Goal: Transaction & Acquisition: Purchase product/service

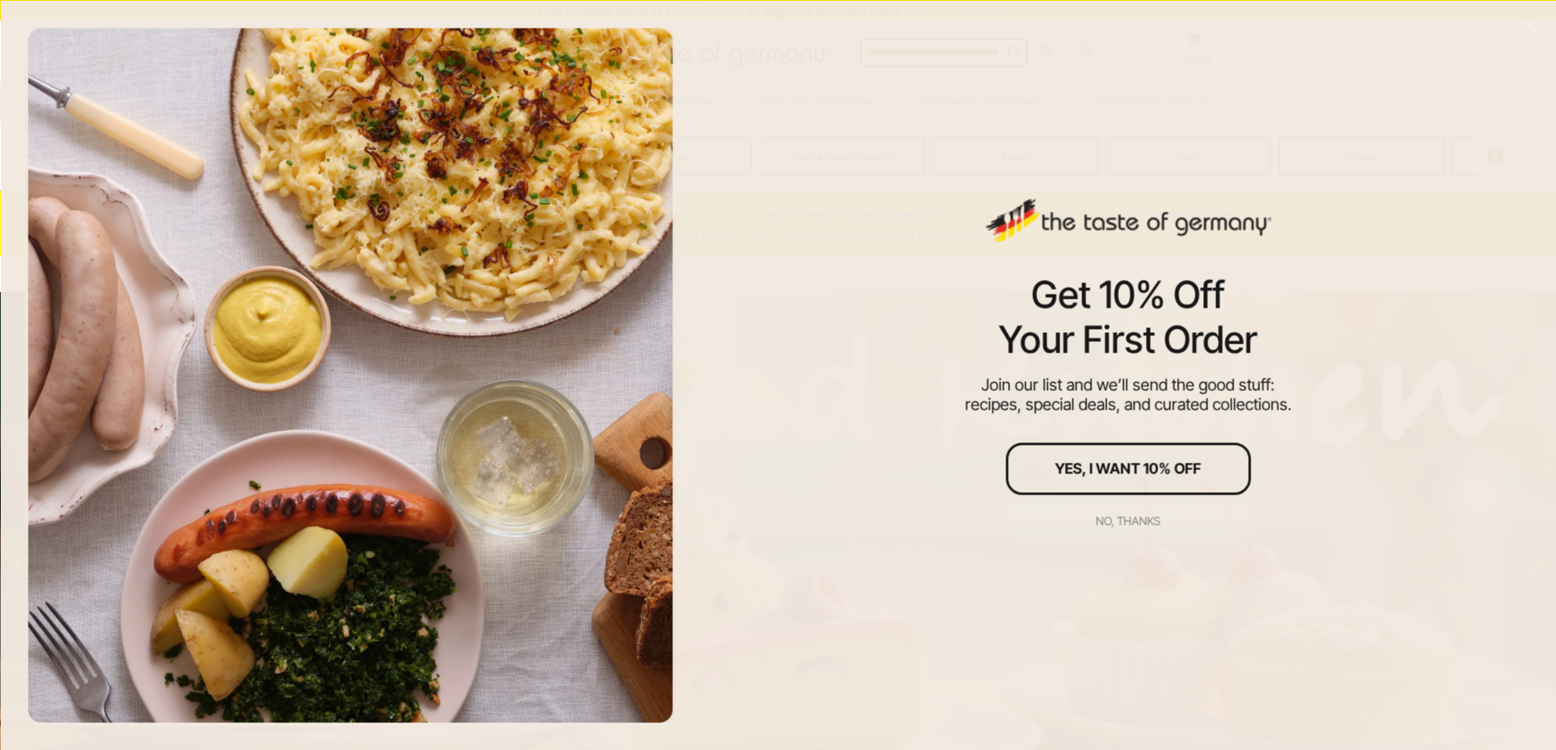
click at [1097, 522] on div "No, thanks" at bounding box center [1128, 520] width 65 height 11
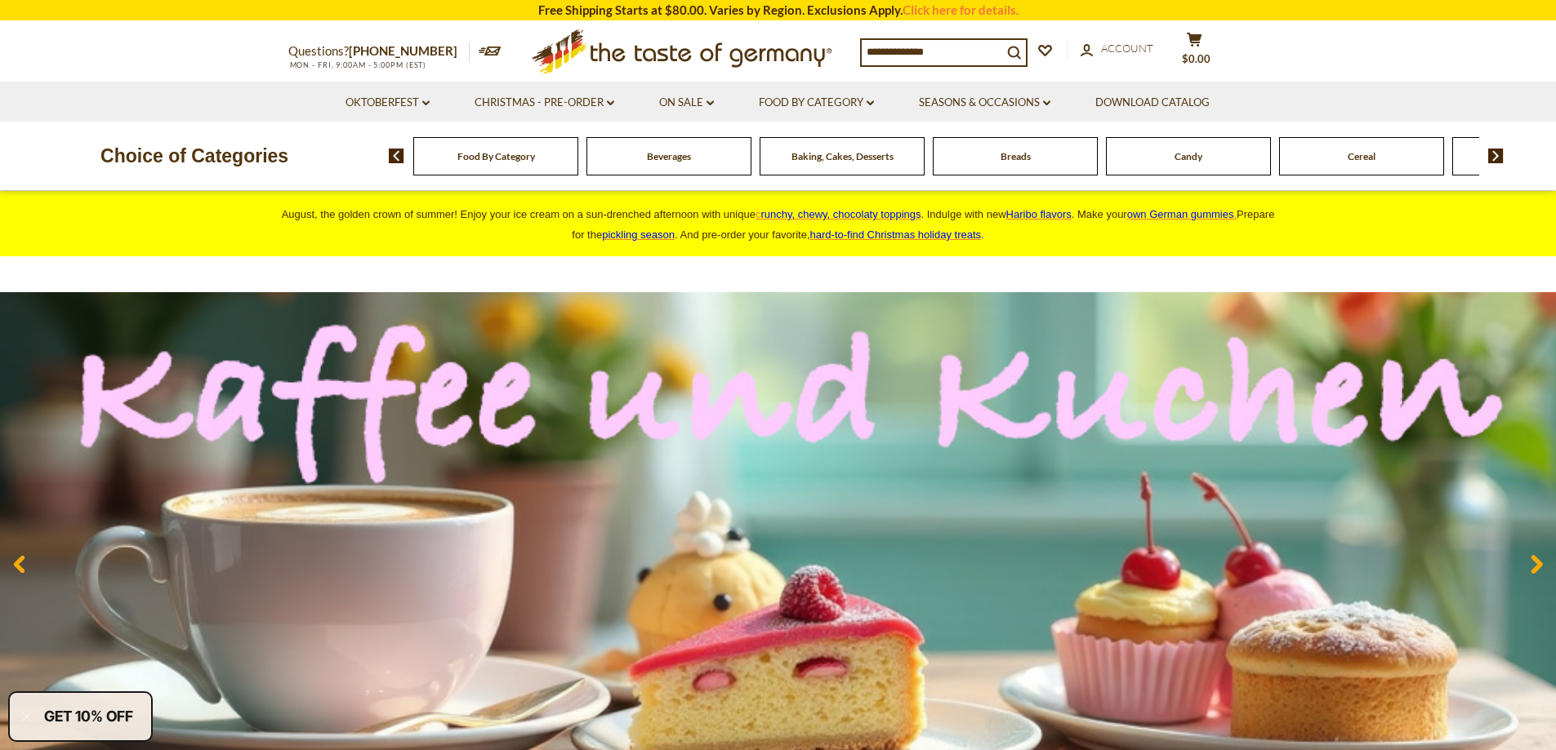
click at [578, 168] on div "Baking, Cakes, Desserts" at bounding box center [495, 156] width 165 height 38
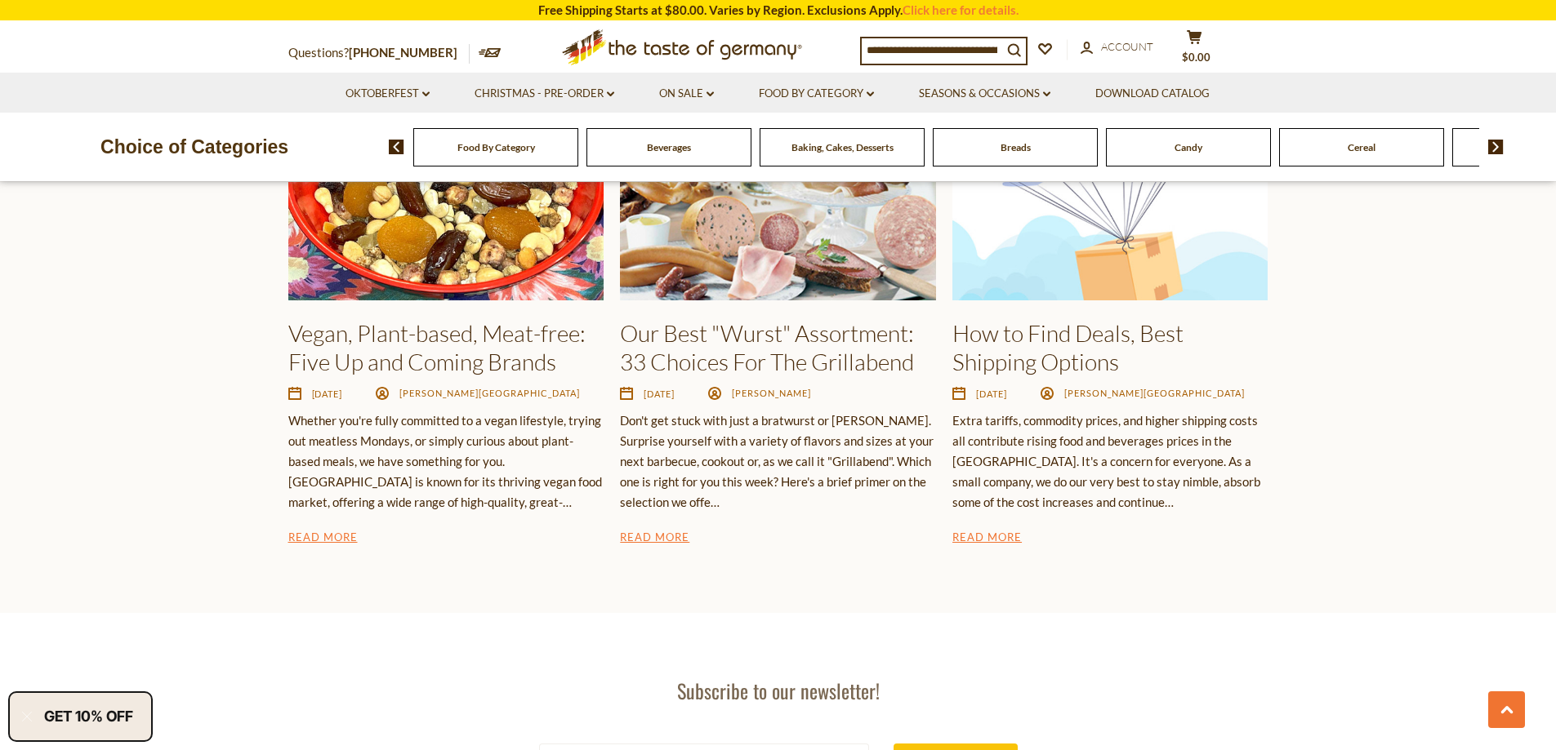
scroll to position [2737, 0]
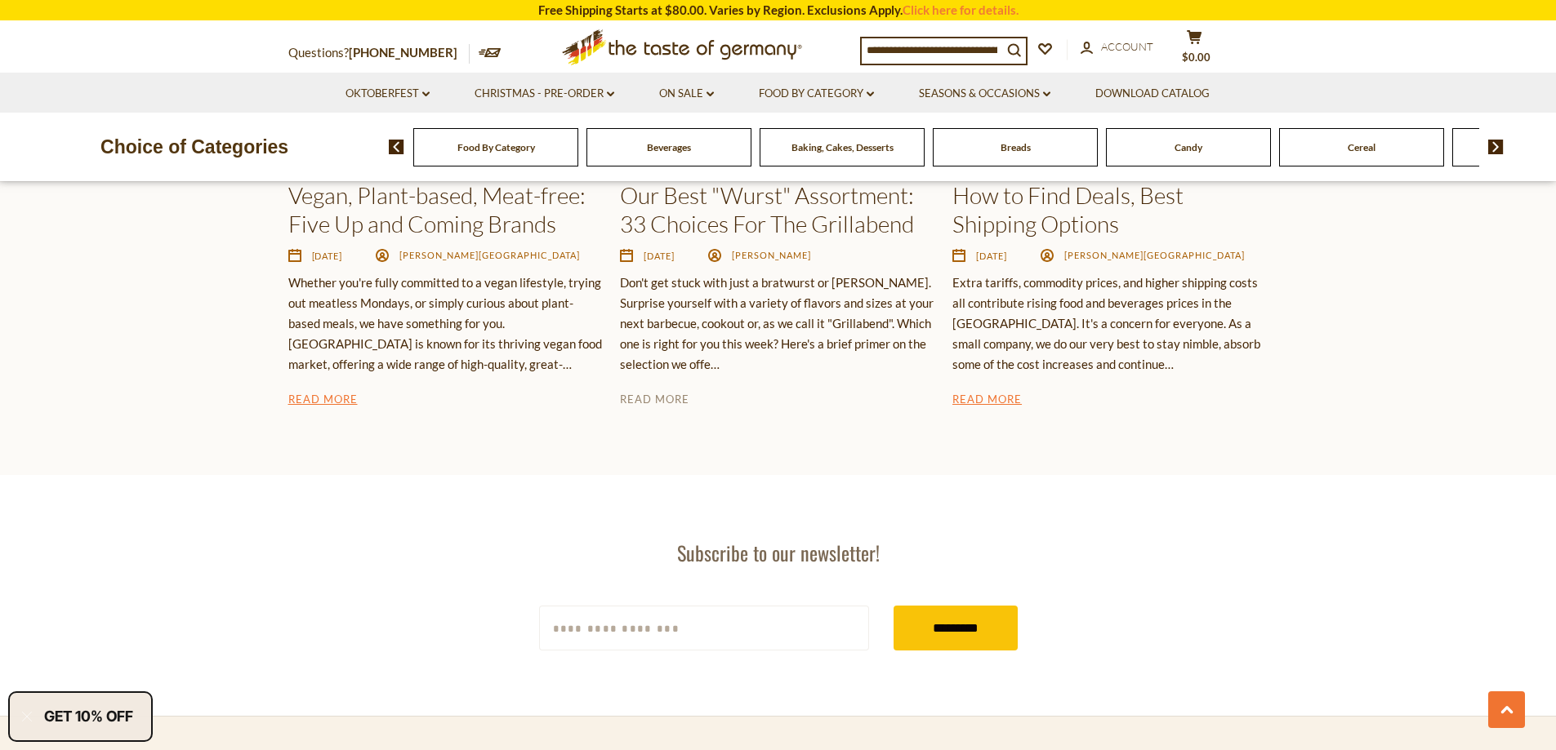
click at [666, 403] on link "Read More" at bounding box center [654, 401] width 69 height 20
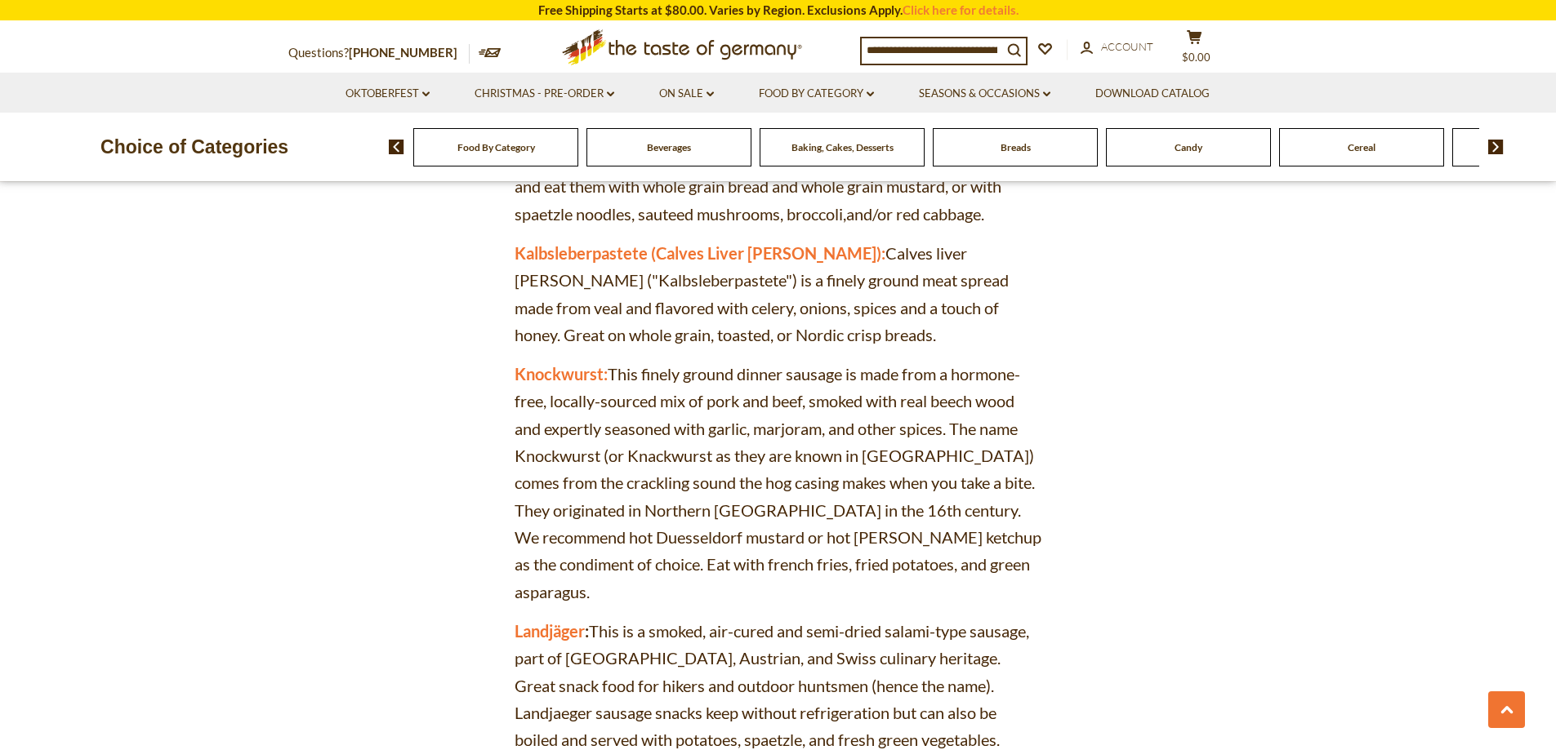
scroll to position [4083, 0]
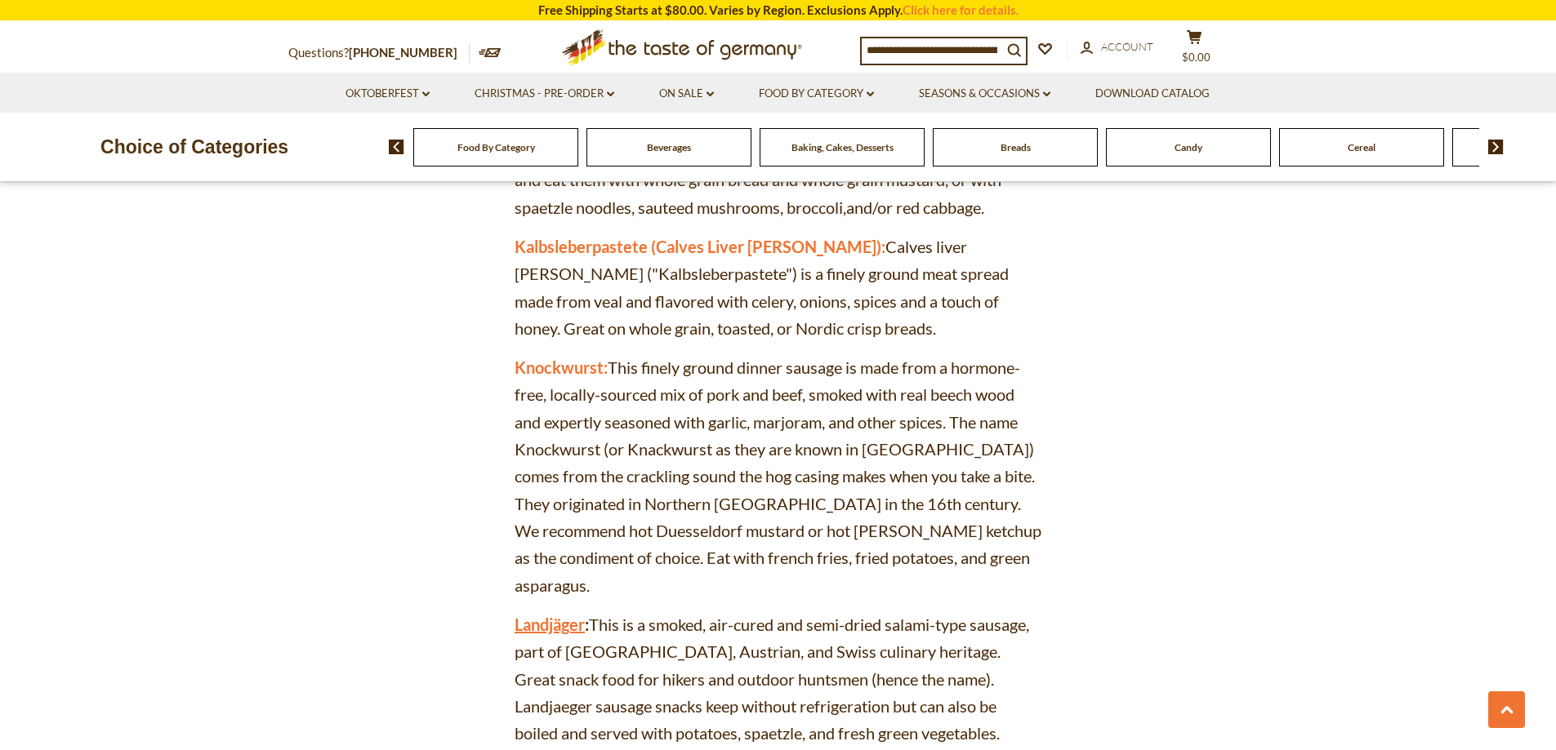
click at [551, 615] on link "Landjäger" at bounding box center [549, 625] width 70 height 20
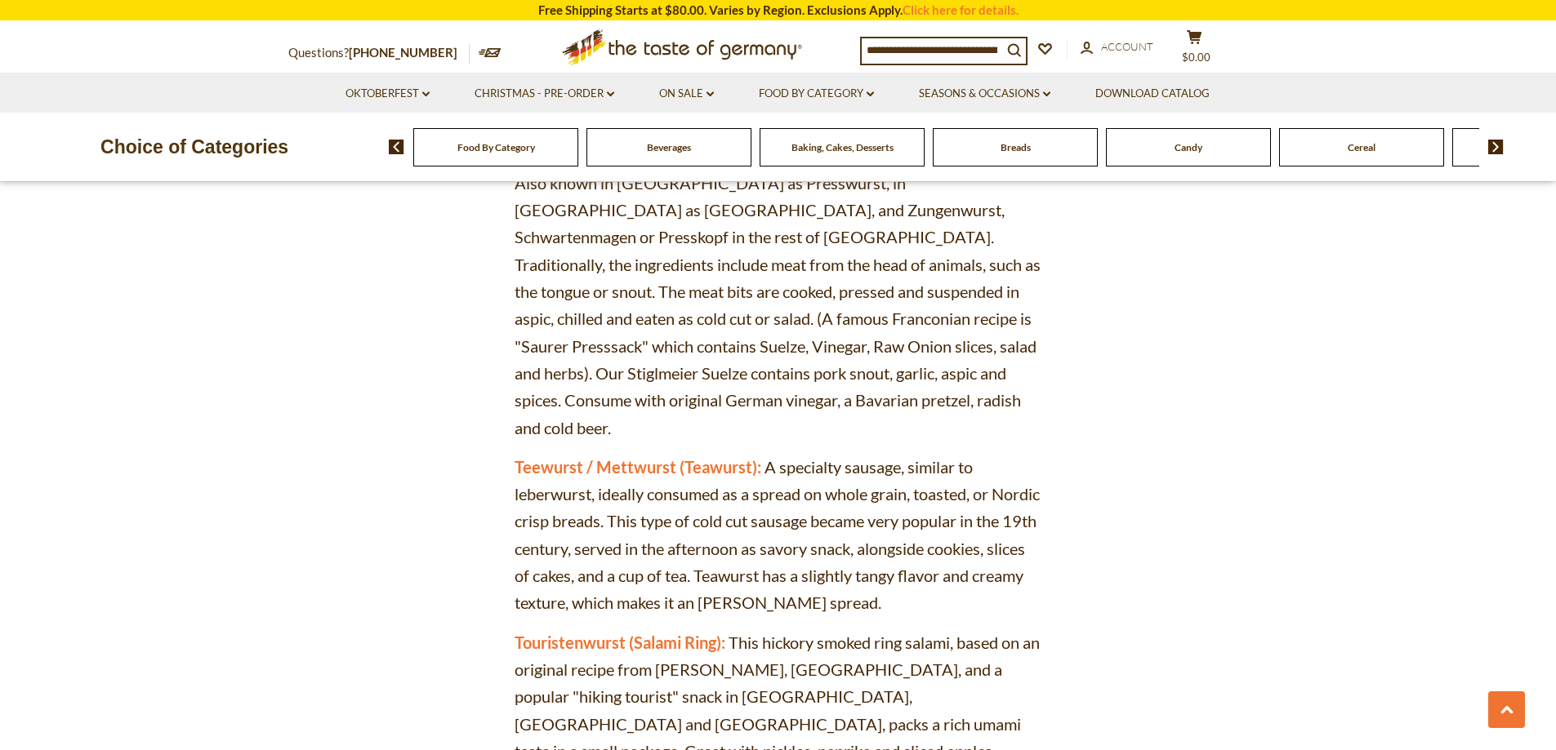
scroll to position [5880, 0]
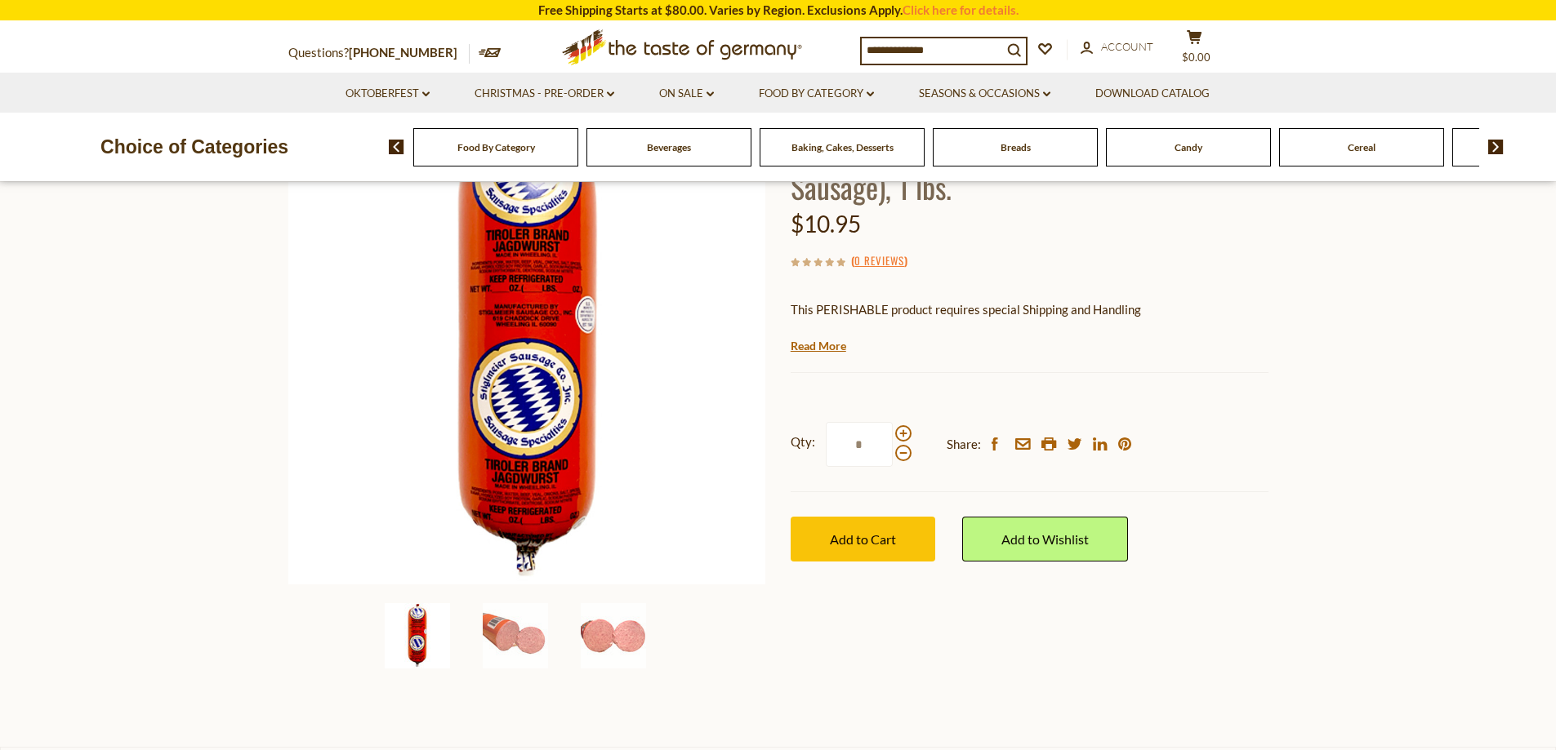
scroll to position [327, 0]
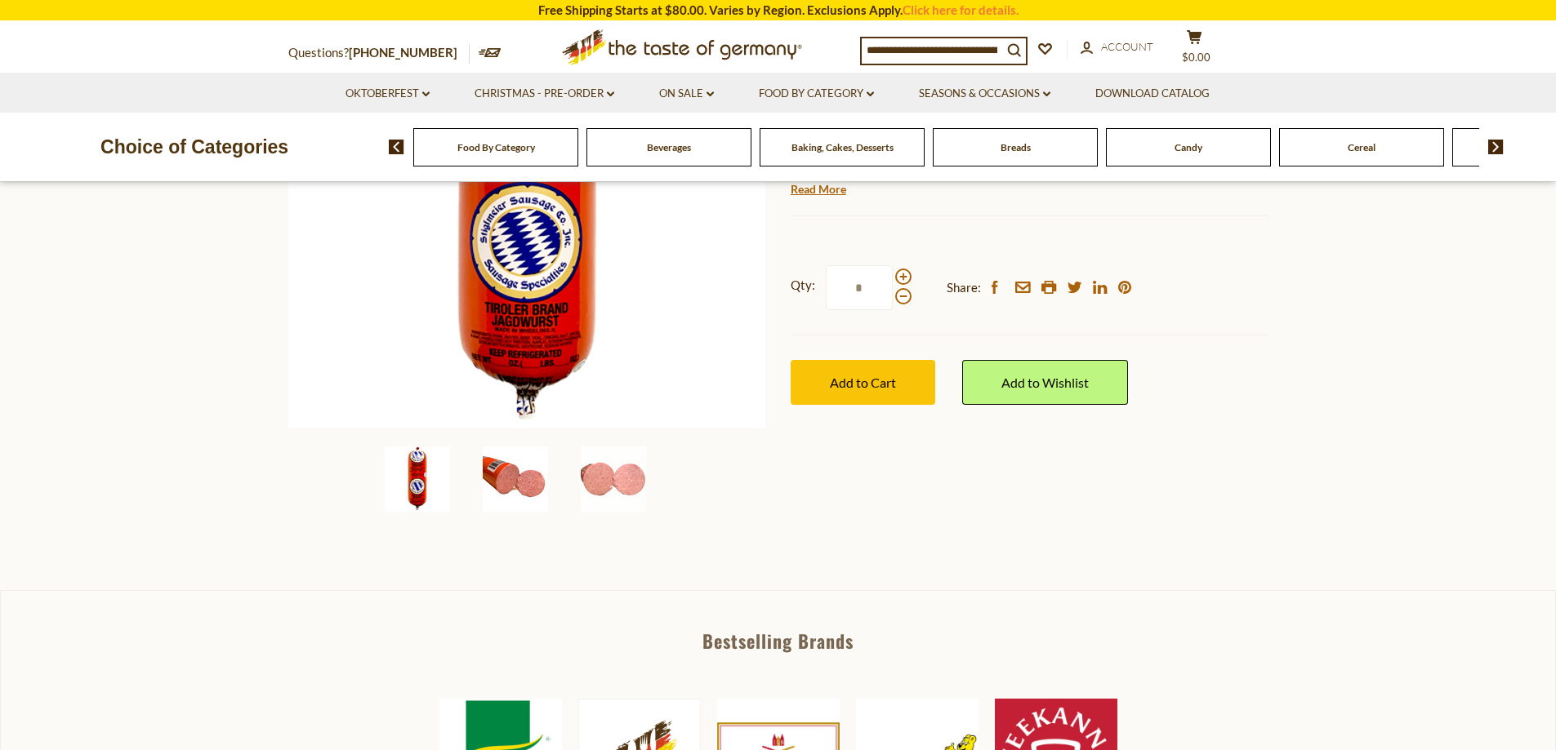
click at [514, 493] on img at bounding box center [515, 479] width 65 height 65
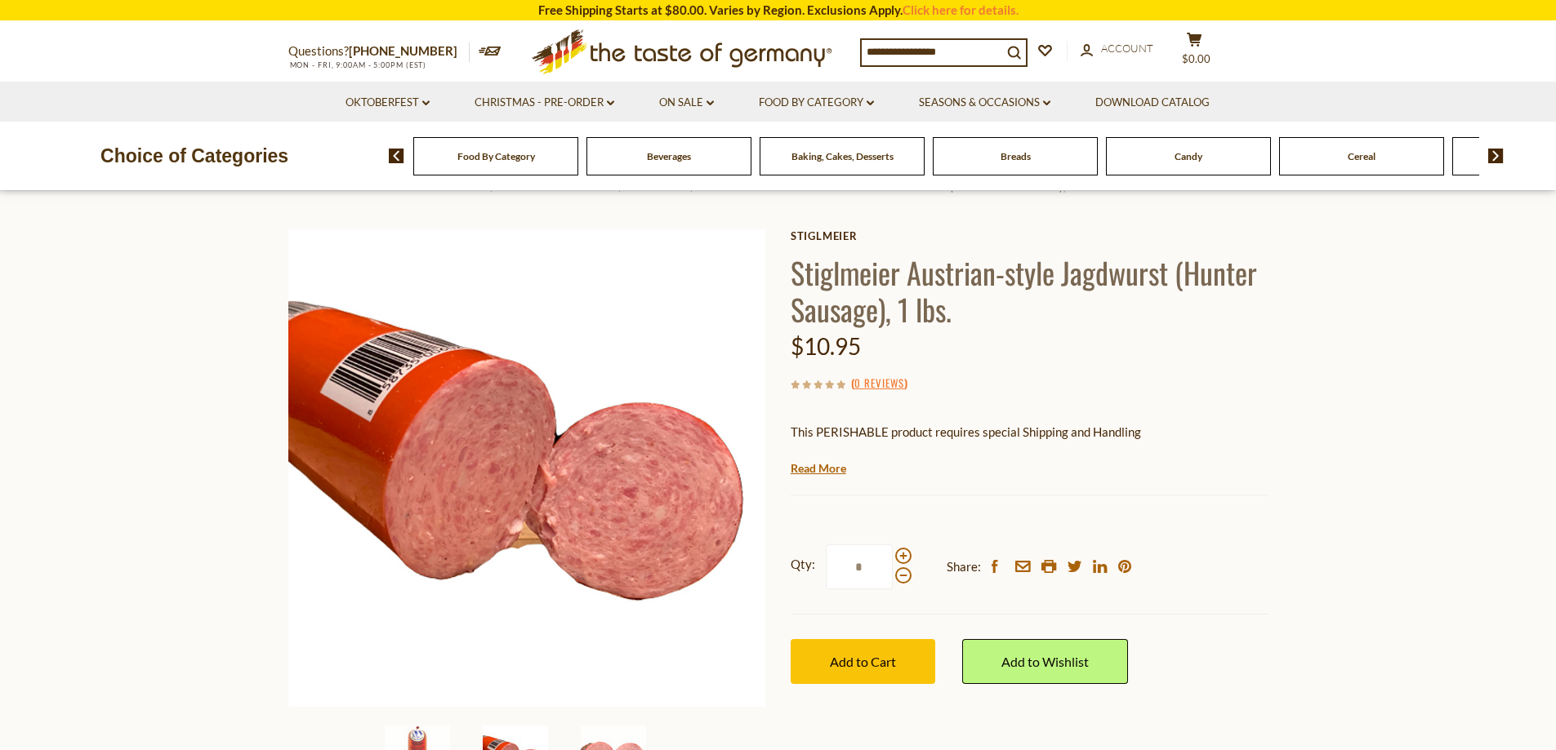
scroll to position [82, 0]
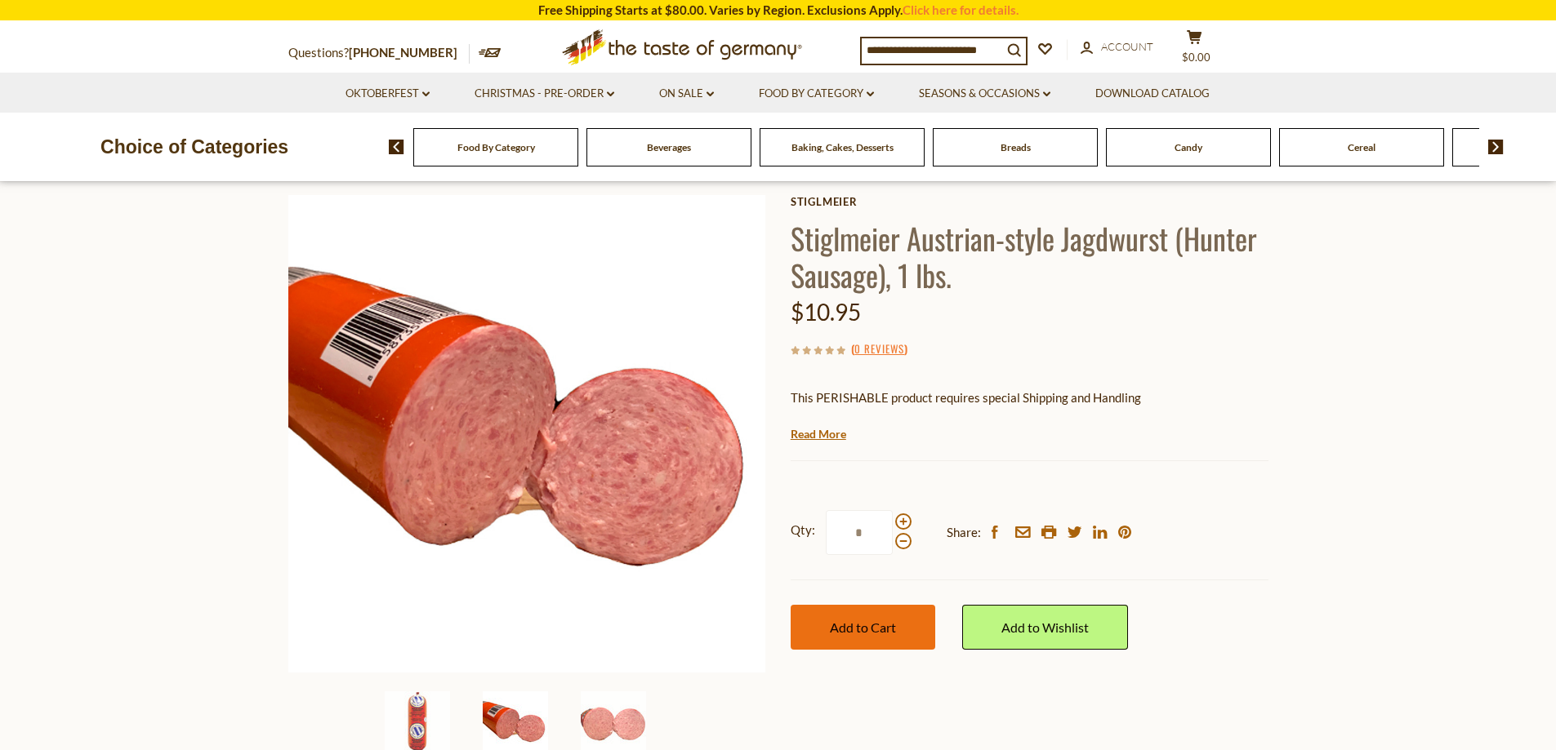
click at [893, 621] on span "Add to Cart" at bounding box center [863, 628] width 66 height 16
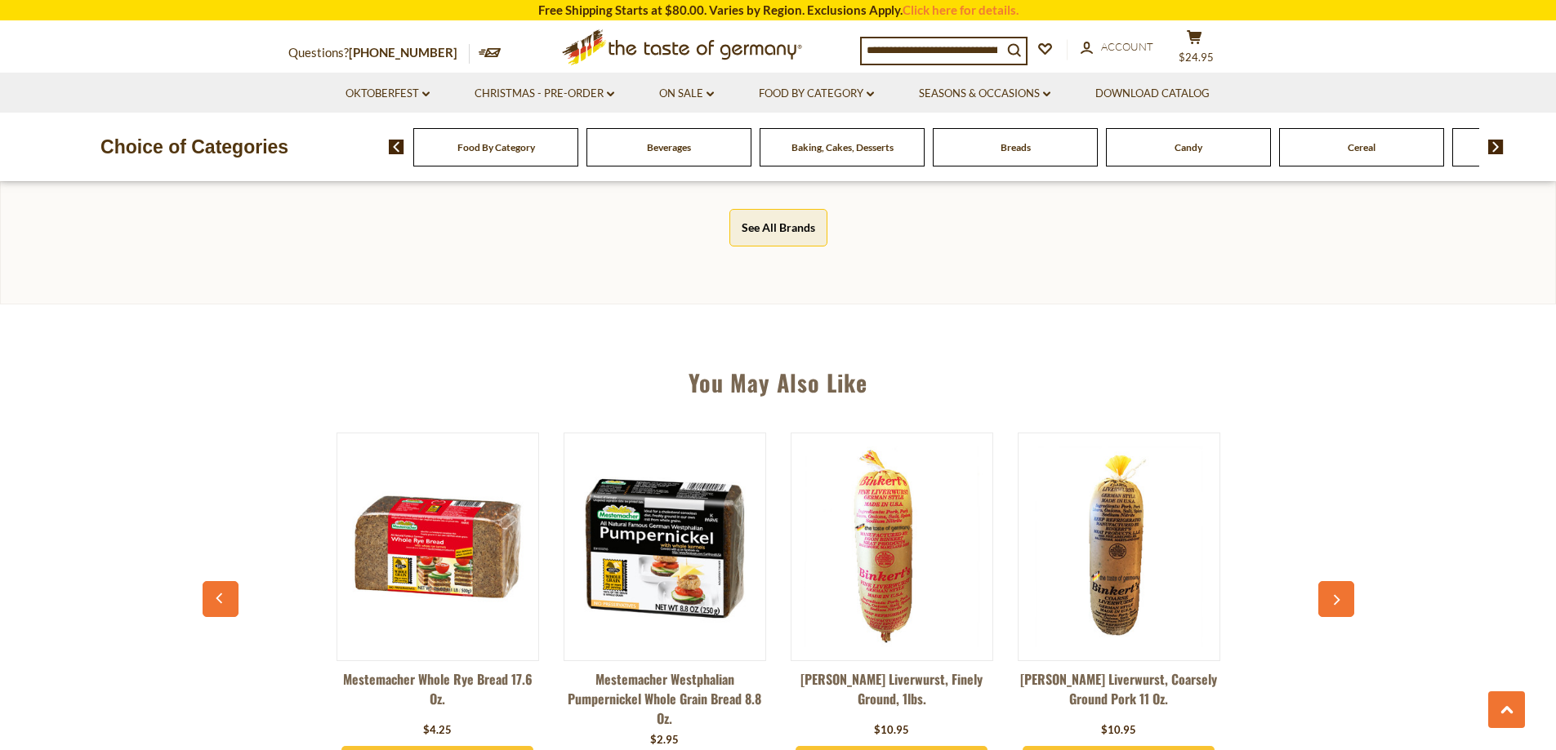
scroll to position [1062, 0]
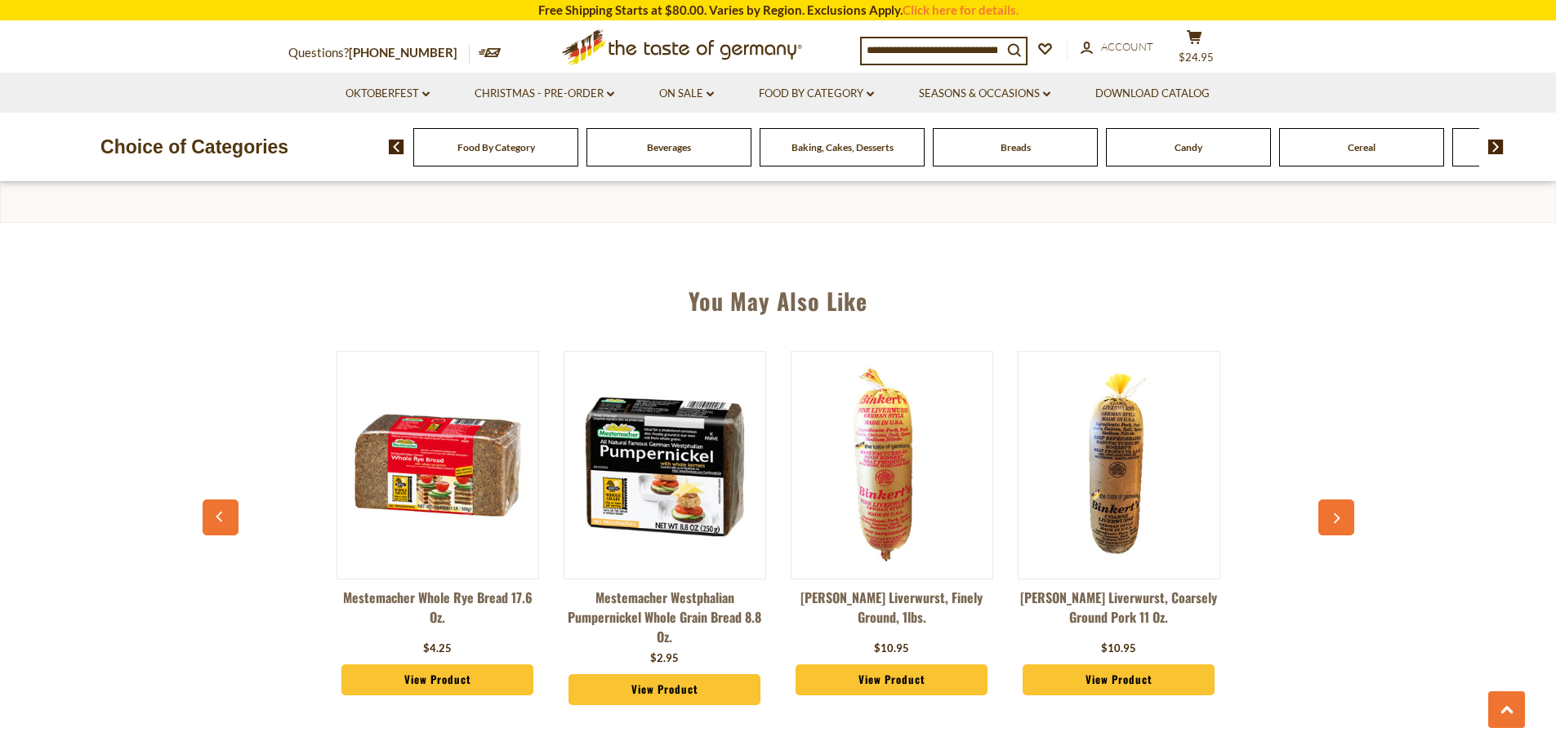
click at [1333, 515] on icon "button" at bounding box center [1335, 519] width 11 height 11
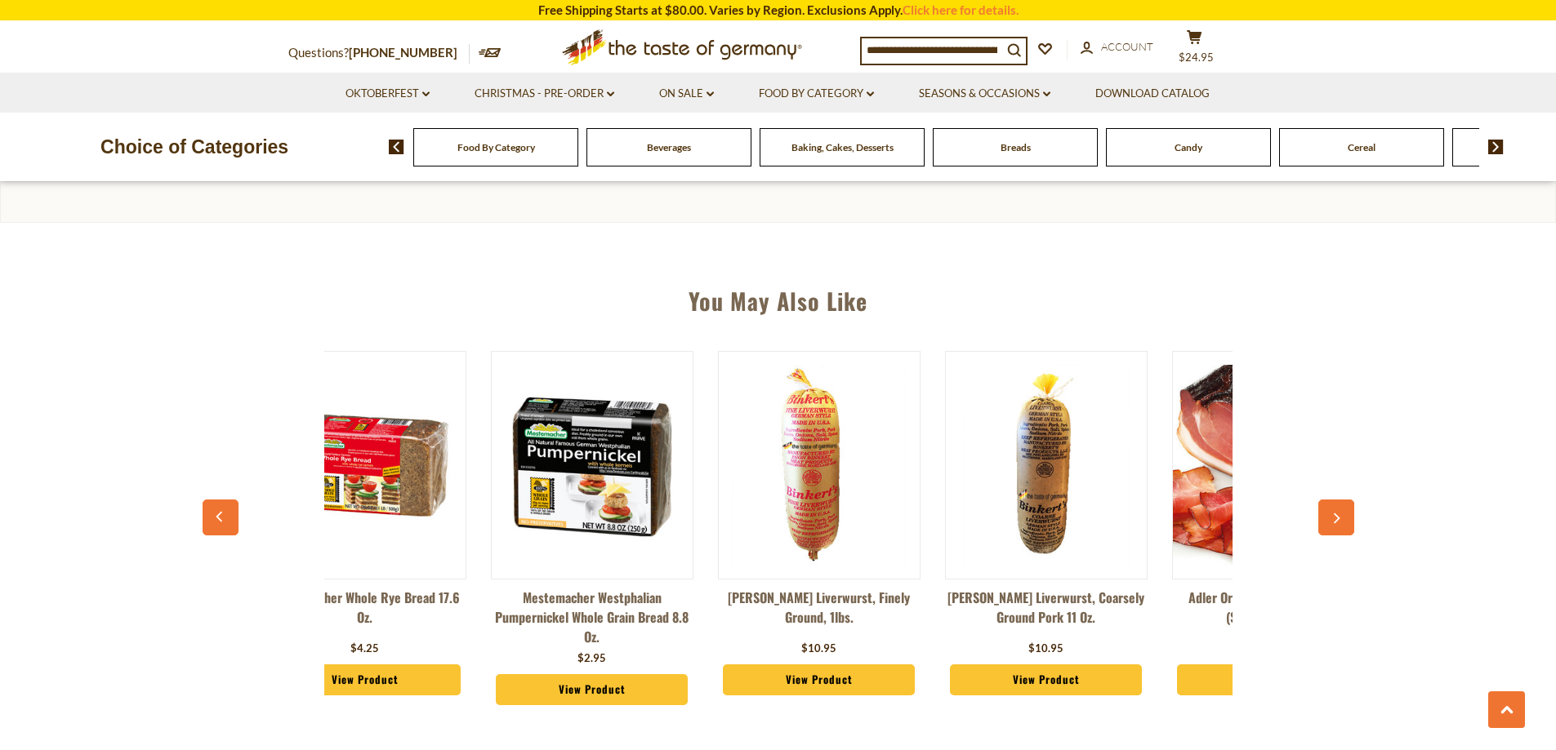
scroll to position [0, 227]
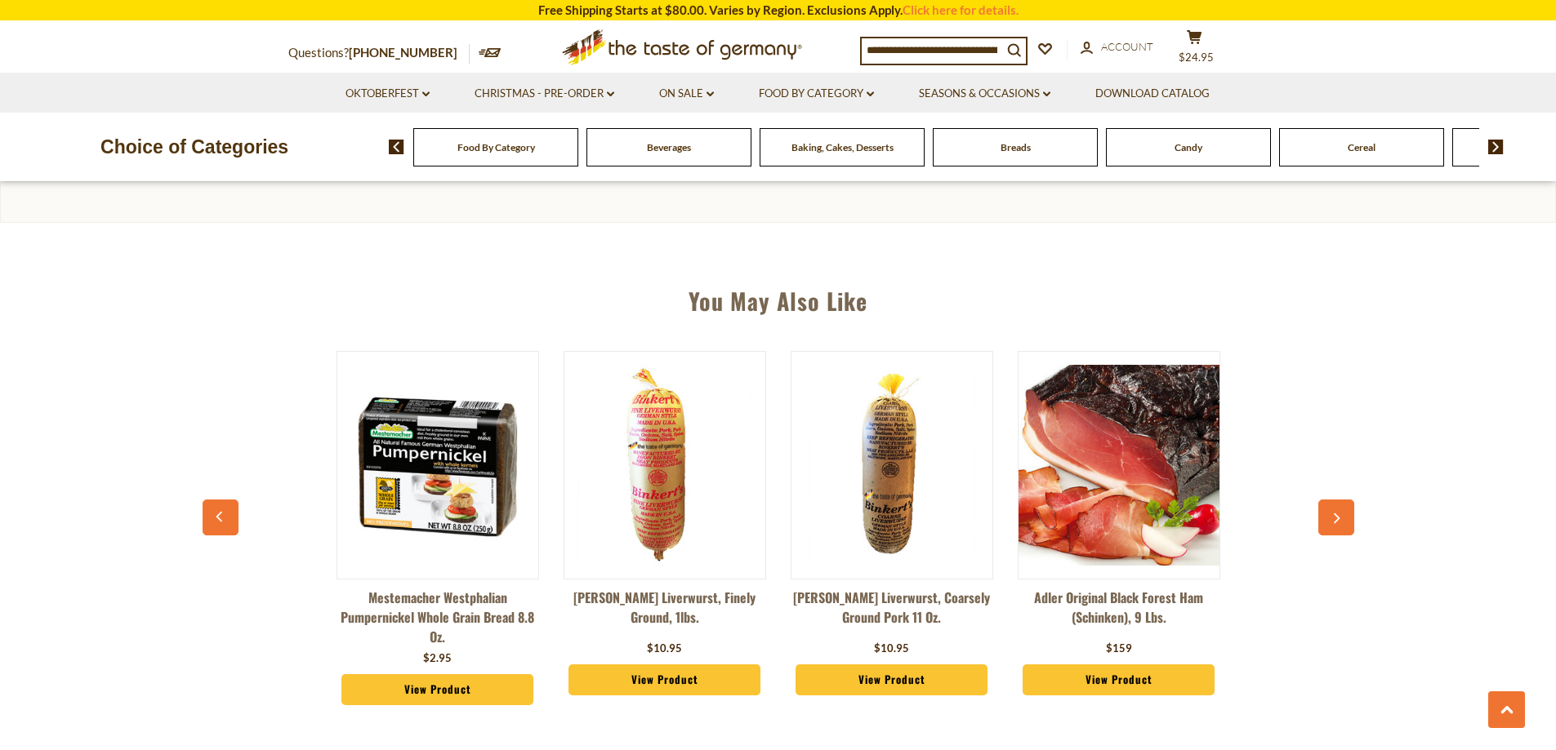
click at [1154, 679] on link "View Product" at bounding box center [1118, 680] width 193 height 31
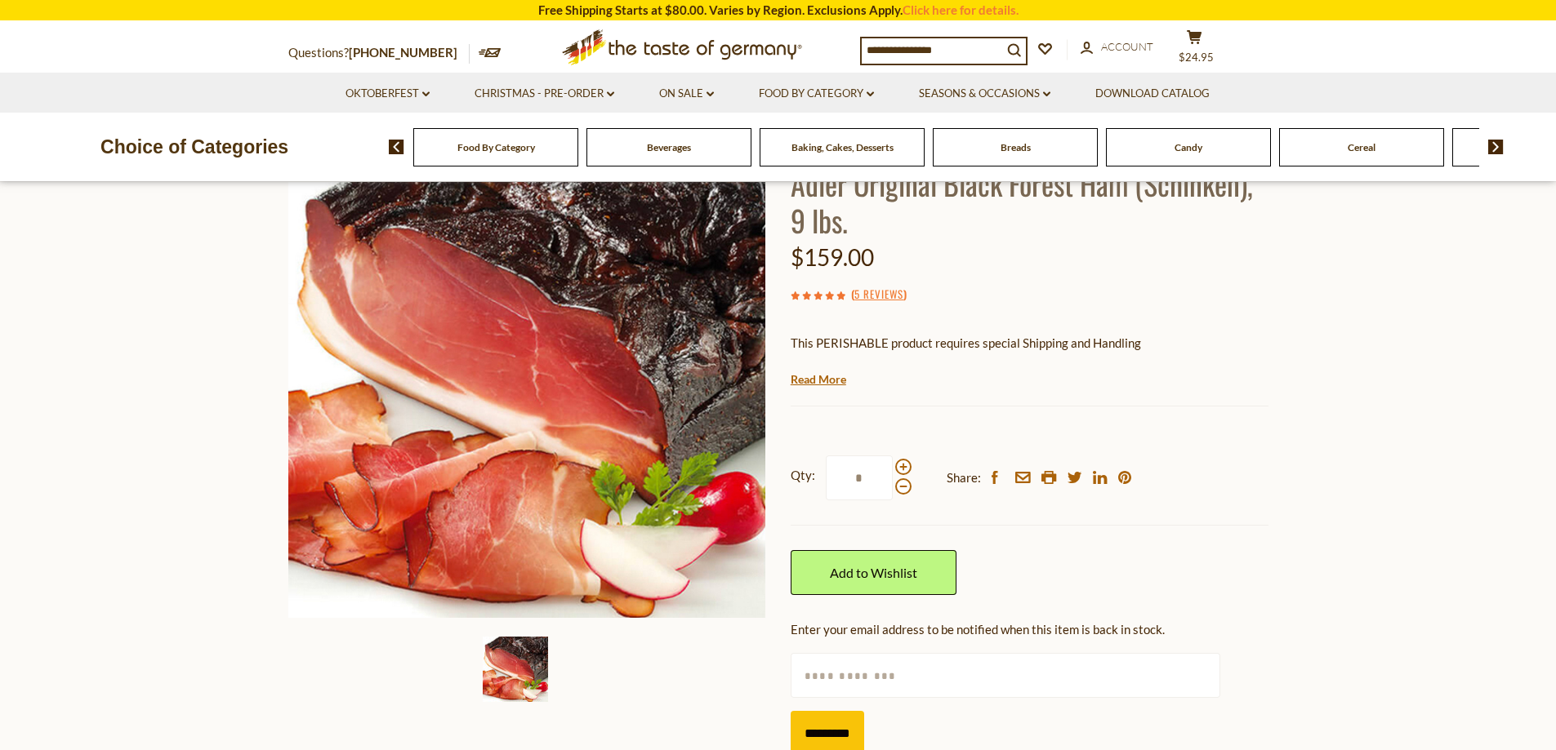
scroll to position [82, 0]
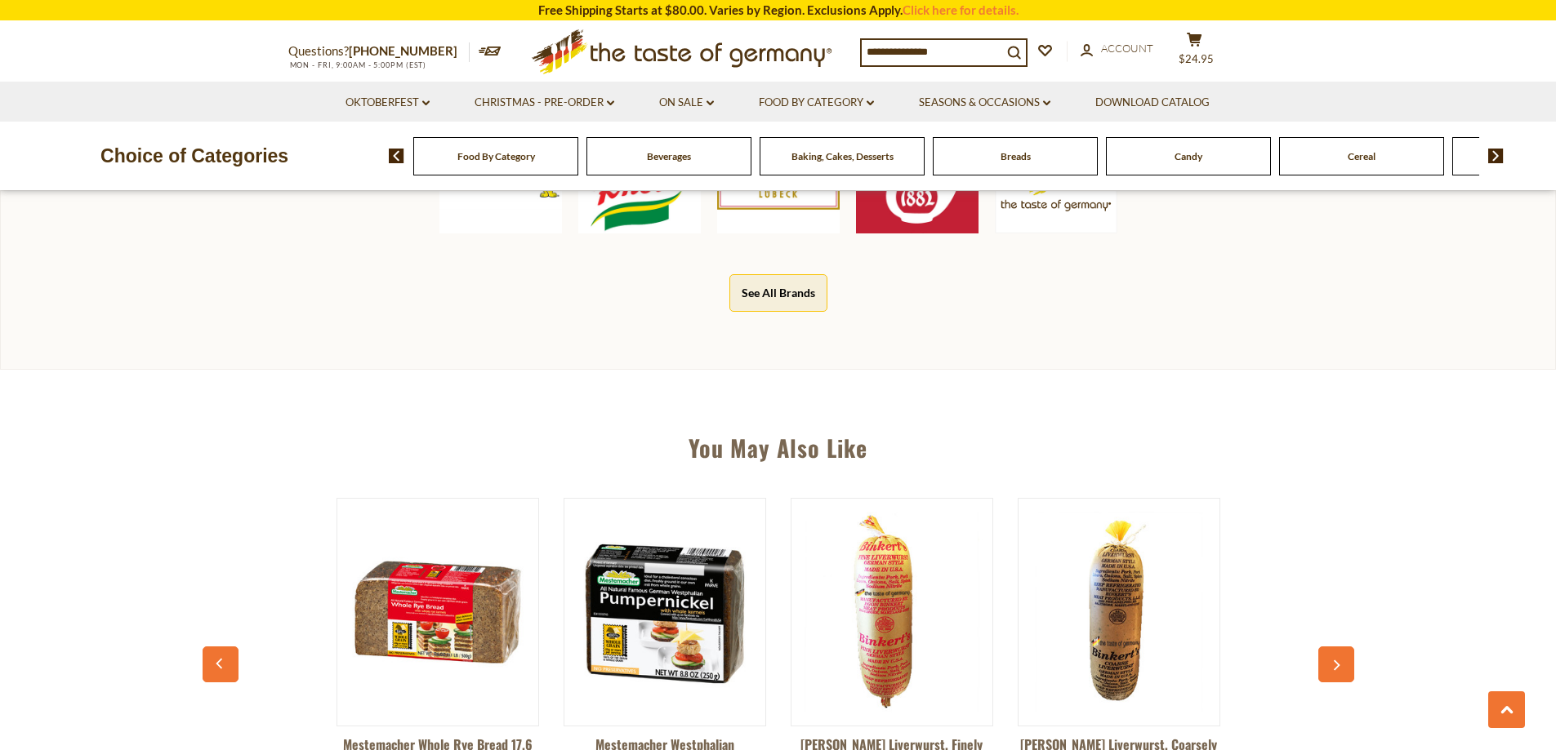
scroll to position [1062, 0]
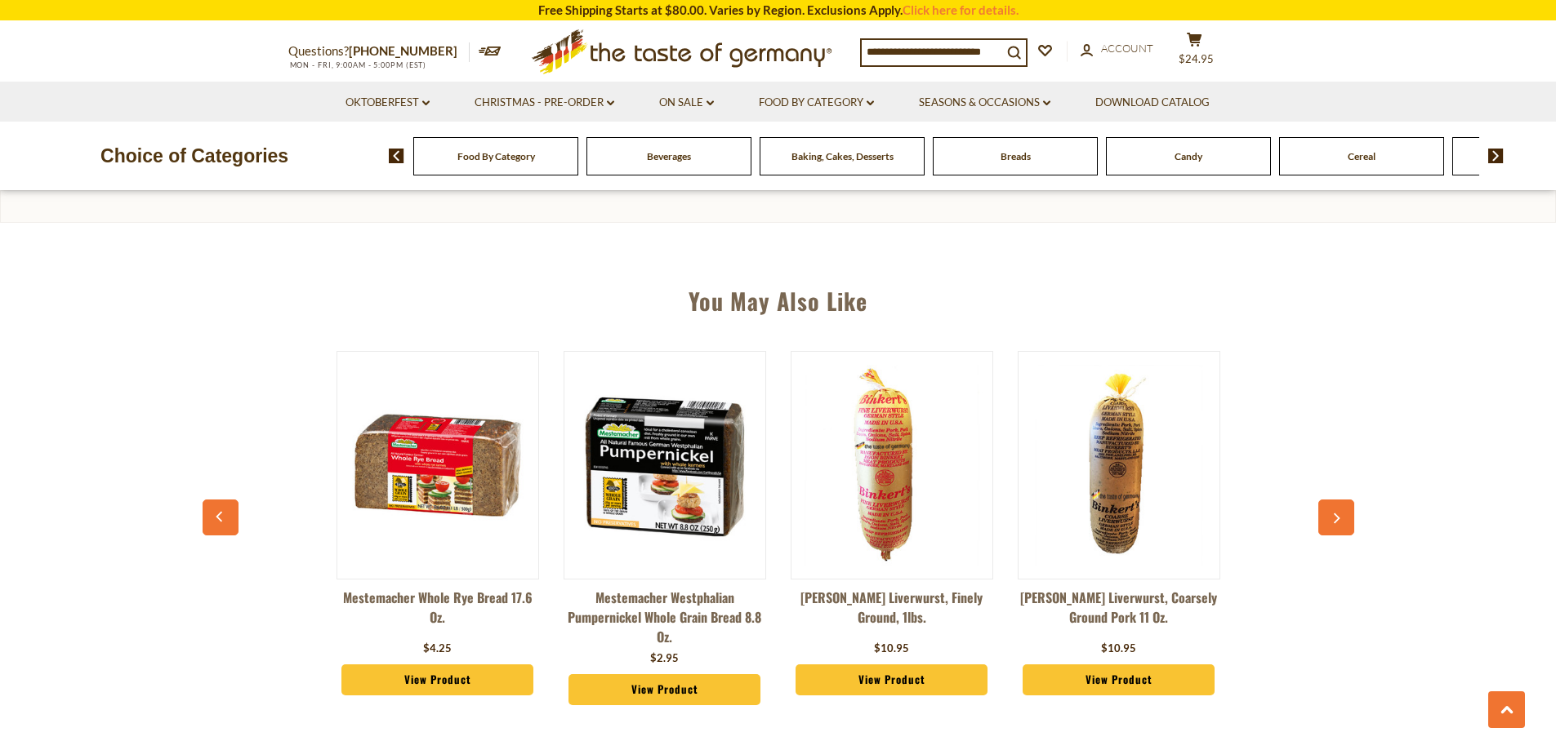
click at [1336, 514] on icon "button" at bounding box center [1335, 519] width 11 height 11
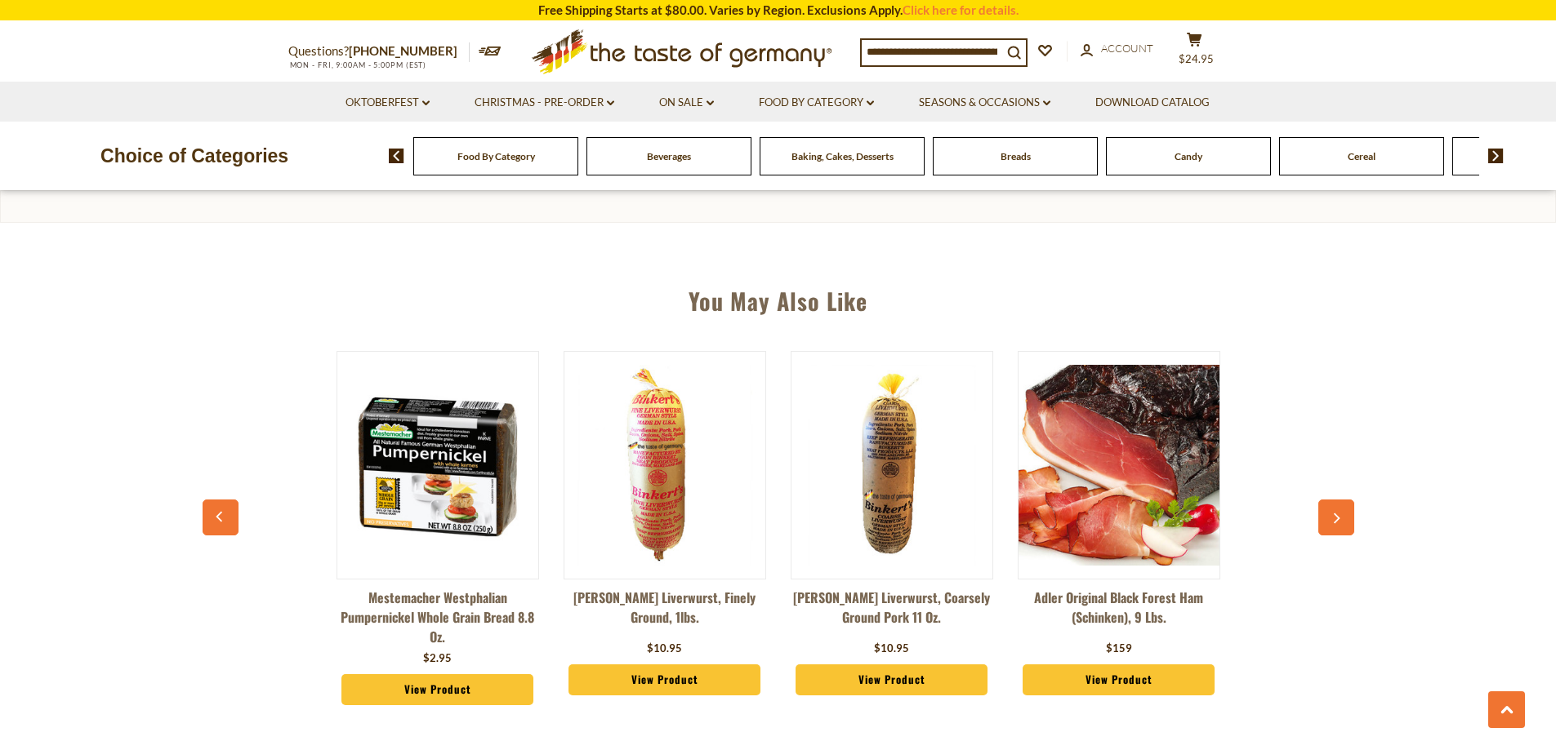
click at [1336, 514] on icon "button" at bounding box center [1335, 519] width 11 height 11
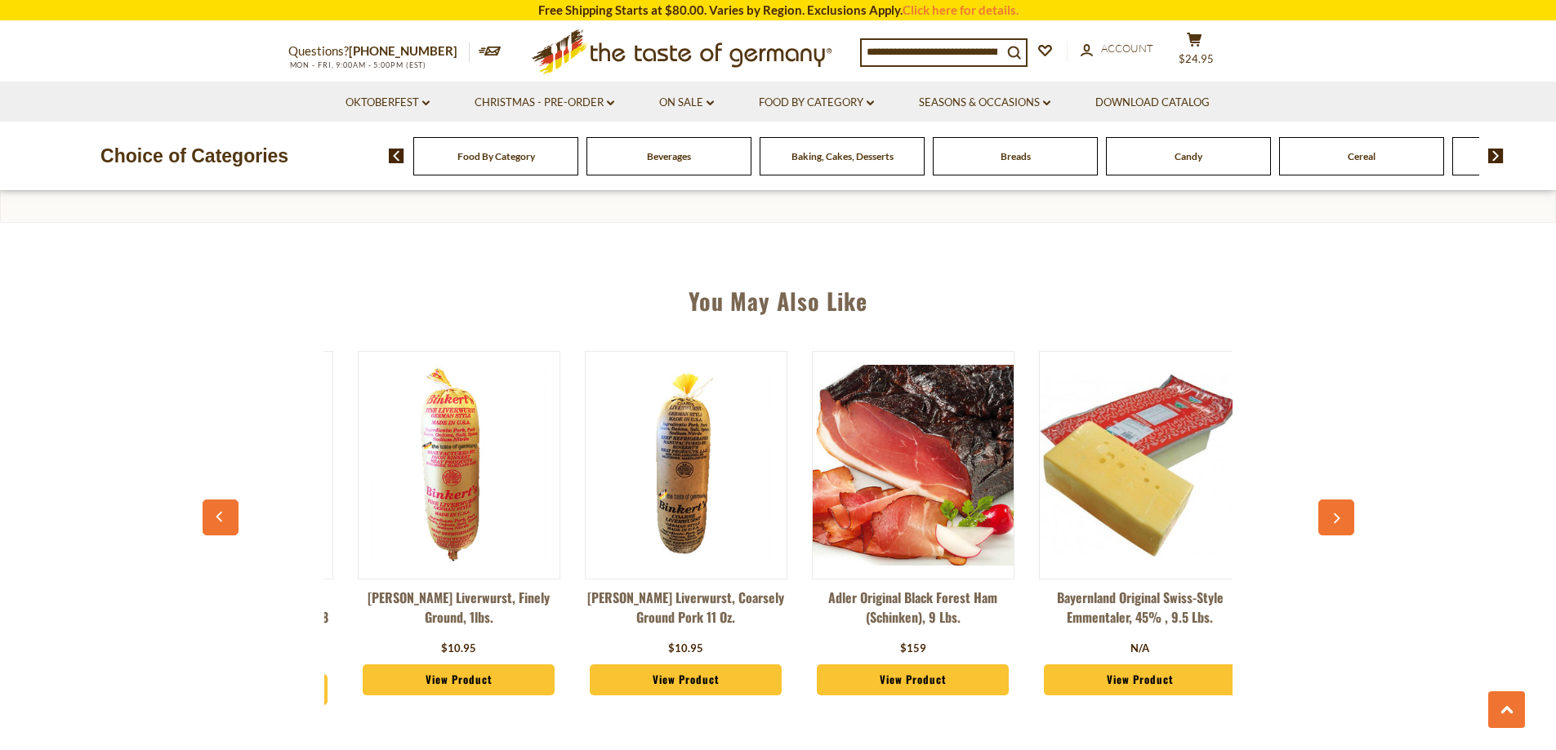
scroll to position [0, 454]
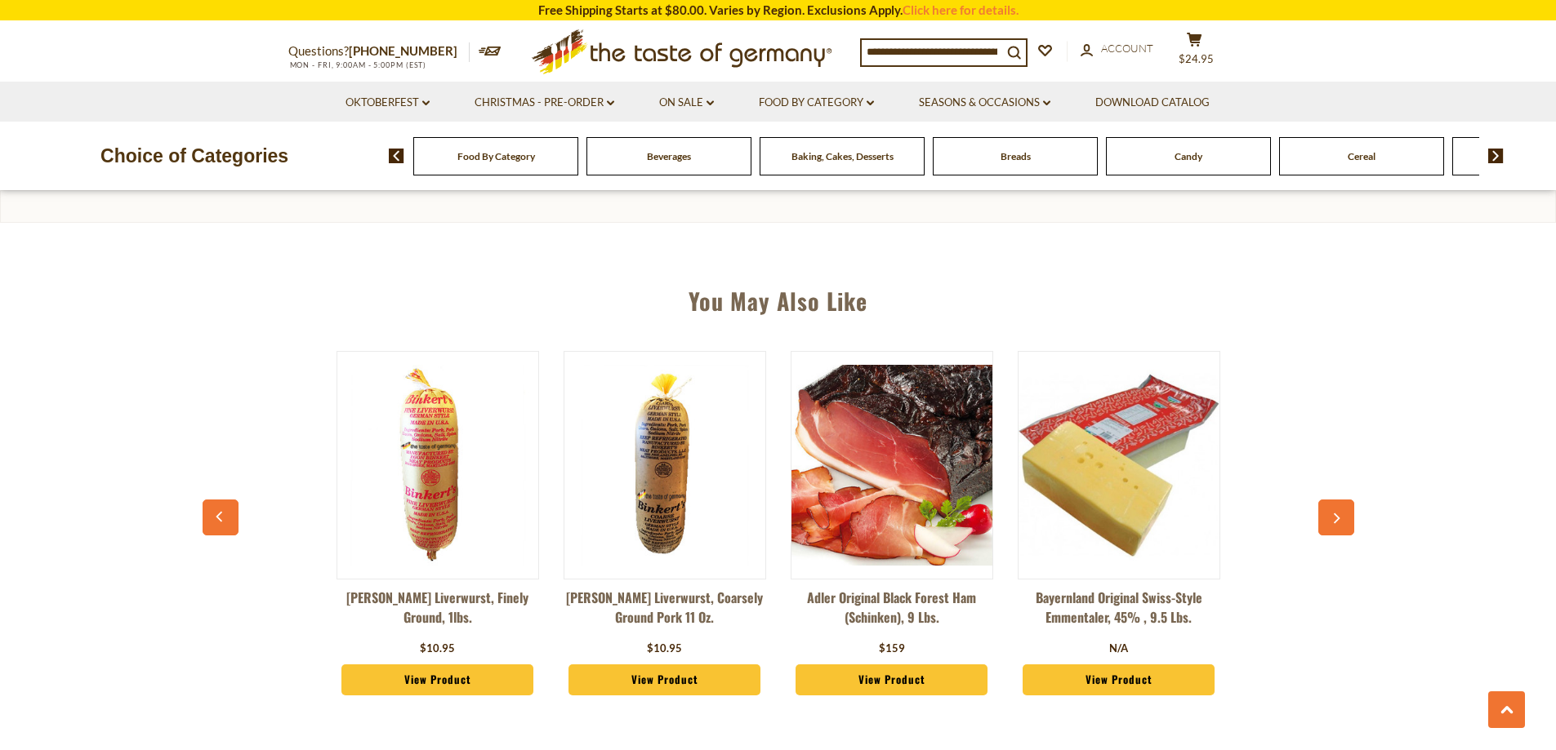
click at [1336, 514] on icon "button" at bounding box center [1335, 519] width 11 height 11
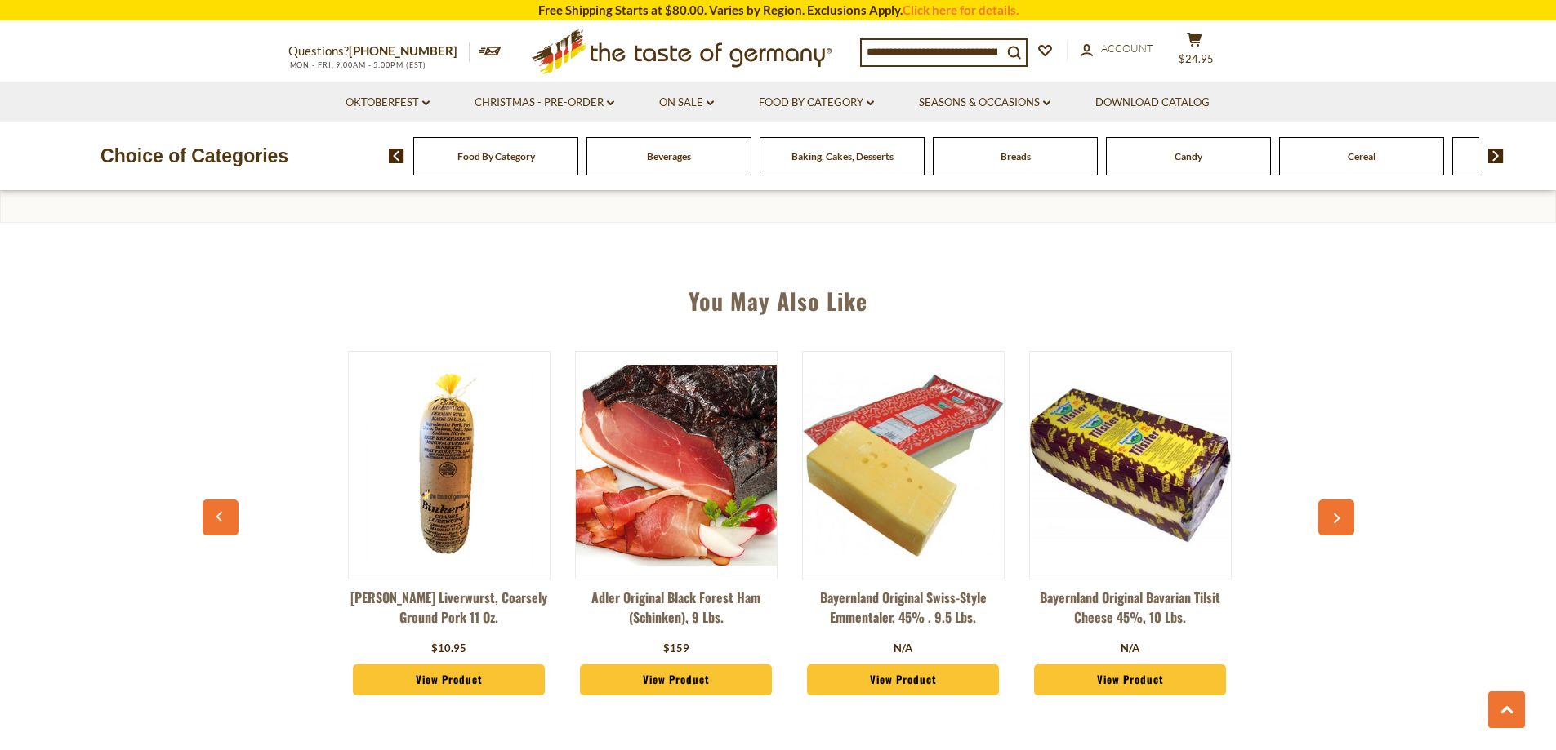
scroll to position [0, 681]
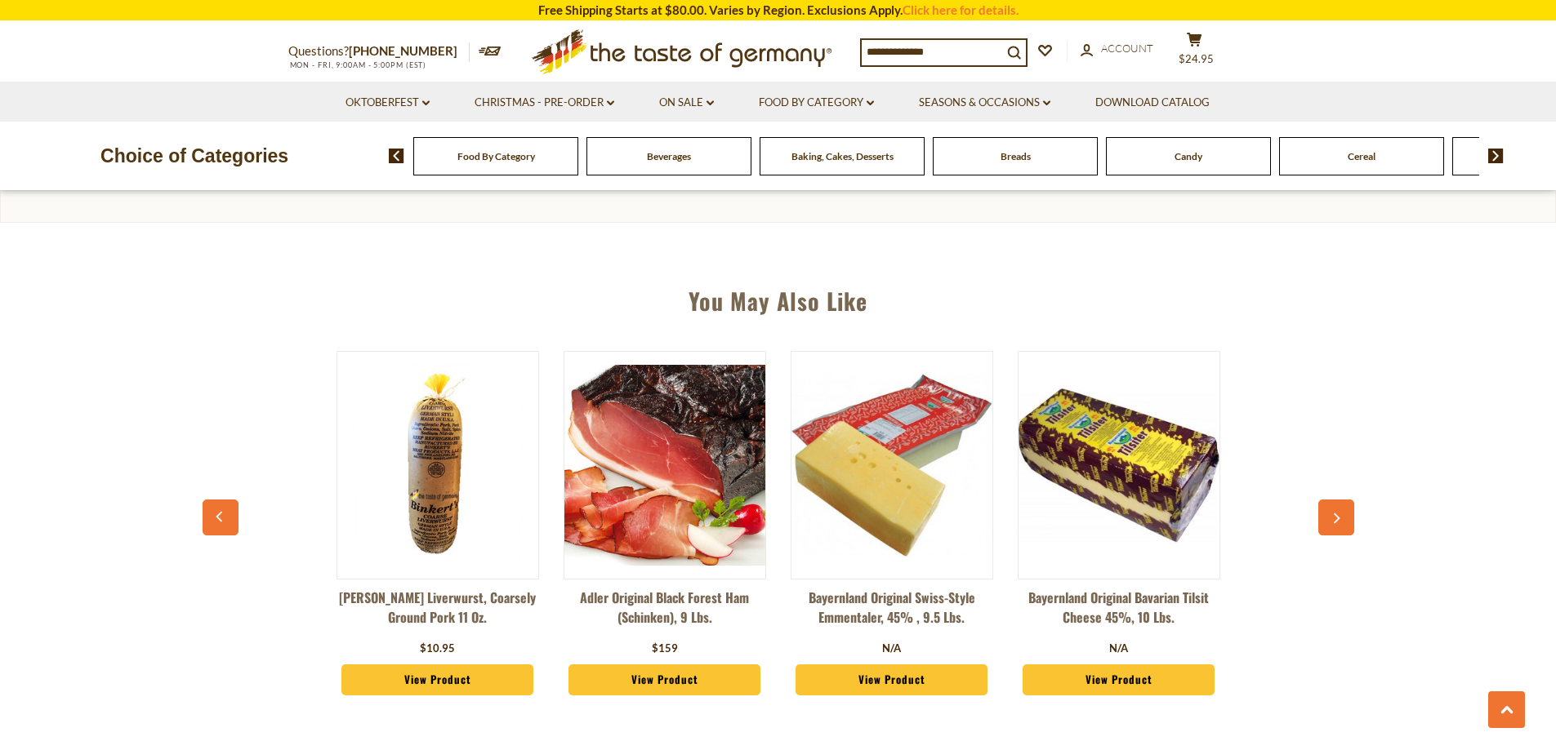
click at [1336, 514] on icon "button" at bounding box center [1335, 519] width 11 height 11
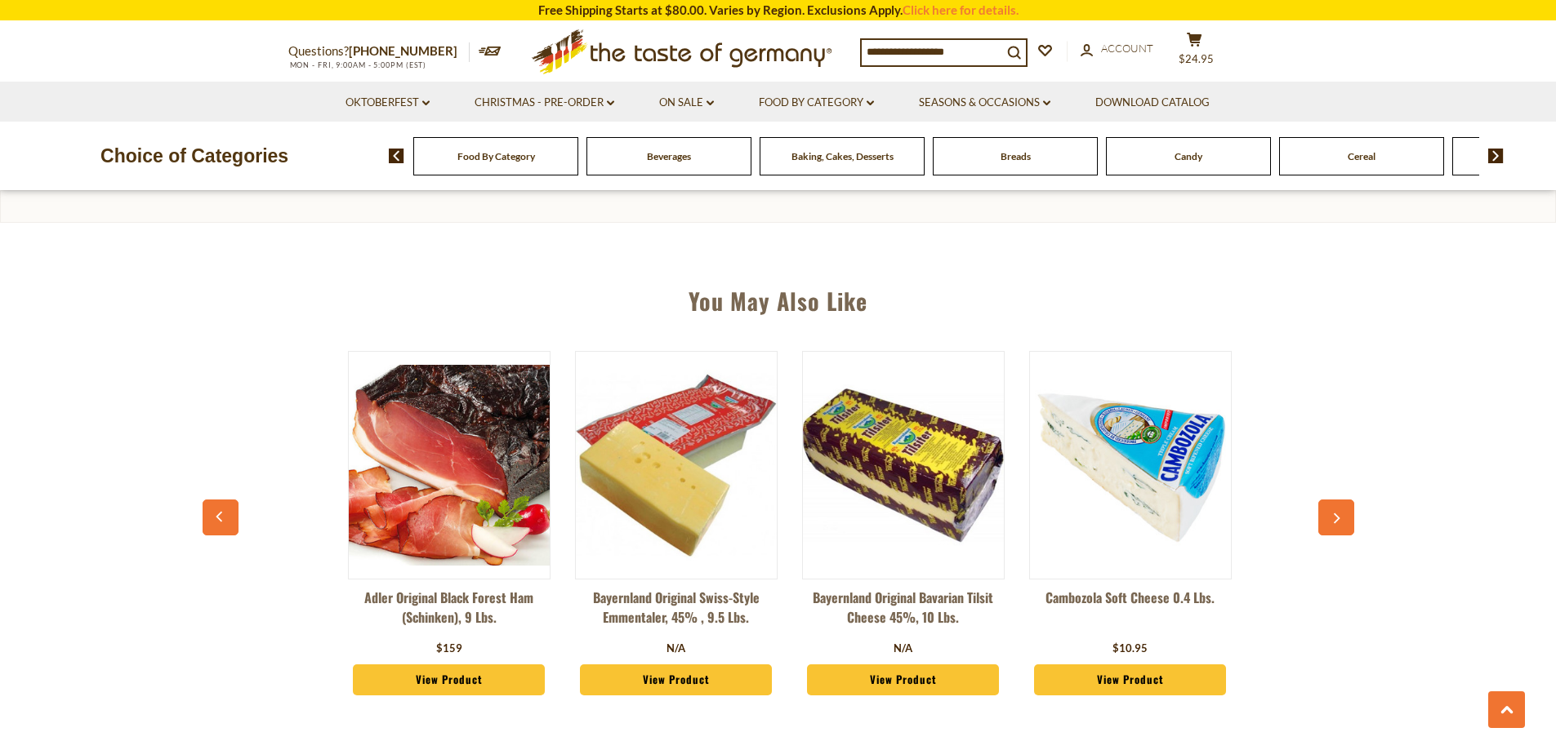
scroll to position [0, 908]
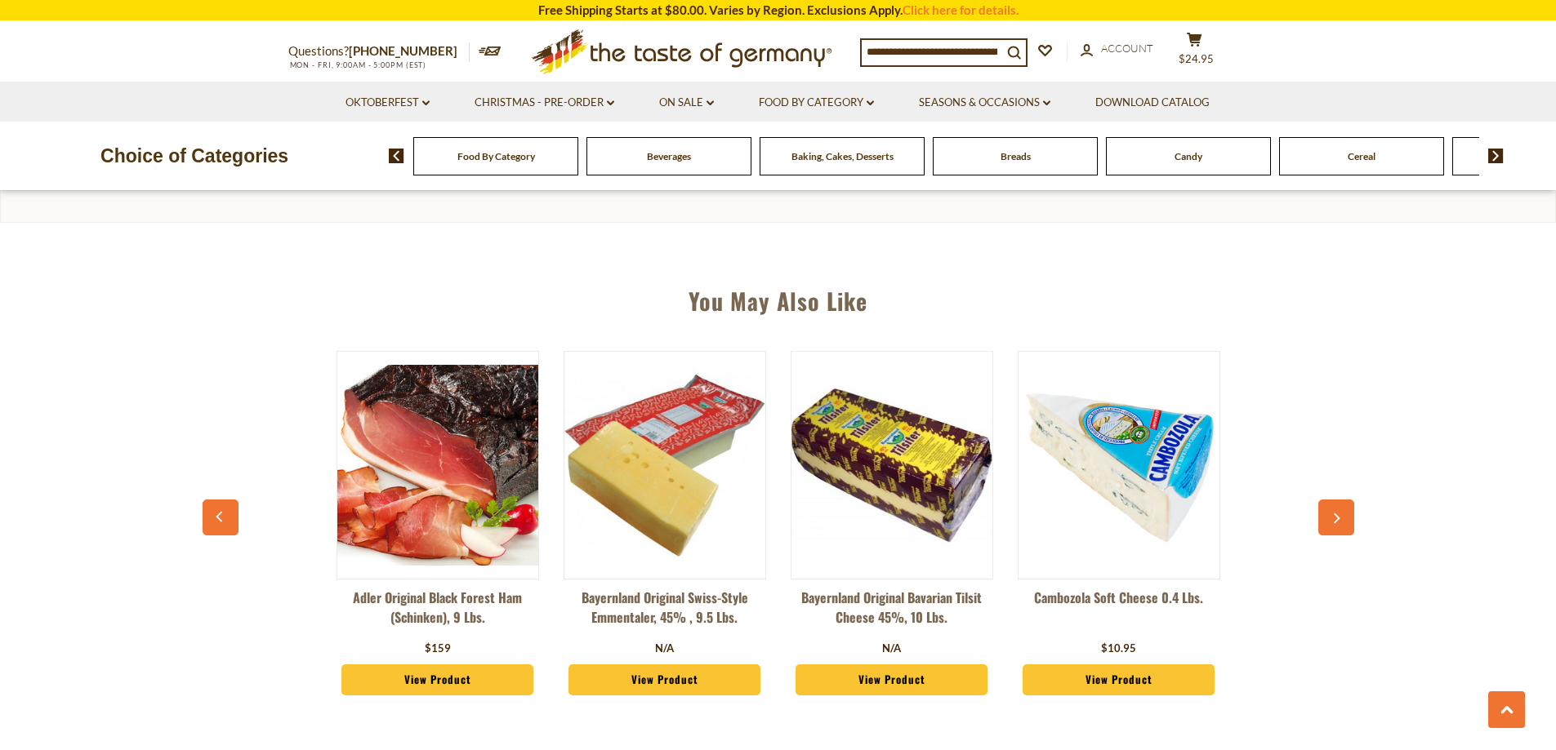
click at [1336, 514] on icon "button" at bounding box center [1335, 519] width 11 height 11
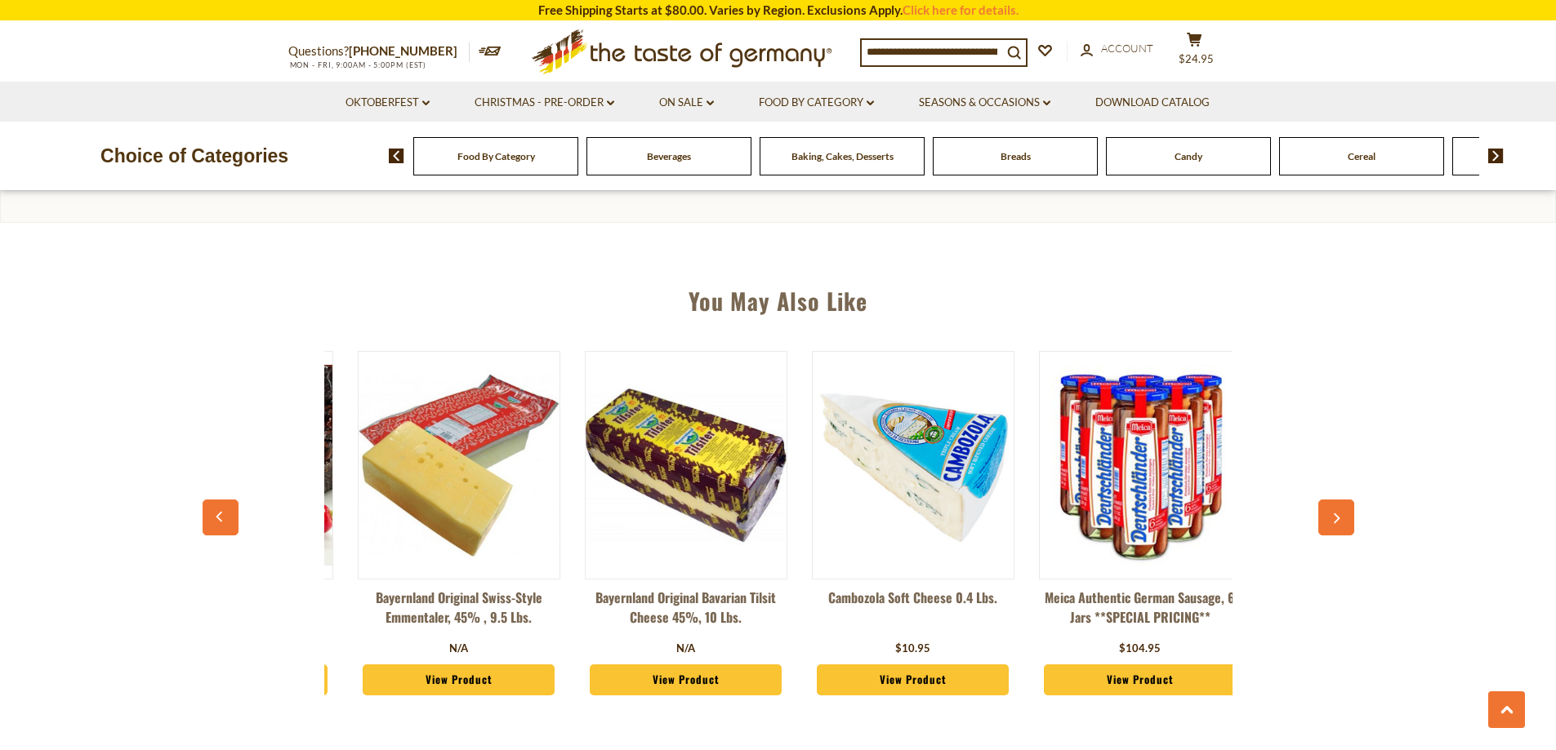
scroll to position [0, 1135]
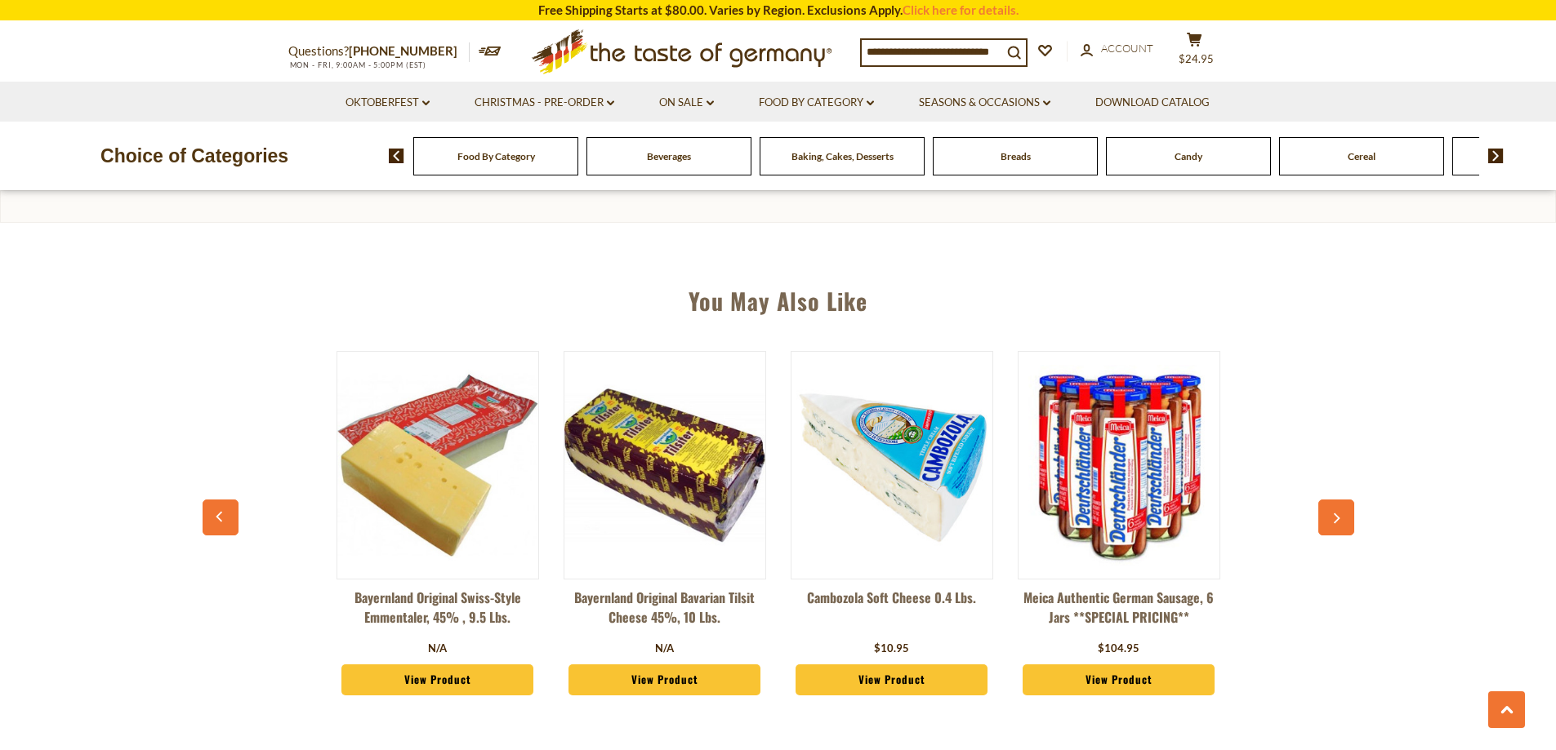
click at [1336, 514] on icon "button" at bounding box center [1335, 519] width 11 height 11
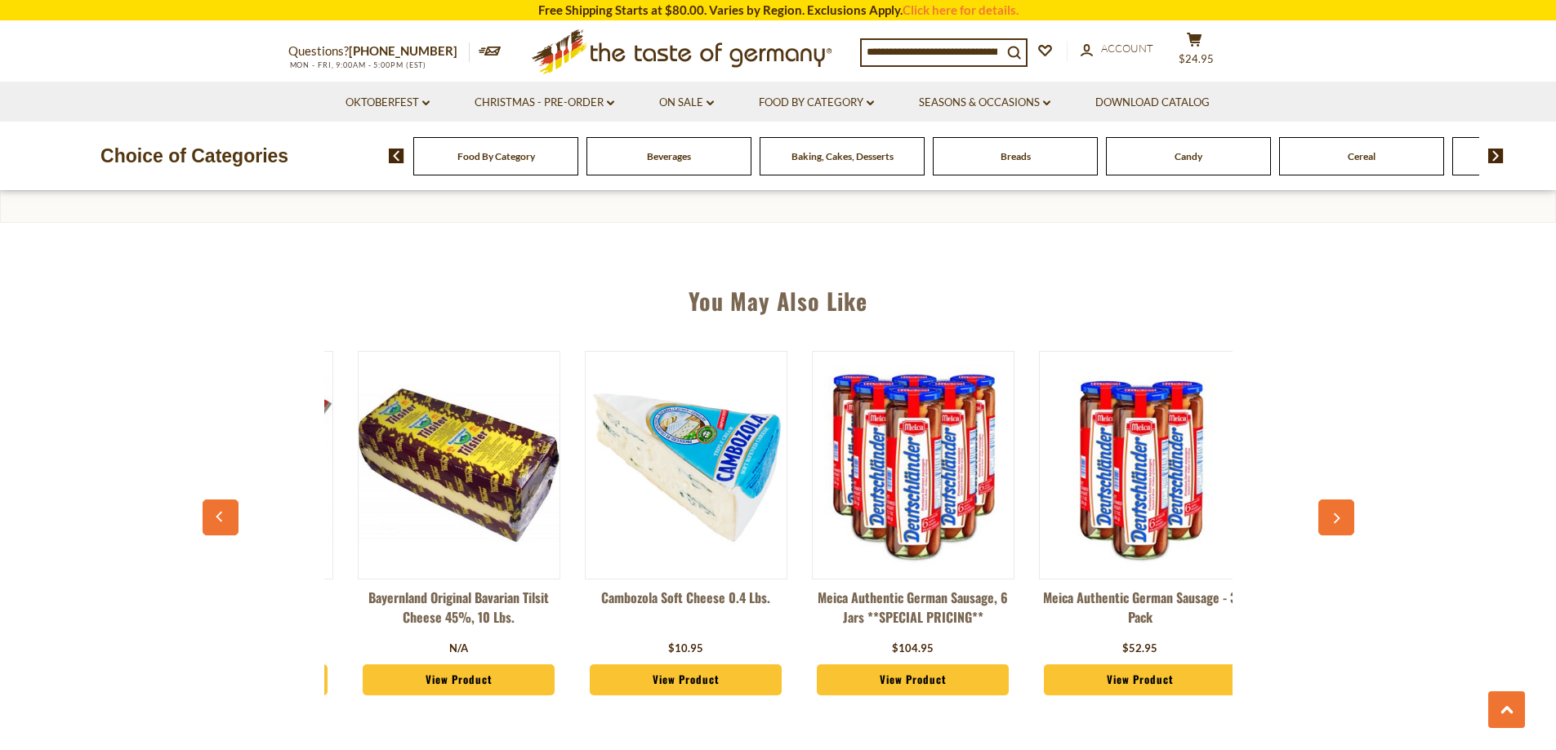
scroll to position [0, 1362]
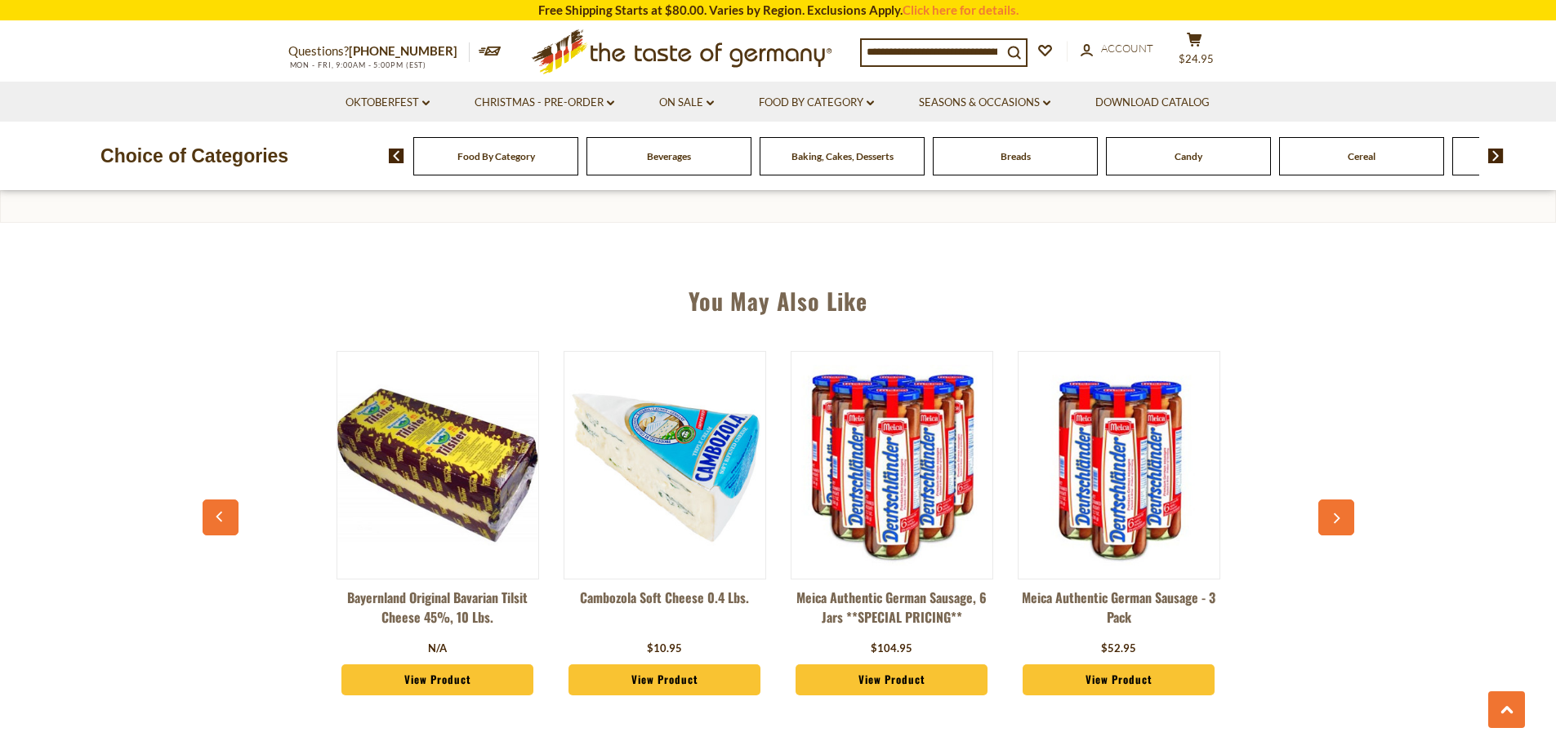
click at [1336, 514] on icon "button" at bounding box center [1335, 519] width 11 height 11
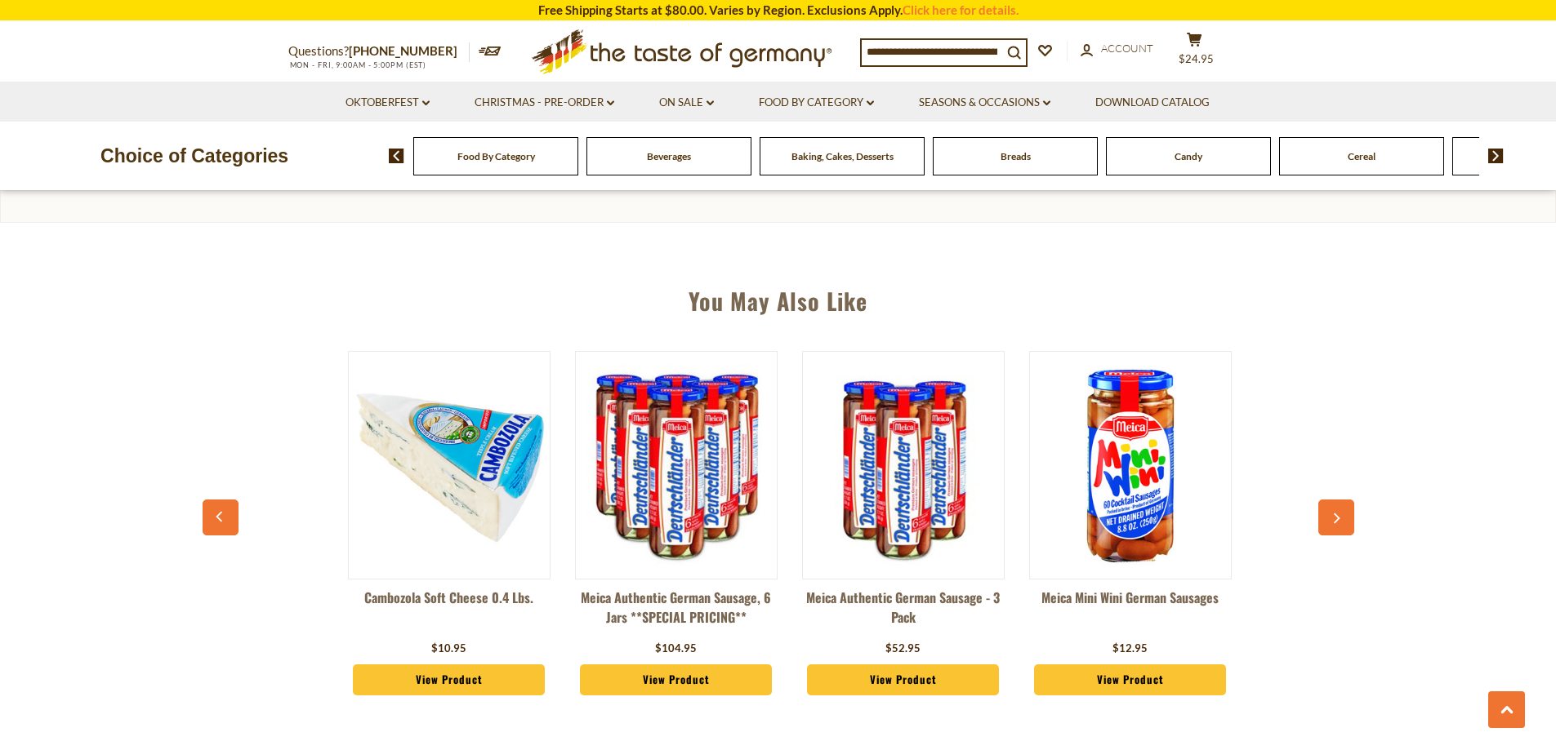
scroll to position [0, 1589]
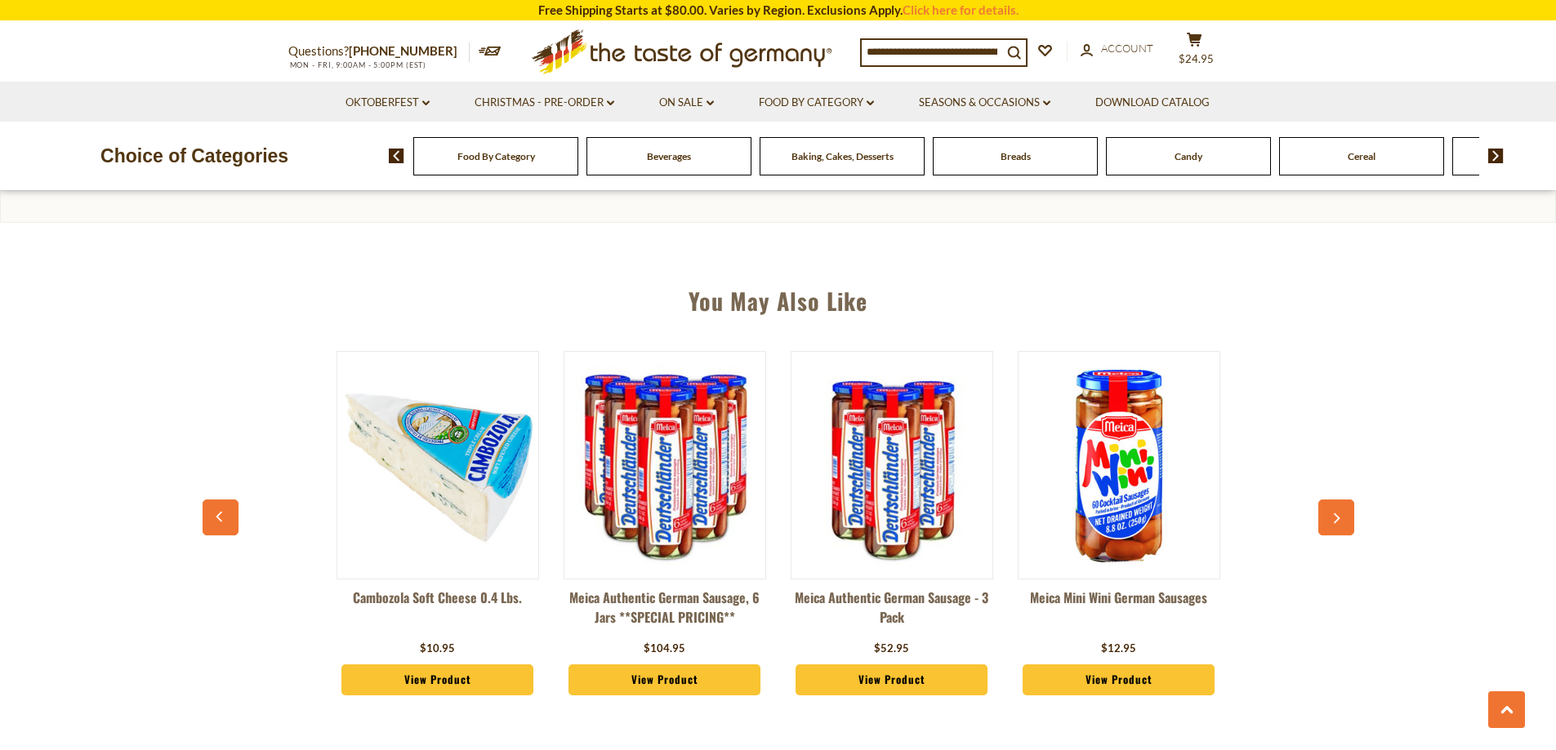
click at [1336, 514] on icon "button" at bounding box center [1335, 519] width 11 height 11
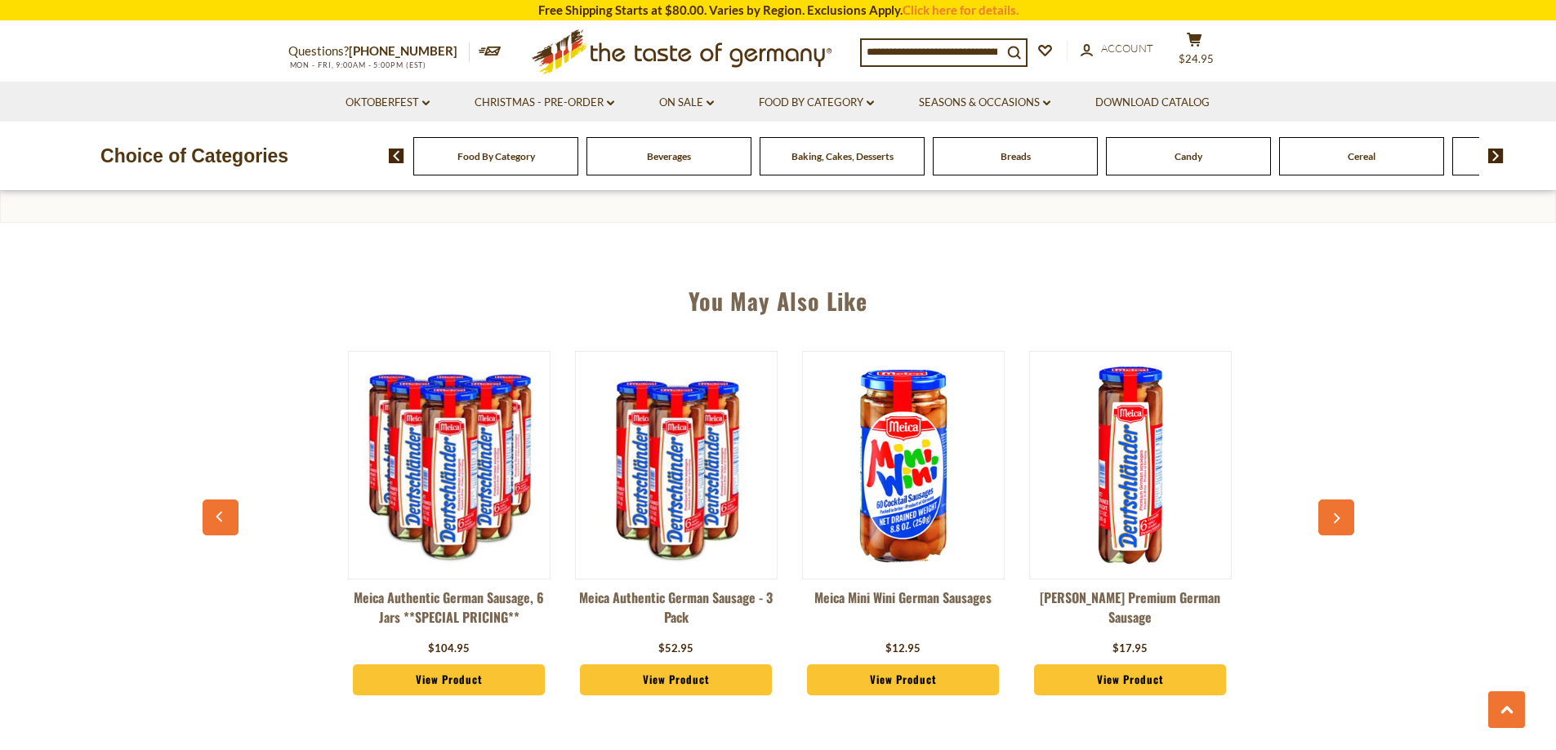
scroll to position [0, 1816]
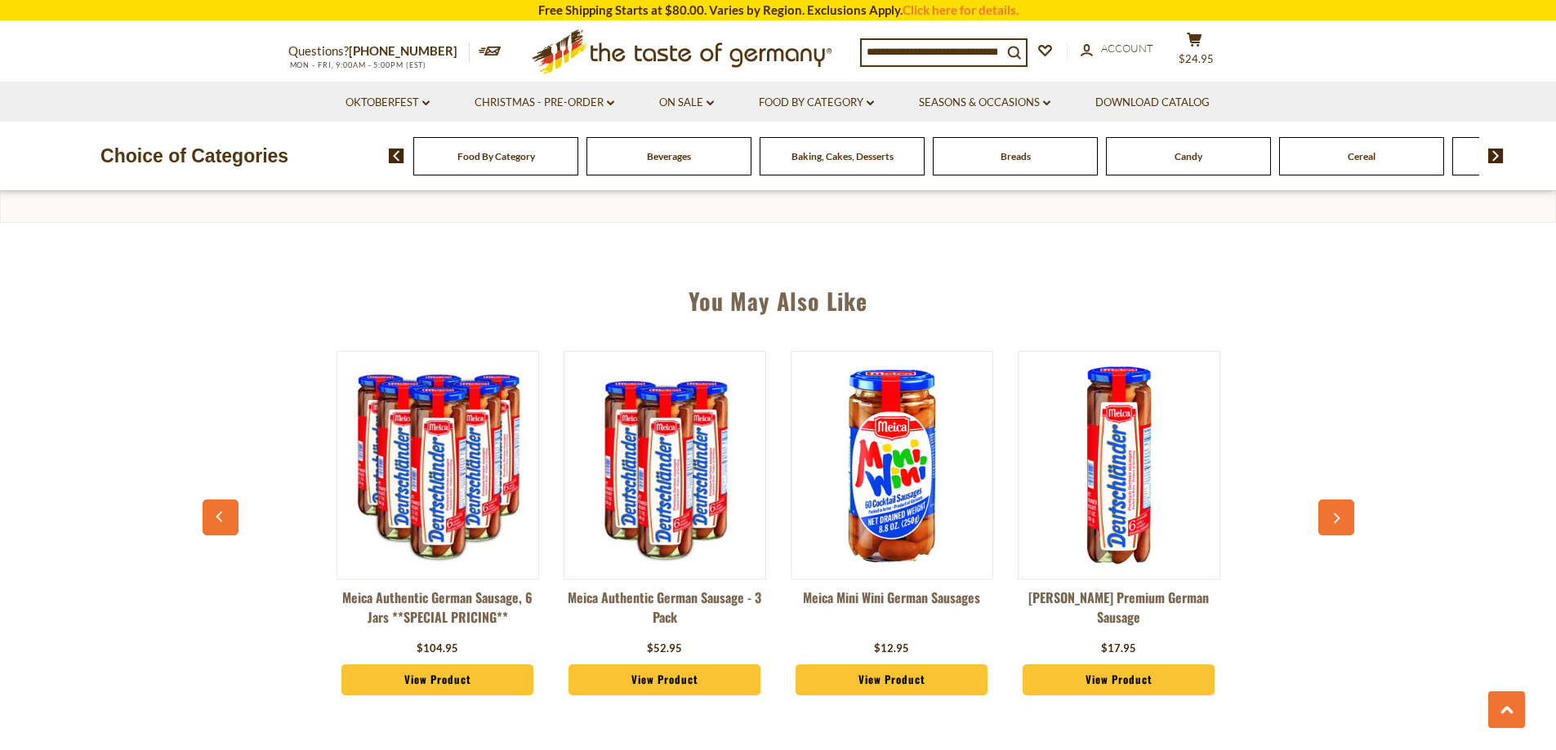
click at [1336, 514] on icon "button" at bounding box center [1335, 519] width 11 height 11
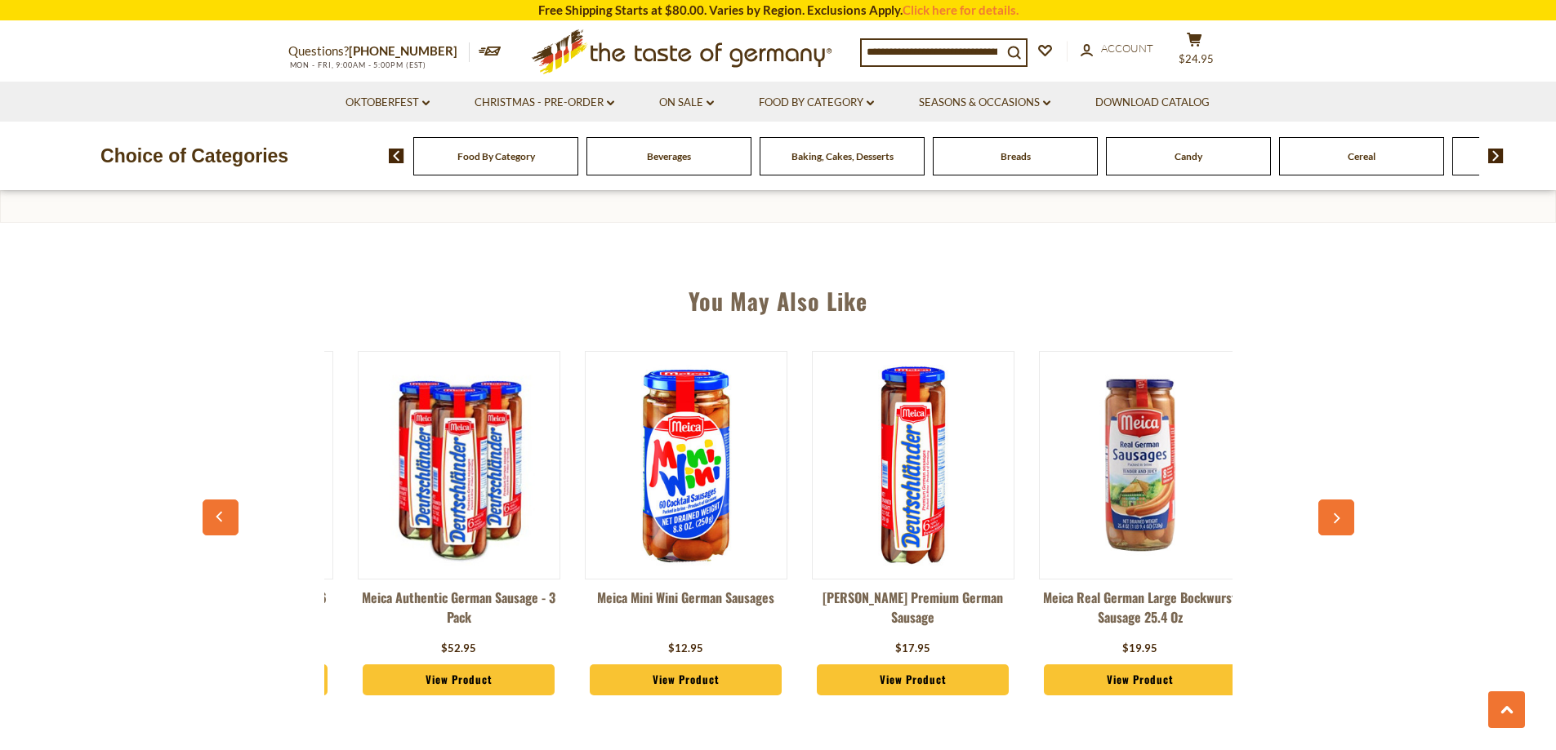
scroll to position [0, 2043]
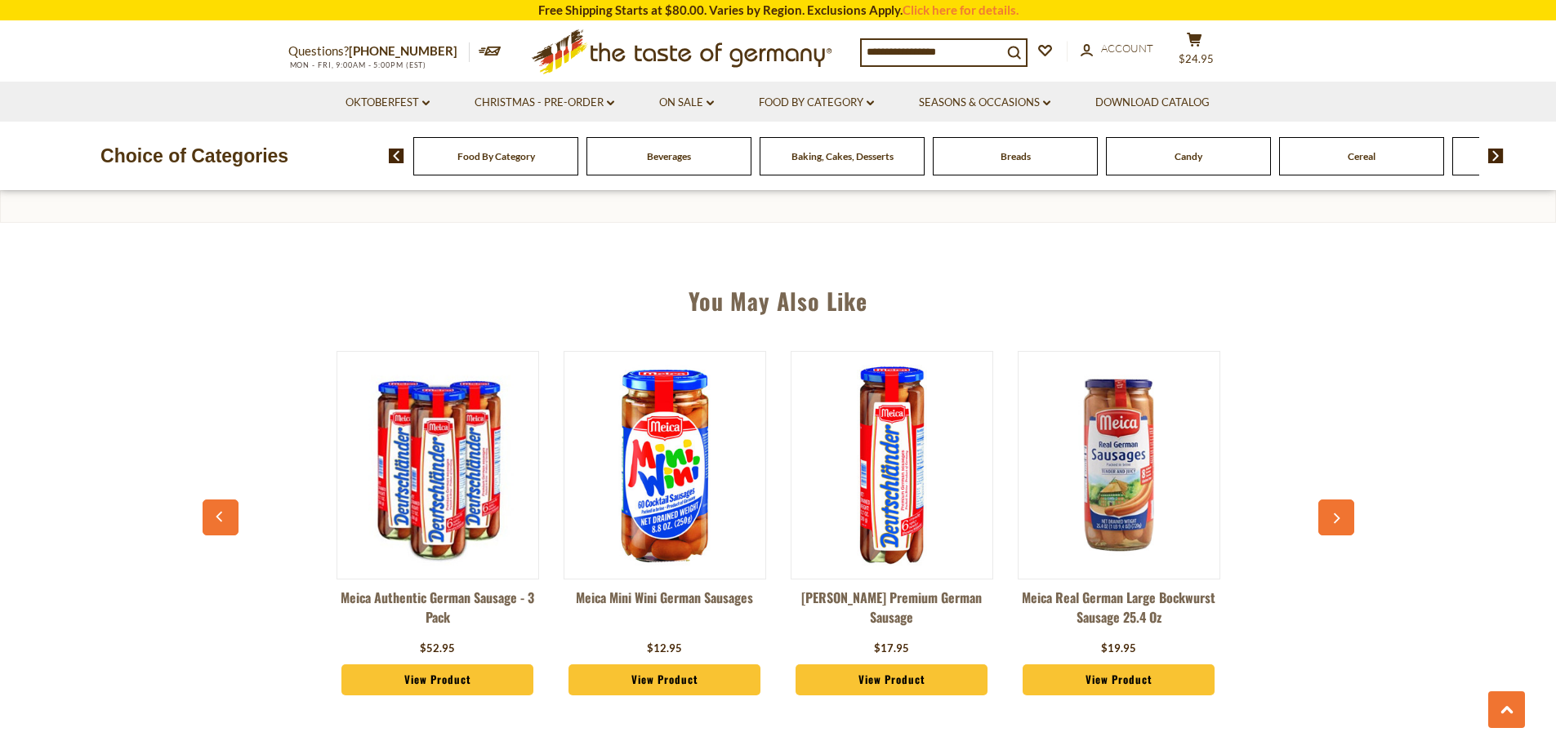
click at [1336, 514] on icon "button" at bounding box center [1335, 519] width 11 height 11
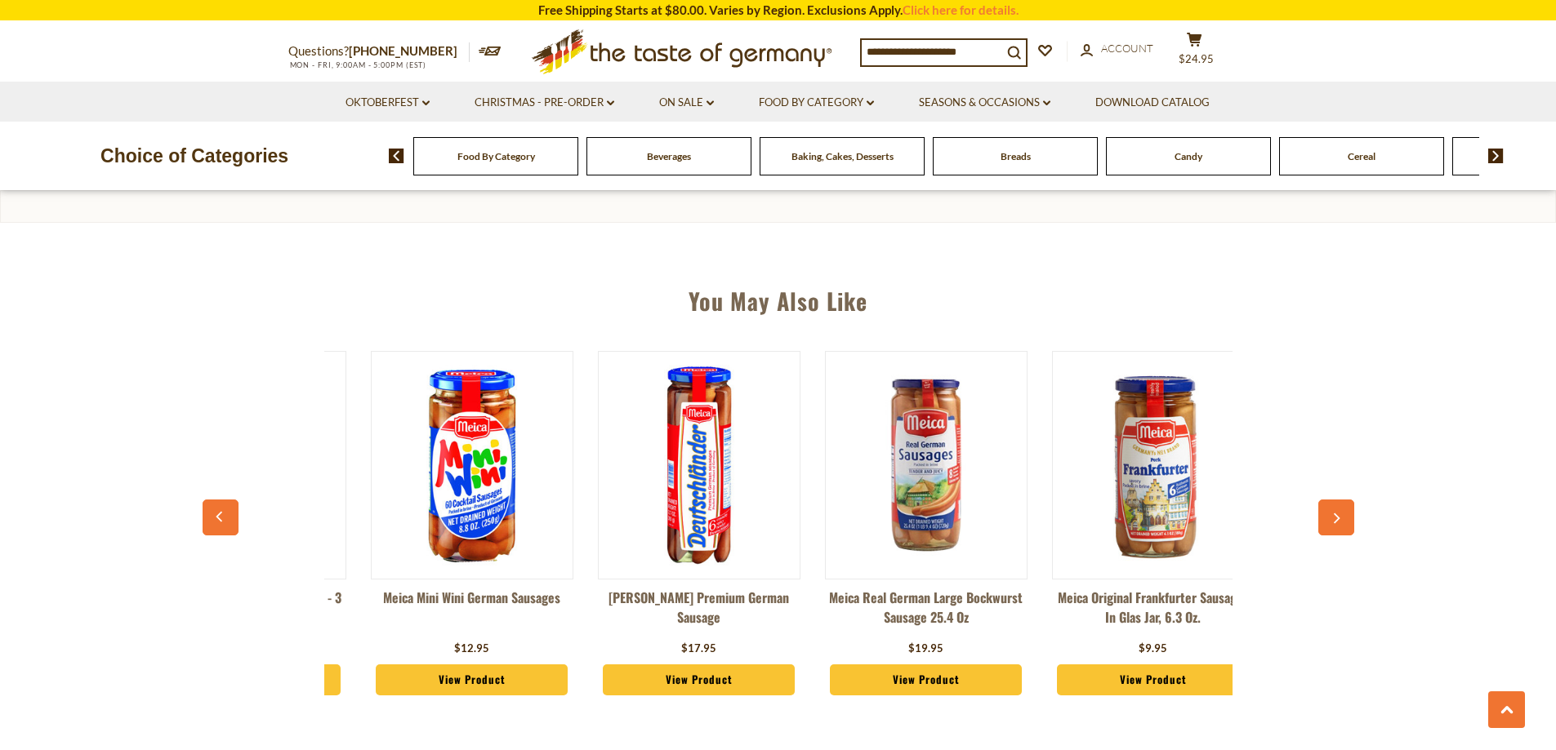
scroll to position [0, 2270]
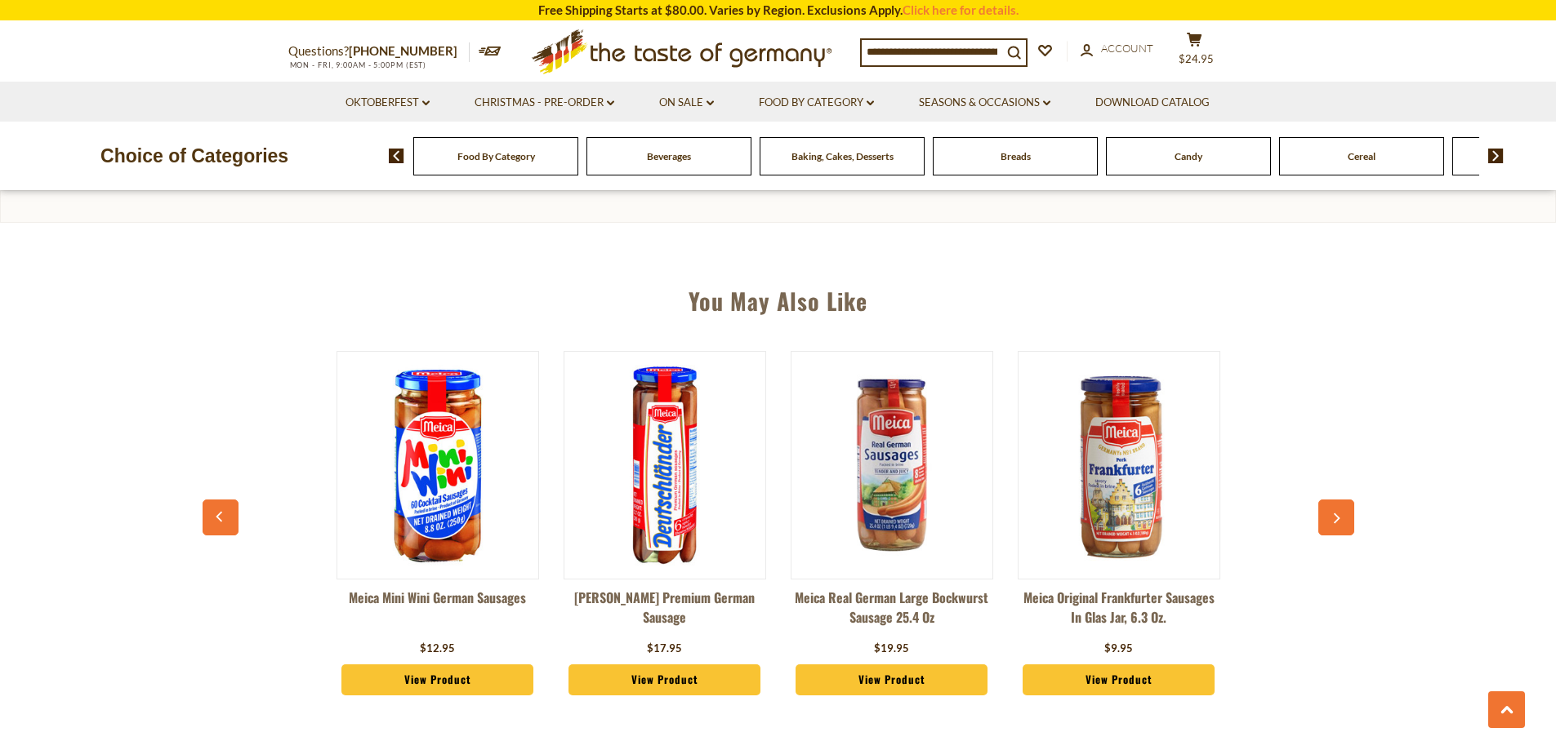
click at [1337, 514] on icon "button" at bounding box center [1335, 519] width 11 height 11
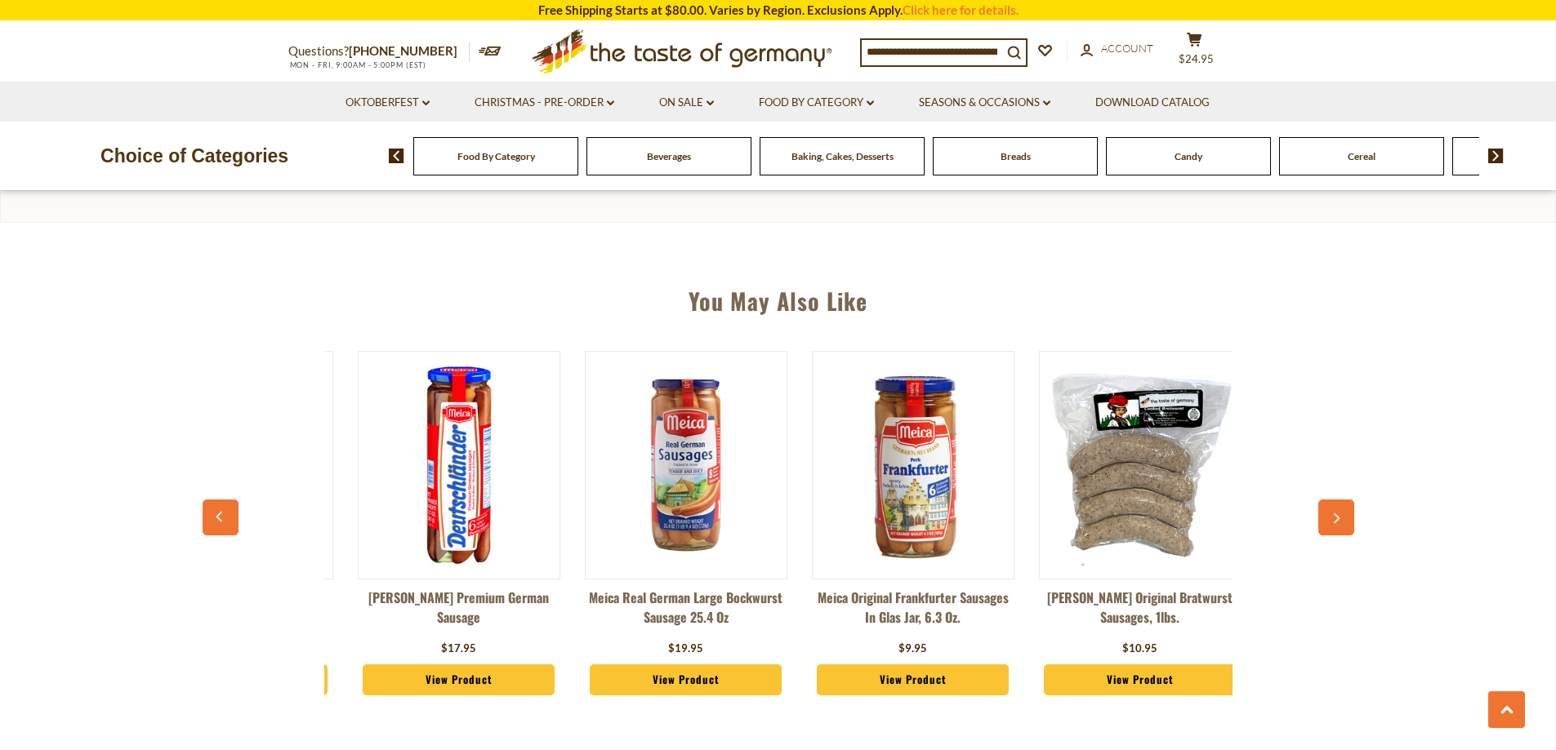
scroll to position [0, 2497]
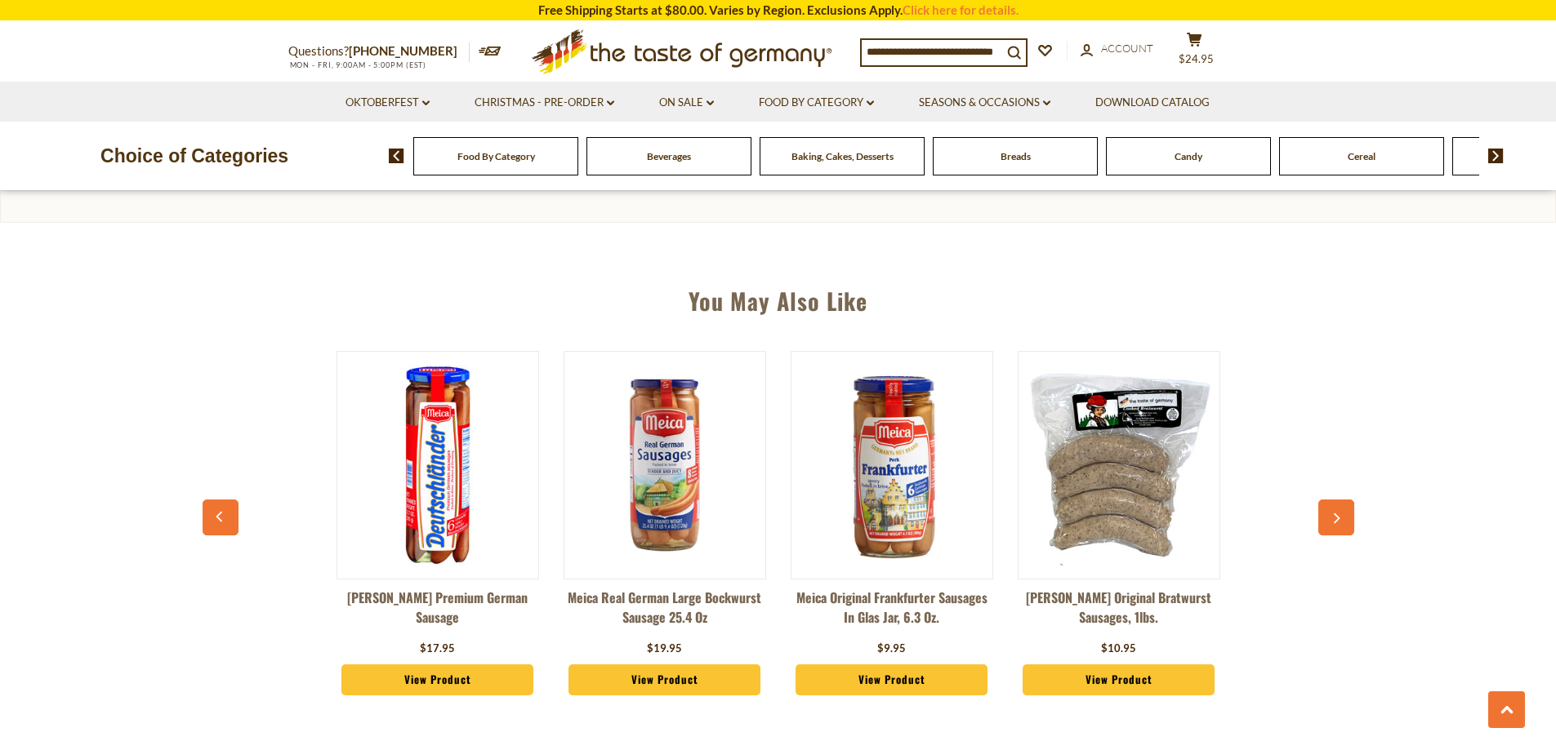
click at [1337, 518] on icon "button" at bounding box center [1335, 519] width 11 height 11
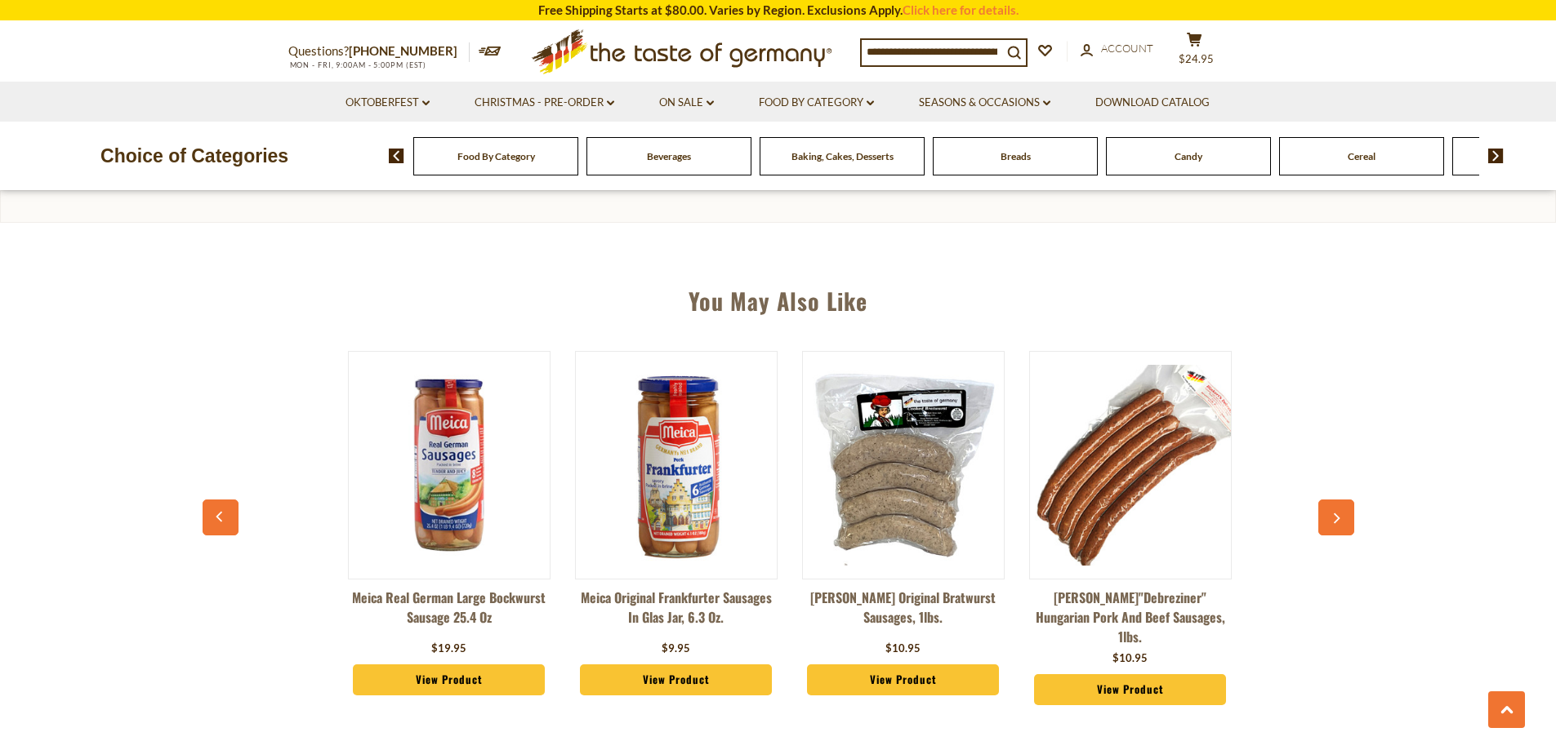
scroll to position [0, 2724]
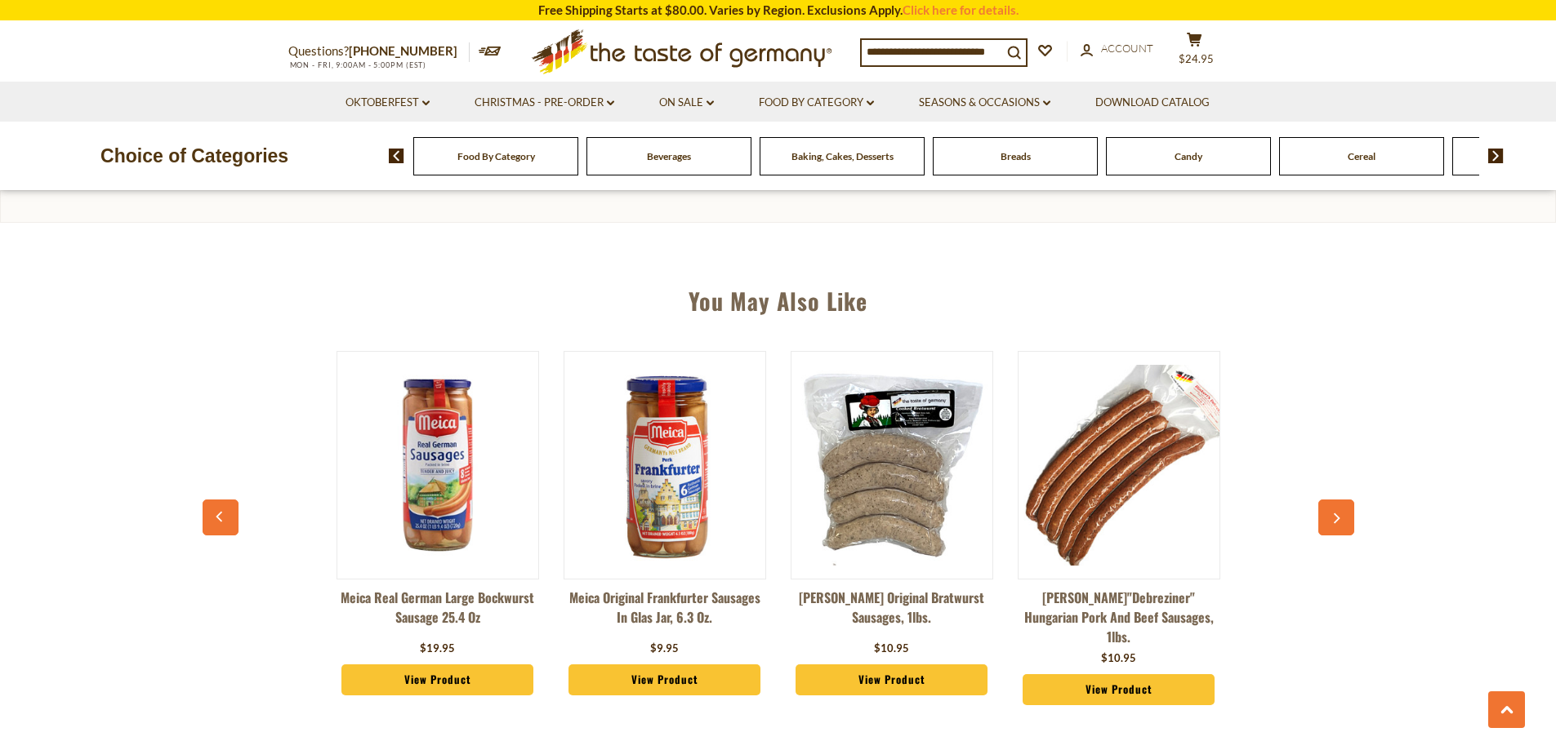
click at [1337, 518] on icon "button" at bounding box center [1335, 519] width 11 height 11
click at [663, 537] on img at bounding box center [664, 465] width 201 height 201
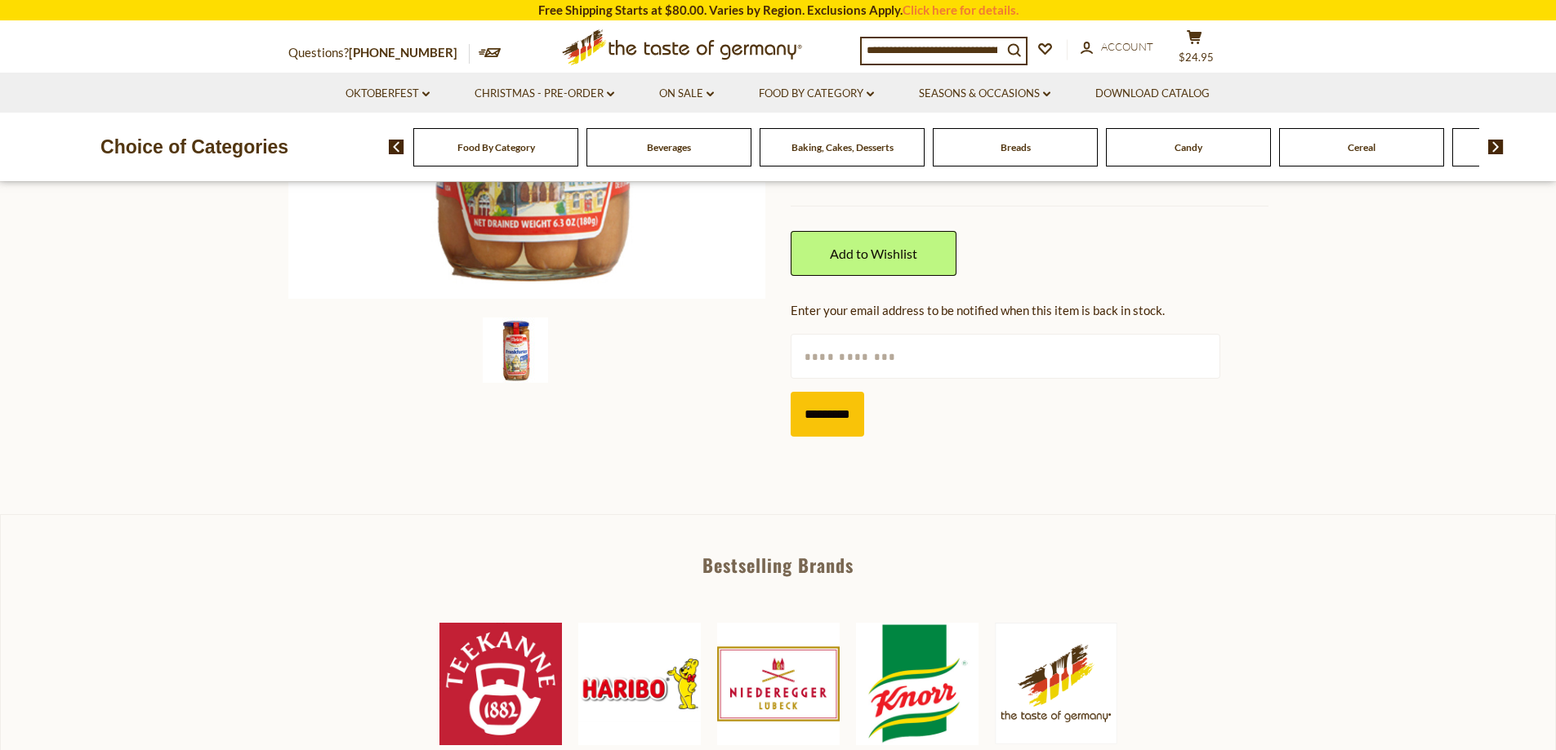
scroll to position [490, 0]
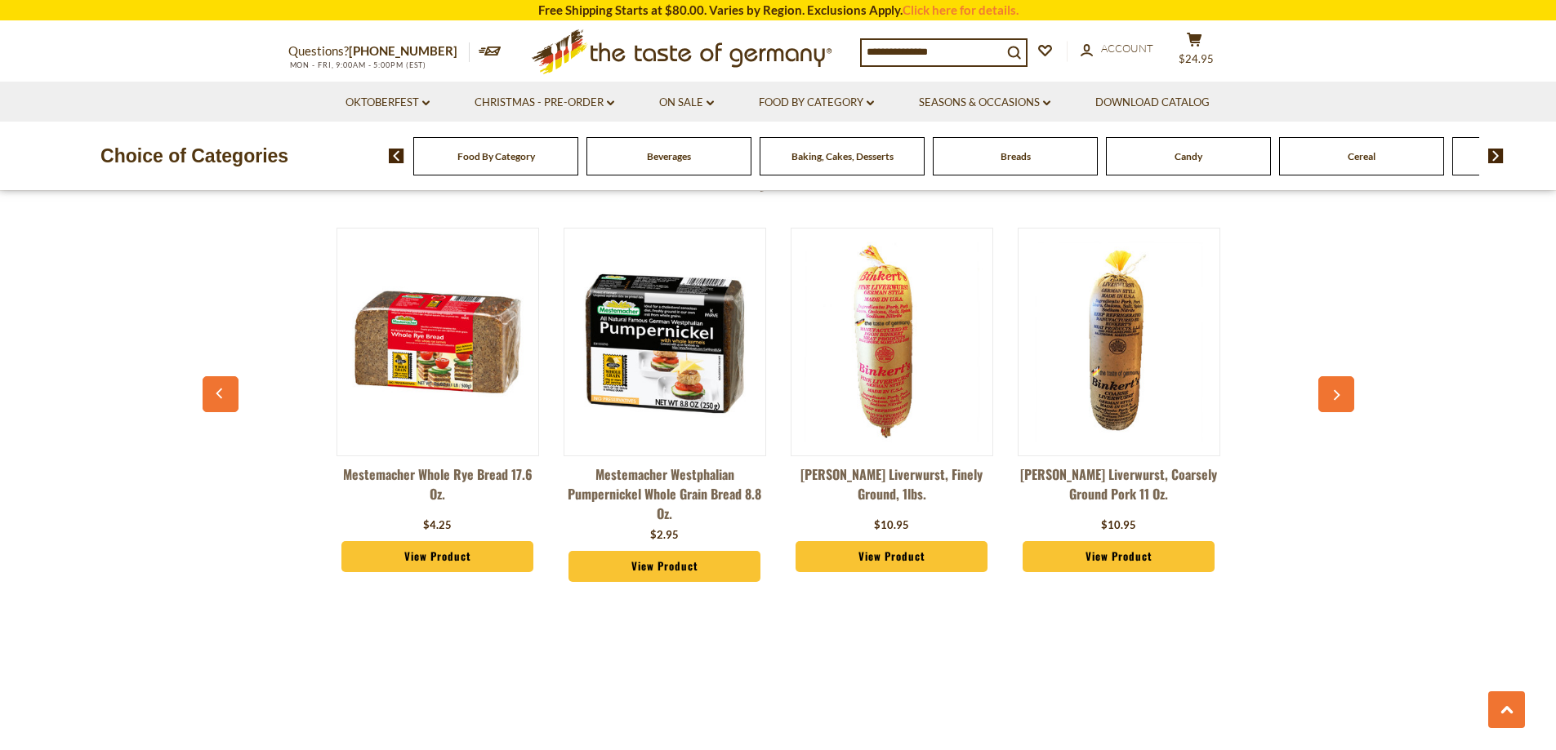
scroll to position [1062, 0]
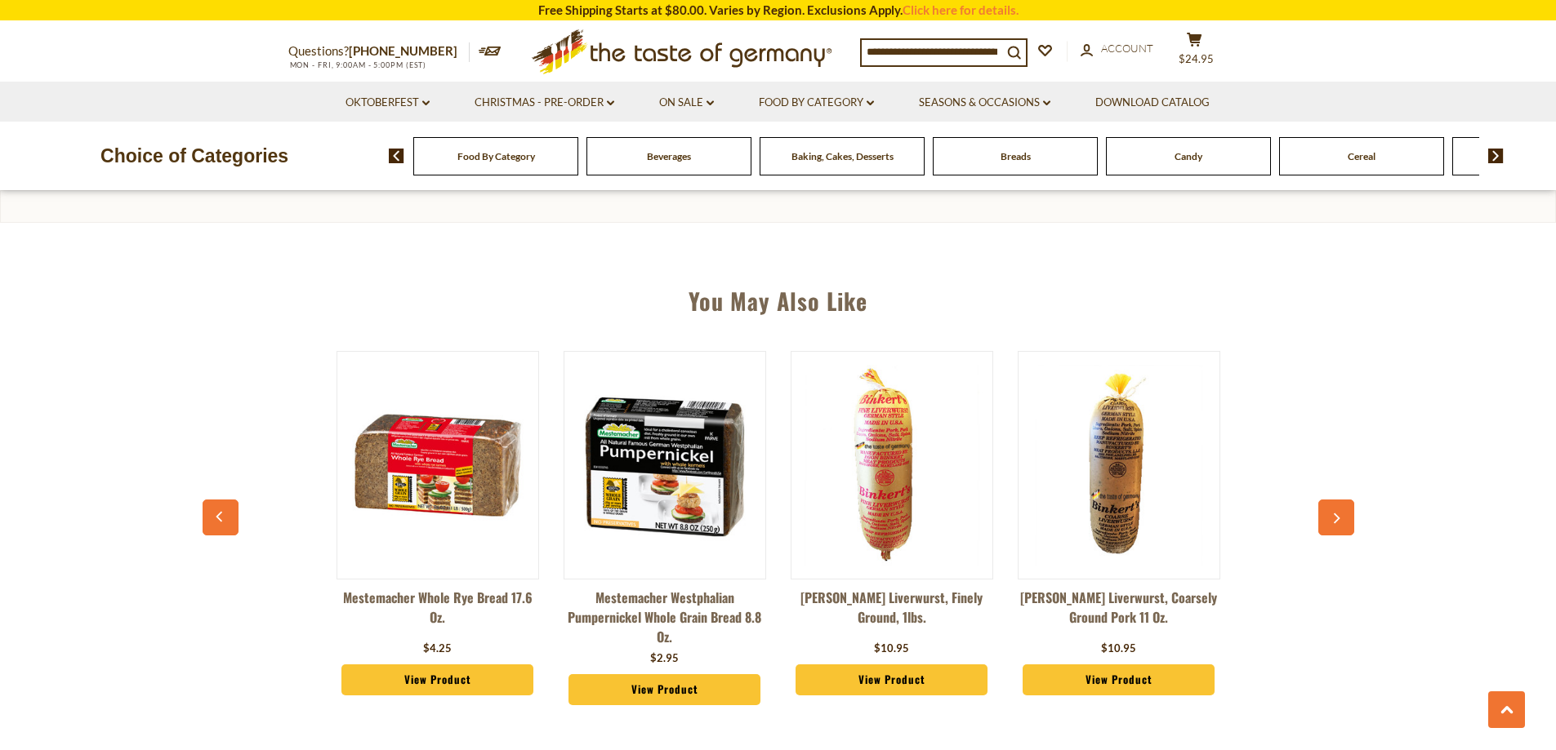
click at [218, 511] on icon "button" at bounding box center [220, 516] width 11 height 11
click at [216, 517] on icon "button" at bounding box center [219, 516] width 7 height 11
click at [578, 174] on div "Baking, Cakes, Desserts" at bounding box center [495, 156] width 165 height 38
click at [578, 167] on div "Baking, Cakes, Desserts" at bounding box center [495, 156] width 165 height 38
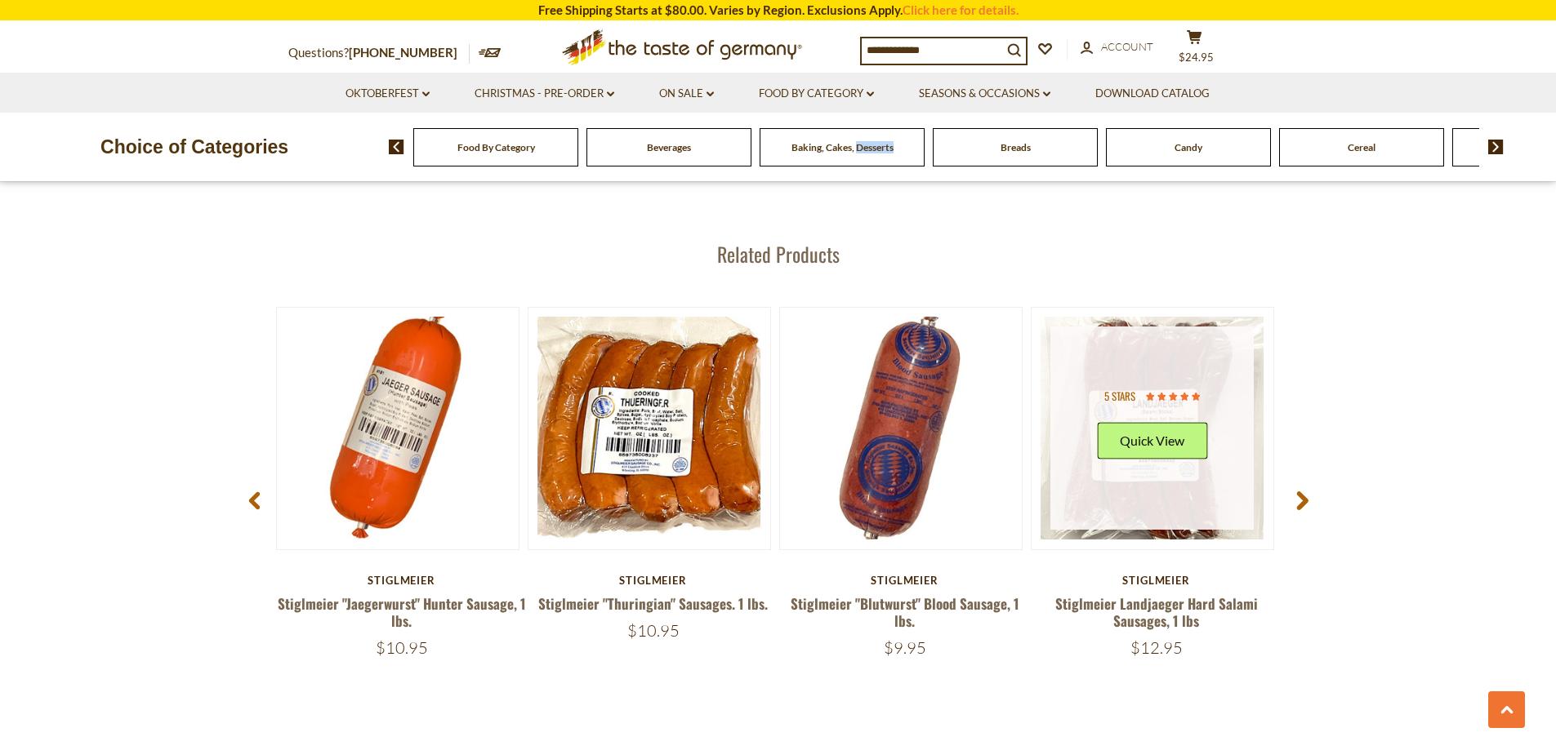
scroll to position [2287, 0]
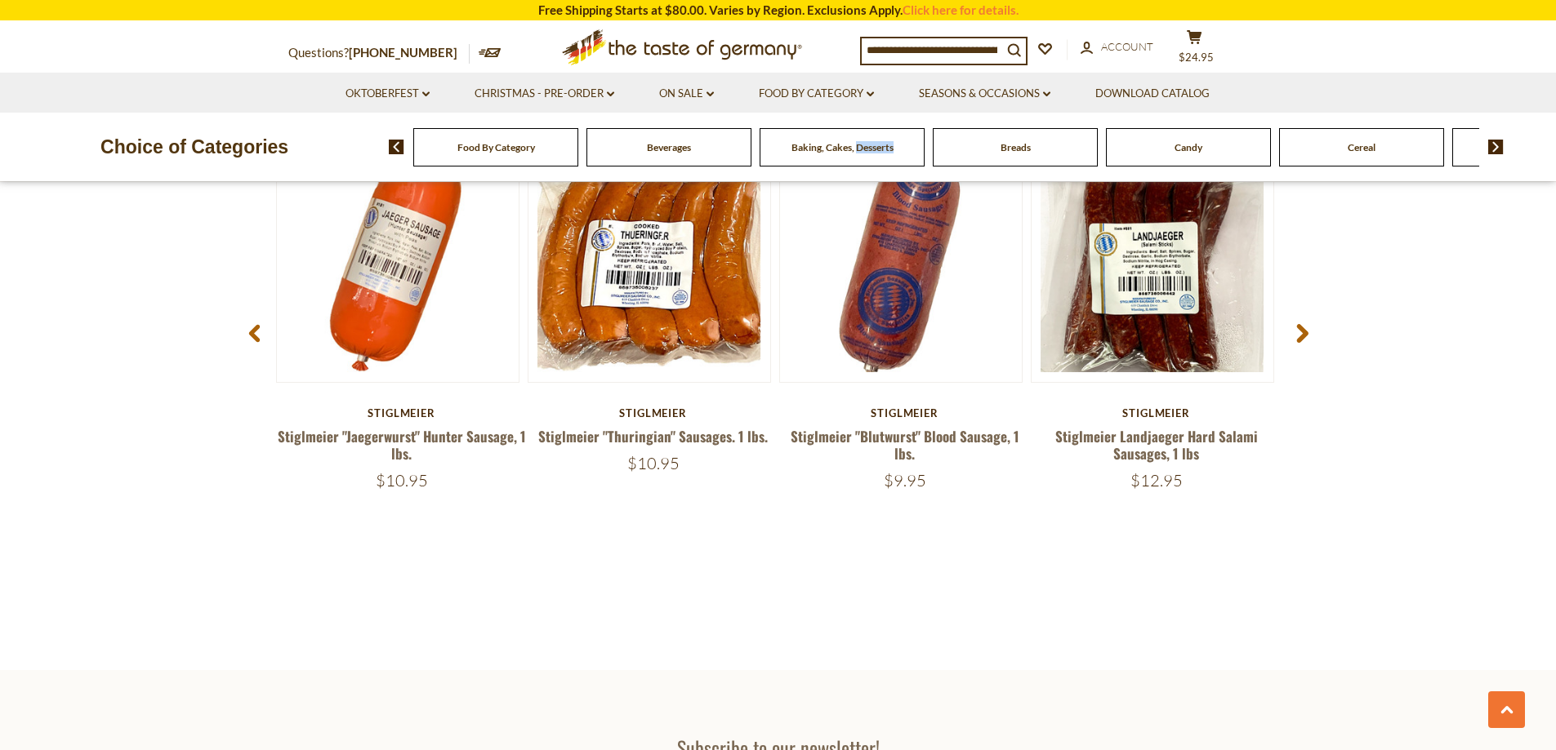
click at [1306, 330] on icon at bounding box center [1302, 333] width 12 height 20
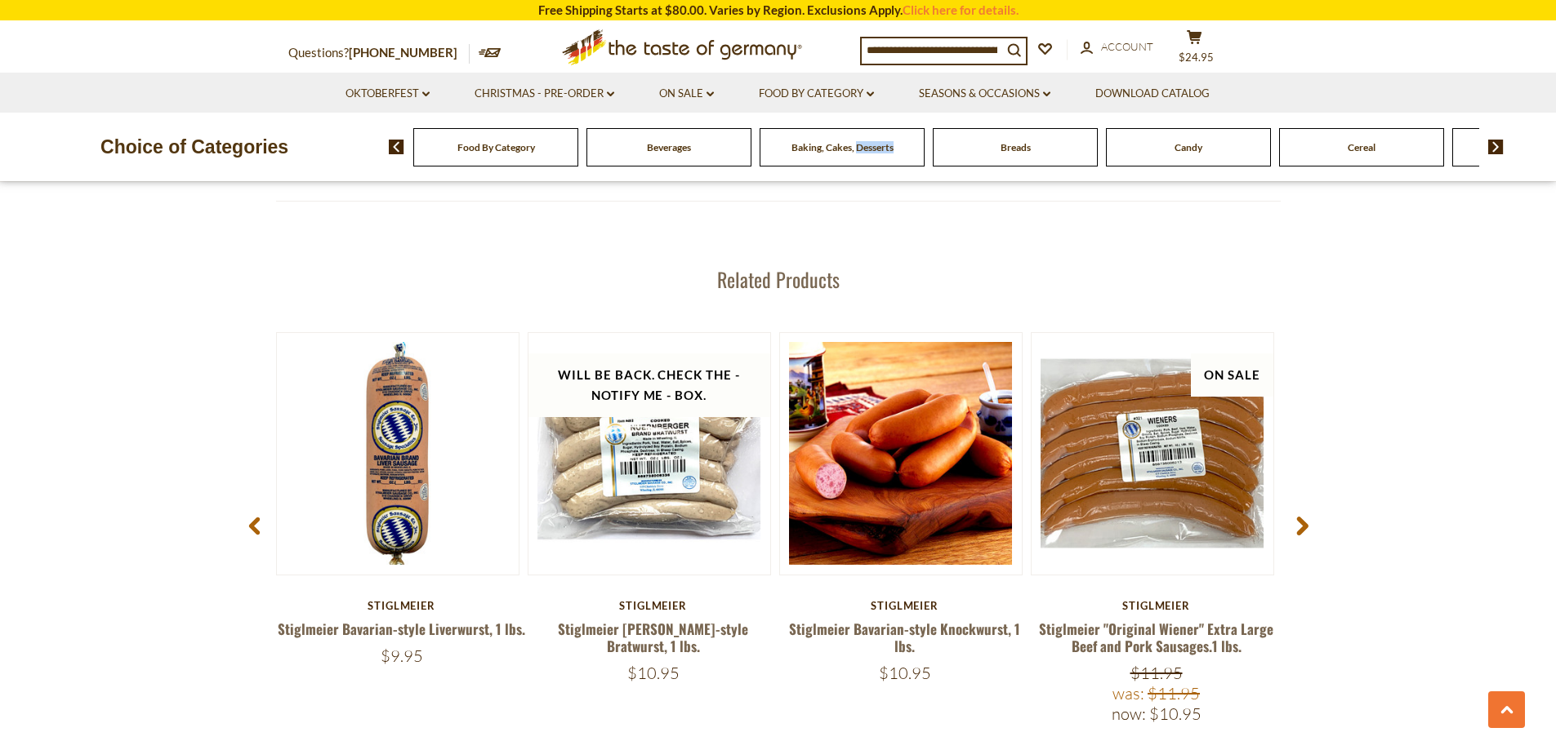
scroll to position [2042, 0]
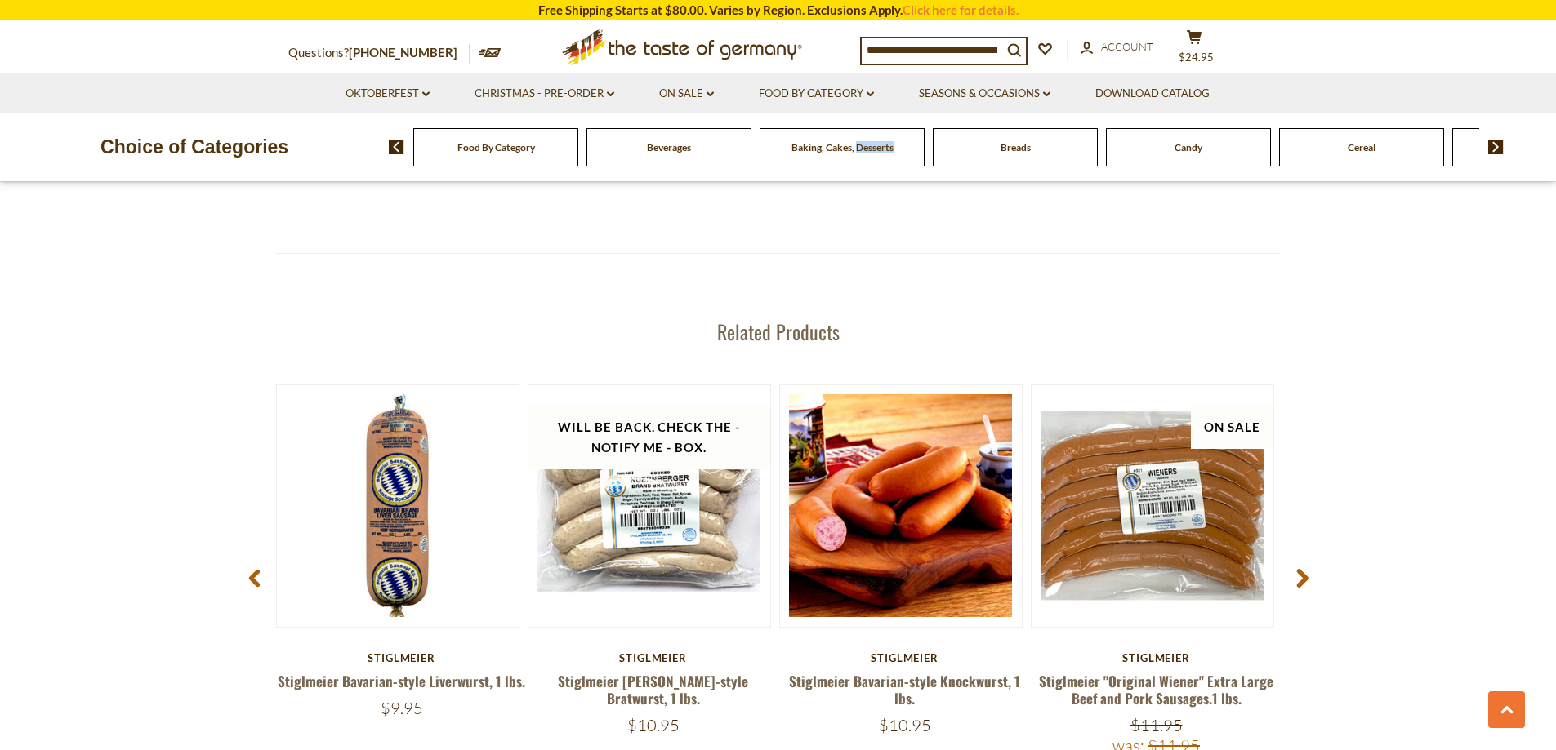
click at [1302, 574] on use at bounding box center [1301, 578] width 11 height 19
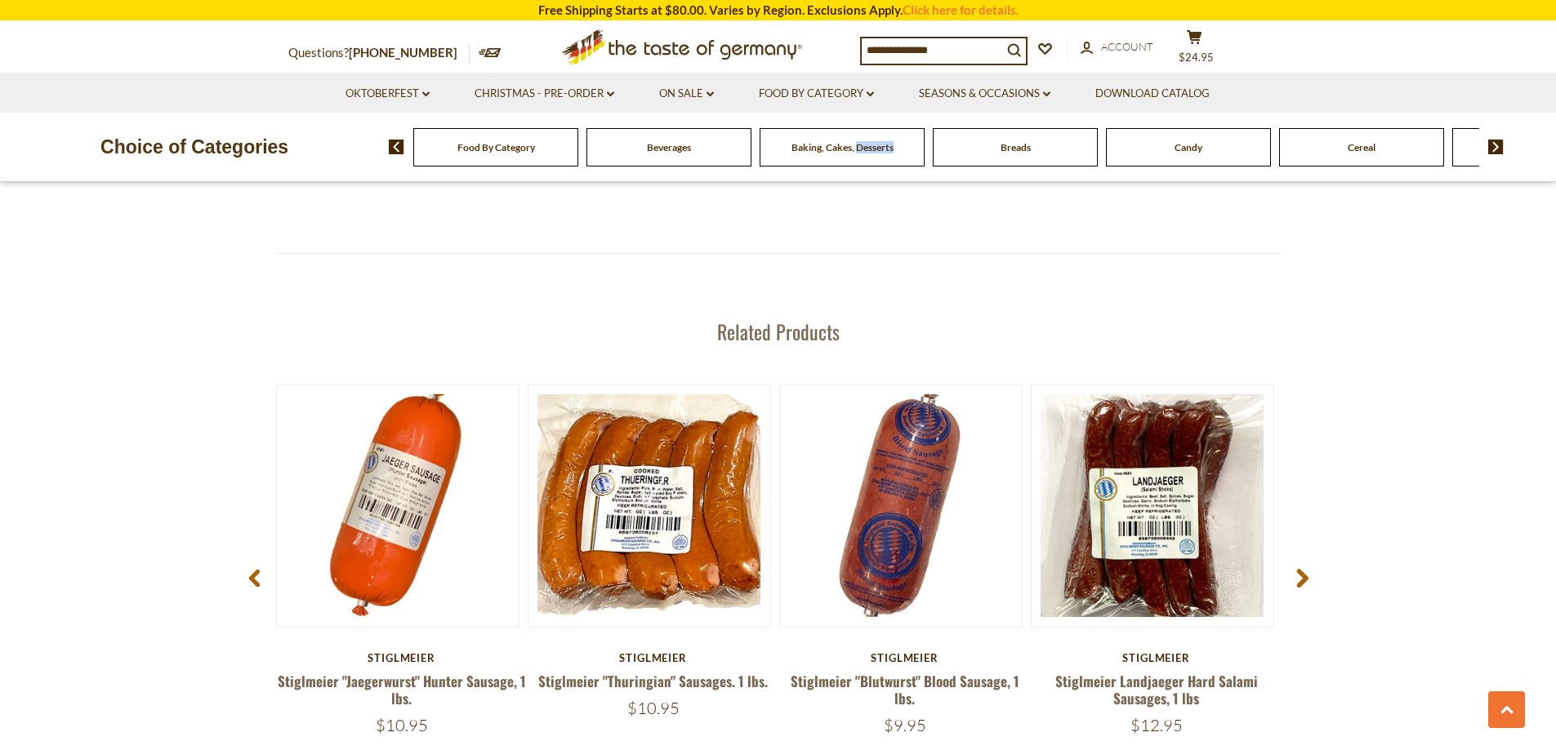
click at [1302, 574] on use at bounding box center [1301, 578] width 11 height 19
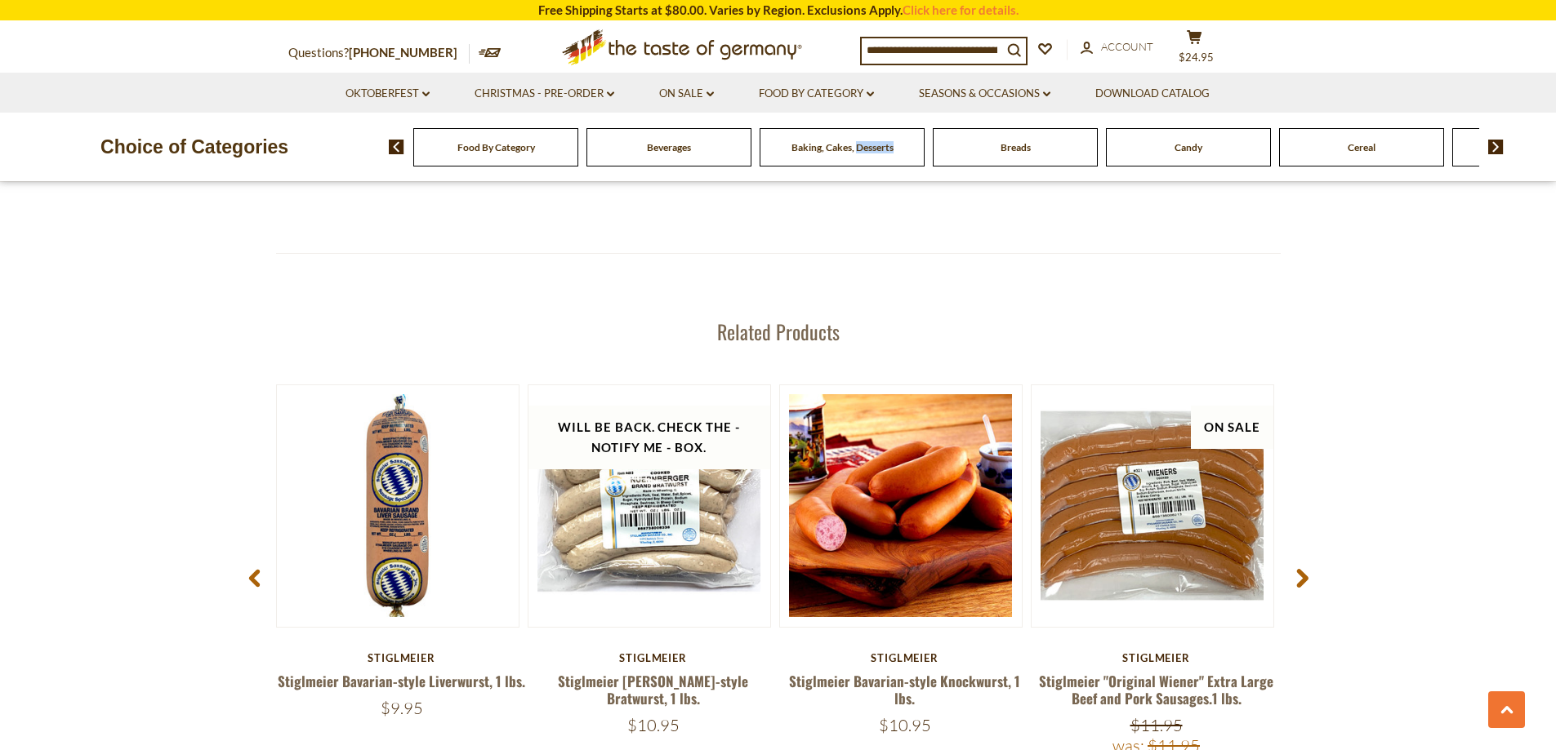
click at [1302, 574] on use at bounding box center [1301, 578] width 11 height 19
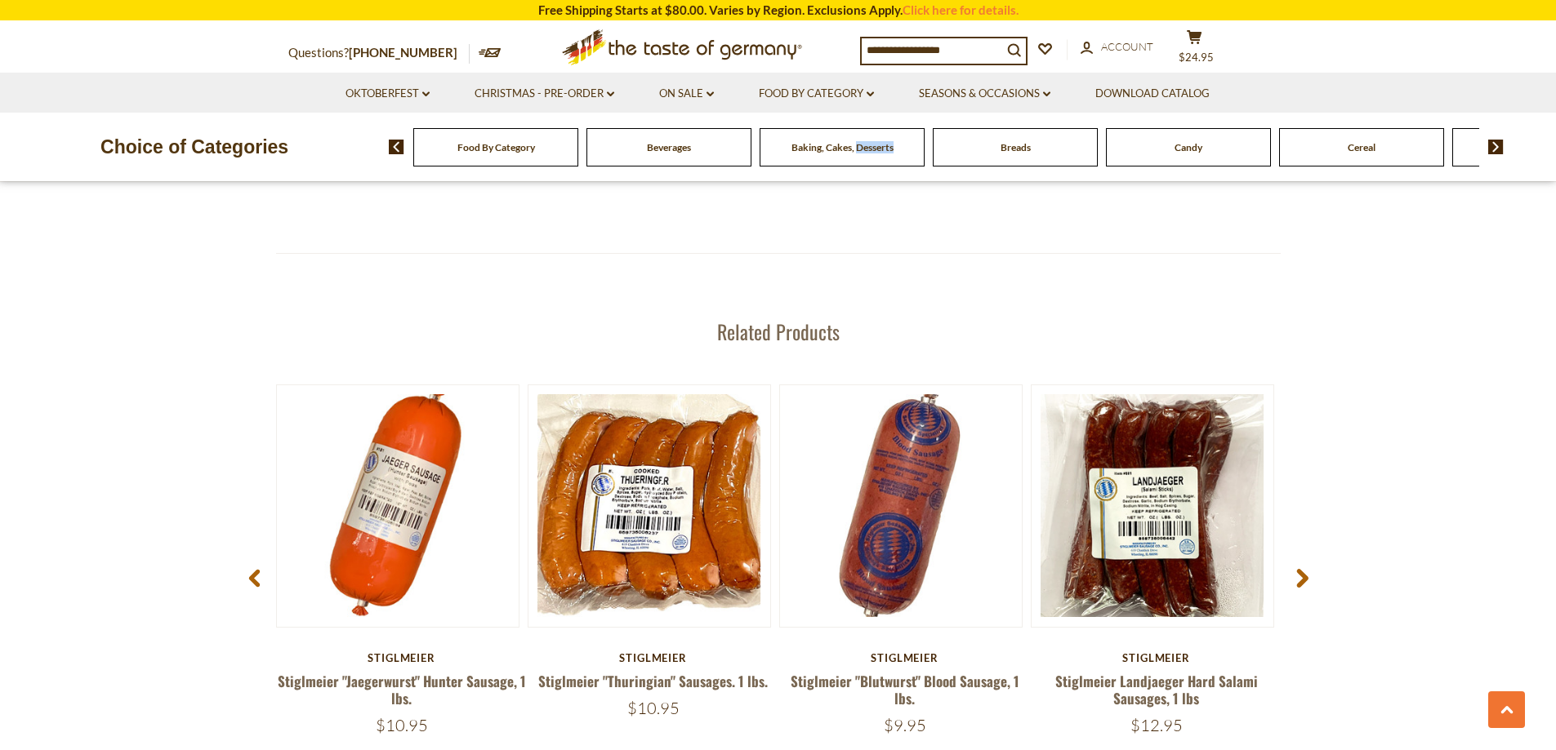
click at [1302, 574] on use at bounding box center [1301, 578] width 11 height 19
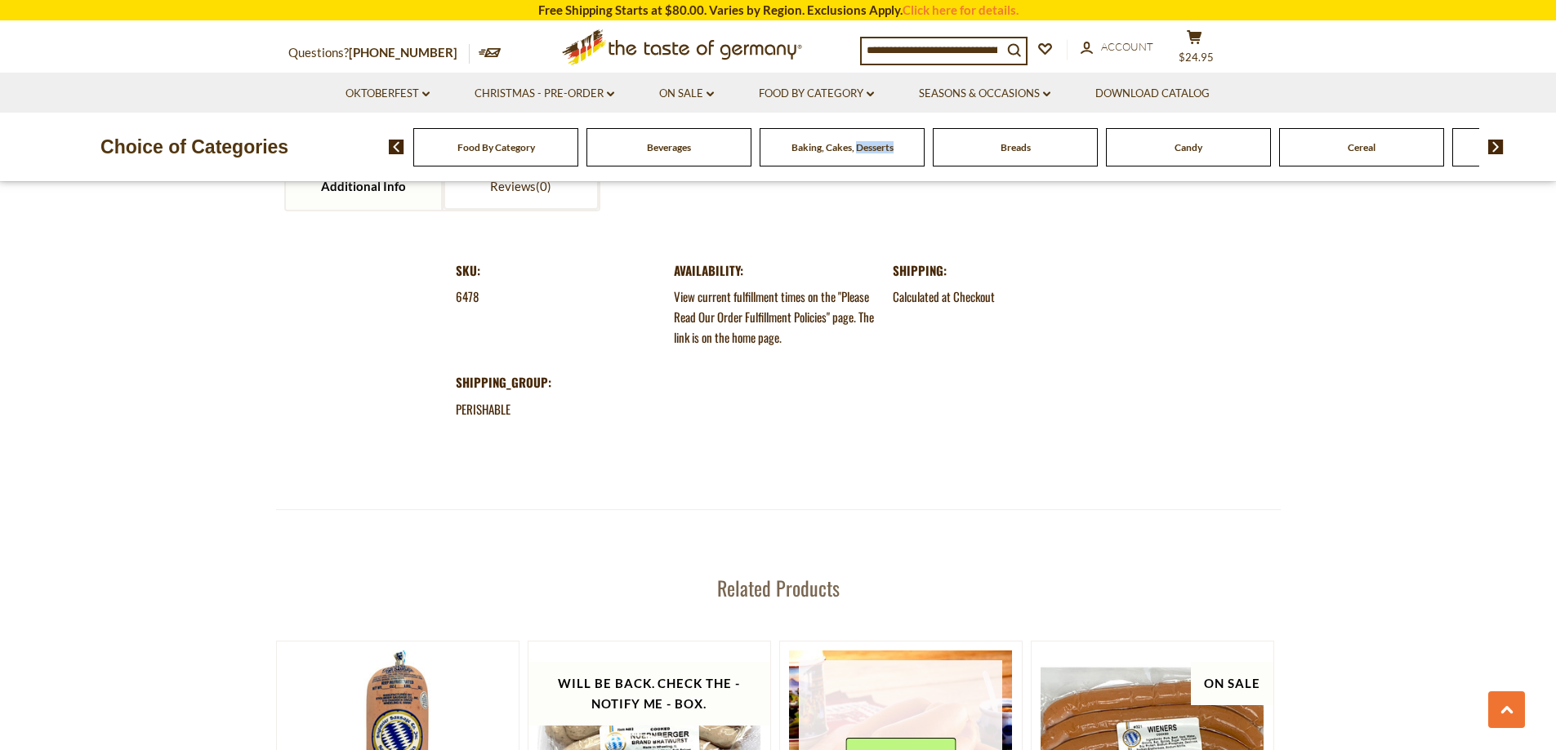
scroll to position [1715, 0]
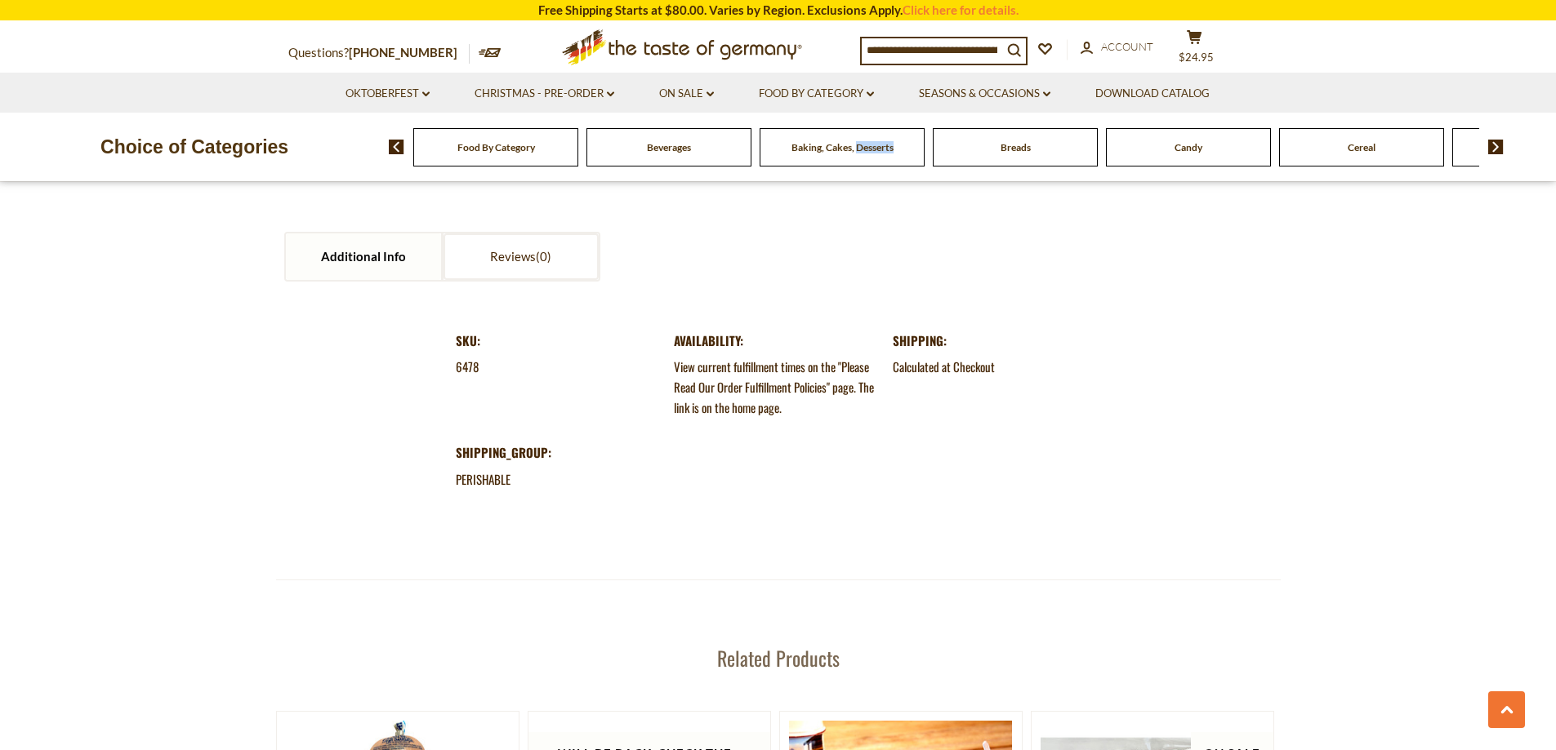
click at [814, 152] on span "Baking, Cakes, Desserts" at bounding box center [842, 147] width 102 height 12
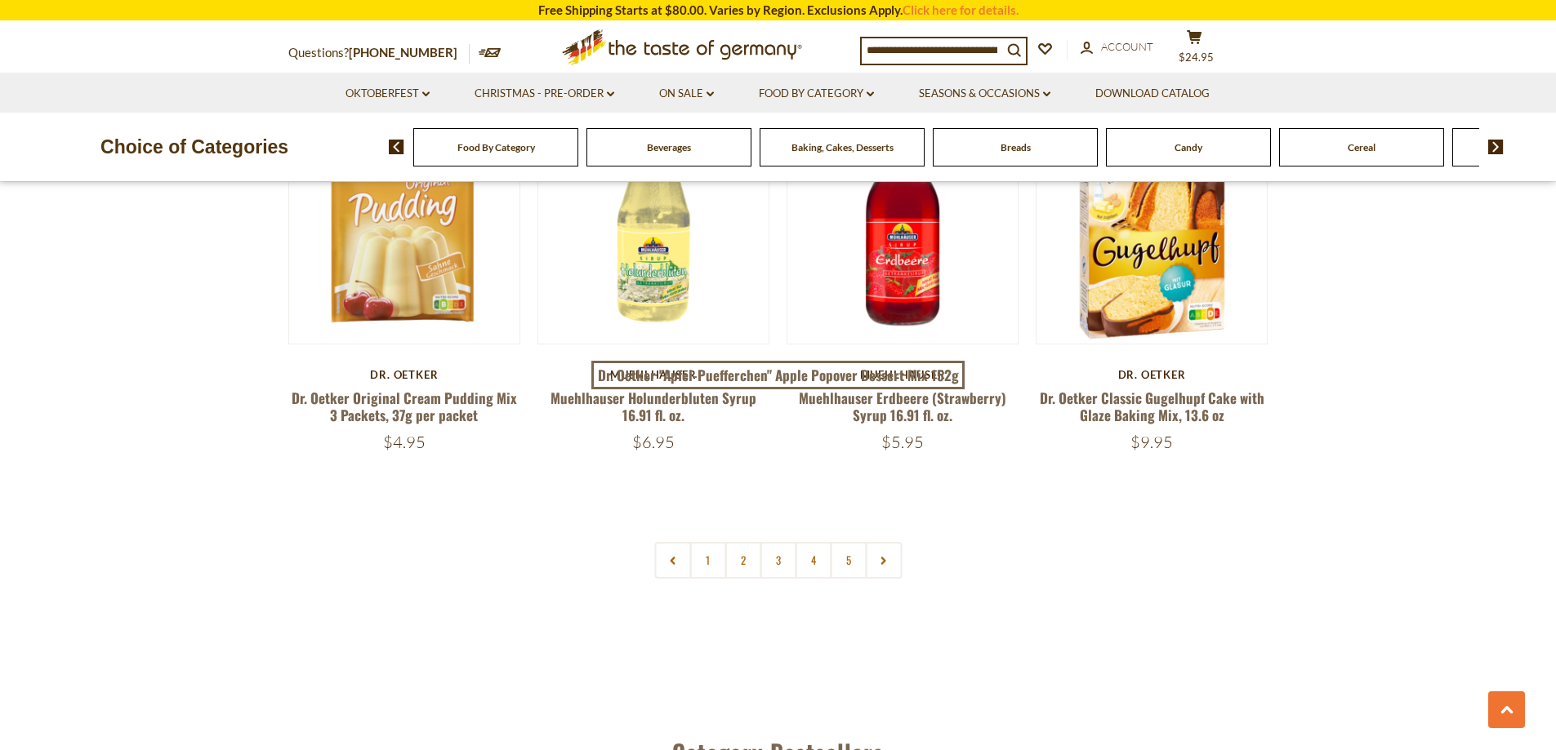
scroll to position [3838, 0]
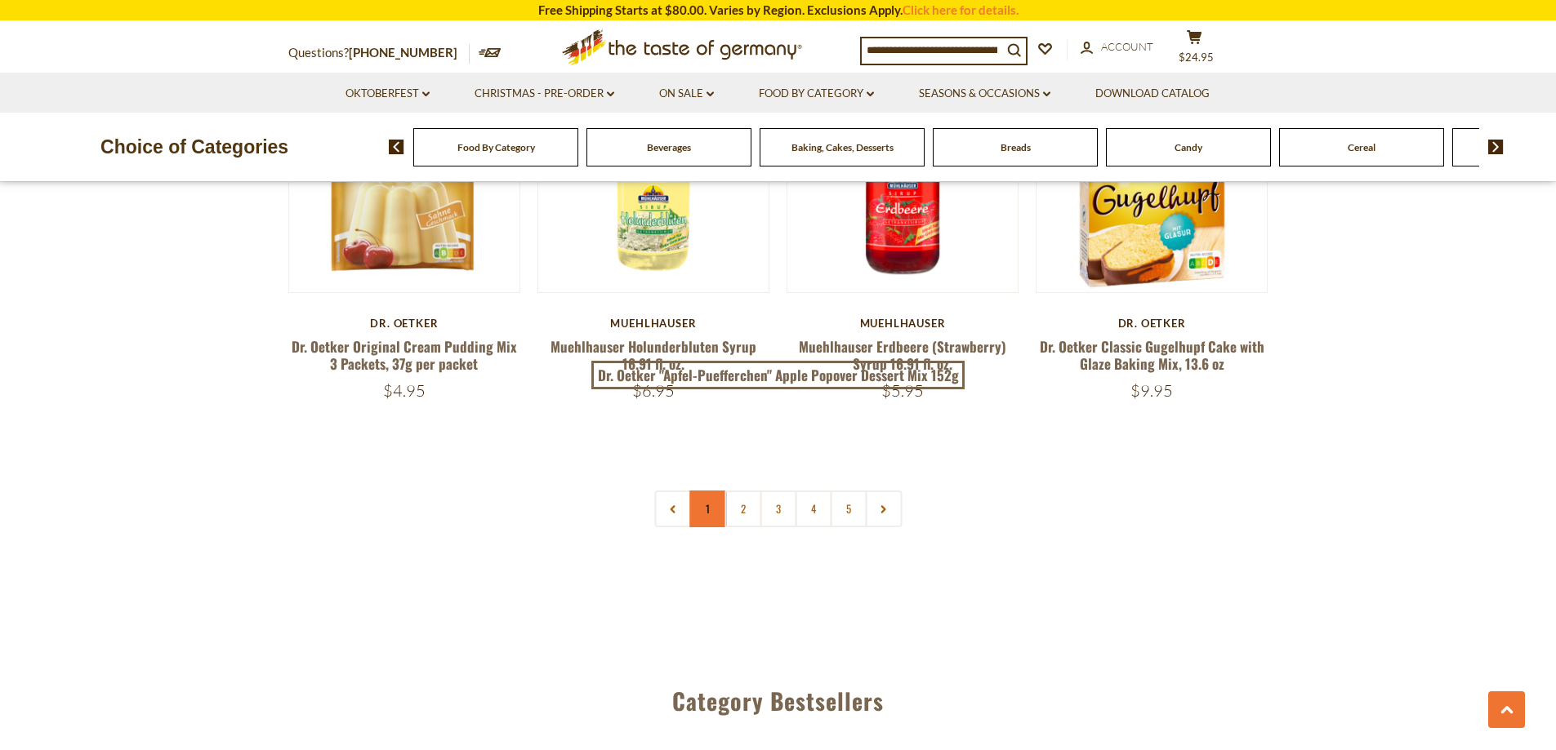
click at [714, 493] on link "1" at bounding box center [707, 509] width 37 height 37
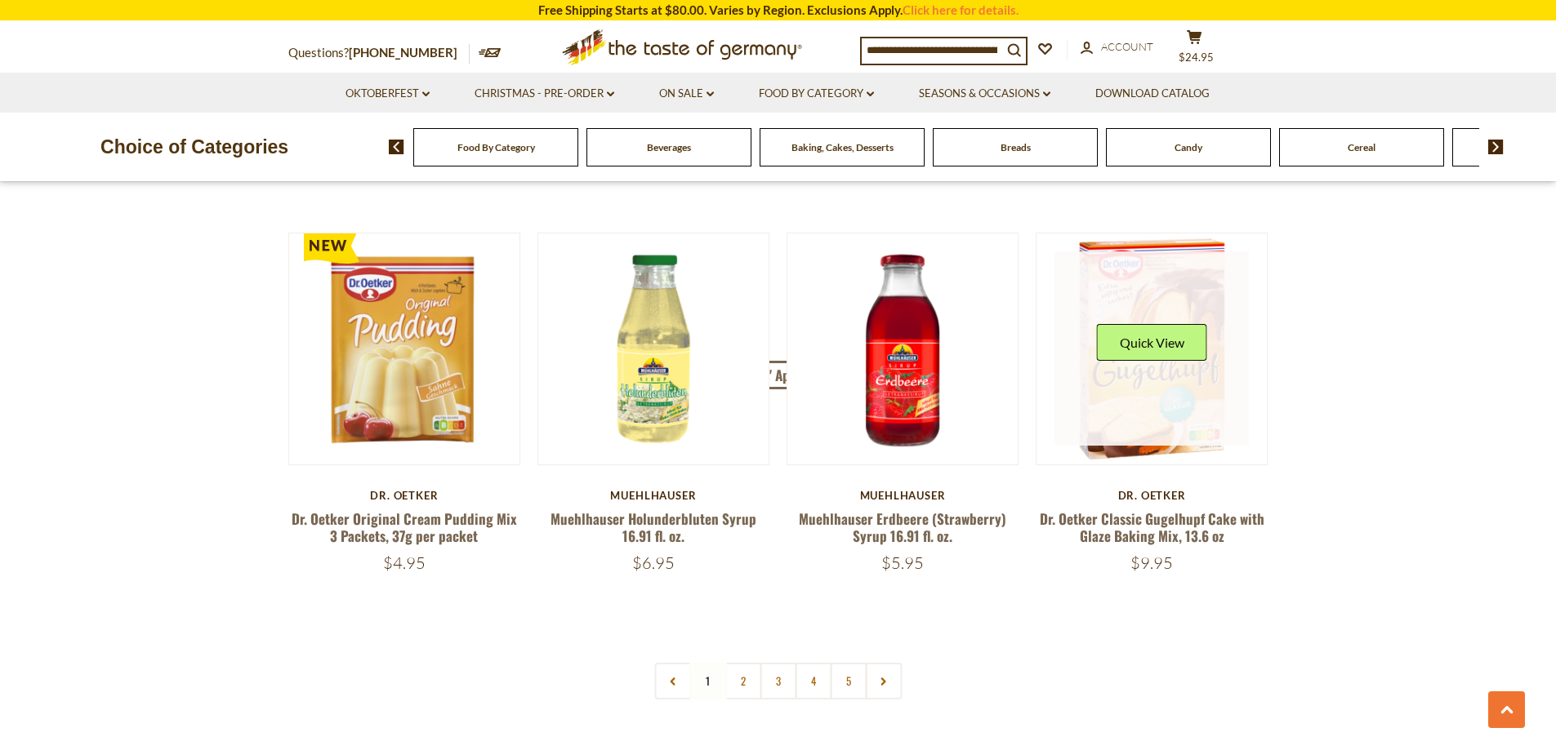
scroll to position [3675, 0]
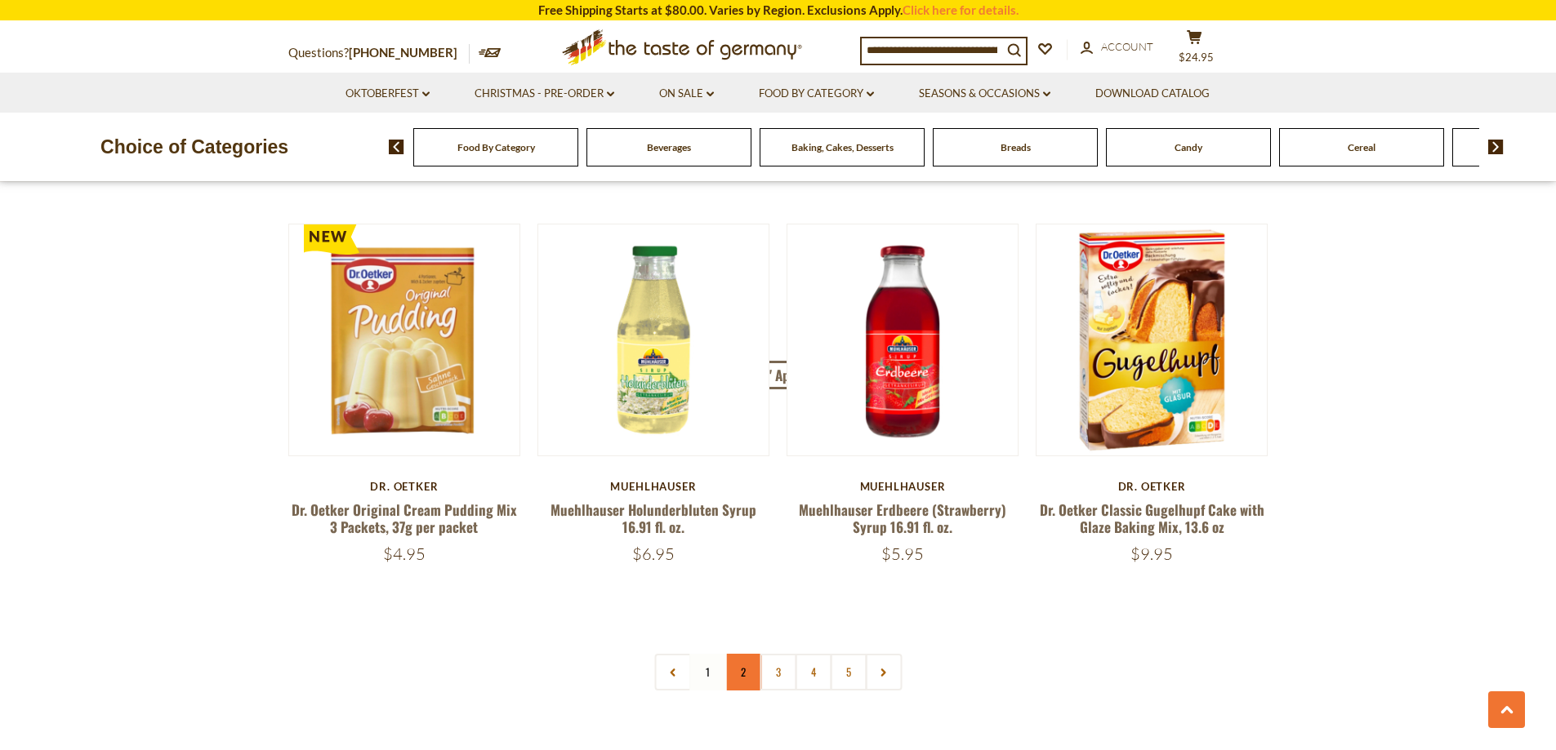
click at [733, 654] on link "2" at bounding box center [742, 672] width 37 height 37
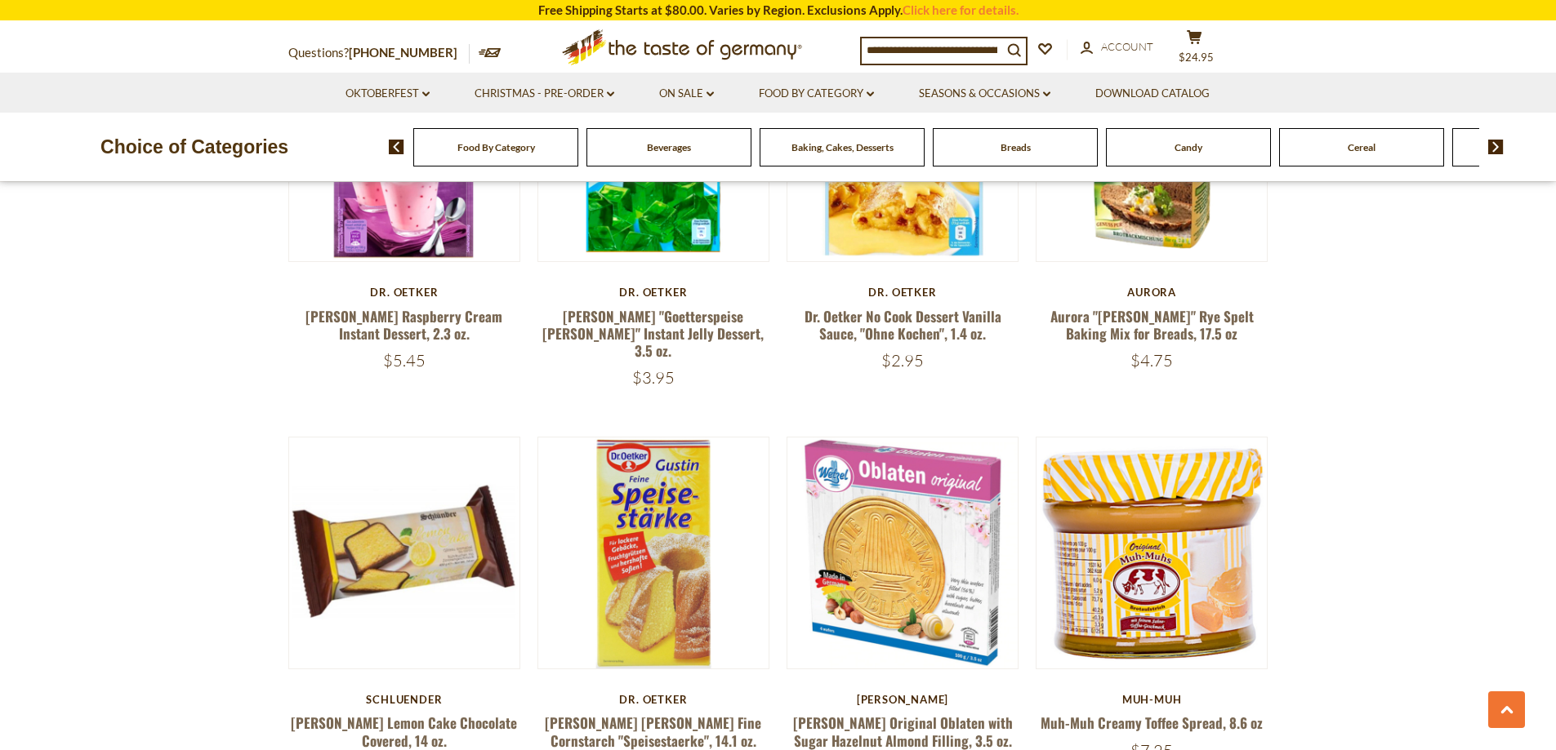
scroll to position [2728, 0]
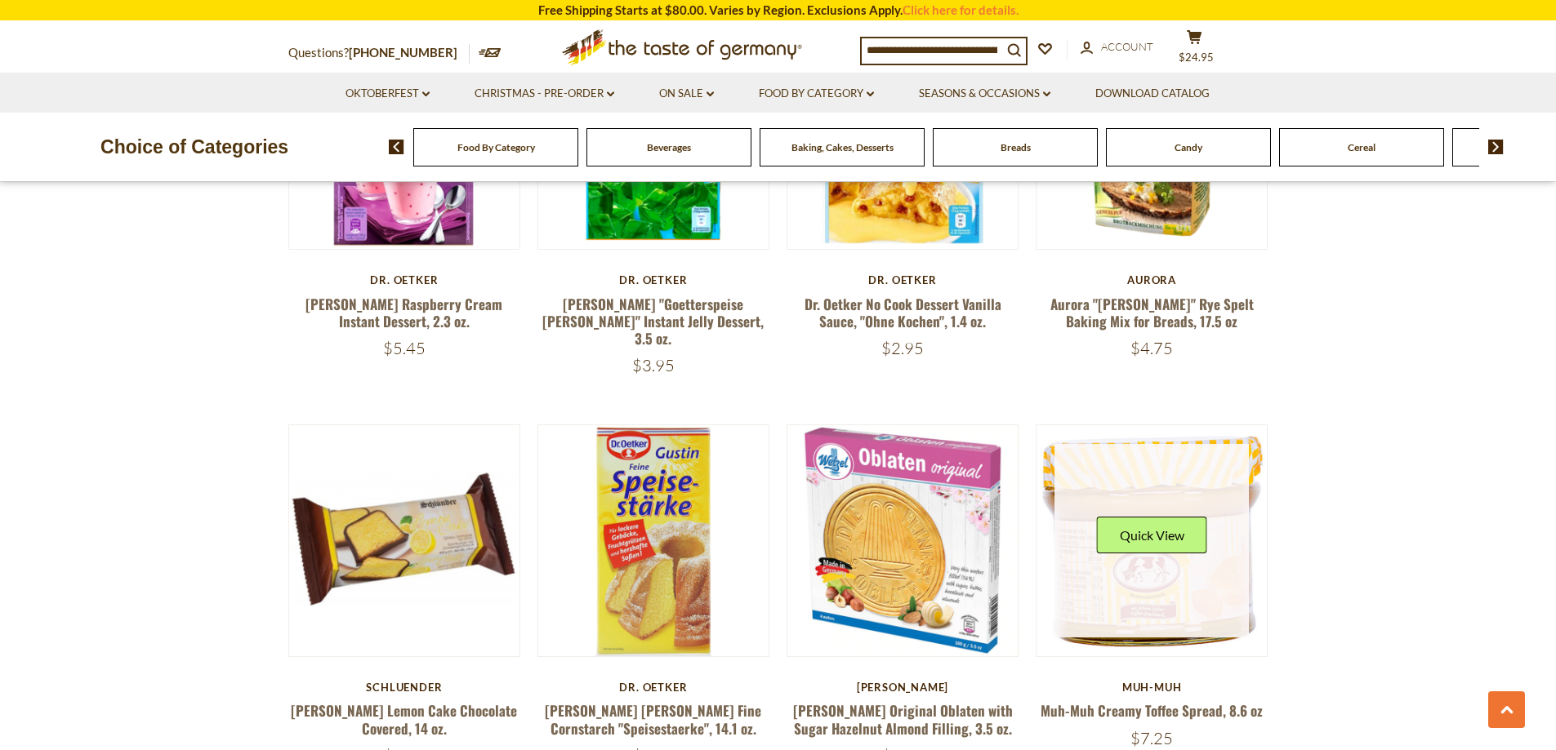
click at [1200, 552] on link at bounding box center [1151, 541] width 194 height 194
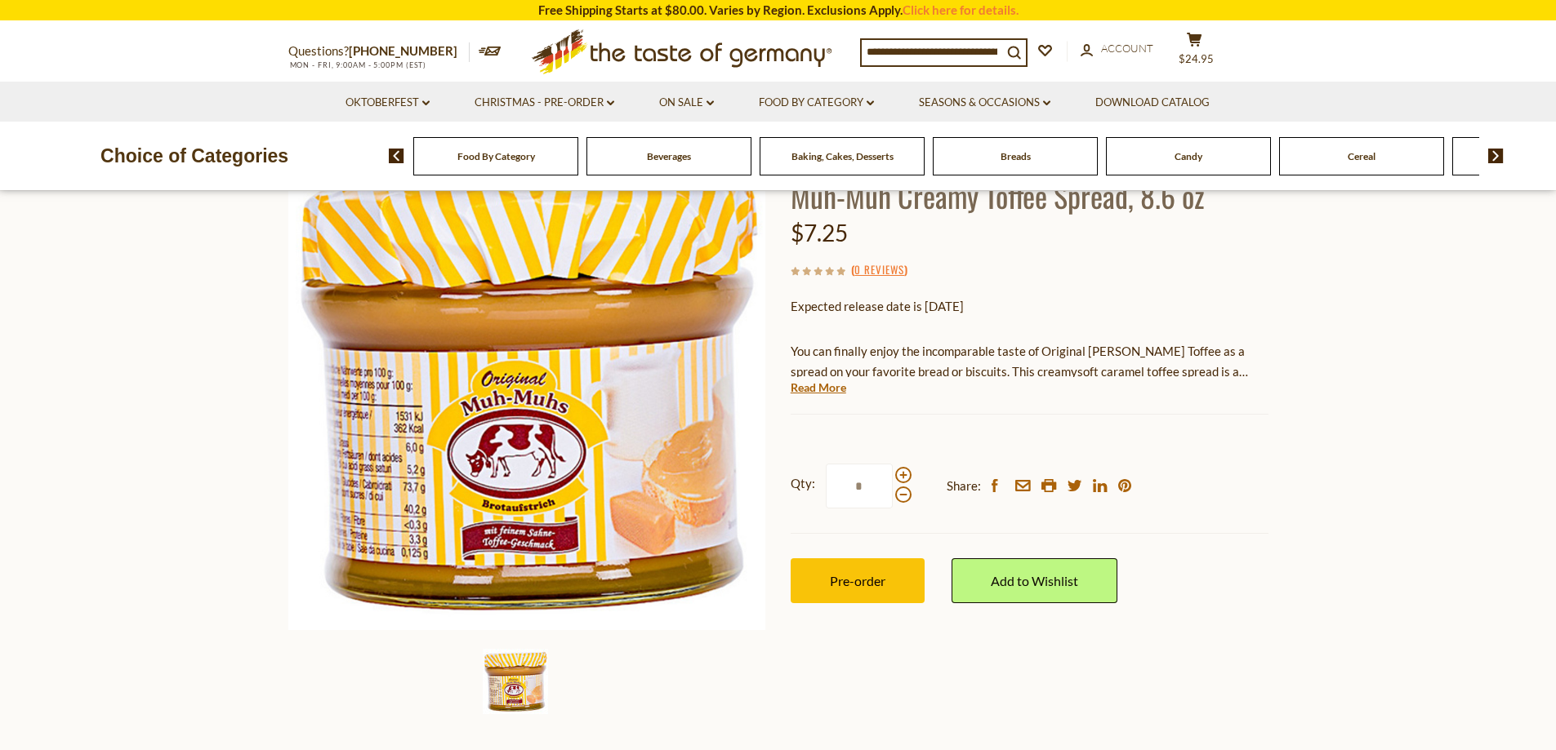
scroll to position [245, 0]
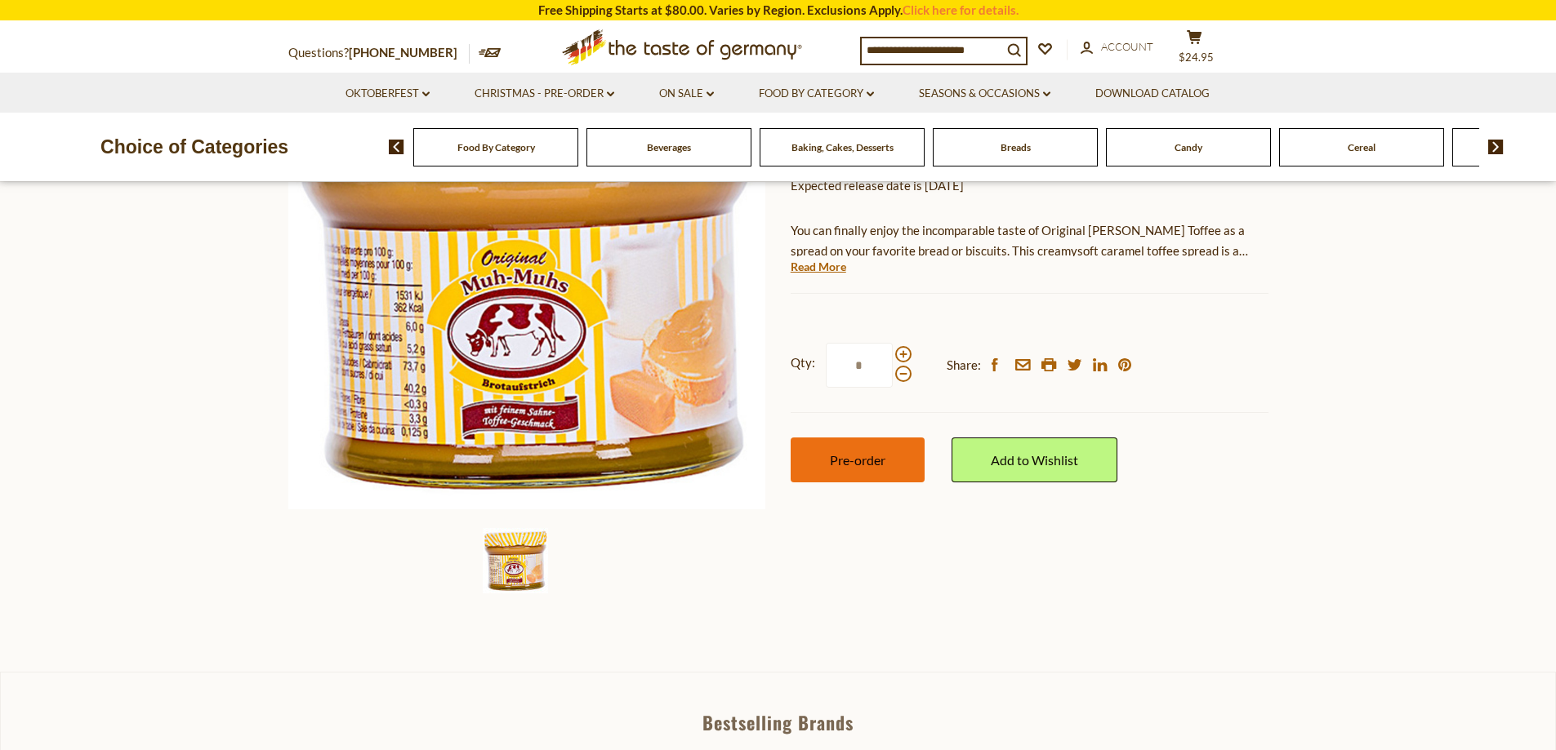
click at [848, 472] on button "Pre-order" at bounding box center [857, 460] width 134 height 45
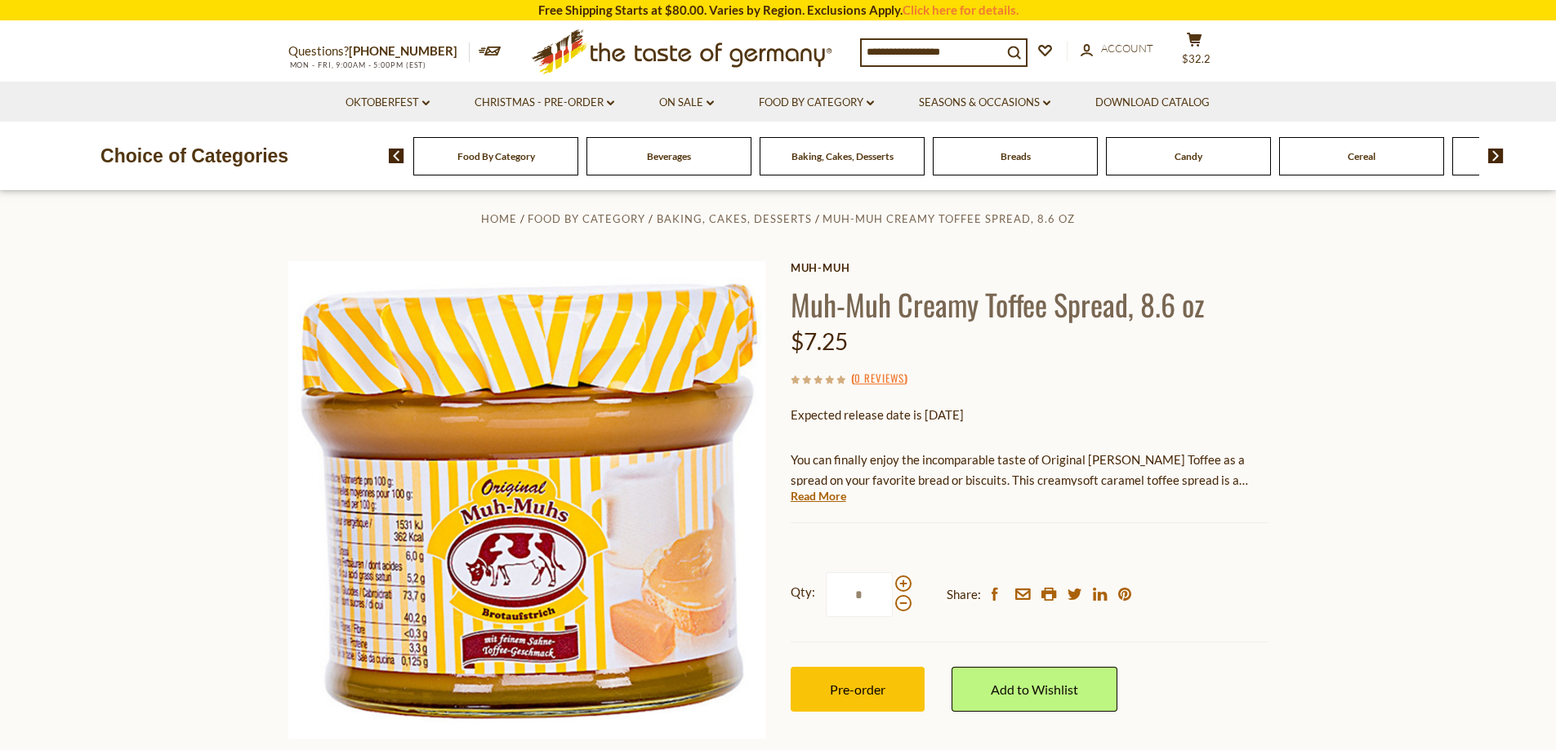
scroll to position [0, 0]
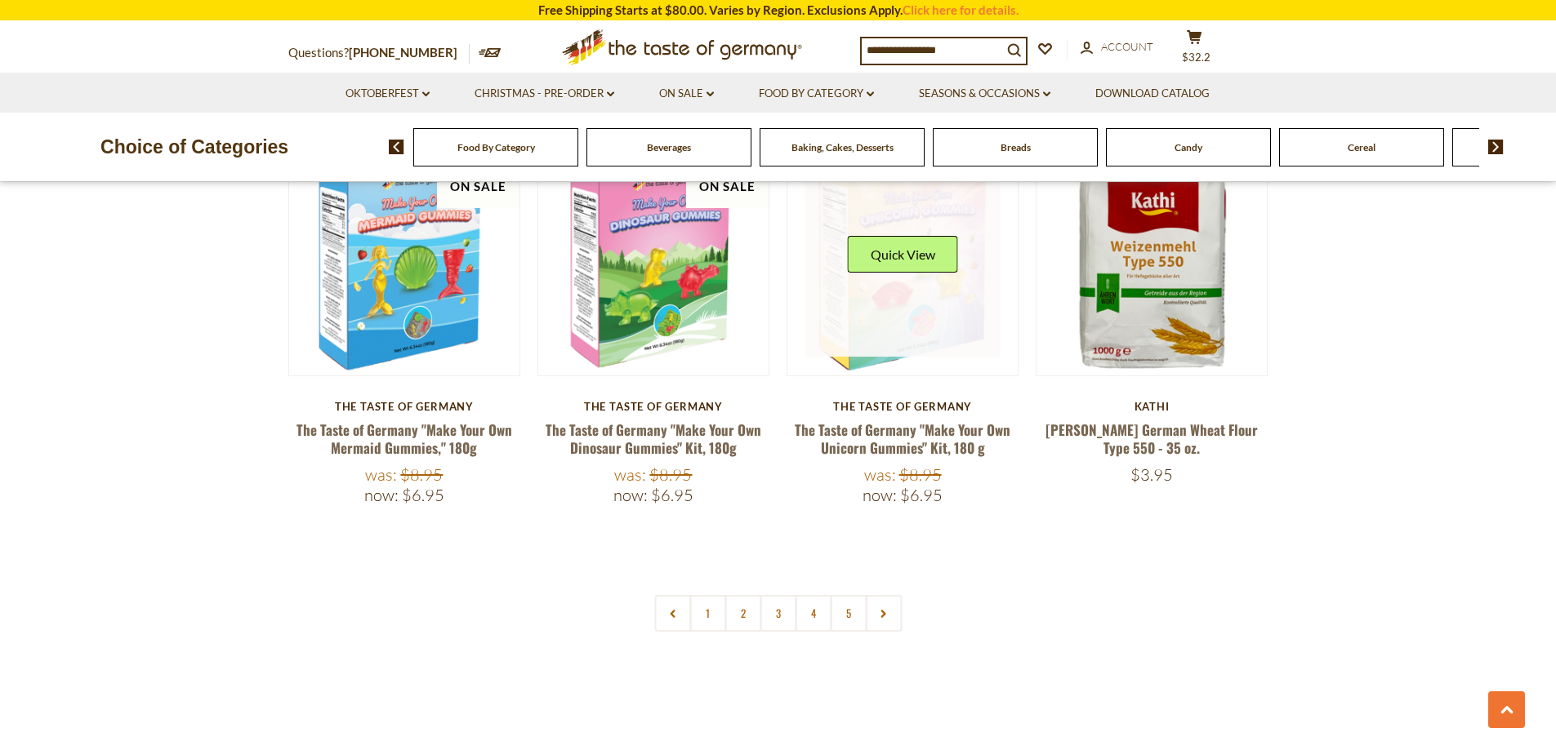
scroll to position [3790, 0]
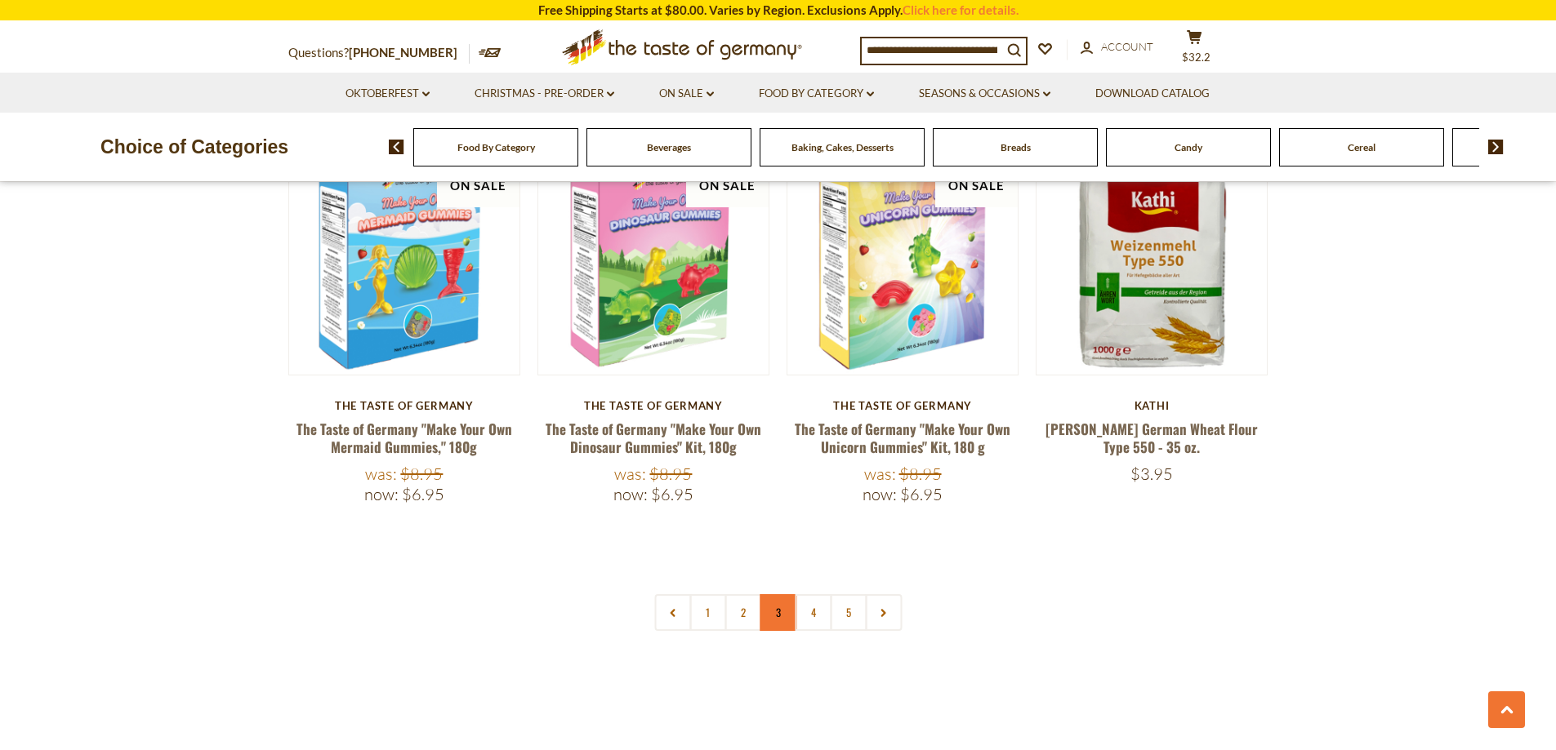
click at [777, 595] on link "3" at bounding box center [777, 613] width 37 height 37
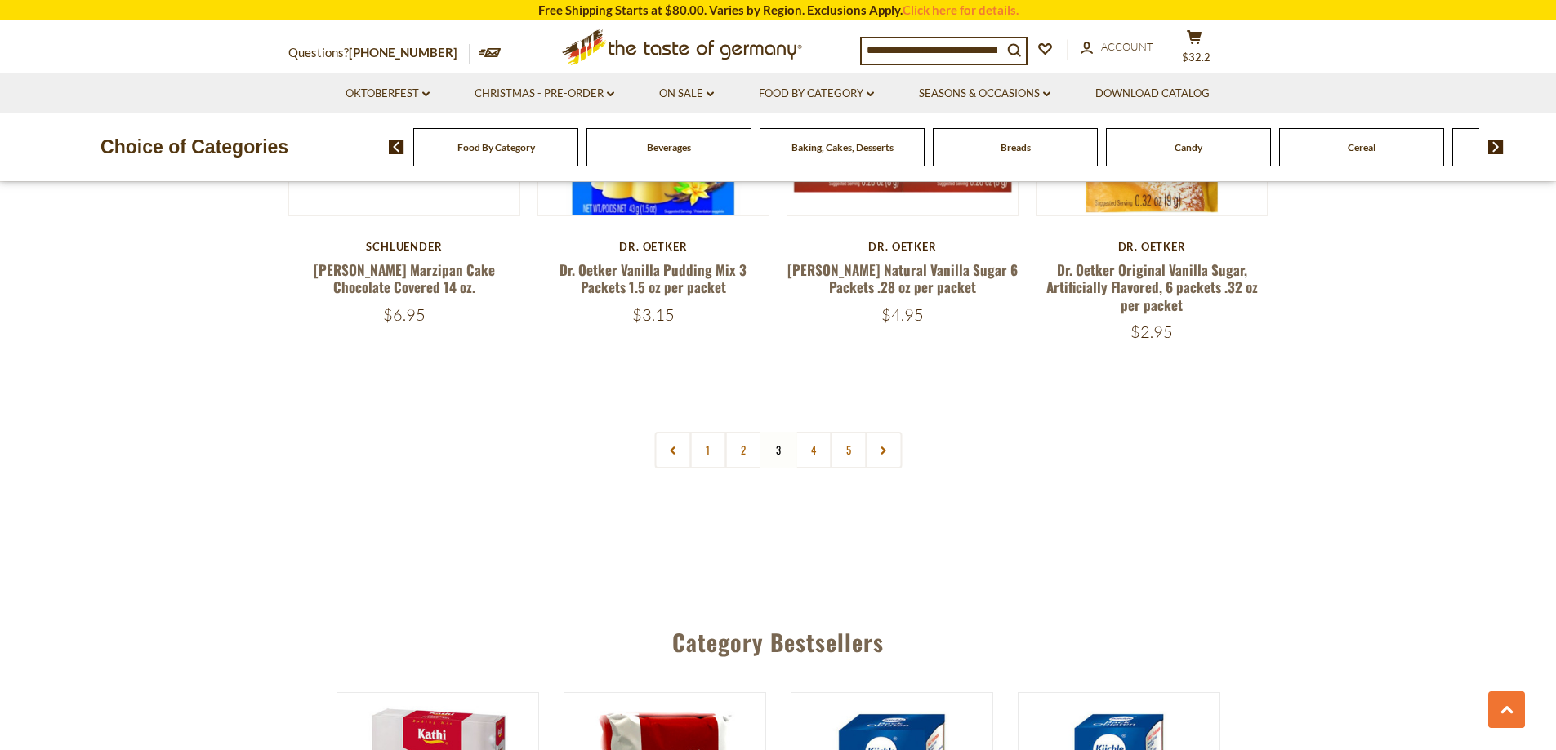
scroll to position [3953, 0]
click at [808, 439] on link "4" at bounding box center [813, 449] width 37 height 37
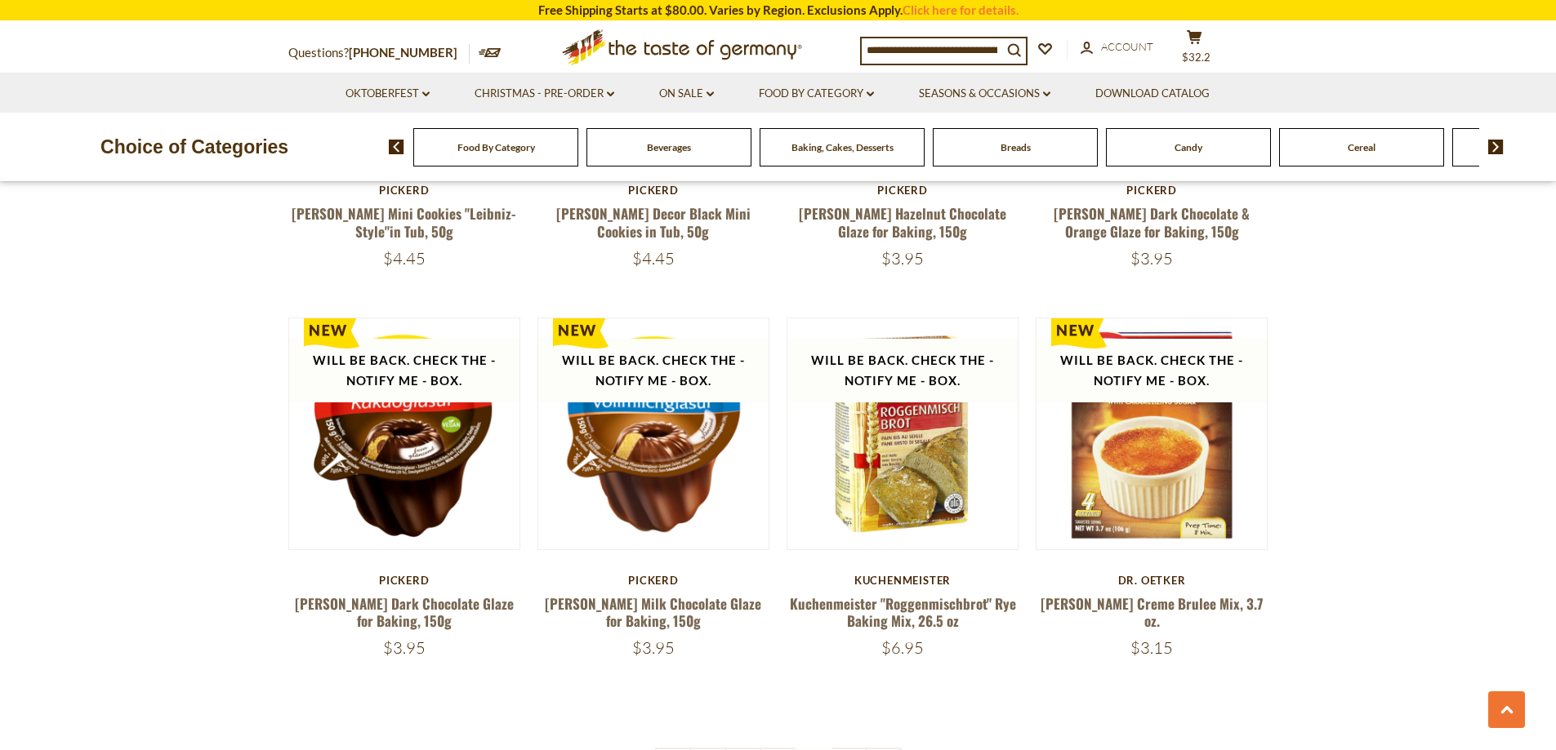
scroll to position [3708, 0]
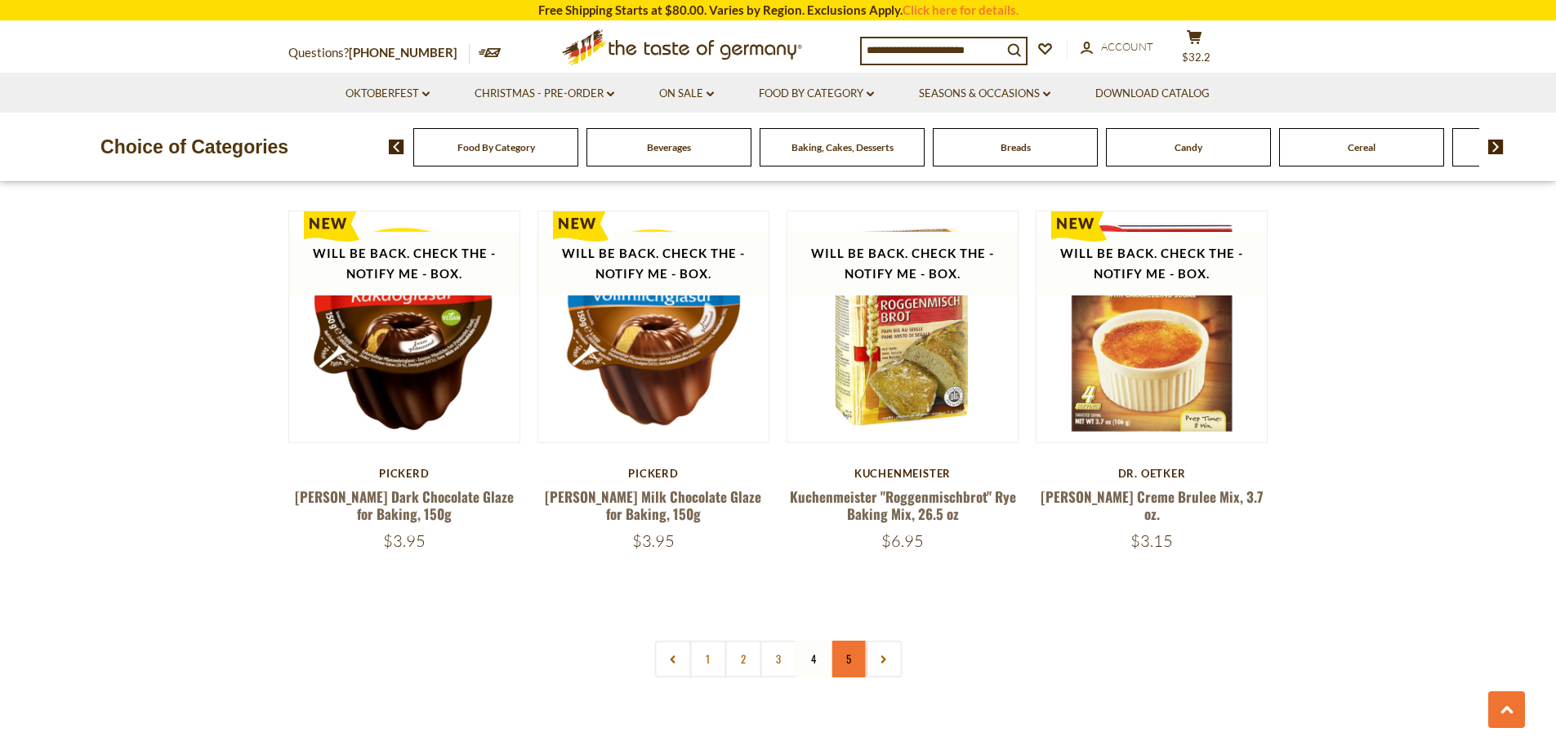
click at [844, 657] on link "5" at bounding box center [848, 659] width 37 height 37
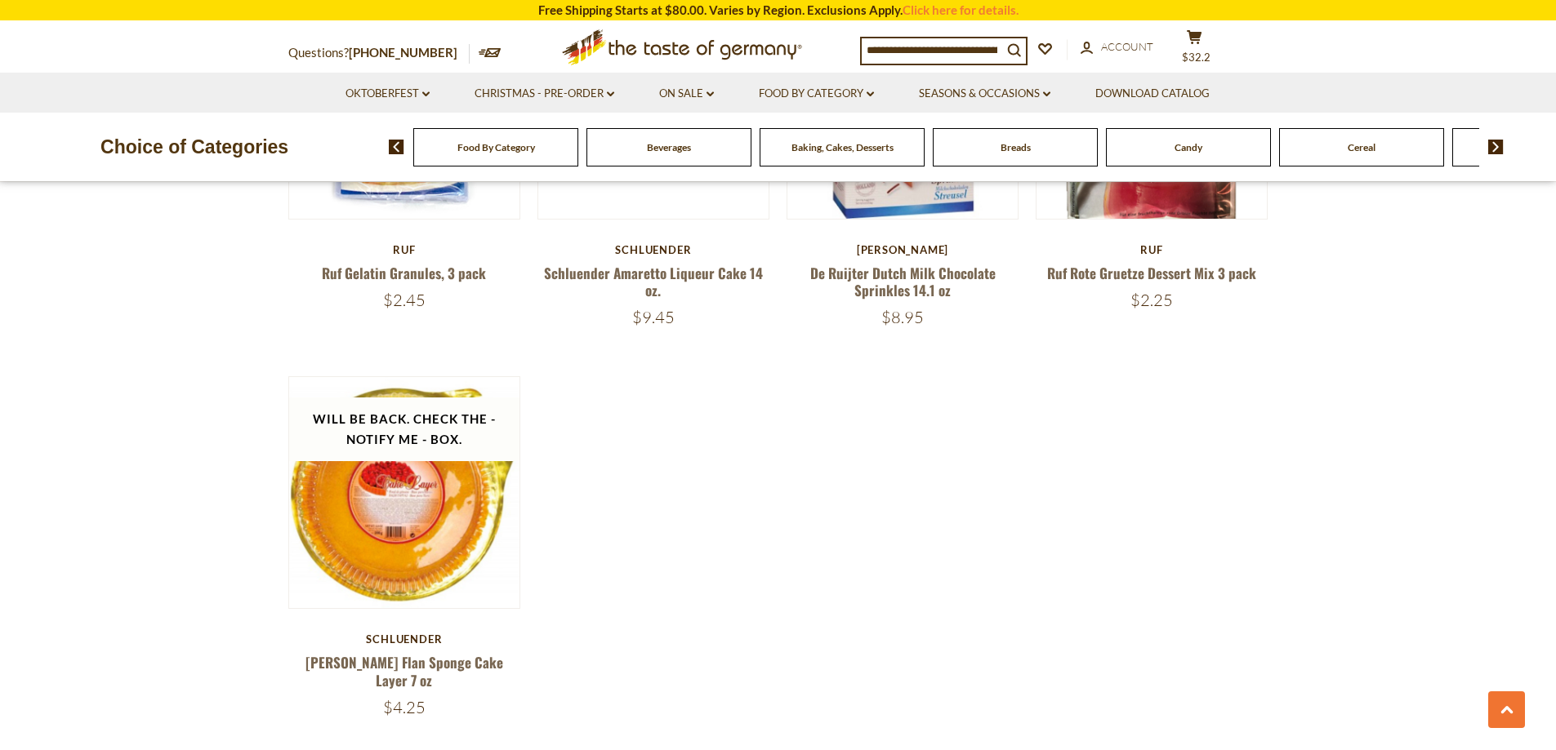
scroll to position [2973, 0]
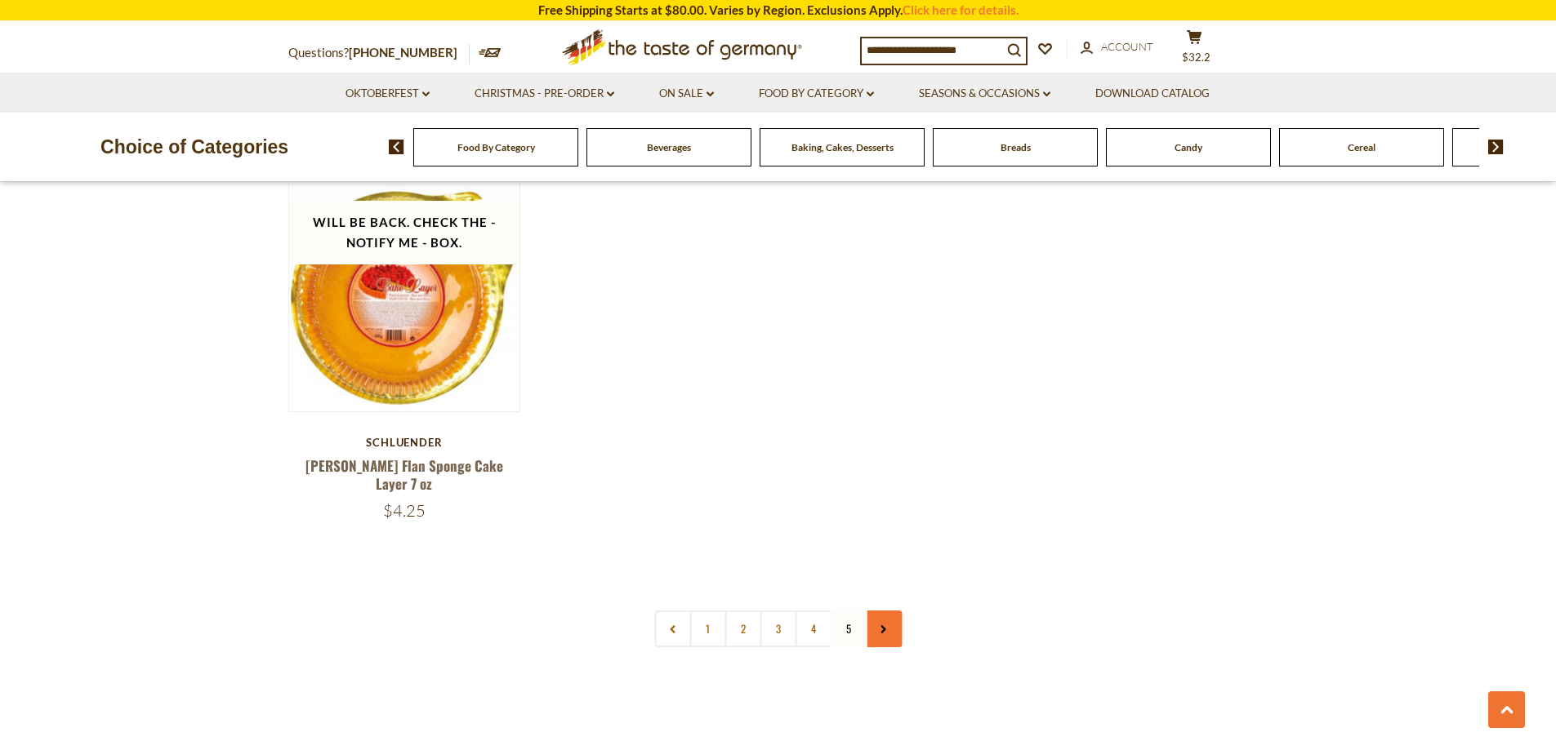
click at [884, 611] on link at bounding box center [883, 629] width 37 height 37
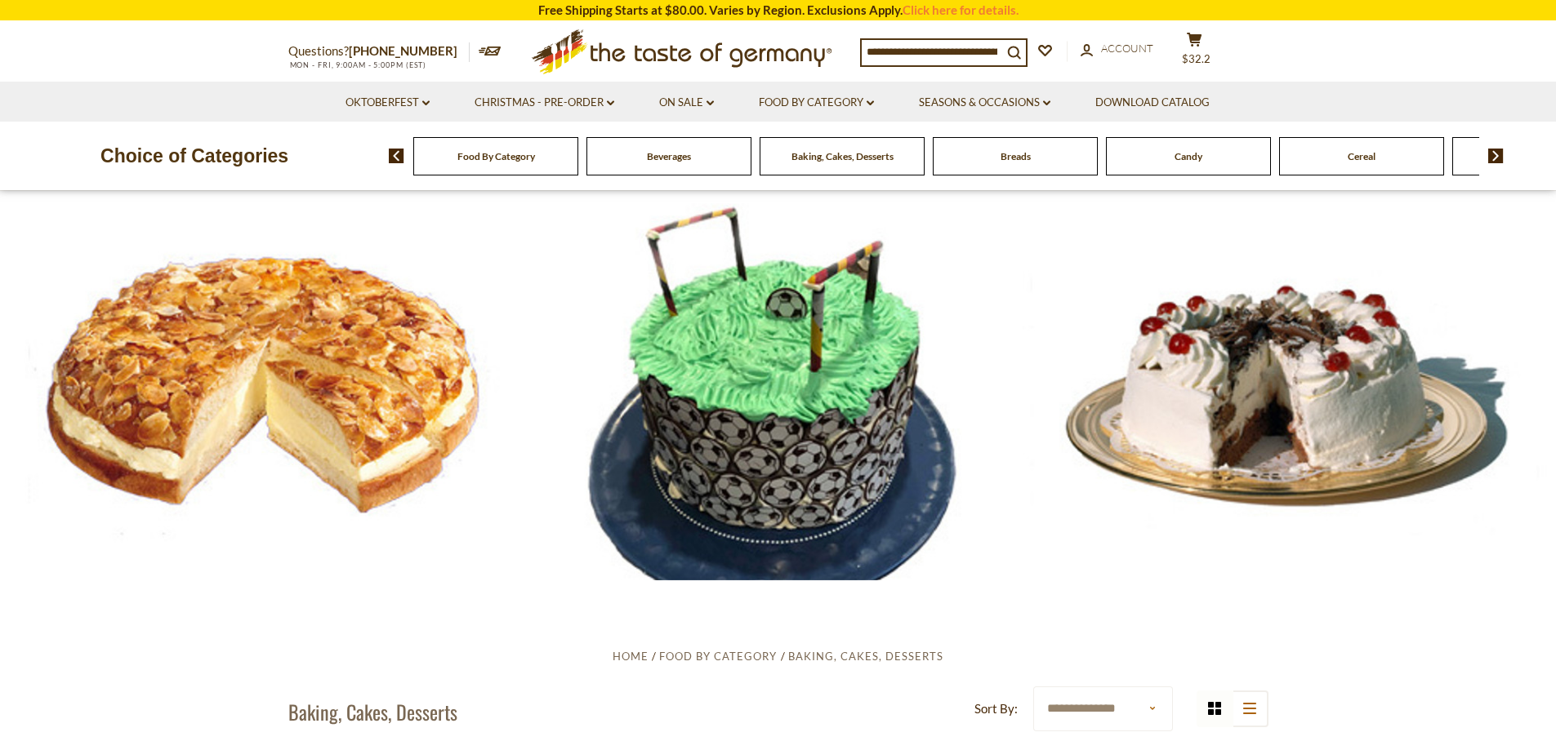
click at [1497, 150] on img at bounding box center [1496, 156] width 16 height 15
click at [1499, 150] on img at bounding box center [1496, 156] width 16 height 15
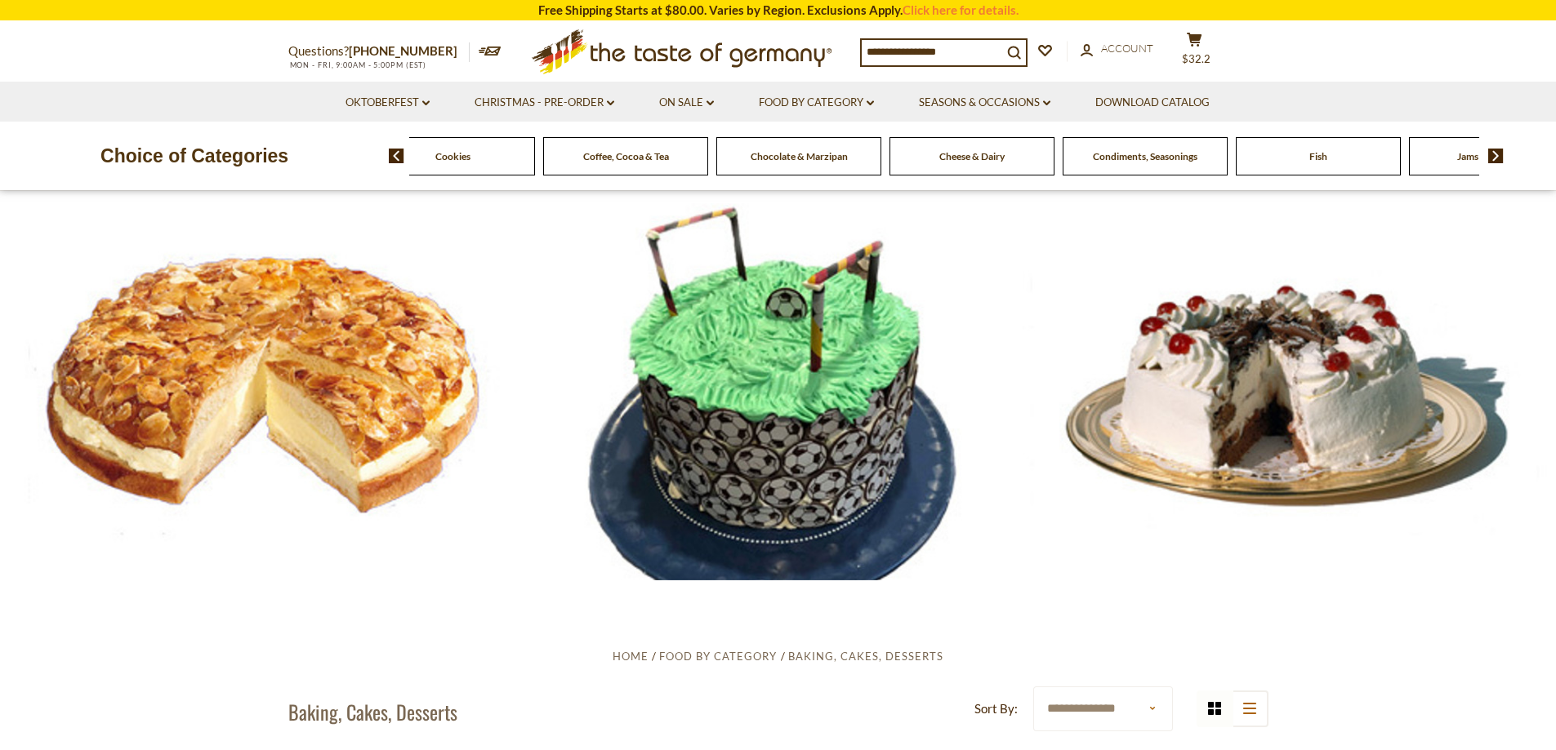
click at [949, 156] on span "Cheese & Dairy" at bounding box center [971, 156] width 65 height 12
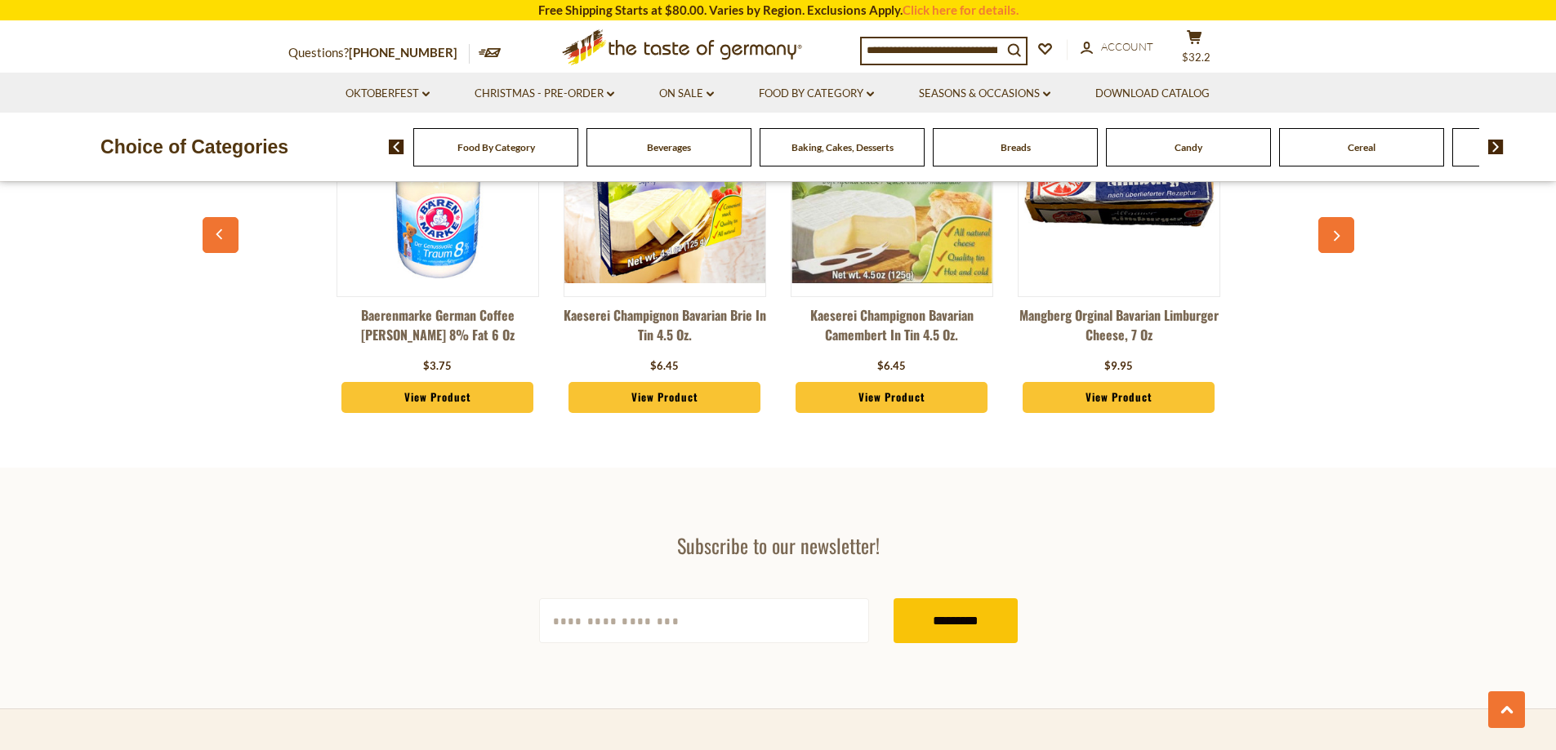
scroll to position [2695, 0]
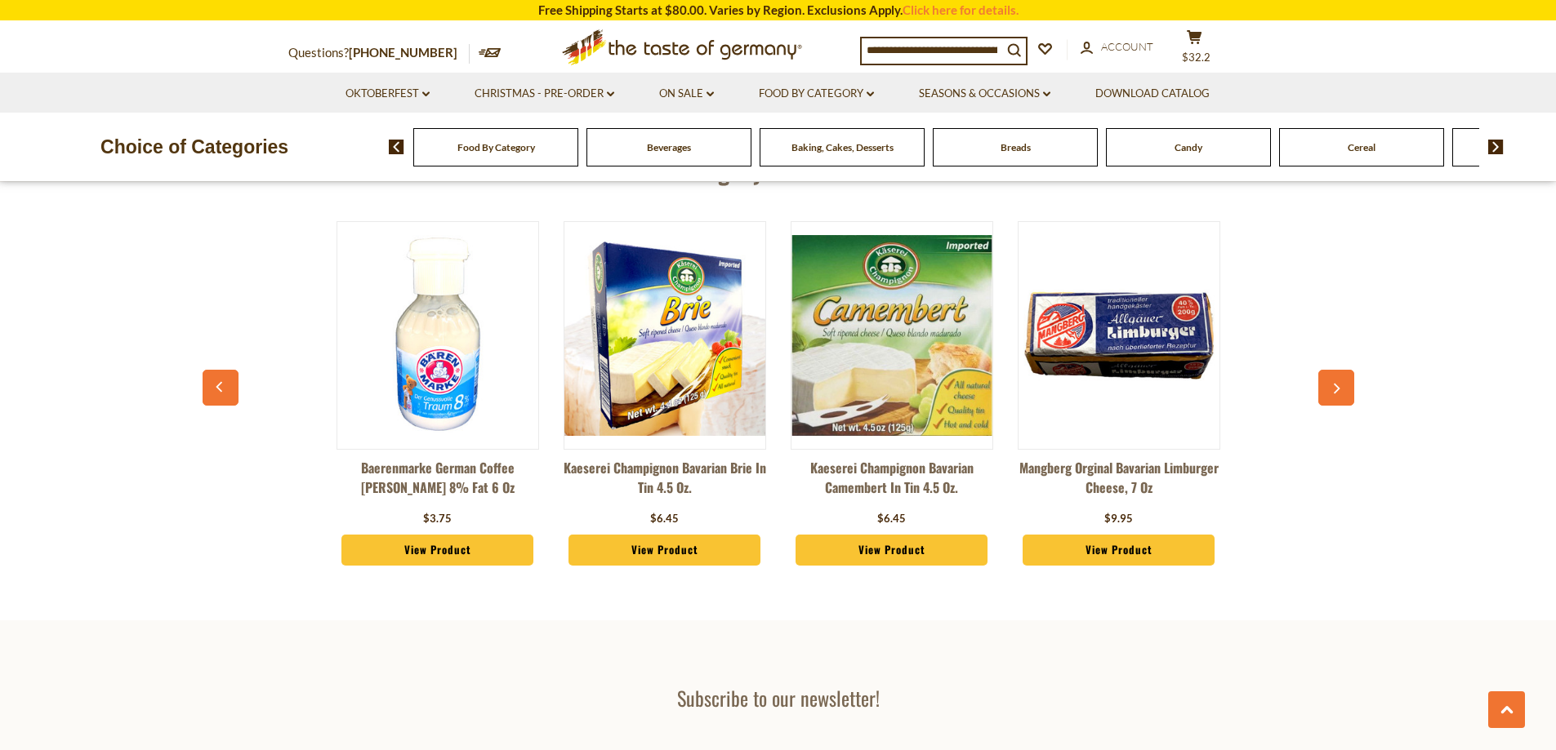
click at [1341, 385] on icon "button" at bounding box center [1335, 389] width 11 height 11
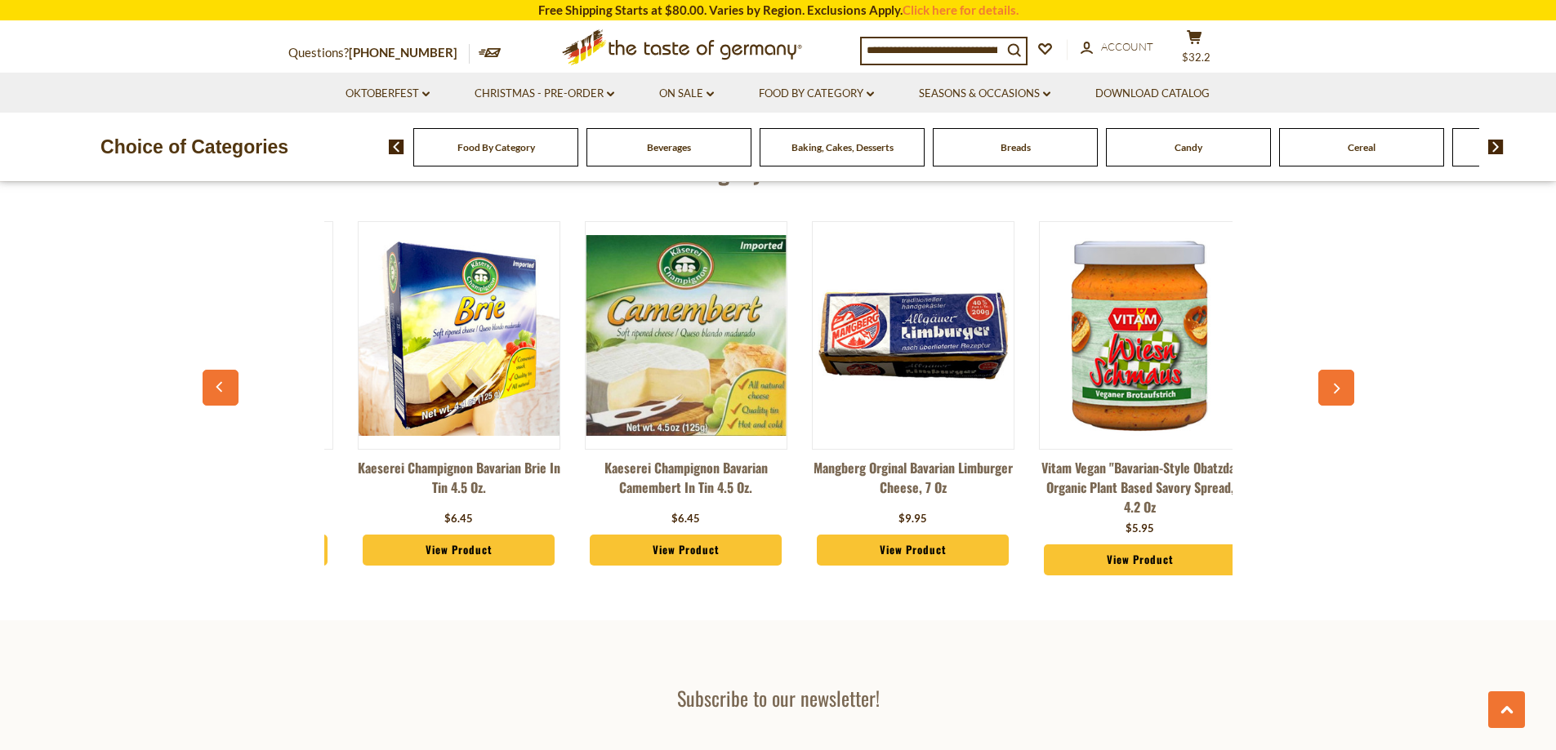
scroll to position [0, 227]
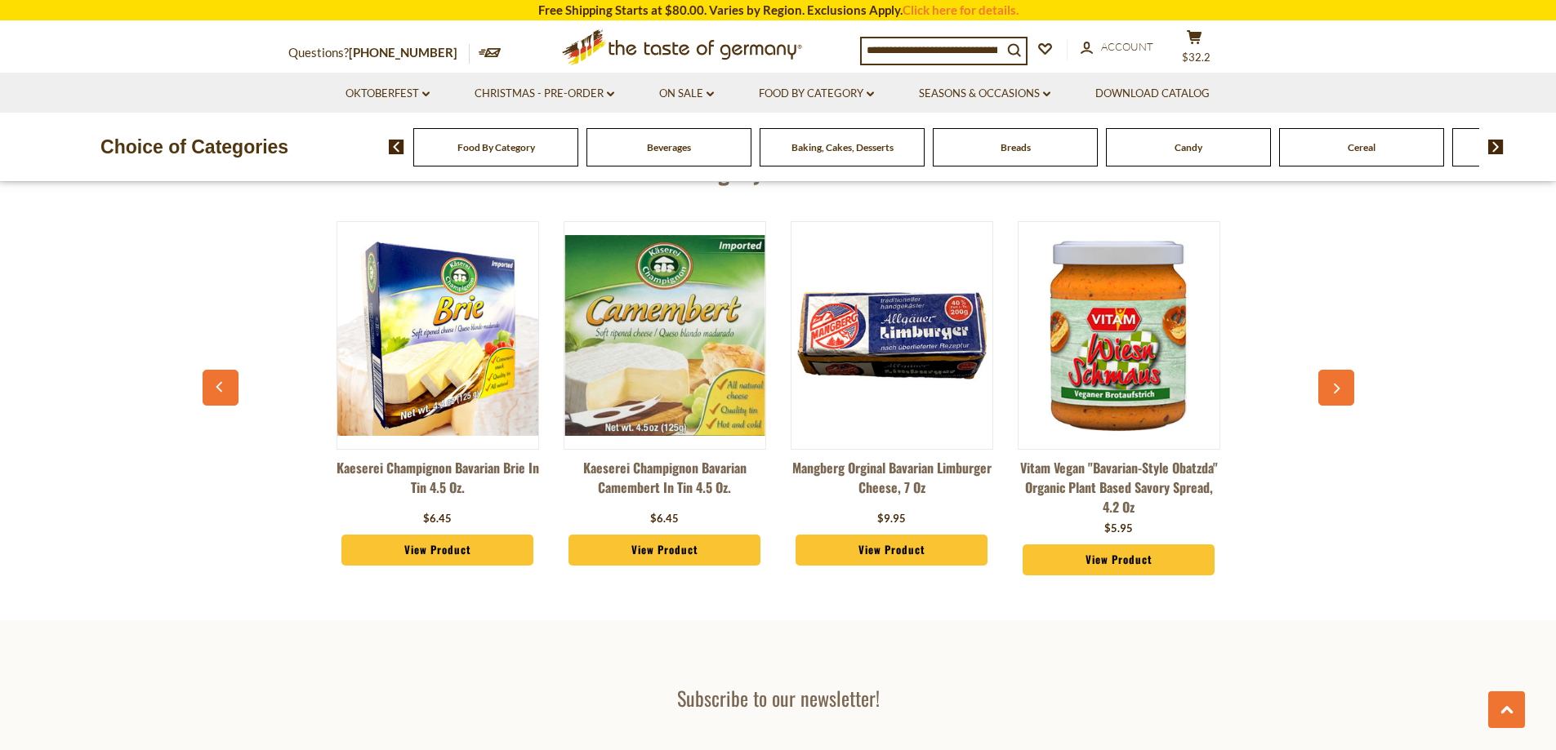
click at [1334, 388] on icon "button" at bounding box center [1335, 389] width 11 height 11
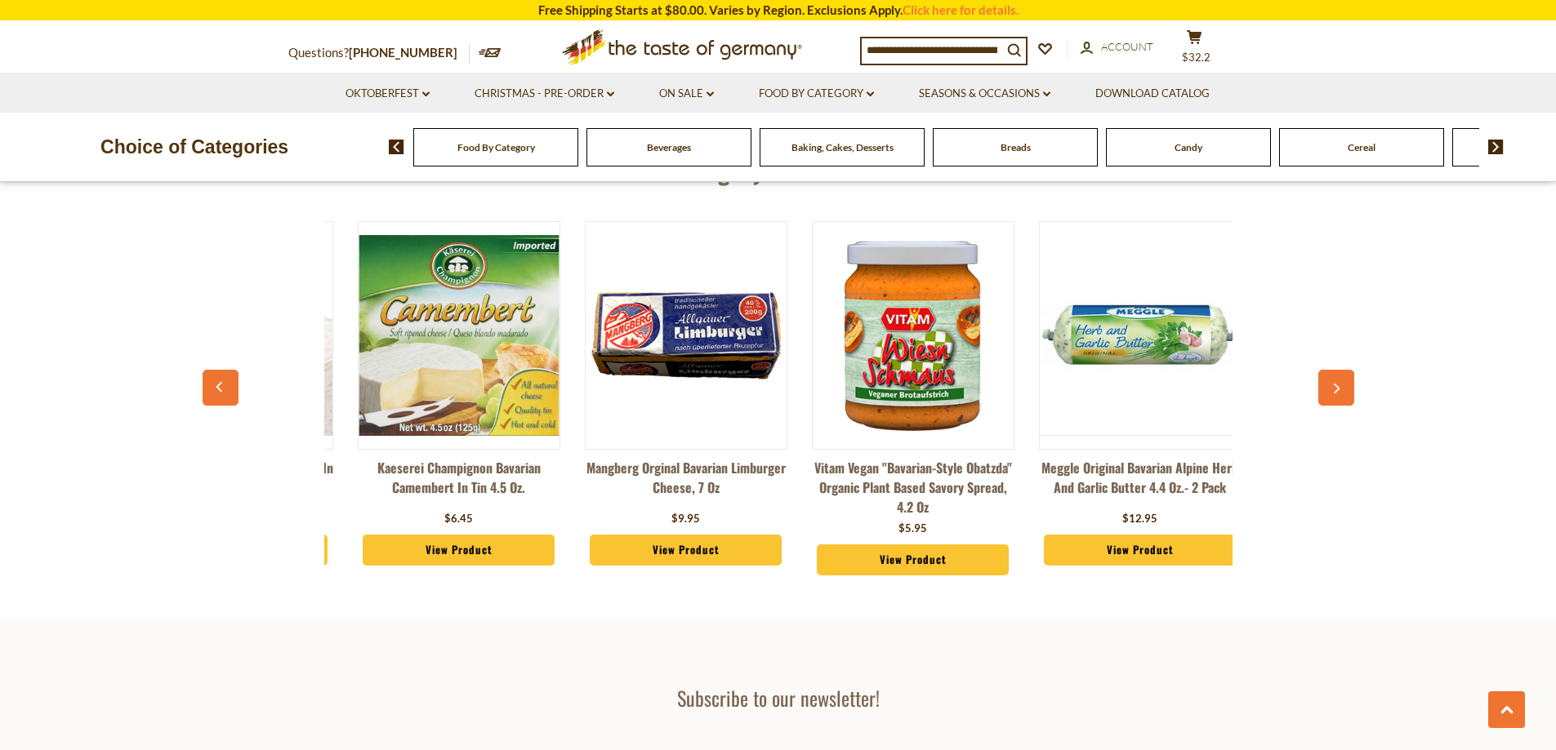
scroll to position [0, 454]
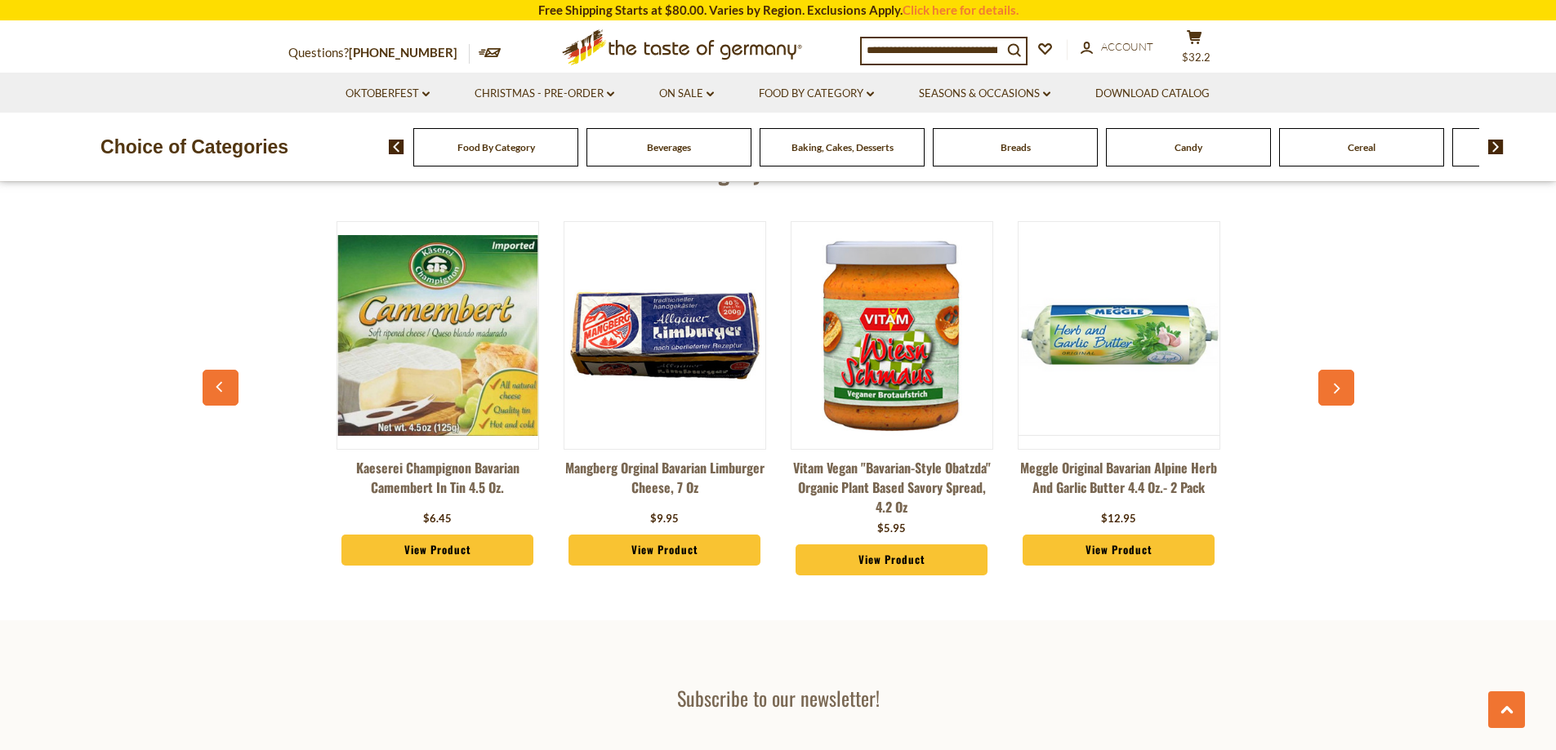
click at [1332, 391] on icon "button" at bounding box center [1335, 389] width 11 height 11
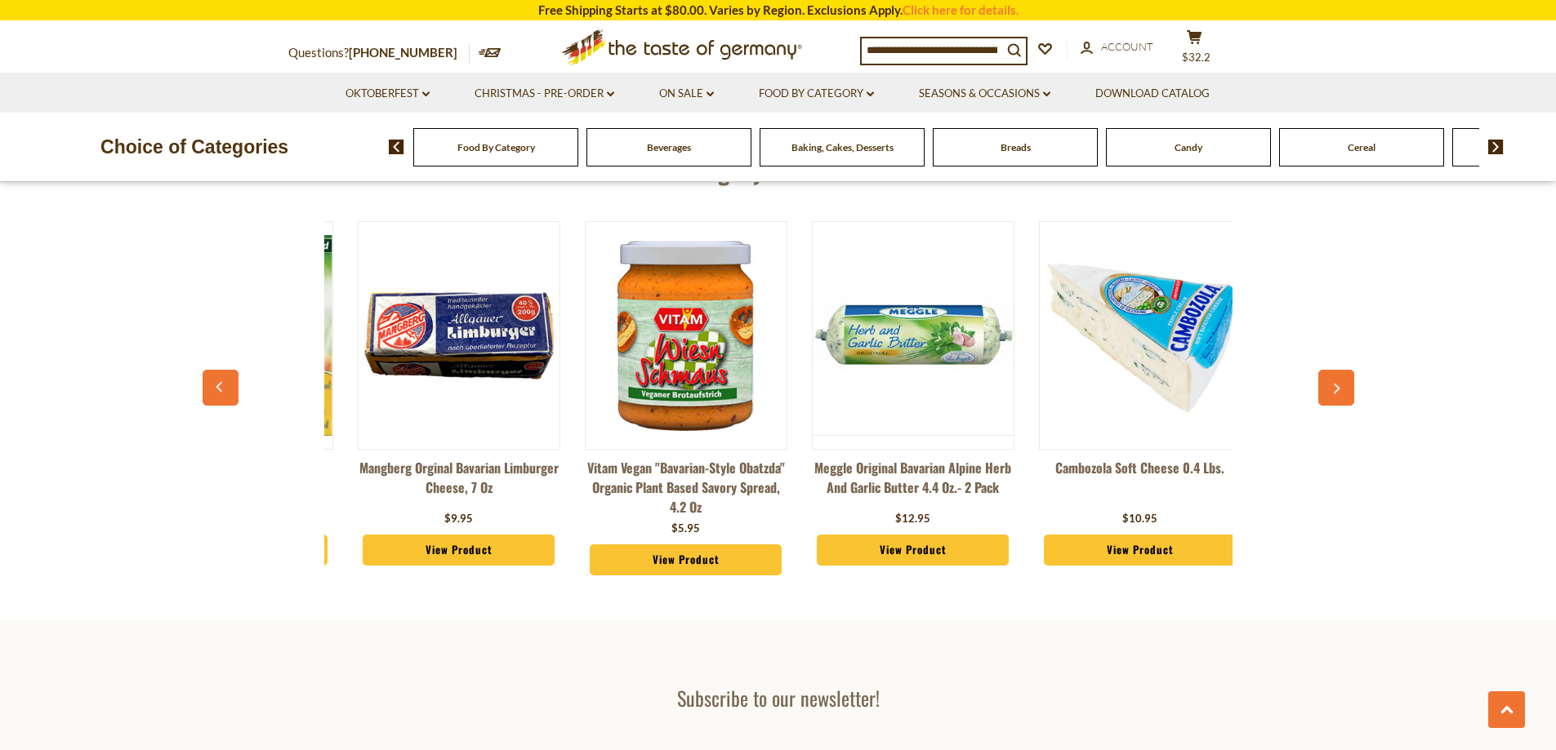
scroll to position [0, 681]
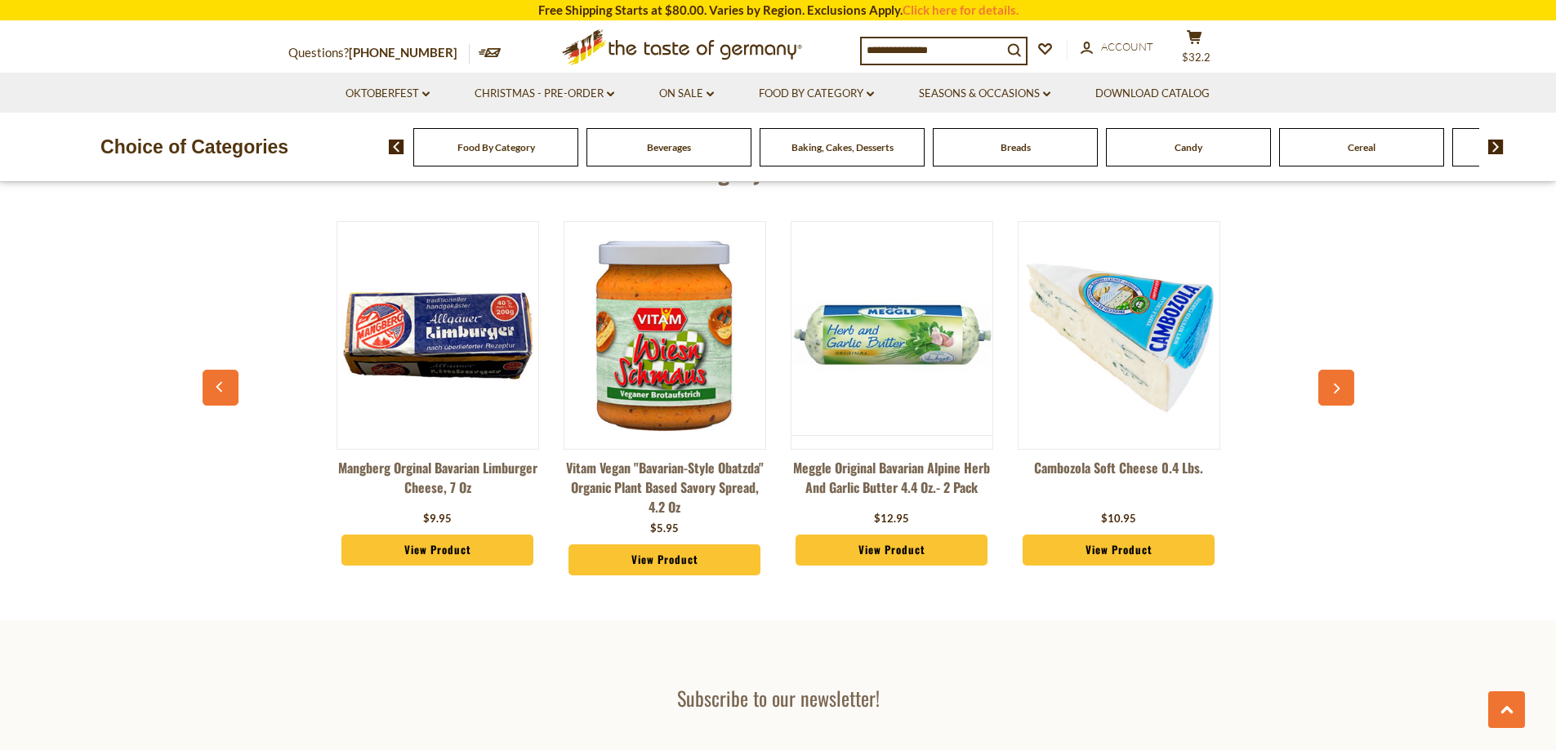
click at [1332, 391] on icon "button" at bounding box center [1335, 389] width 11 height 11
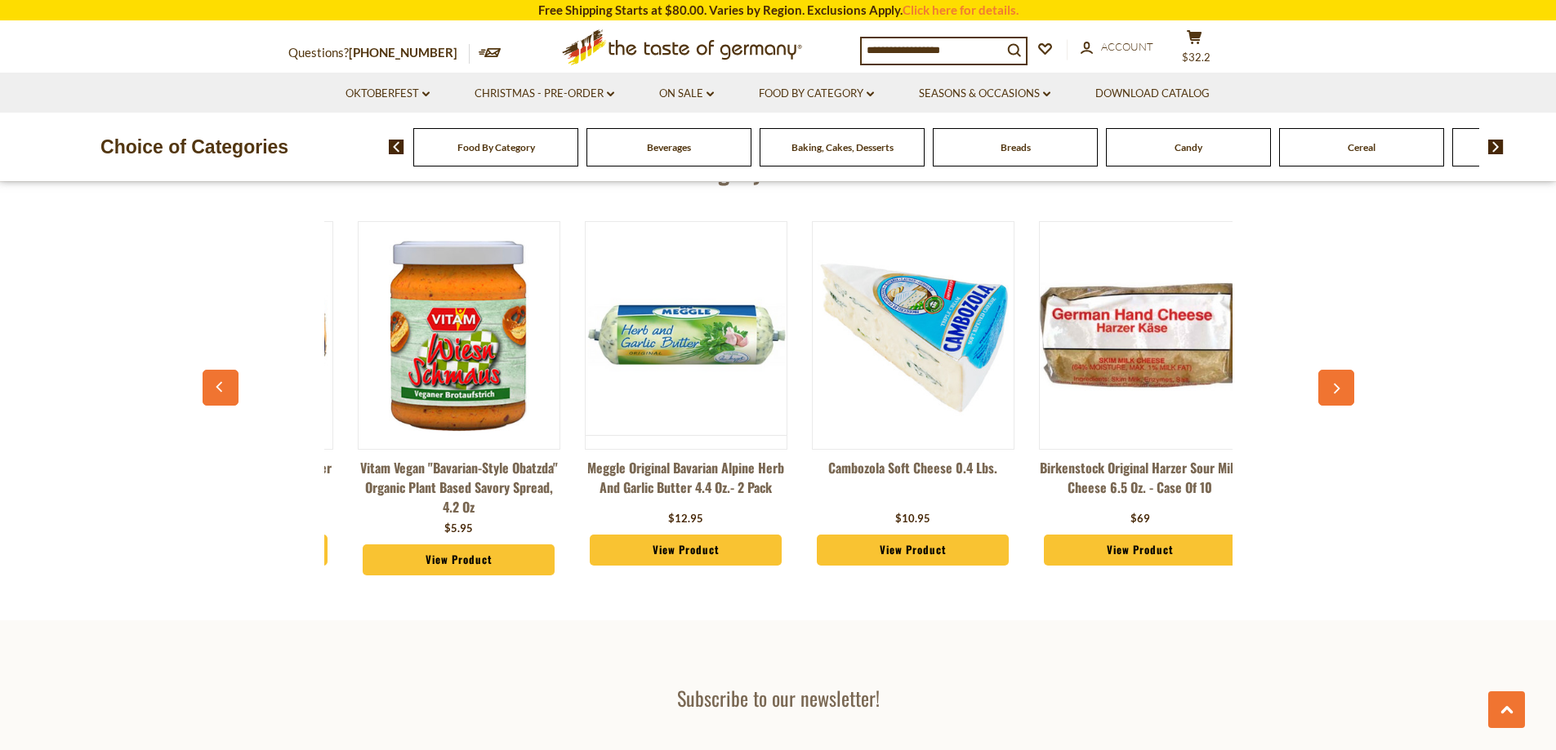
scroll to position [0, 908]
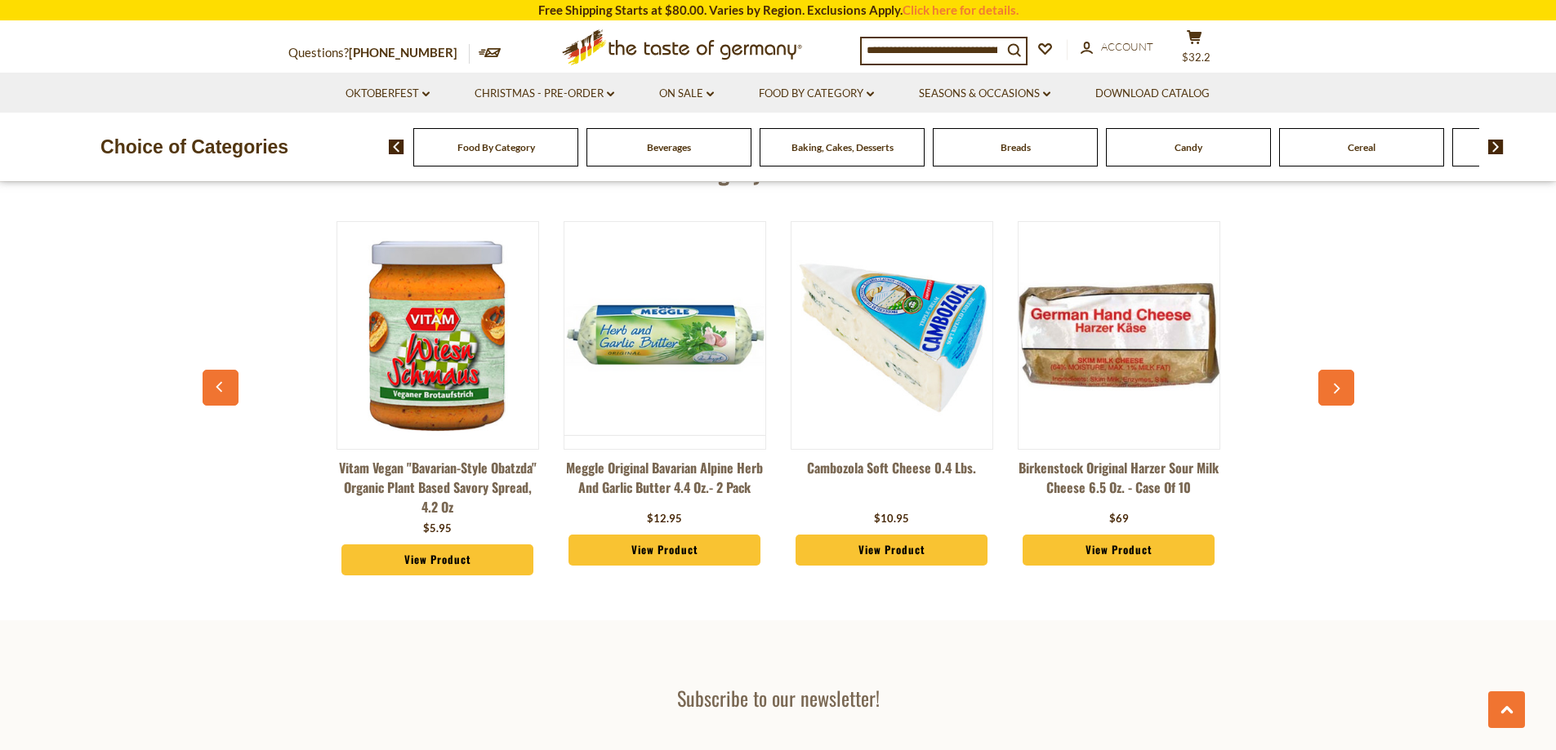
click at [1334, 390] on icon "button" at bounding box center [1335, 389] width 11 height 11
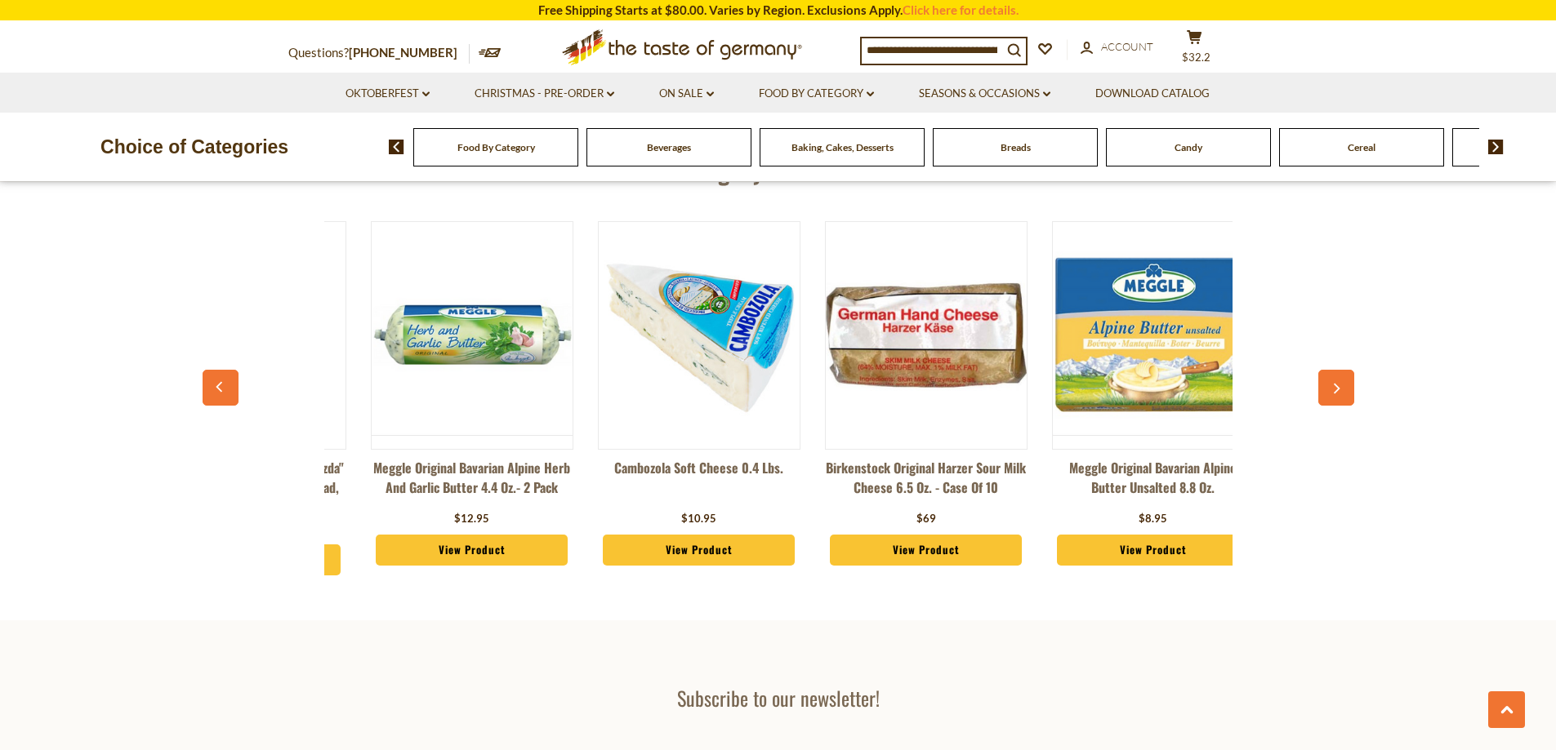
scroll to position [0, 1135]
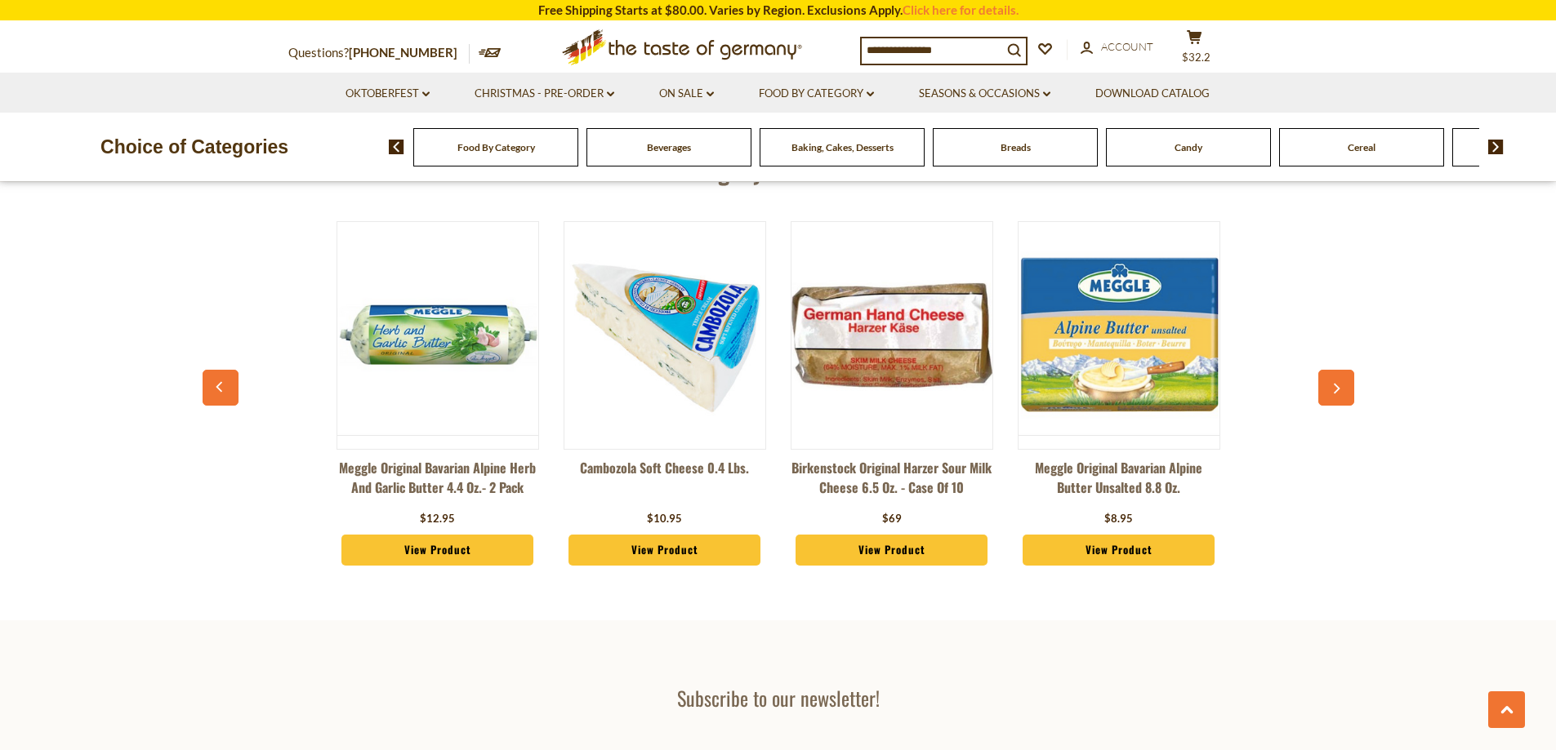
click at [1334, 390] on icon "button" at bounding box center [1335, 389] width 11 height 11
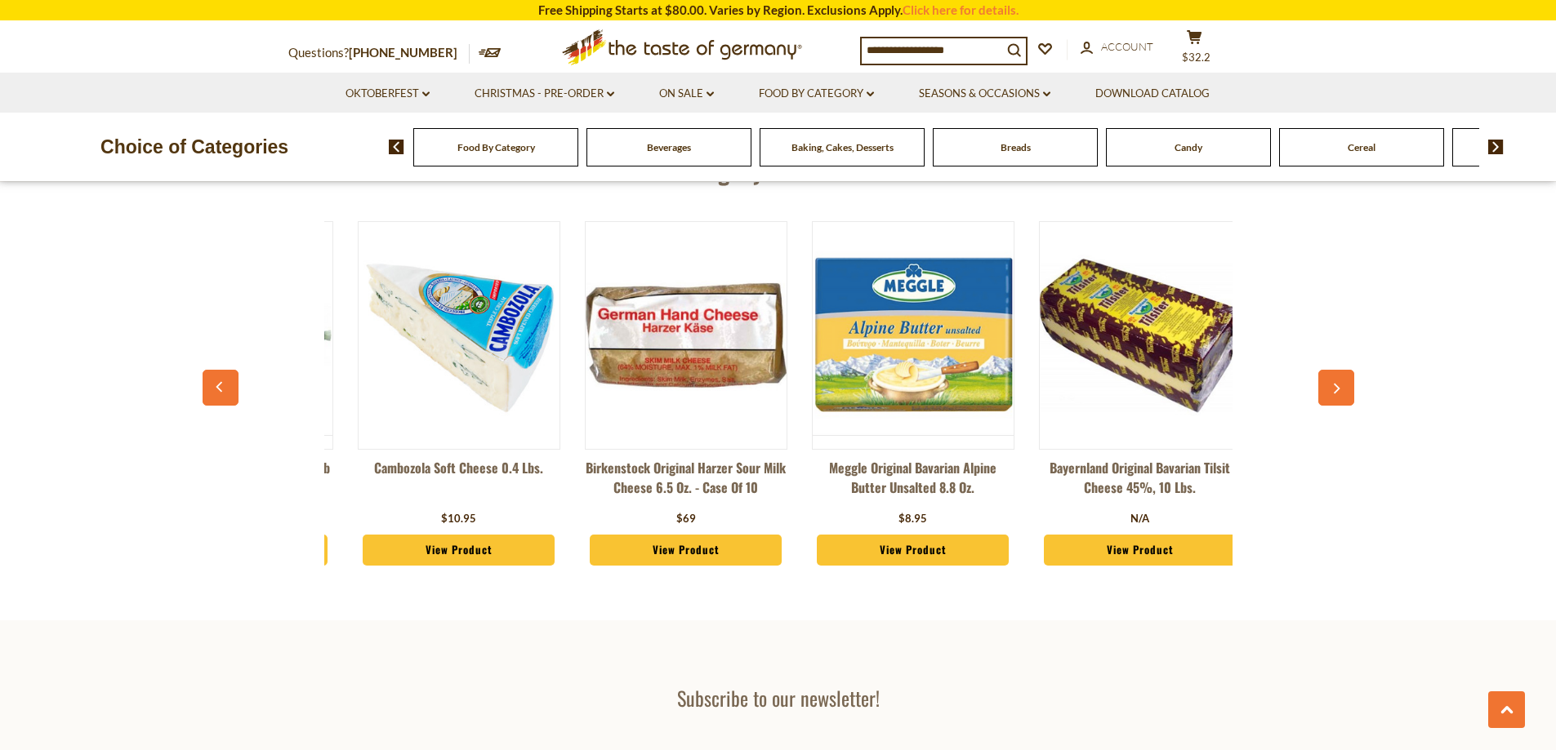
scroll to position [0, 1362]
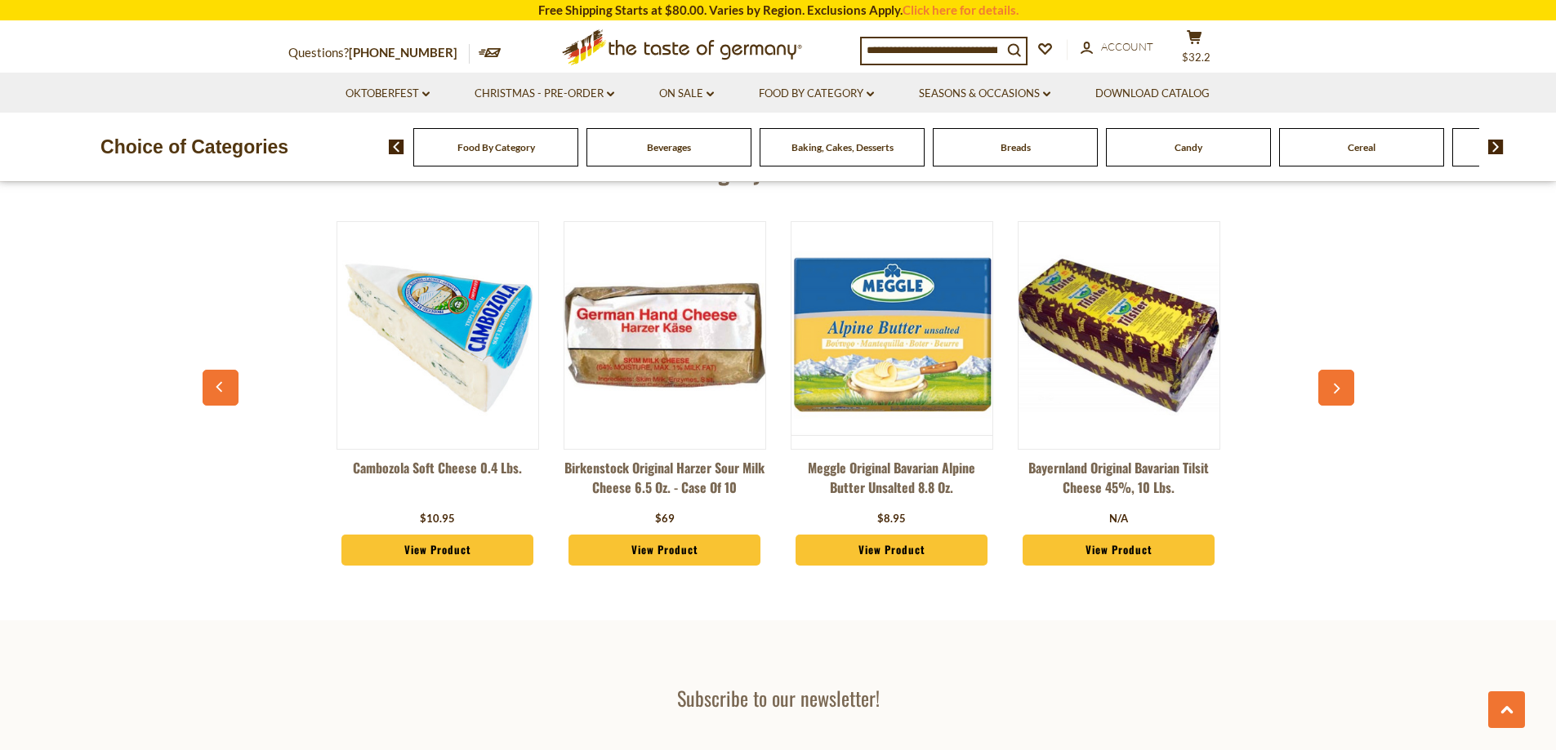
click at [1327, 394] on button "button" at bounding box center [1336, 388] width 36 height 36
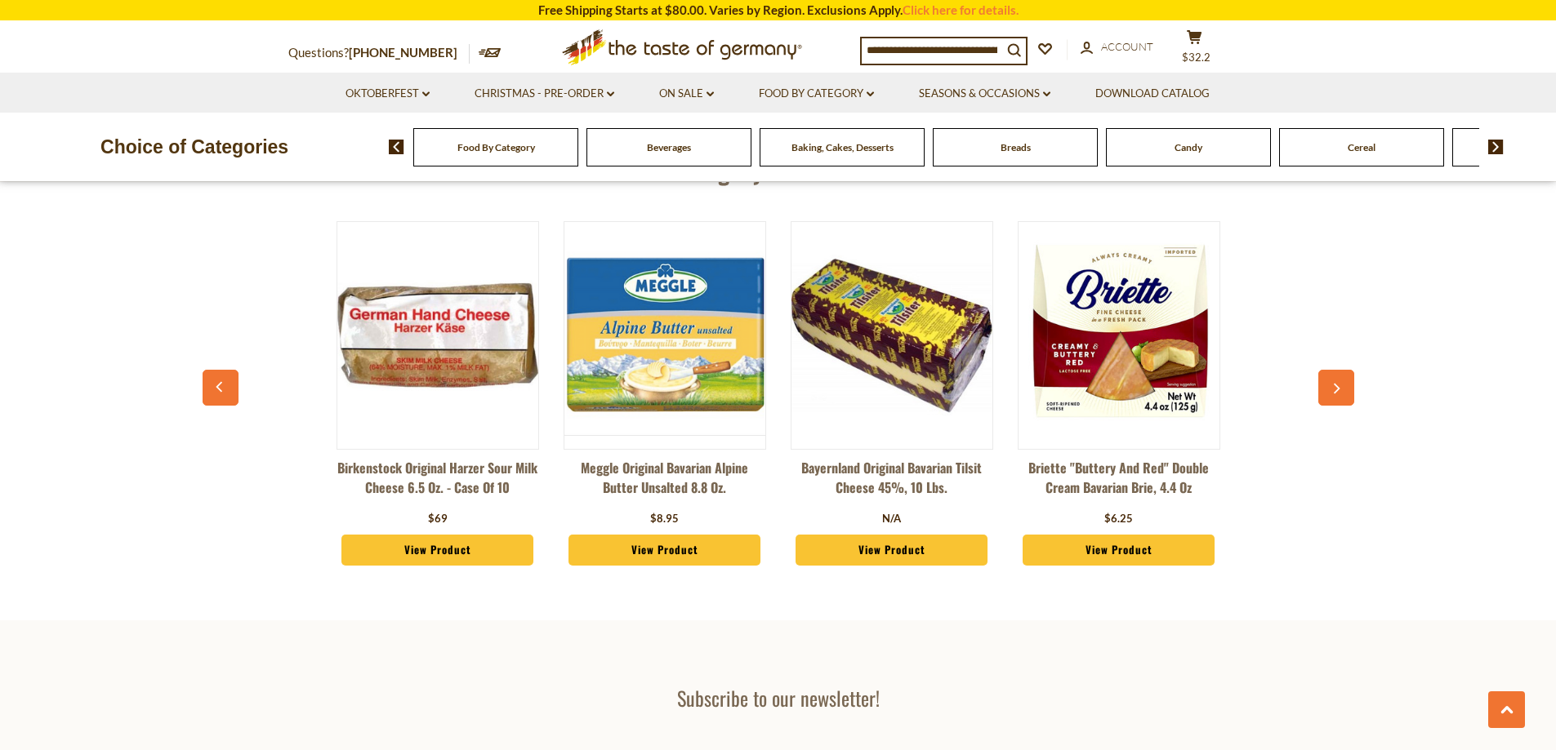
click at [1327, 394] on button "button" at bounding box center [1336, 388] width 36 height 36
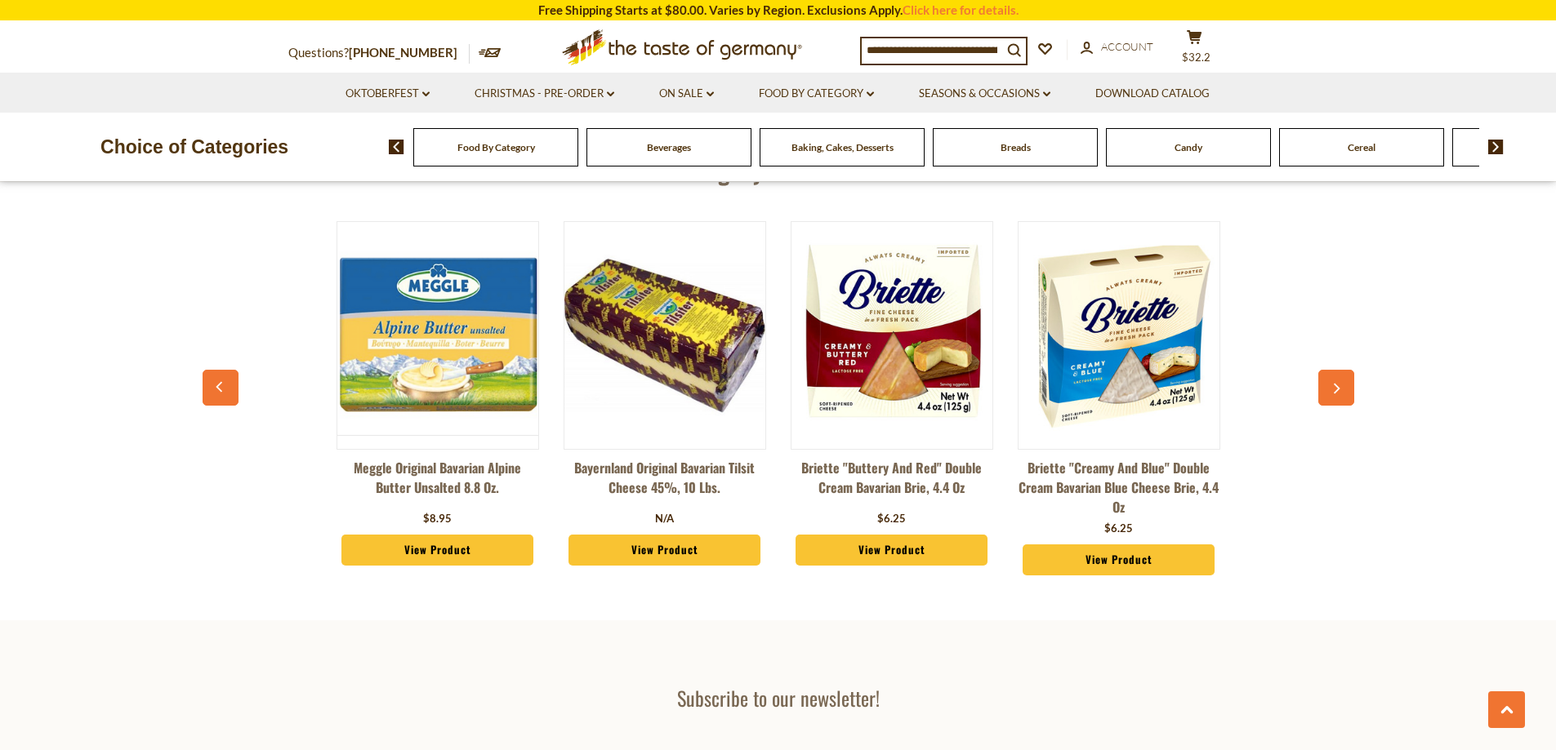
click at [1327, 394] on button "button" at bounding box center [1336, 388] width 36 height 36
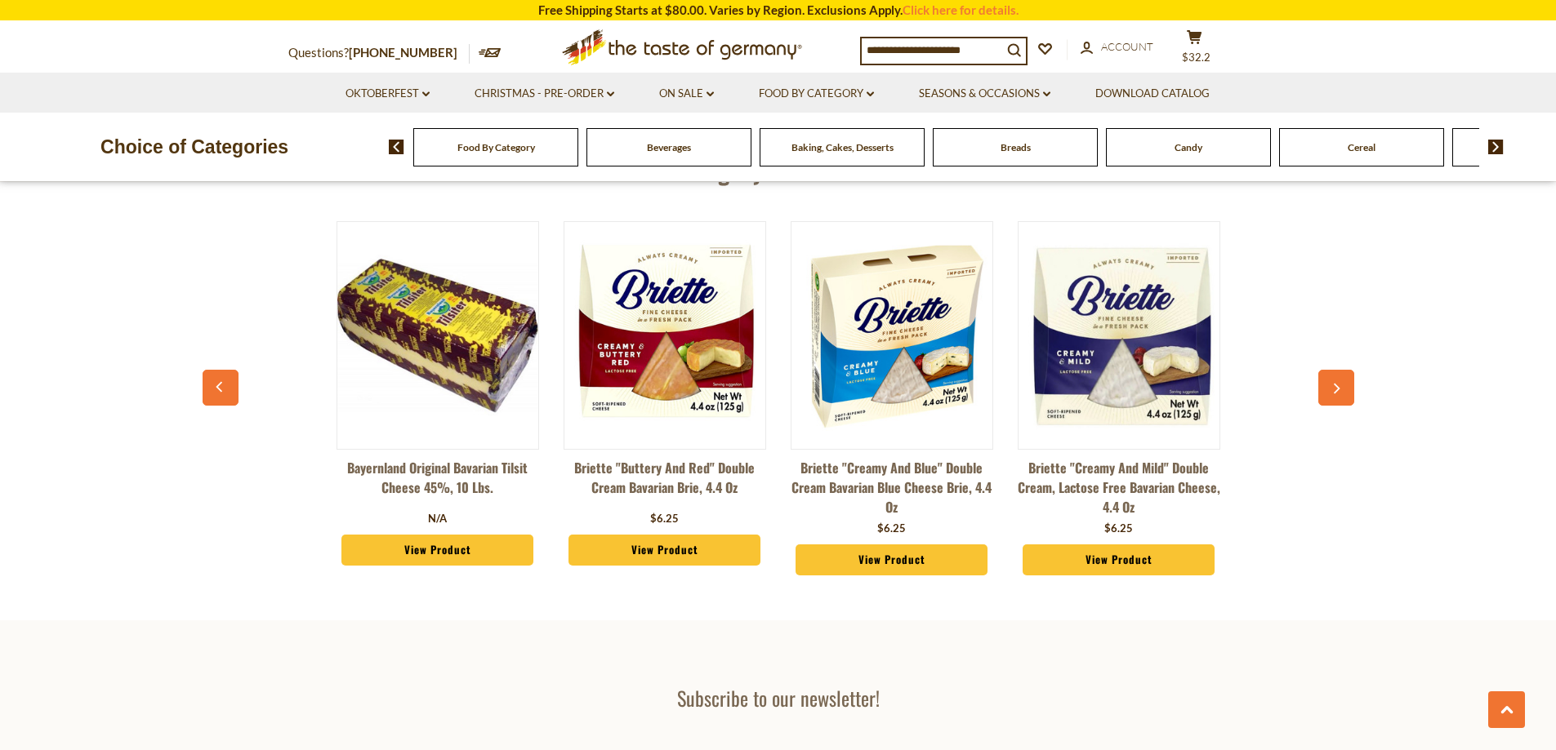
click at [1326, 395] on button "button" at bounding box center [1336, 388] width 36 height 36
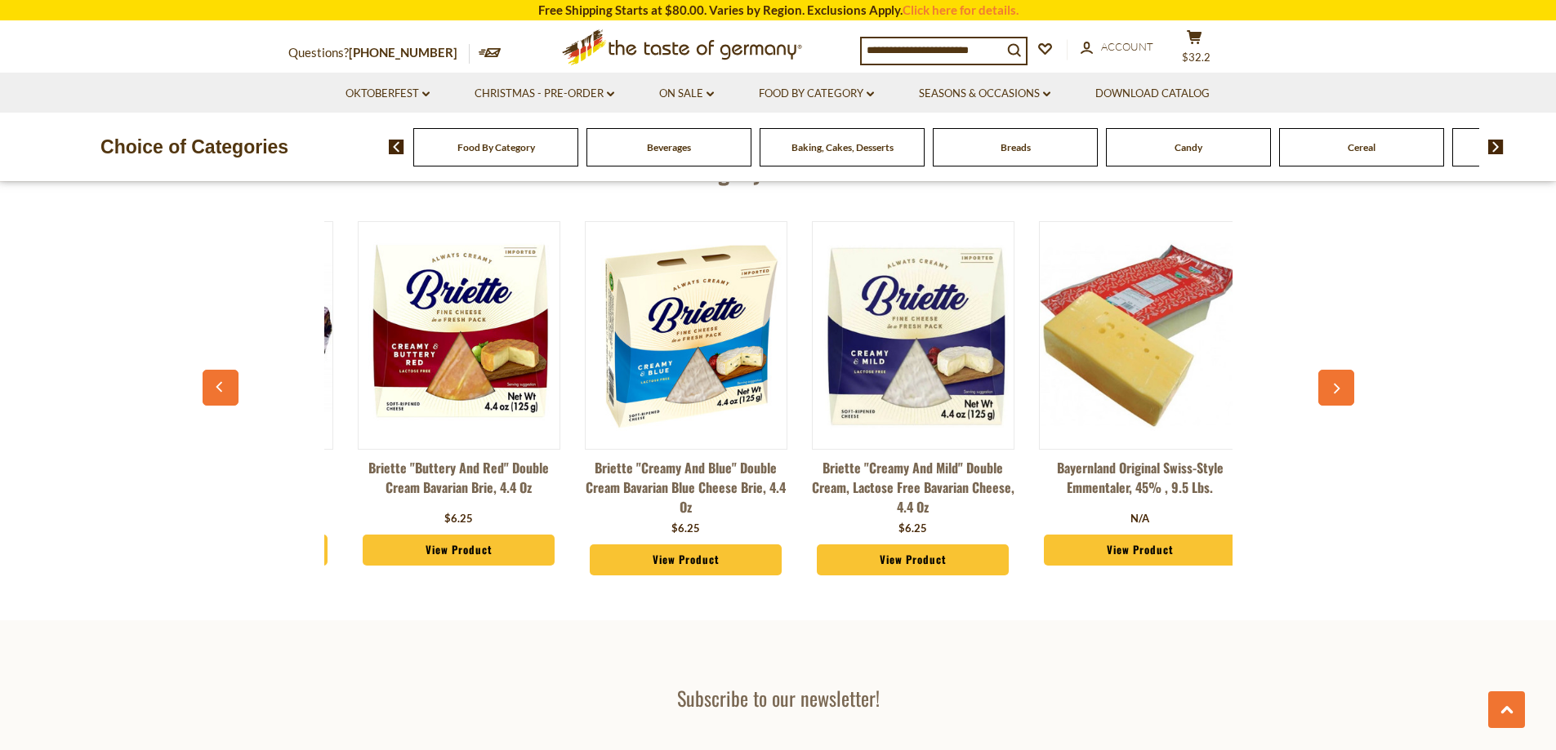
scroll to position [0, 2270]
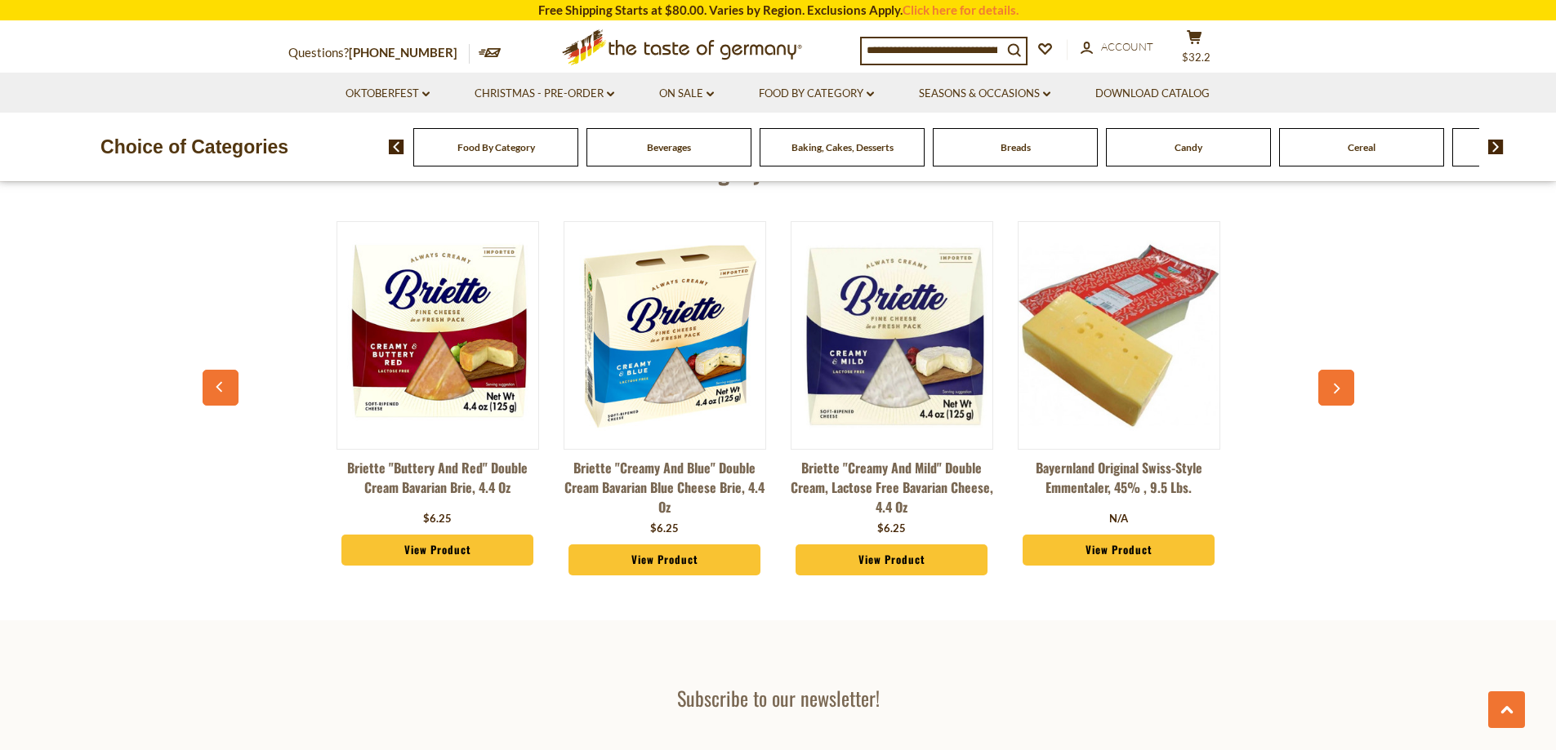
click at [1326, 395] on button "button" at bounding box center [1336, 388] width 36 height 36
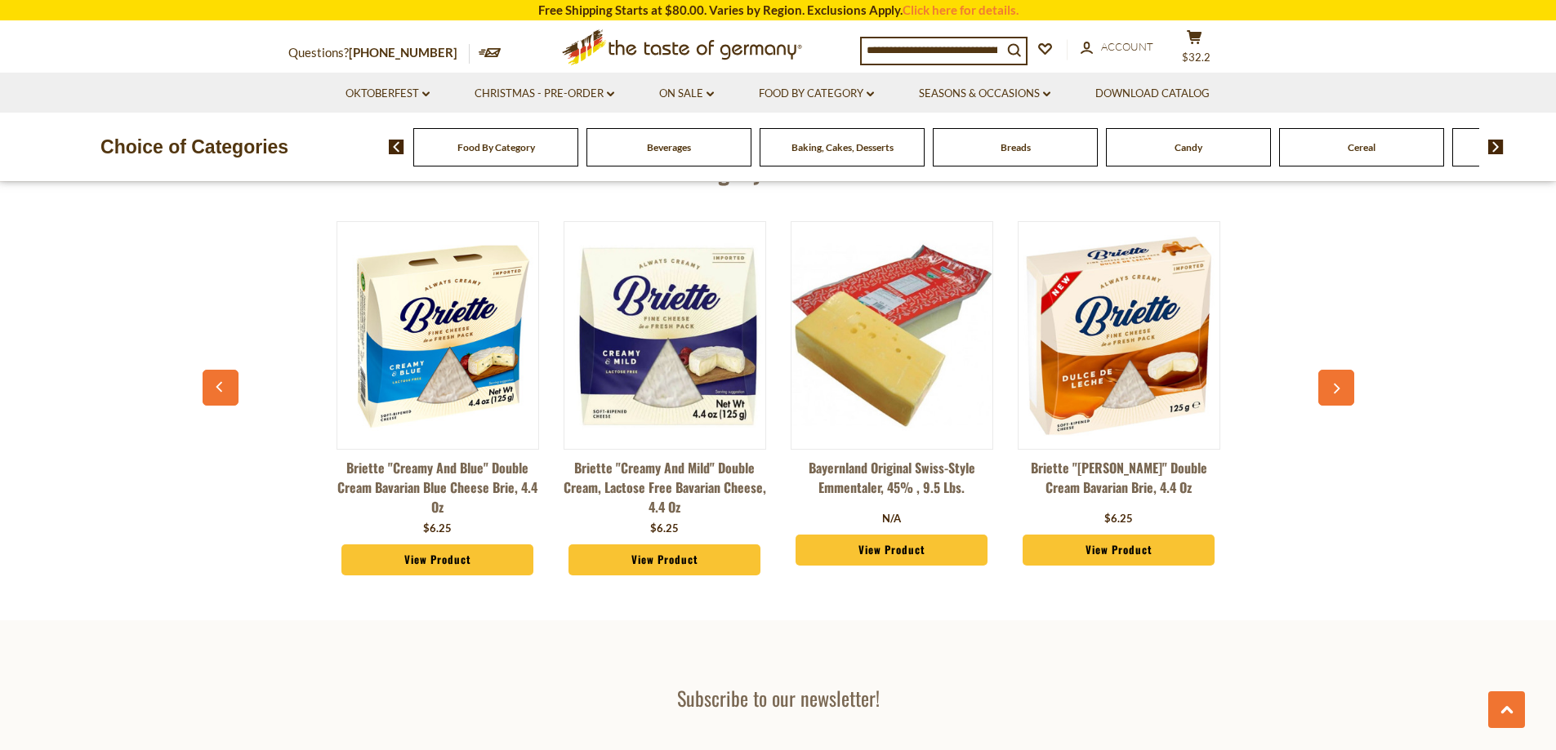
click at [1337, 396] on button "button" at bounding box center [1336, 388] width 36 height 36
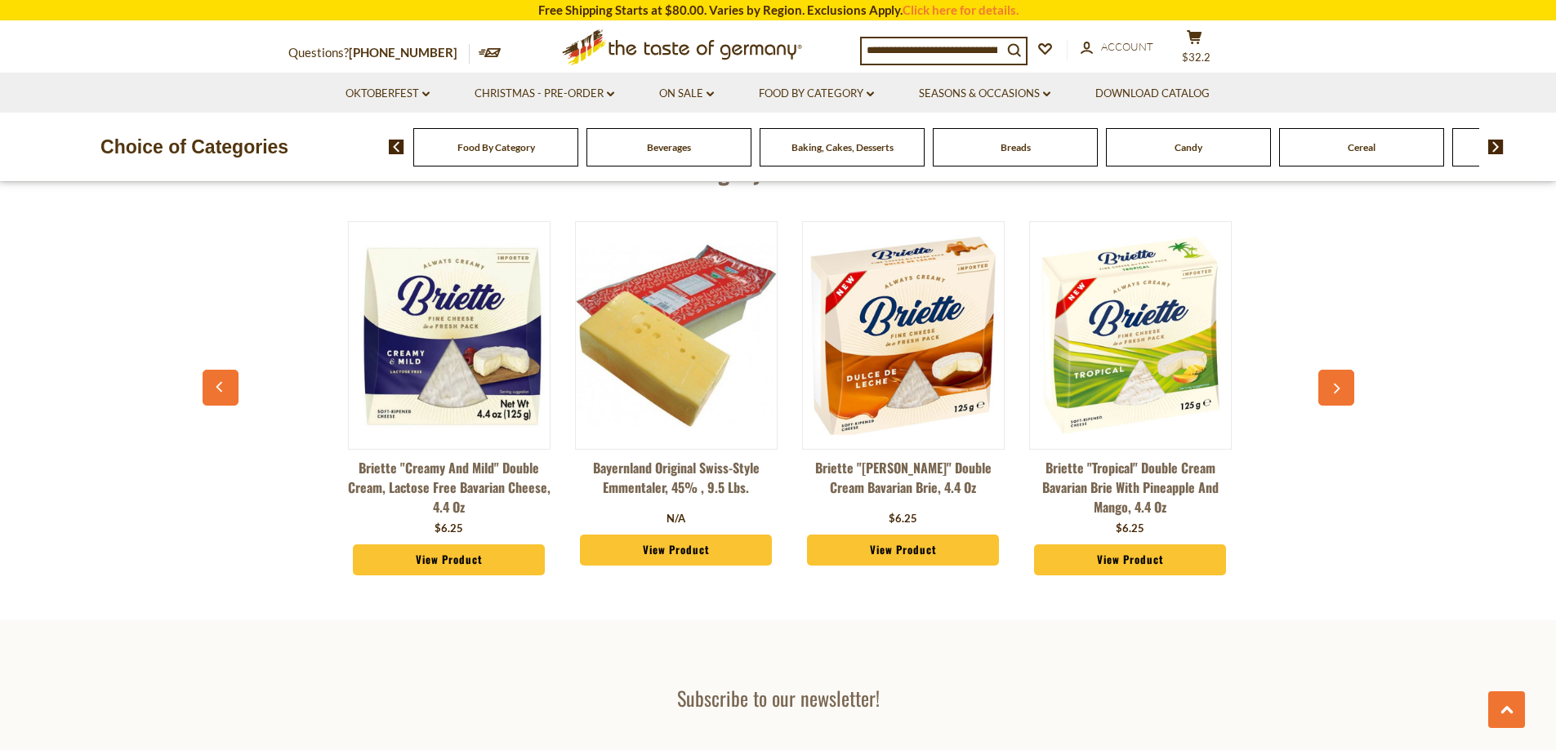
scroll to position [0, 2724]
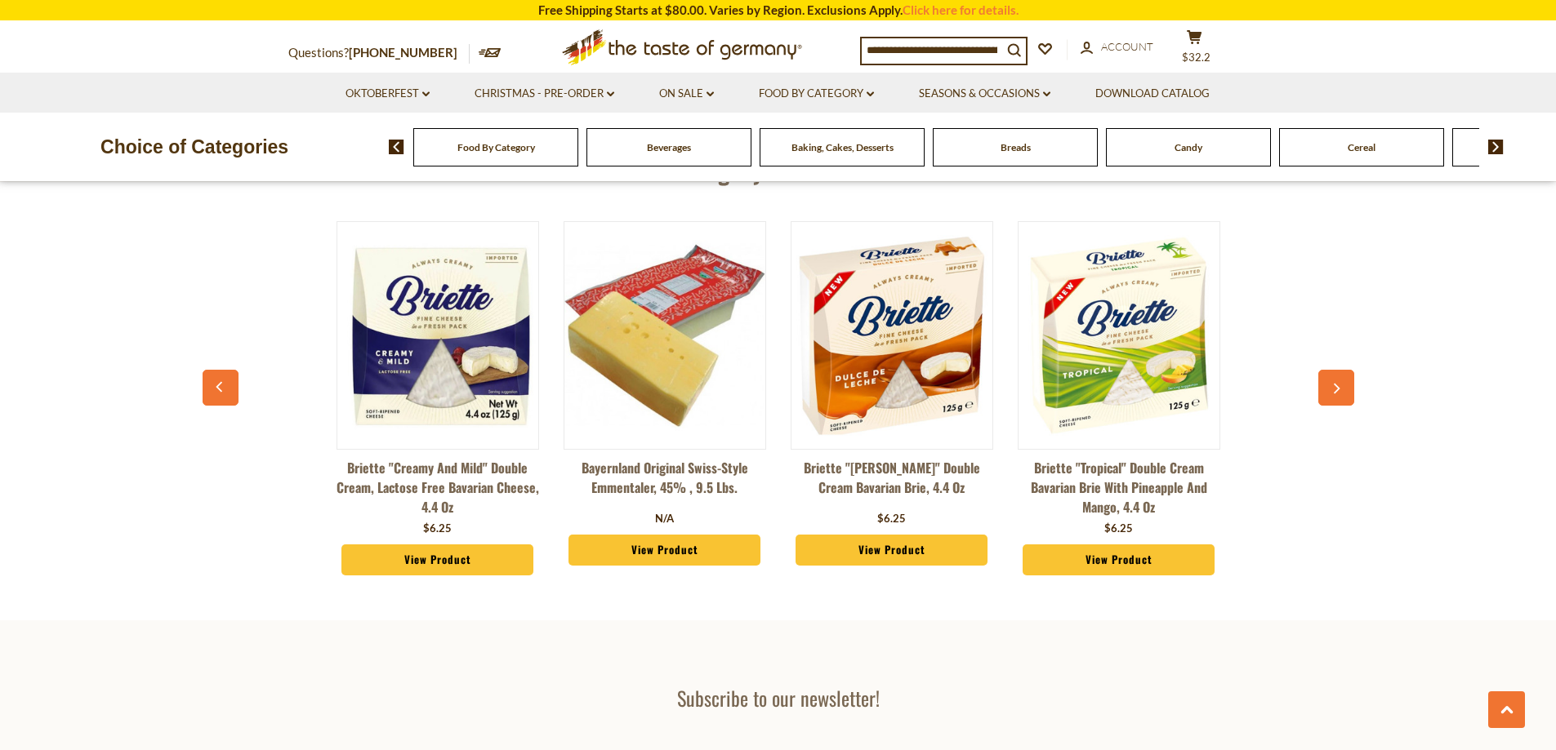
click at [1337, 396] on button "button" at bounding box center [1336, 388] width 36 height 36
click at [1337, 390] on icon "button" at bounding box center [1335, 389] width 11 height 11
click at [212, 384] on button "button" at bounding box center [221, 388] width 36 height 36
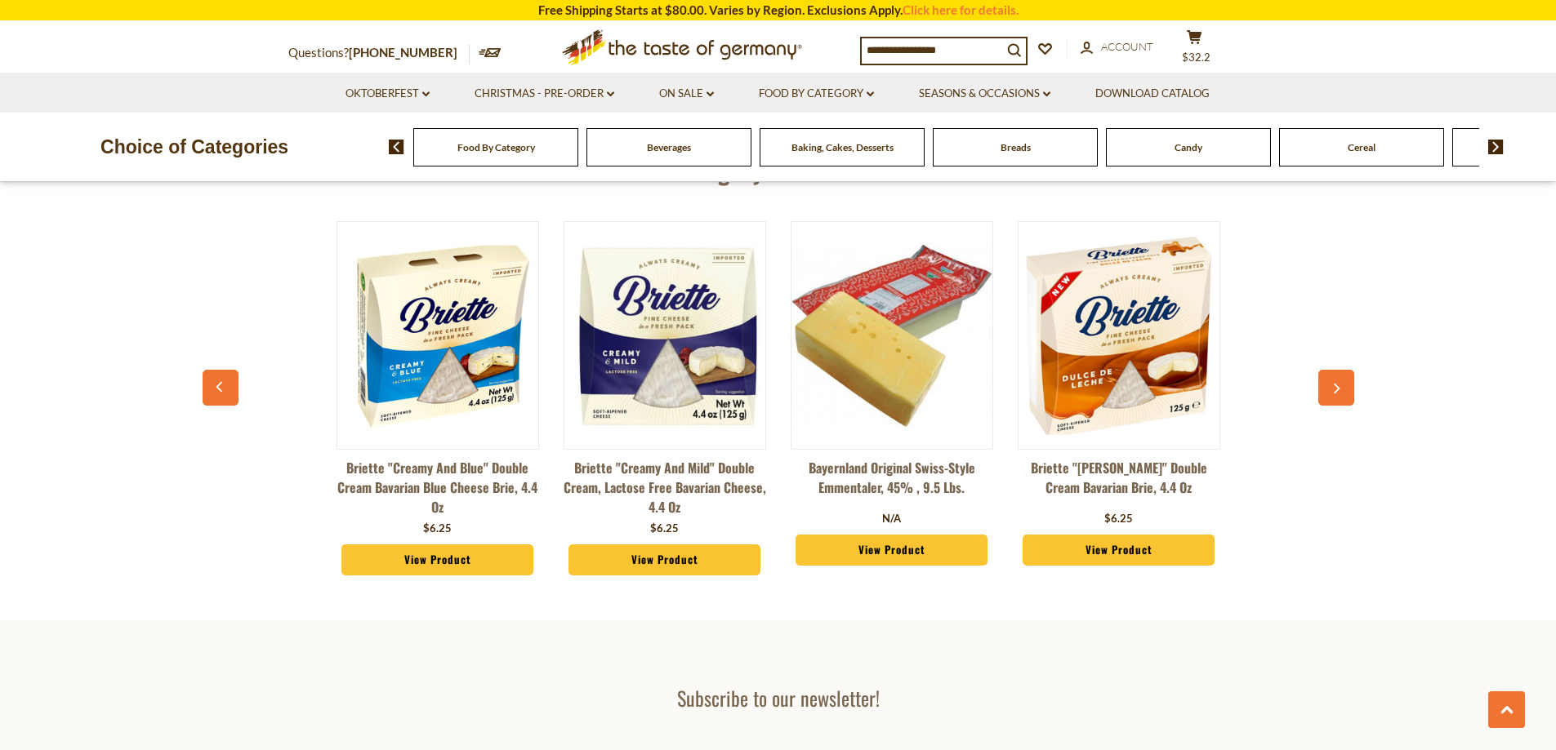
click at [212, 384] on button "button" at bounding box center [221, 388] width 36 height 36
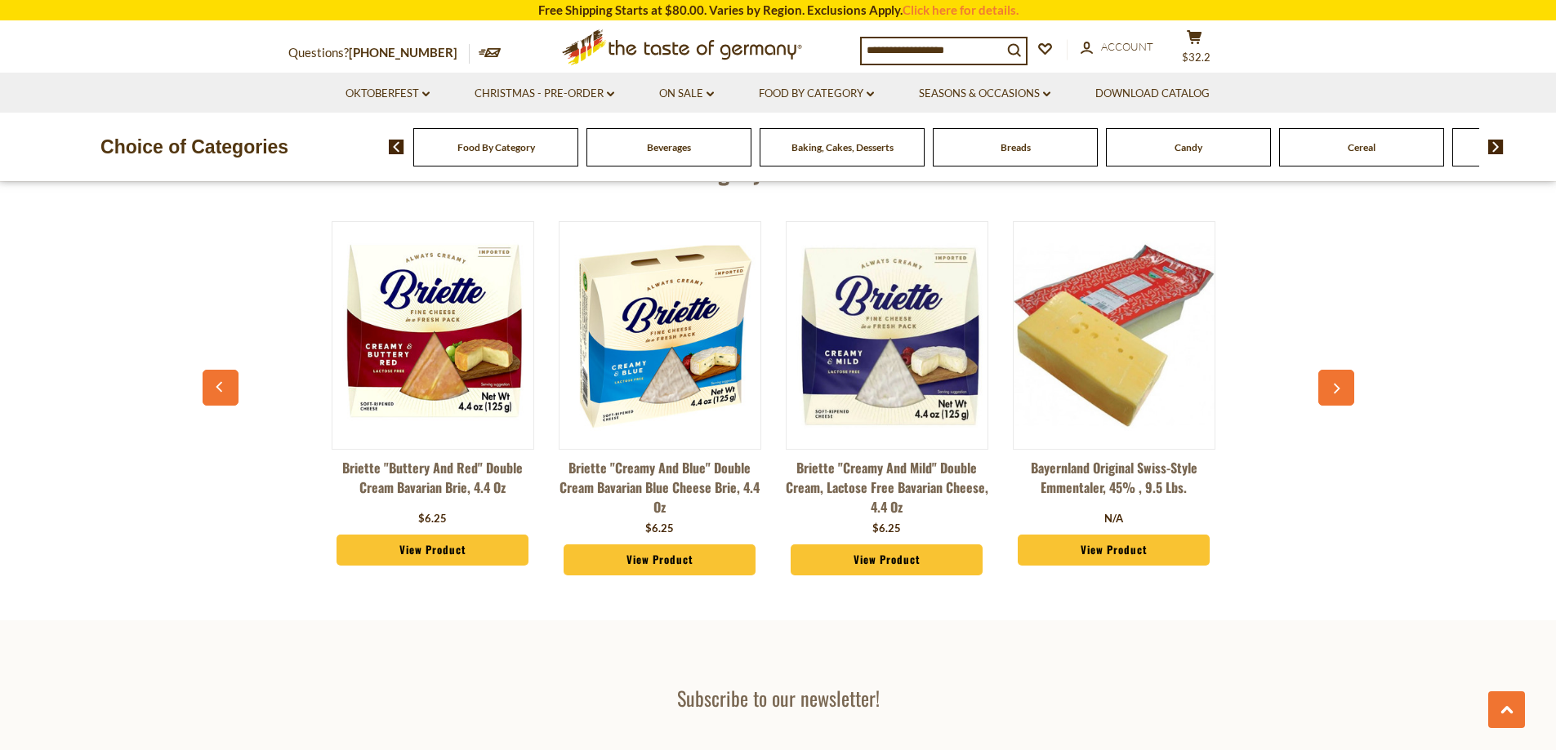
click at [212, 384] on button "button" at bounding box center [221, 388] width 36 height 36
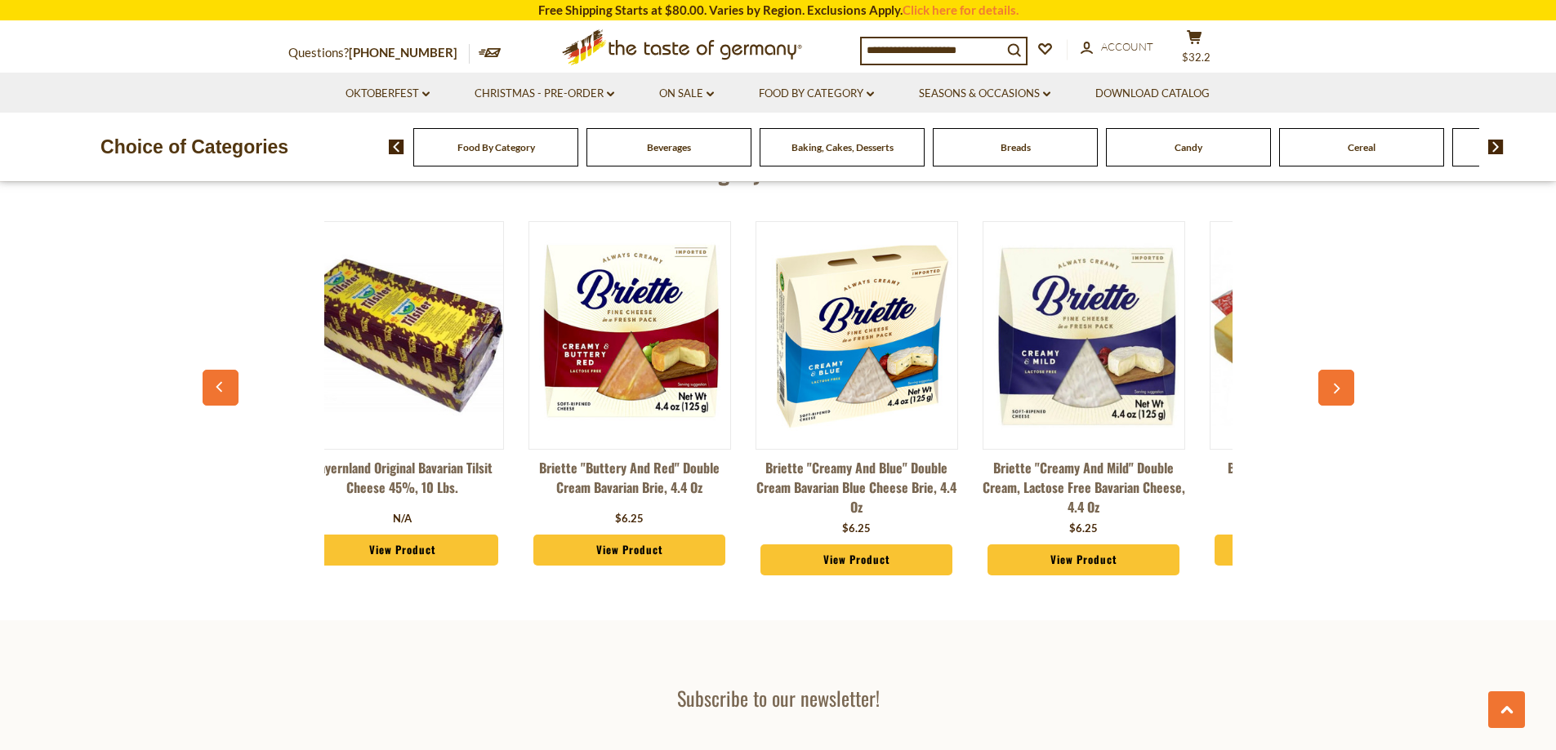
click at [212, 384] on button "button" at bounding box center [221, 388] width 36 height 36
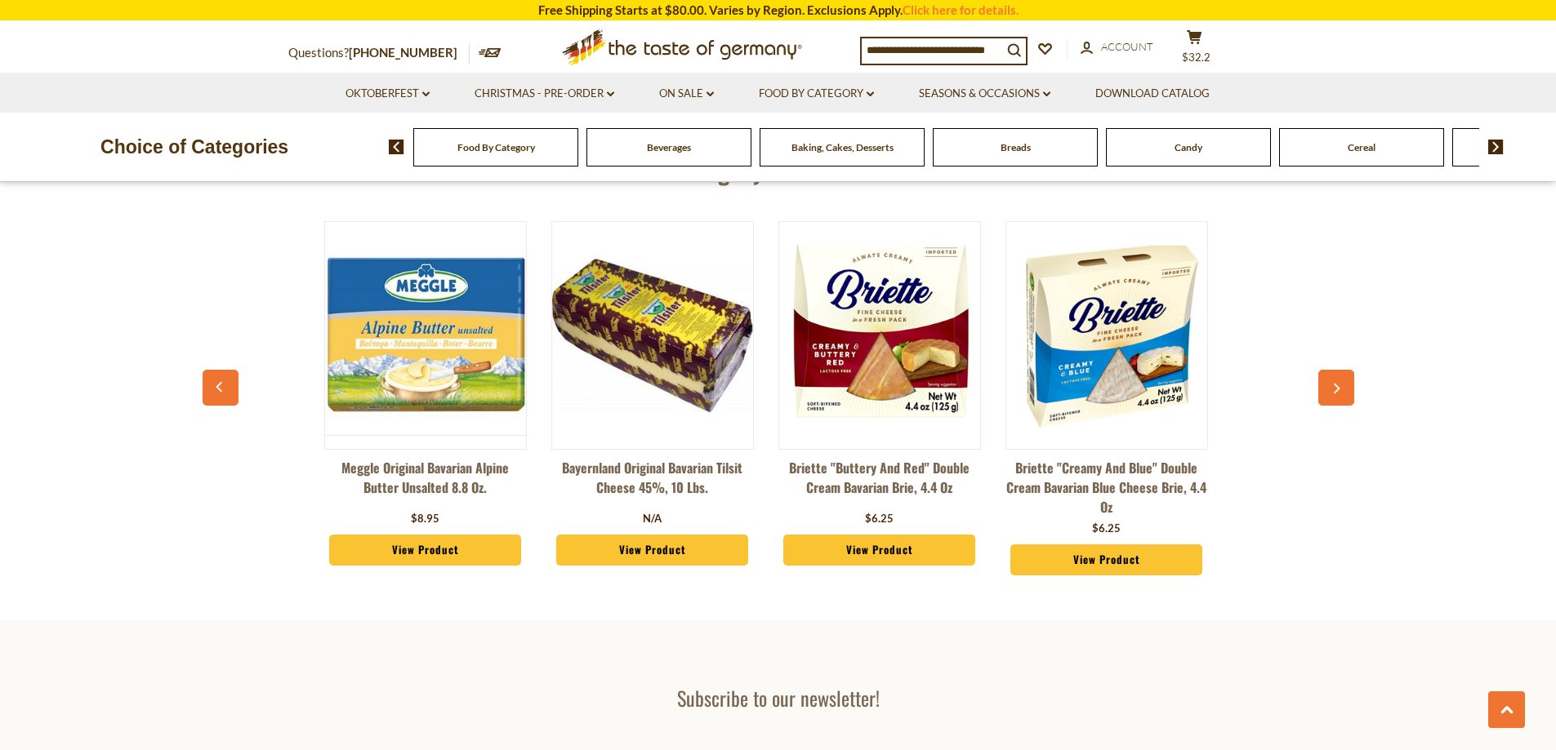
click at [212, 384] on button "button" at bounding box center [221, 388] width 36 height 36
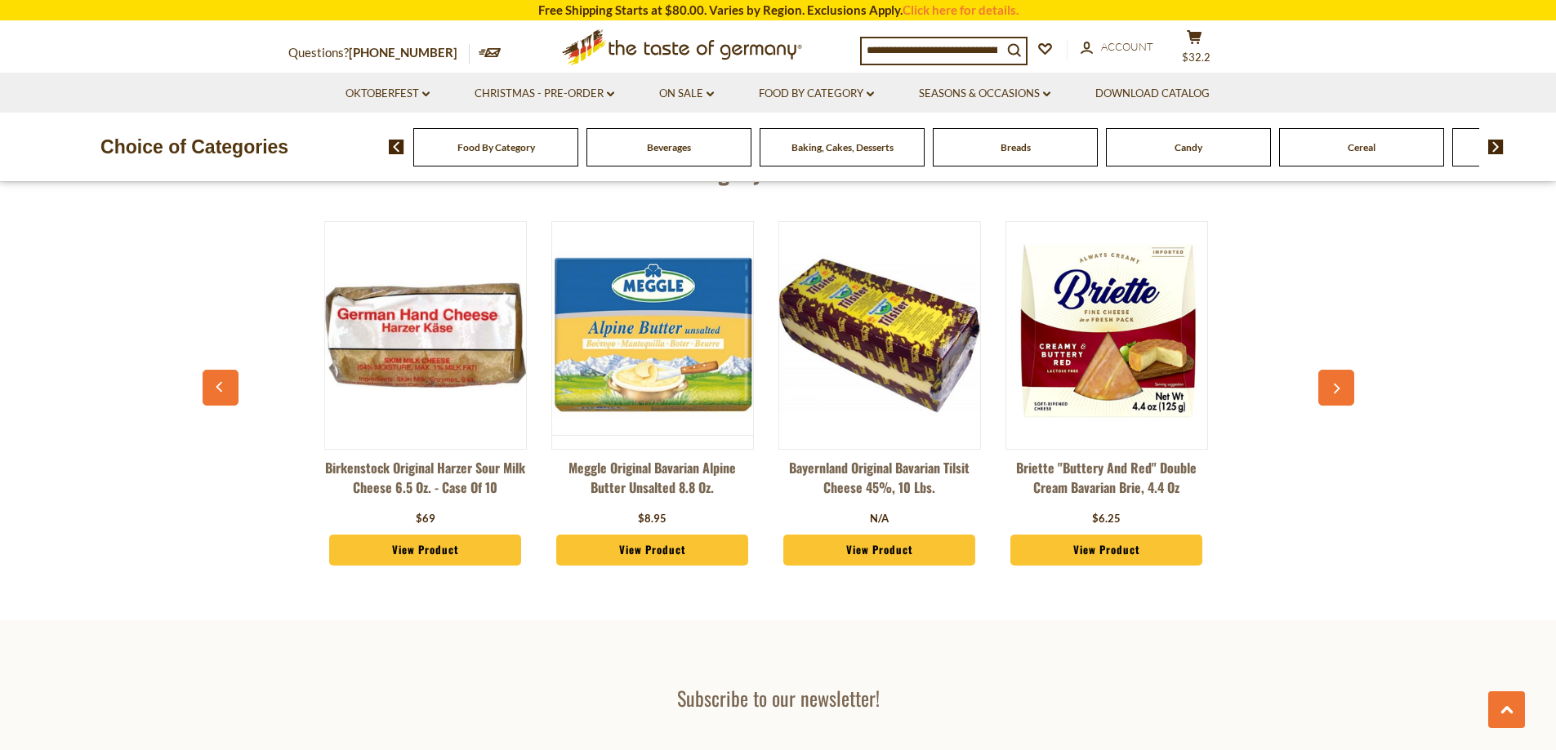
click at [212, 384] on button "button" at bounding box center [221, 388] width 36 height 36
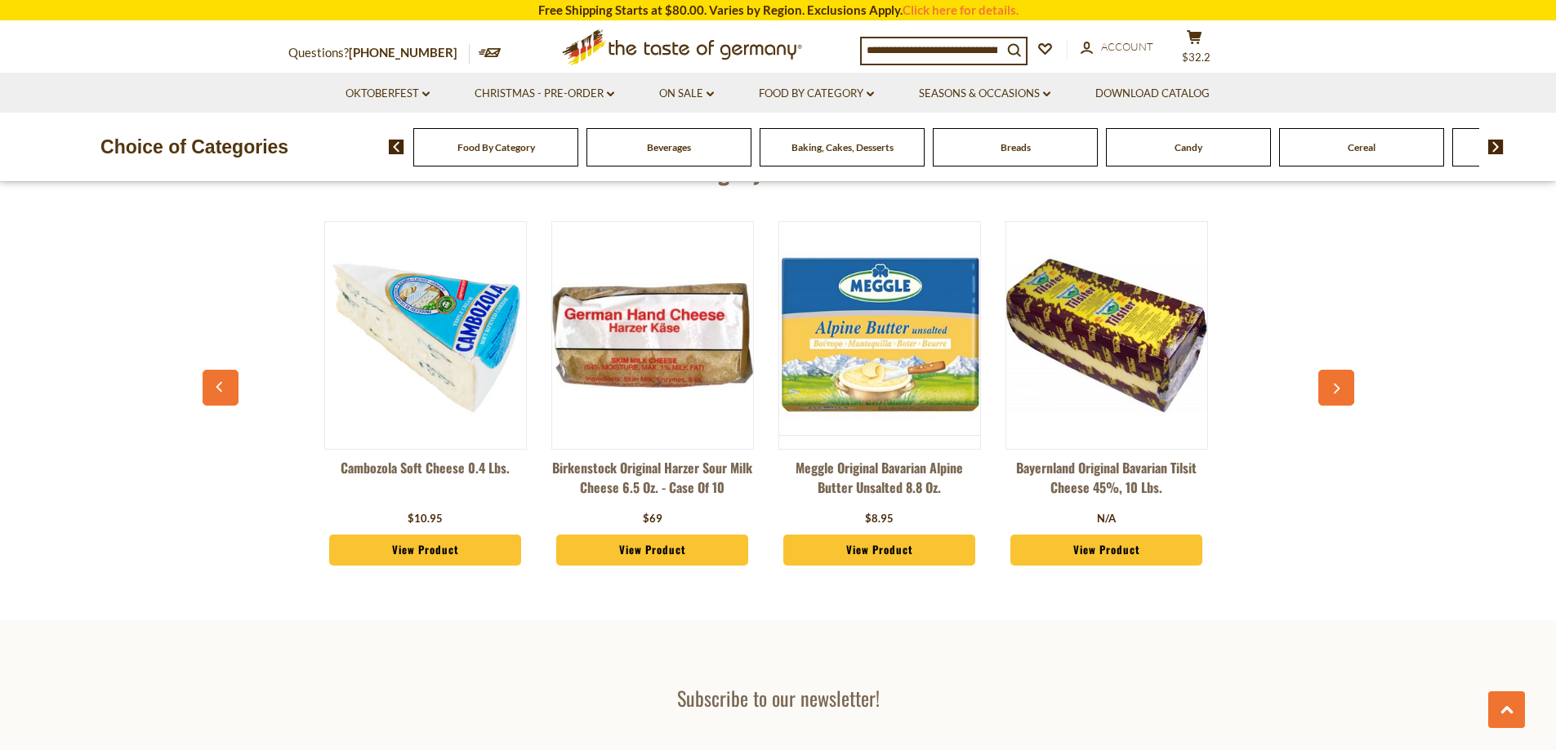
click at [212, 384] on button "button" at bounding box center [221, 388] width 36 height 36
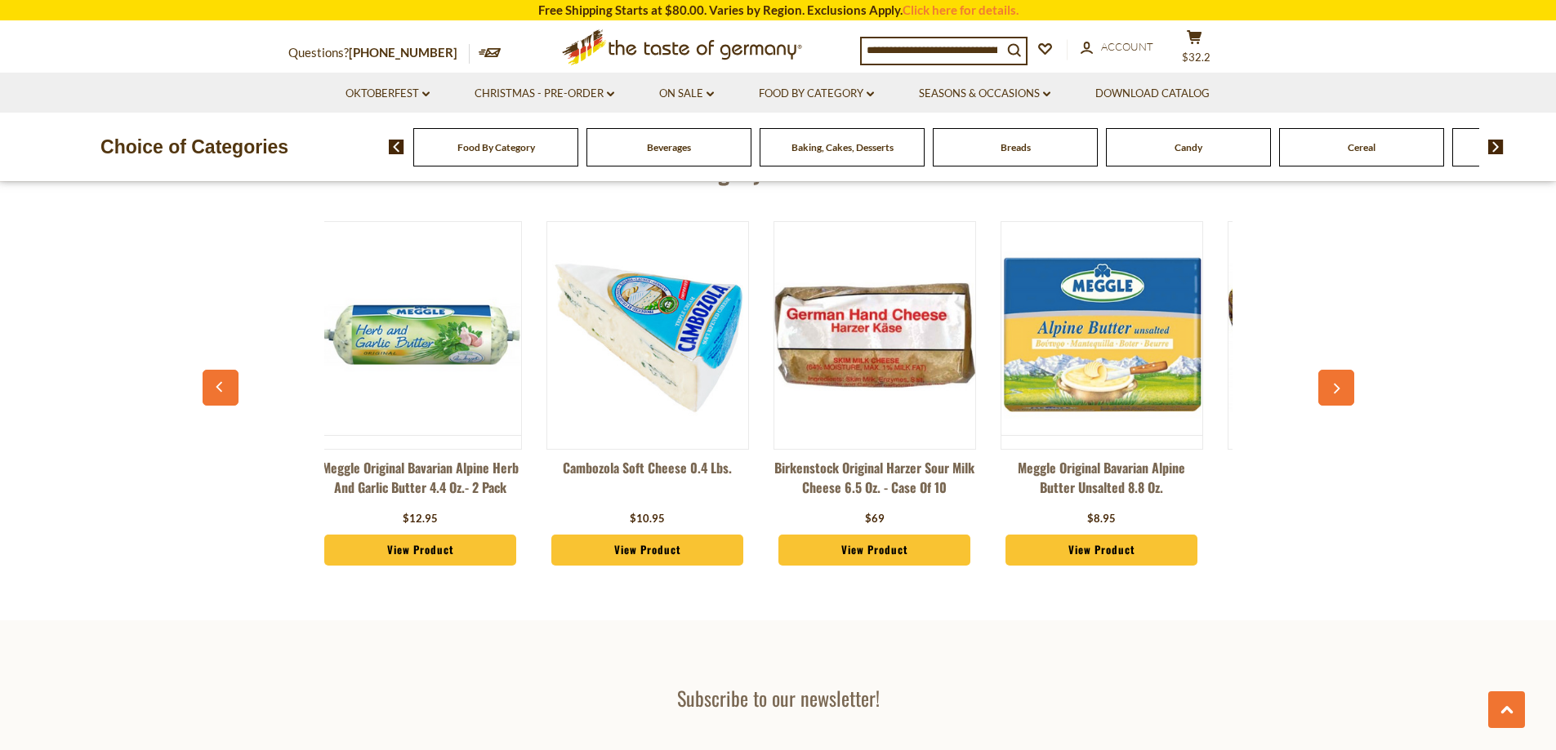
scroll to position [0, 1147]
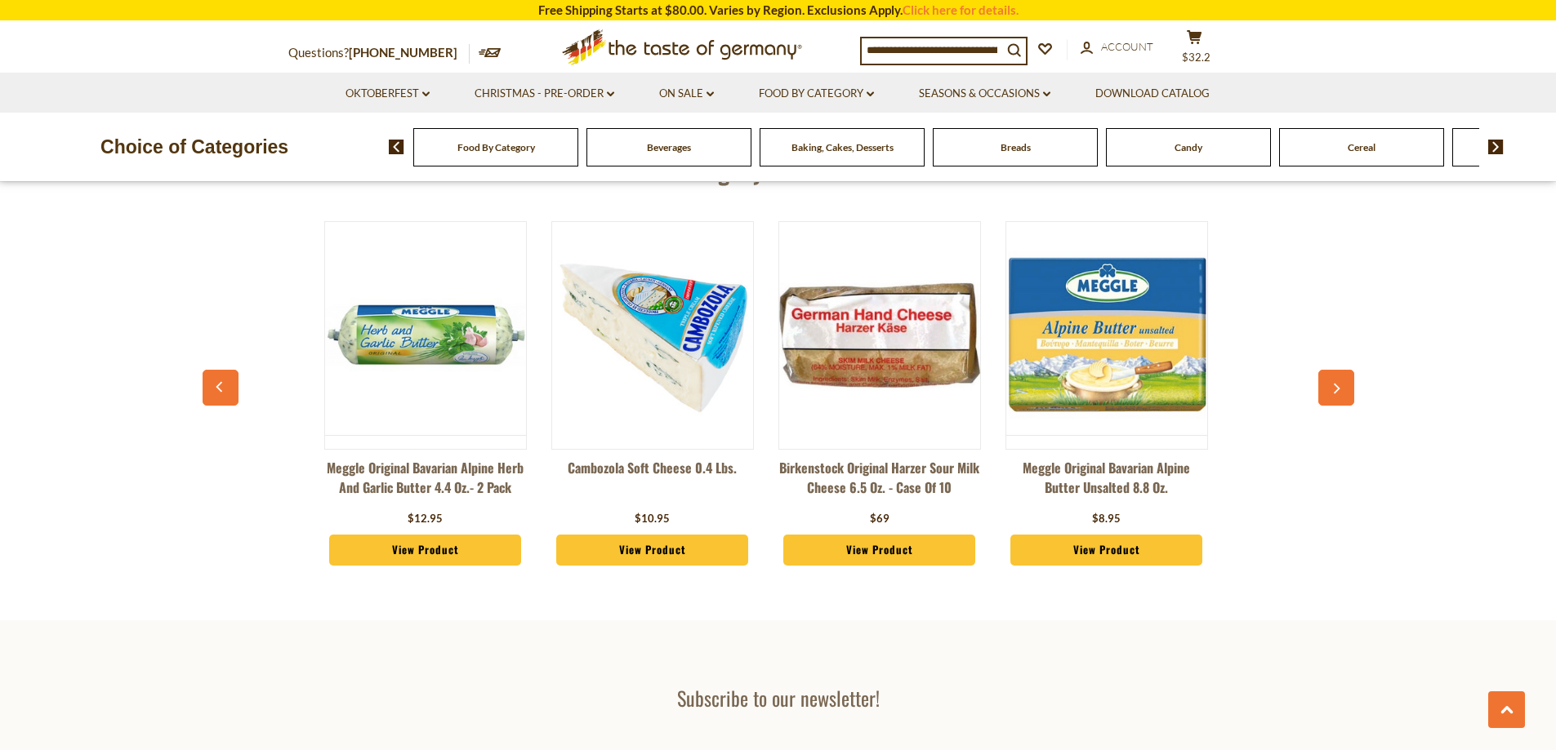
click at [212, 384] on button "button" at bounding box center [221, 388] width 36 height 36
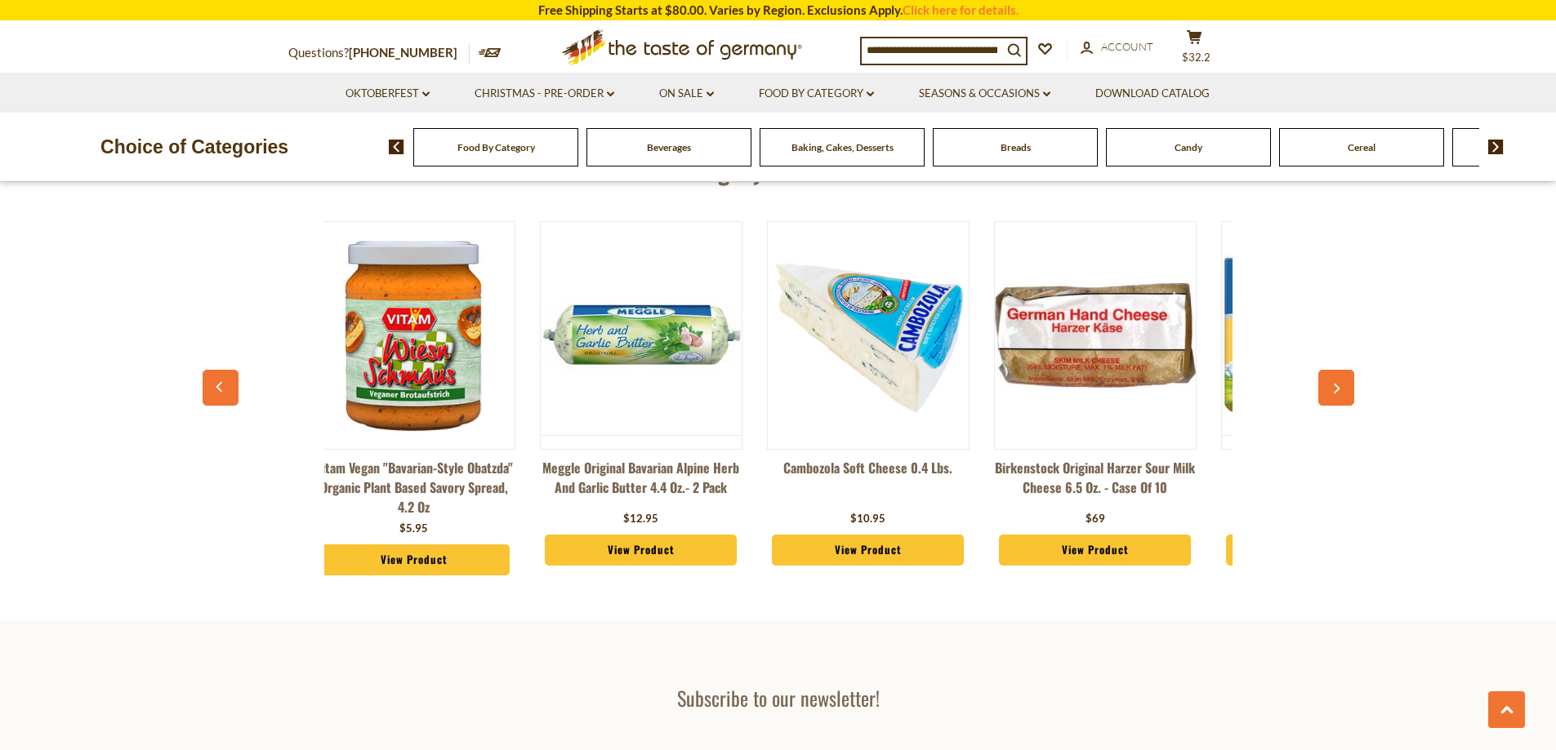
scroll to position [0, 920]
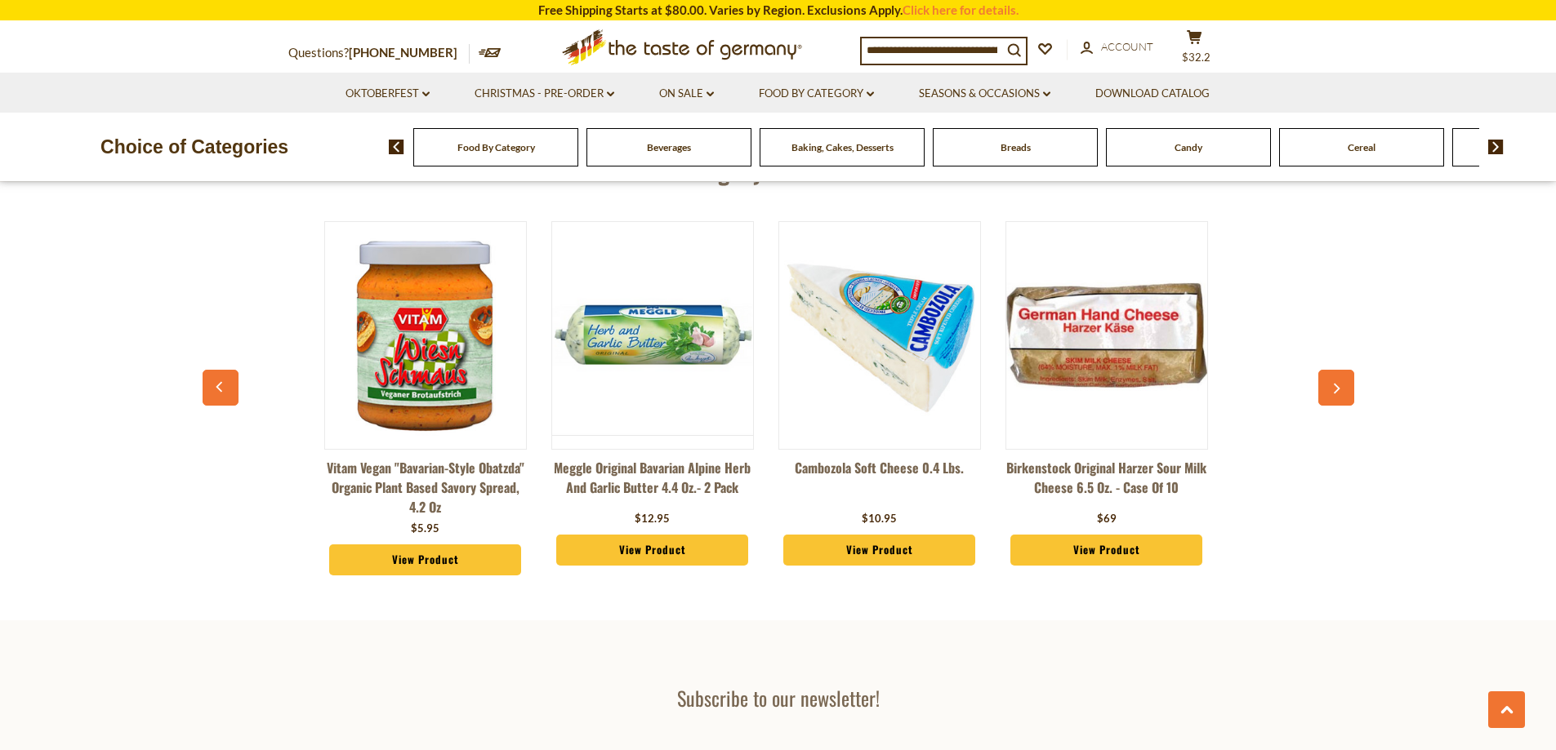
click at [212, 384] on button "button" at bounding box center [221, 388] width 36 height 36
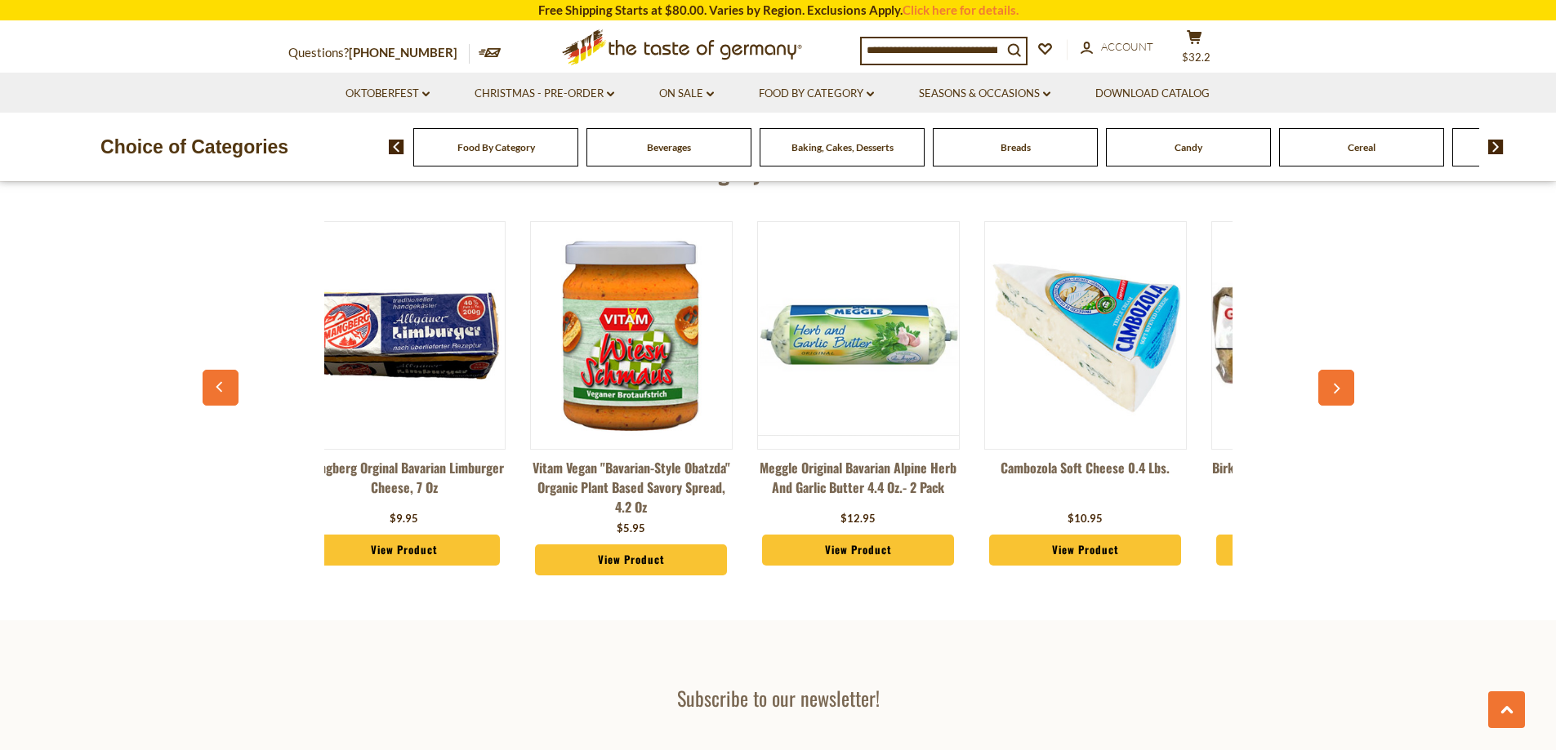
scroll to position [0, 693]
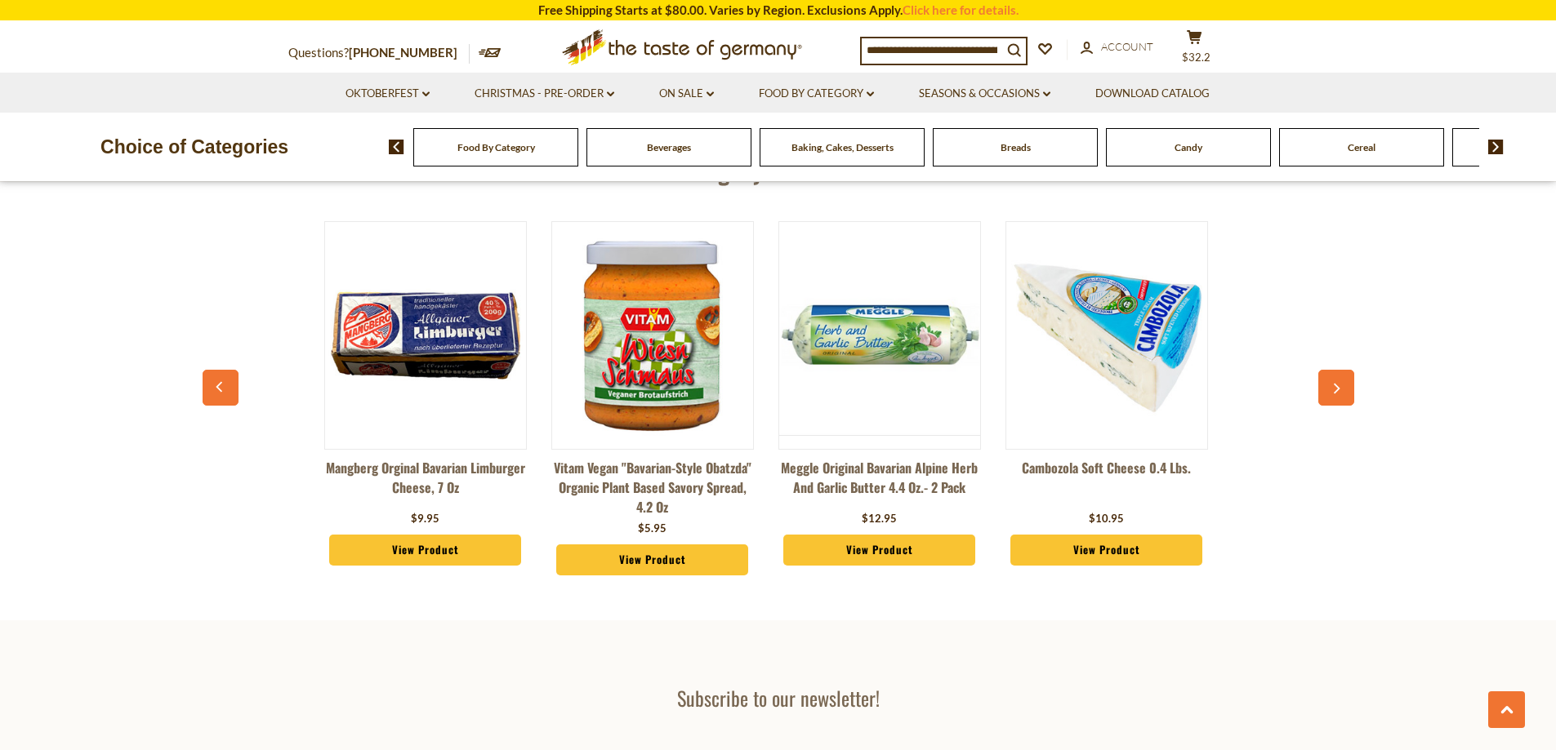
click at [212, 384] on button "button" at bounding box center [221, 388] width 36 height 36
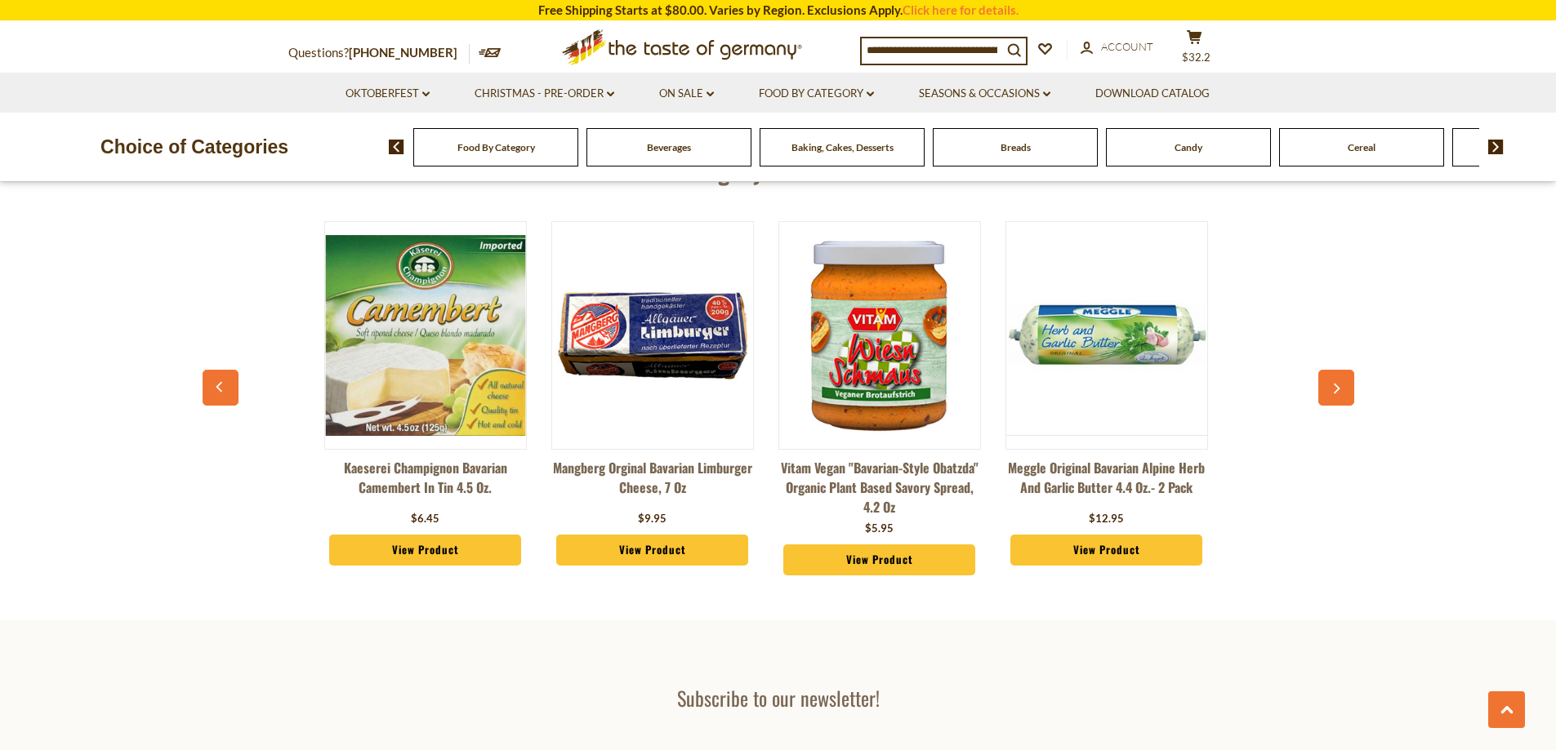
click at [213, 384] on button "button" at bounding box center [221, 388] width 36 height 36
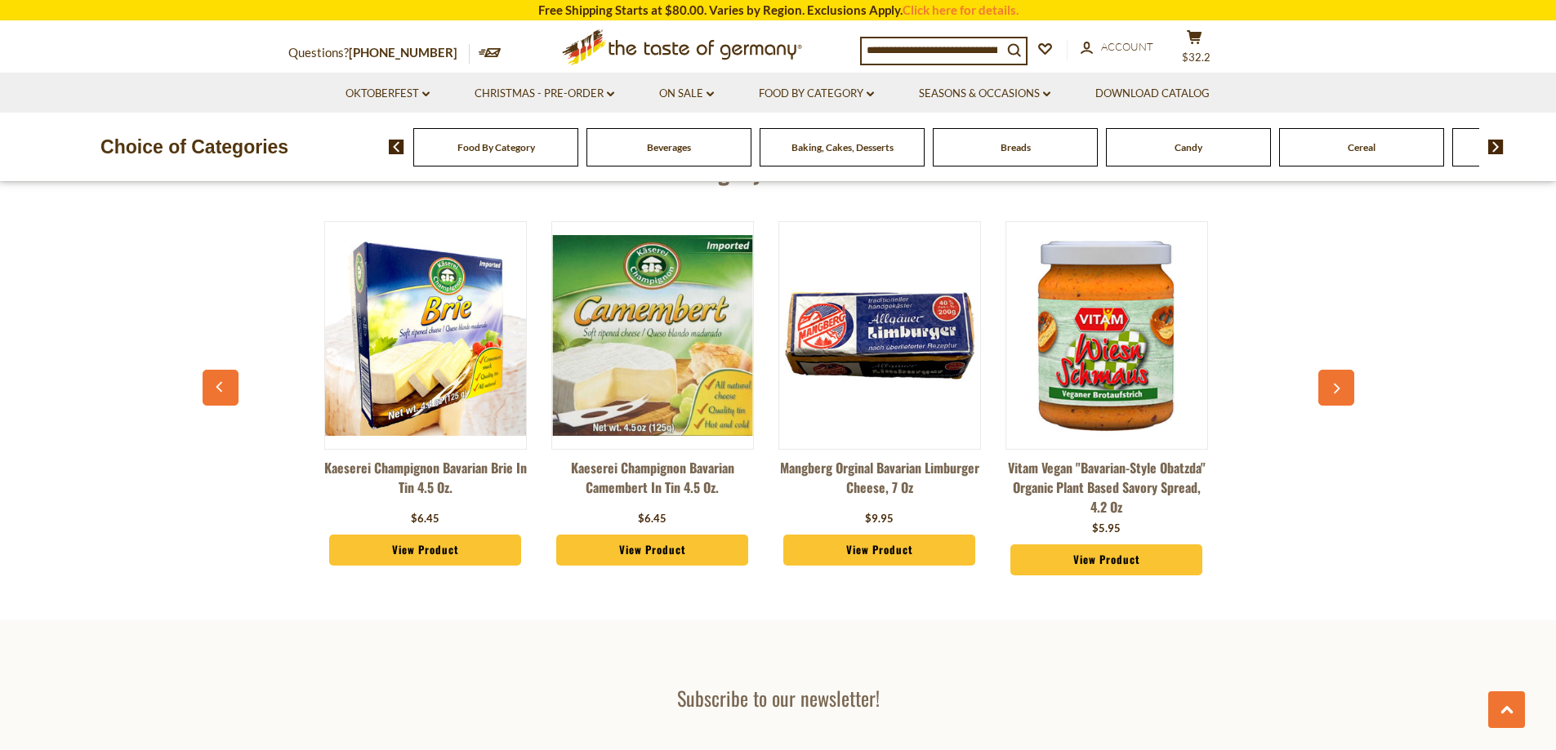
click at [215, 385] on button "button" at bounding box center [221, 388] width 36 height 36
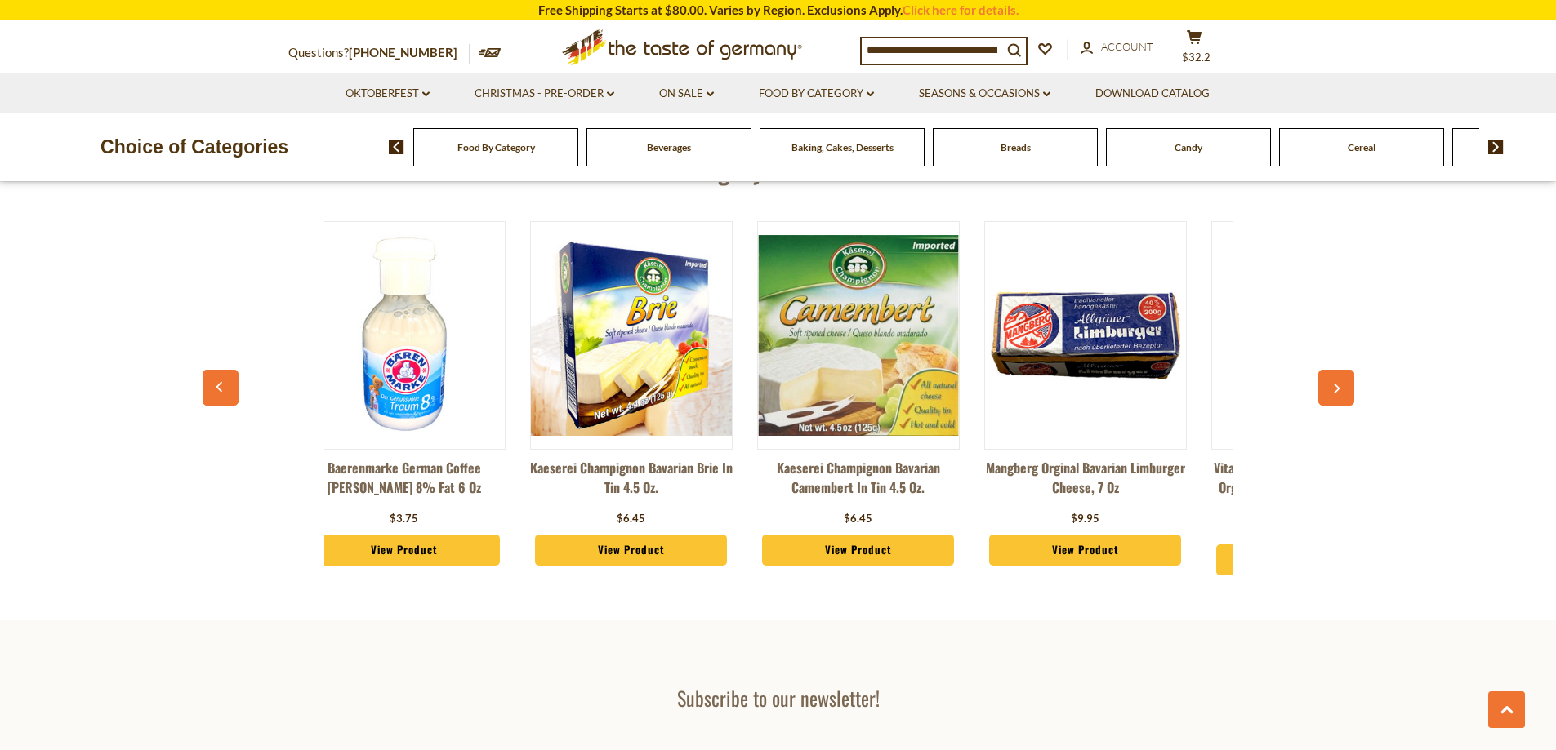
scroll to position [0, 12]
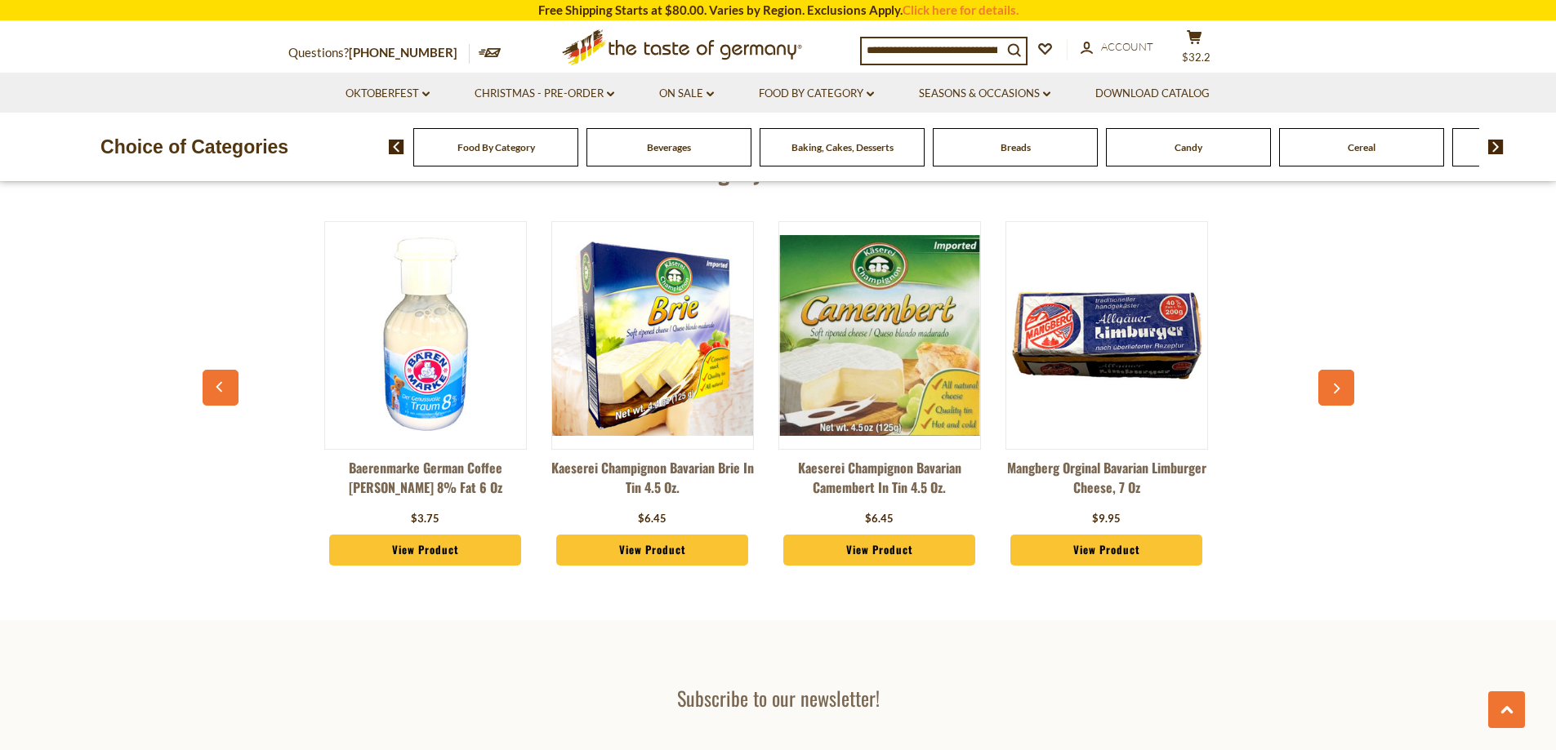
click at [216, 385] on icon "button" at bounding box center [220, 386] width 11 height 11
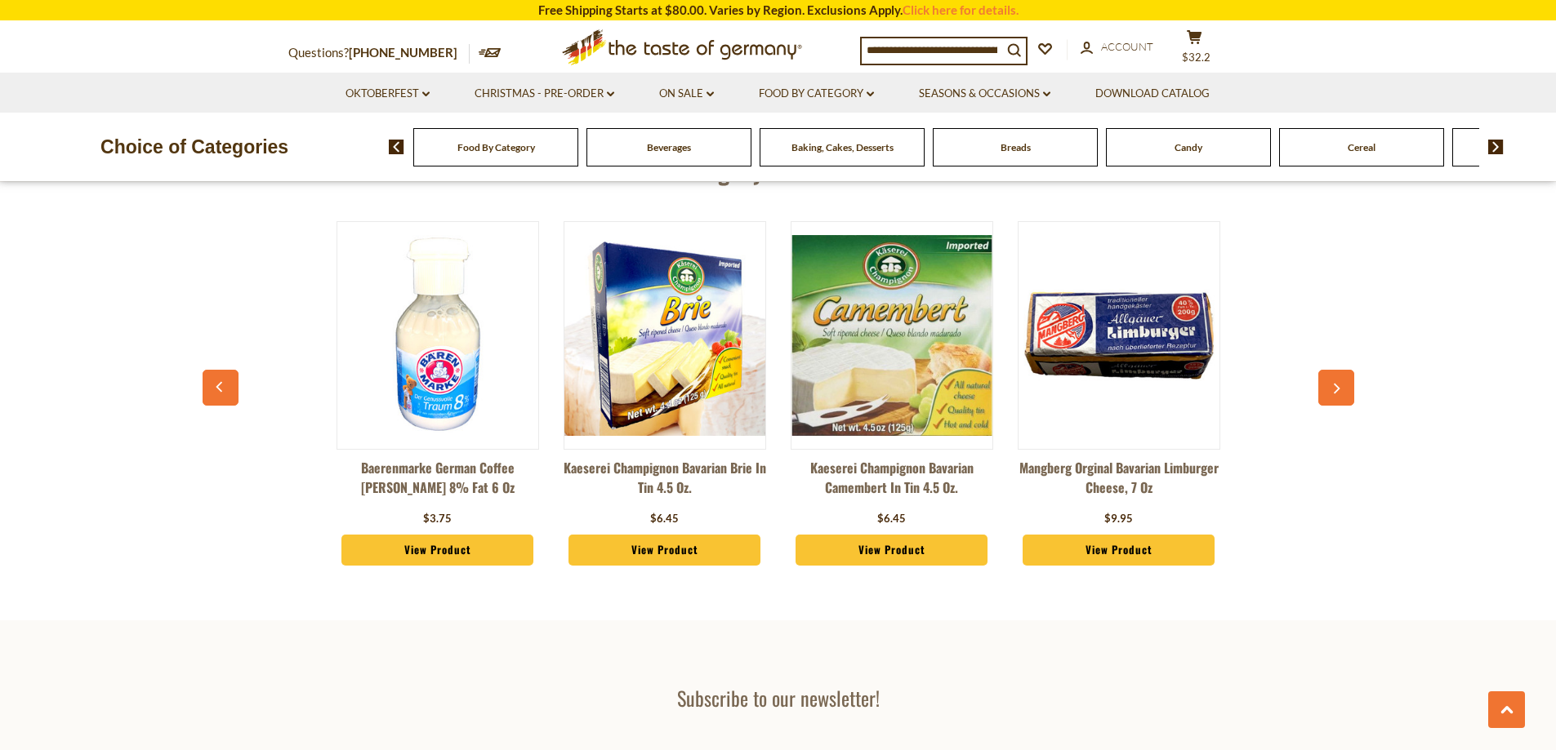
click at [216, 388] on icon "button" at bounding box center [220, 386] width 11 height 11
click at [216, 389] on icon "button" at bounding box center [220, 386] width 11 height 11
click at [217, 390] on icon "button" at bounding box center [220, 386] width 11 height 11
click at [218, 391] on icon "button" at bounding box center [220, 386] width 11 height 11
click at [219, 391] on icon "button" at bounding box center [220, 386] width 11 height 11
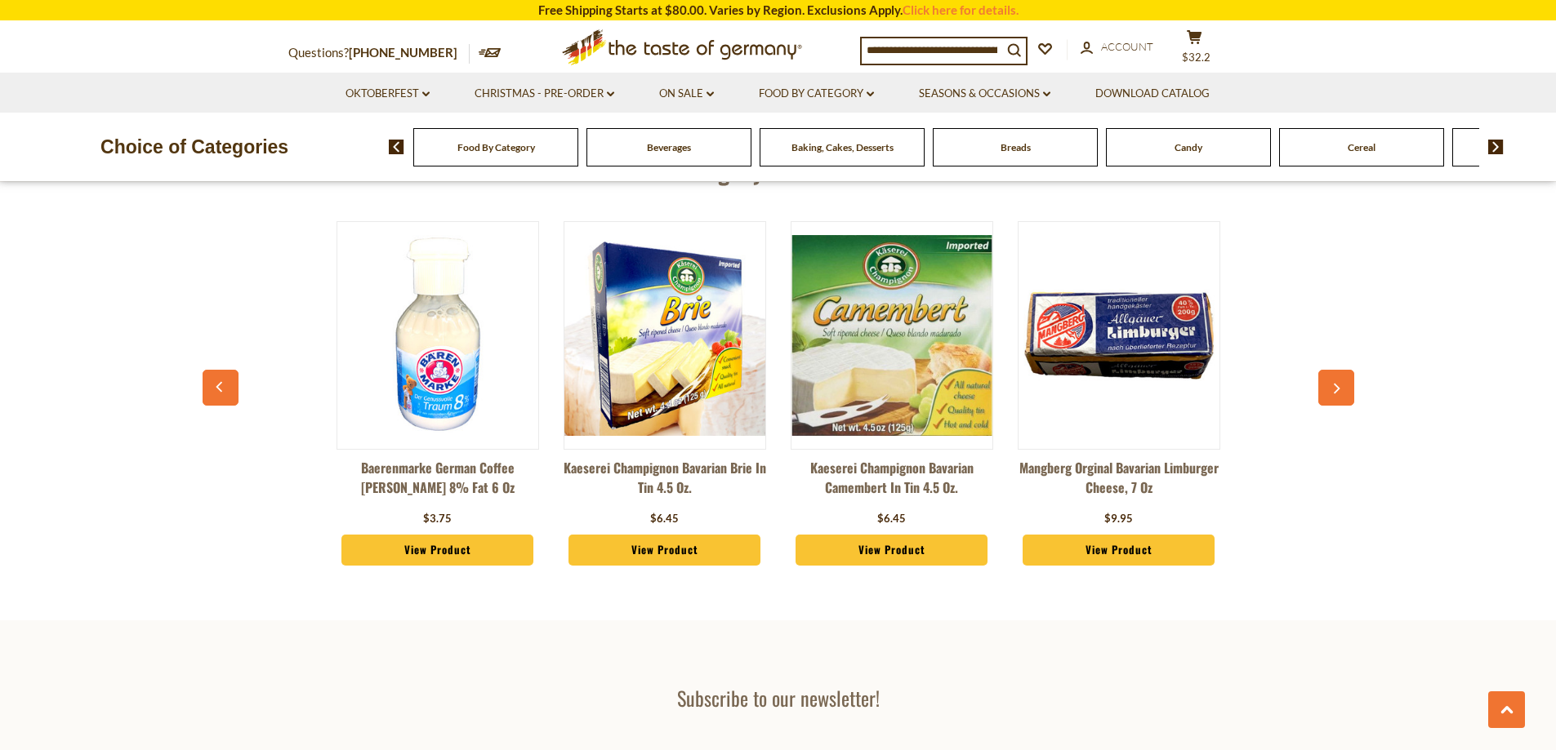
click at [1339, 390] on icon "button" at bounding box center [1335, 389] width 11 height 11
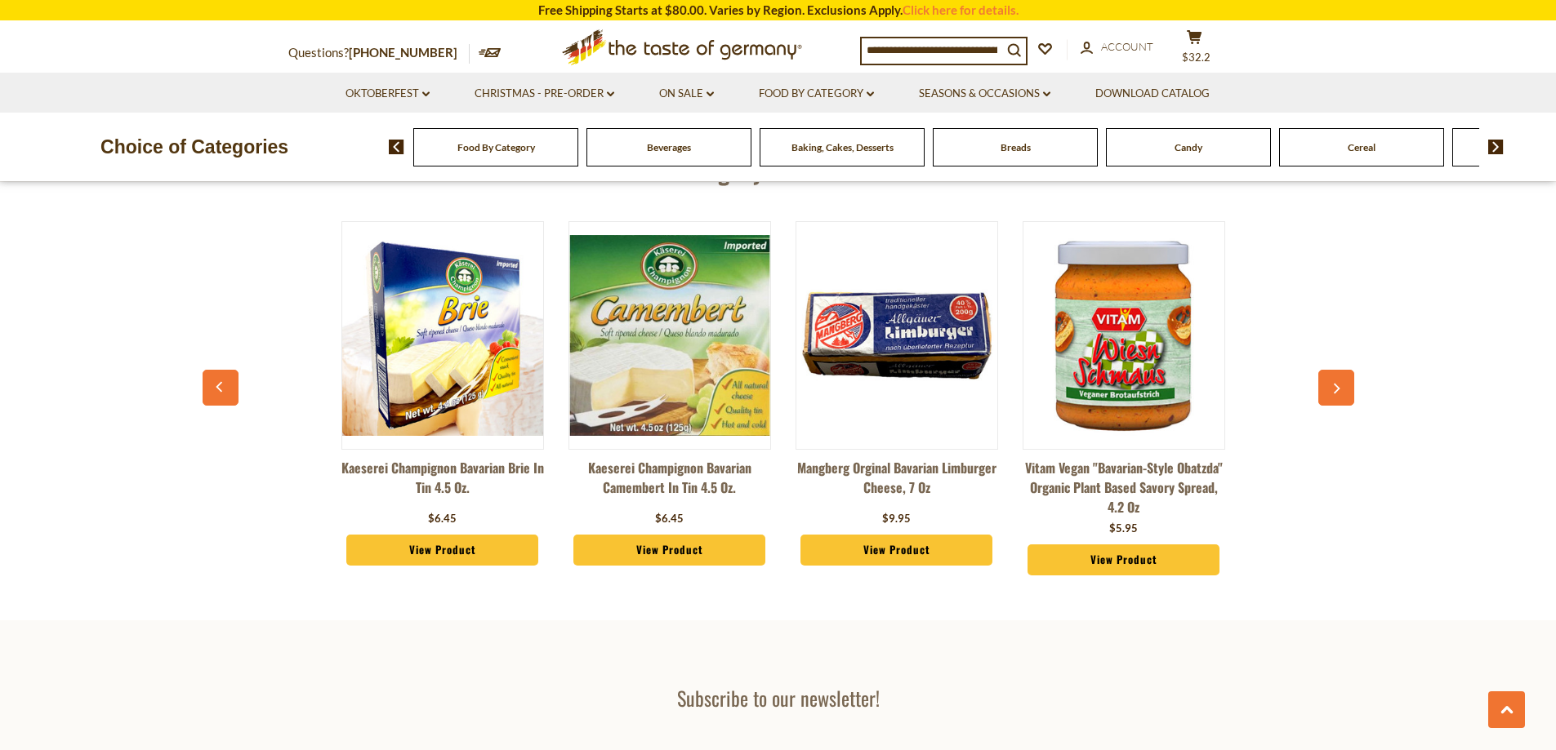
scroll to position [0, 227]
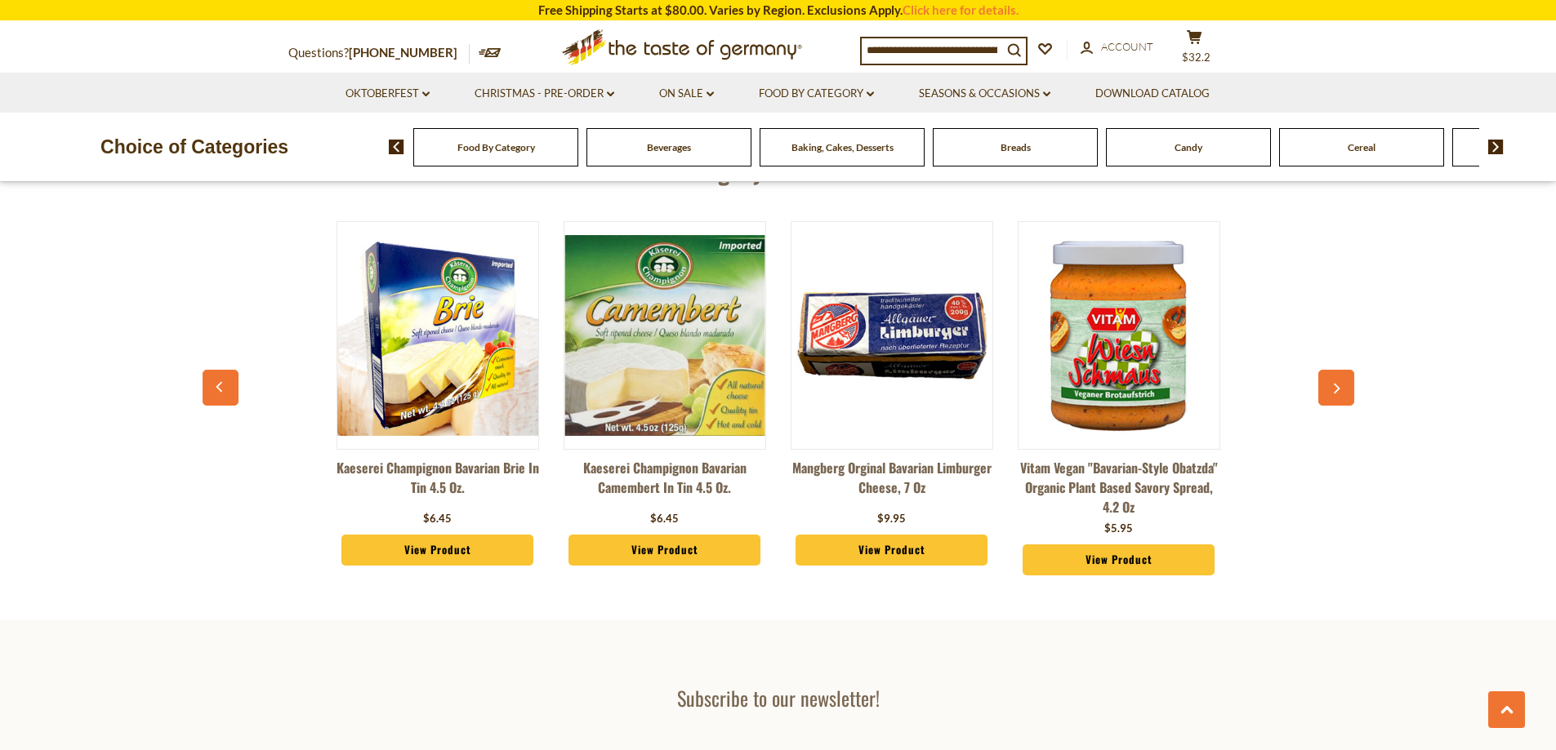
click at [1339, 390] on icon "button" at bounding box center [1335, 389] width 11 height 11
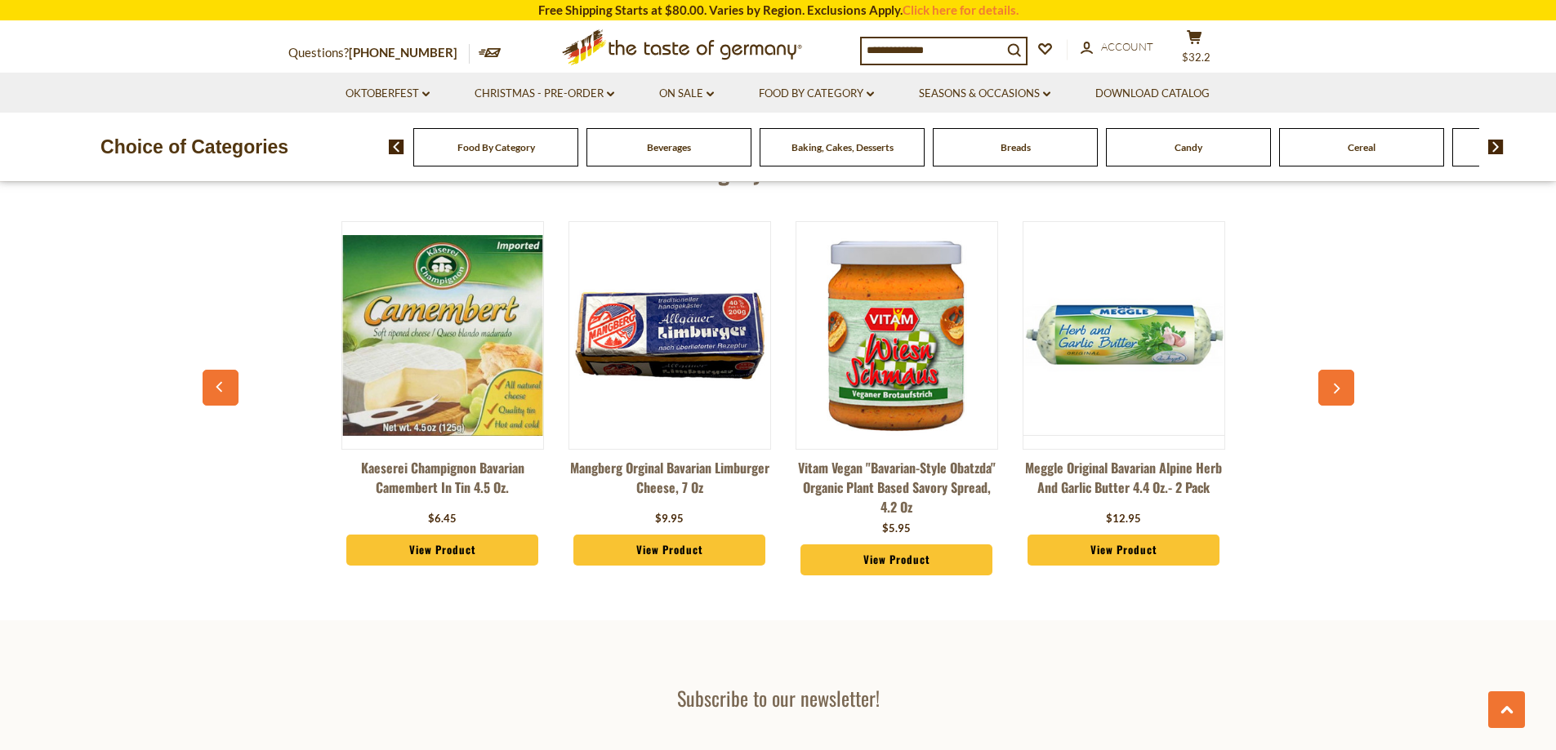
scroll to position [0, 454]
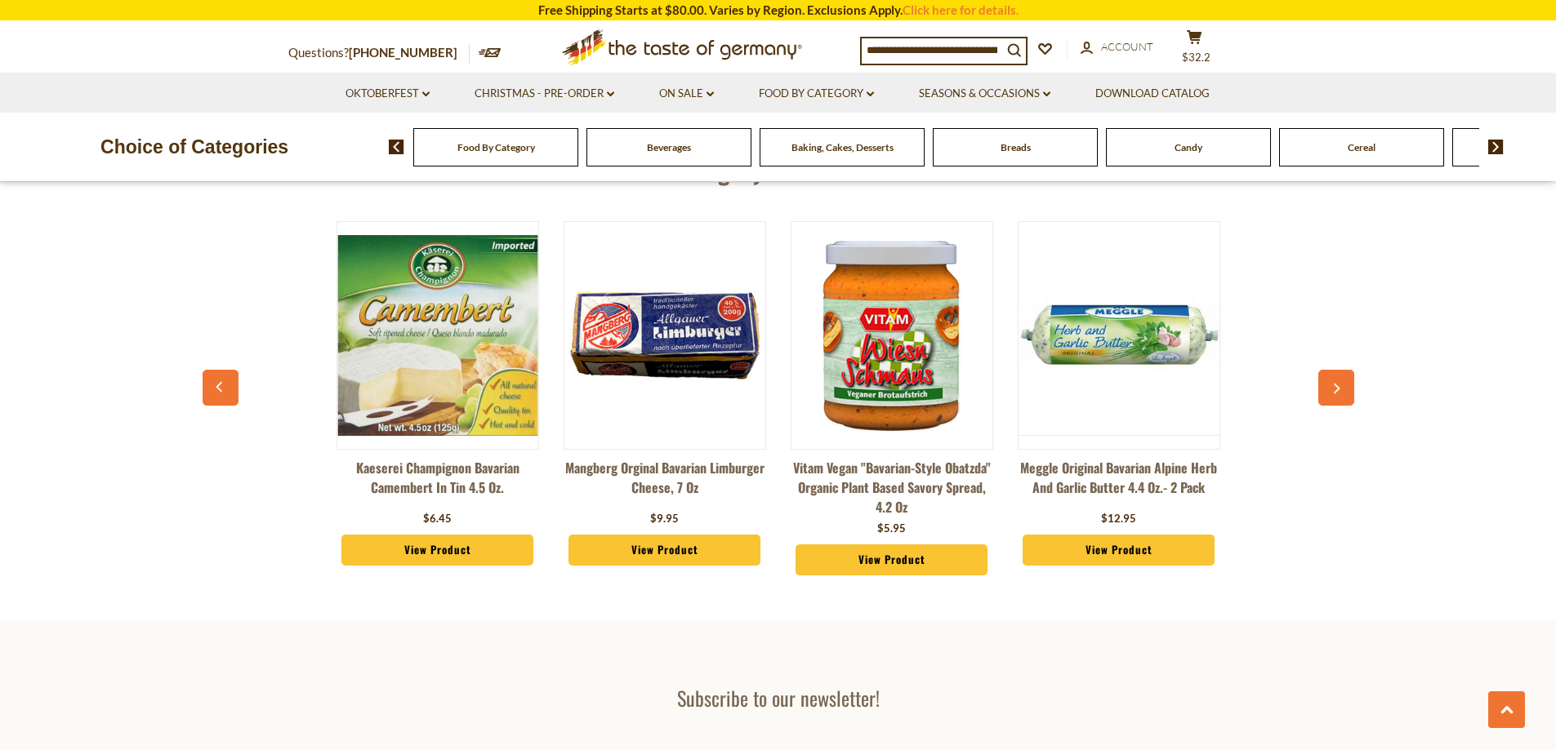
click at [1323, 388] on button "button" at bounding box center [1336, 388] width 36 height 36
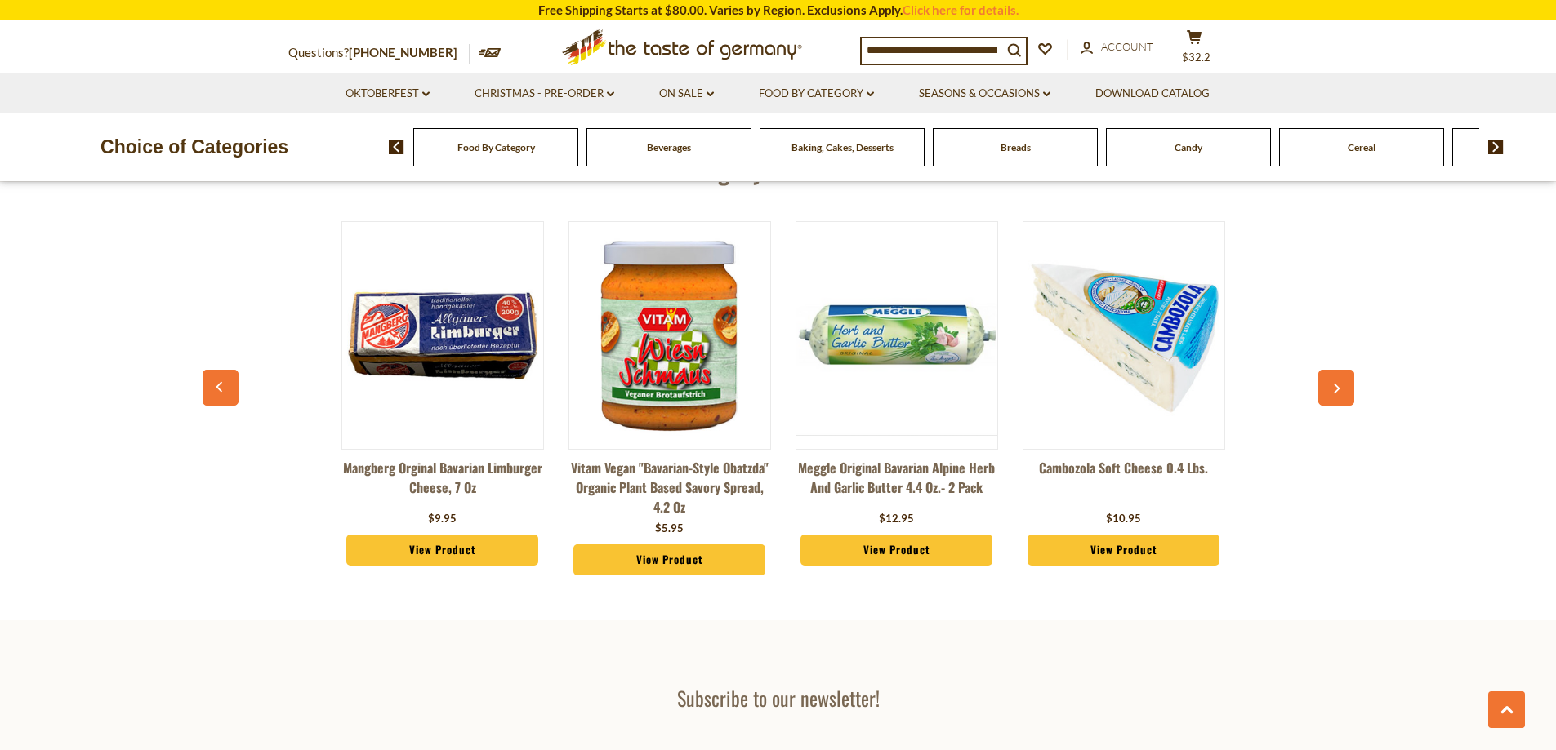
scroll to position [0, 681]
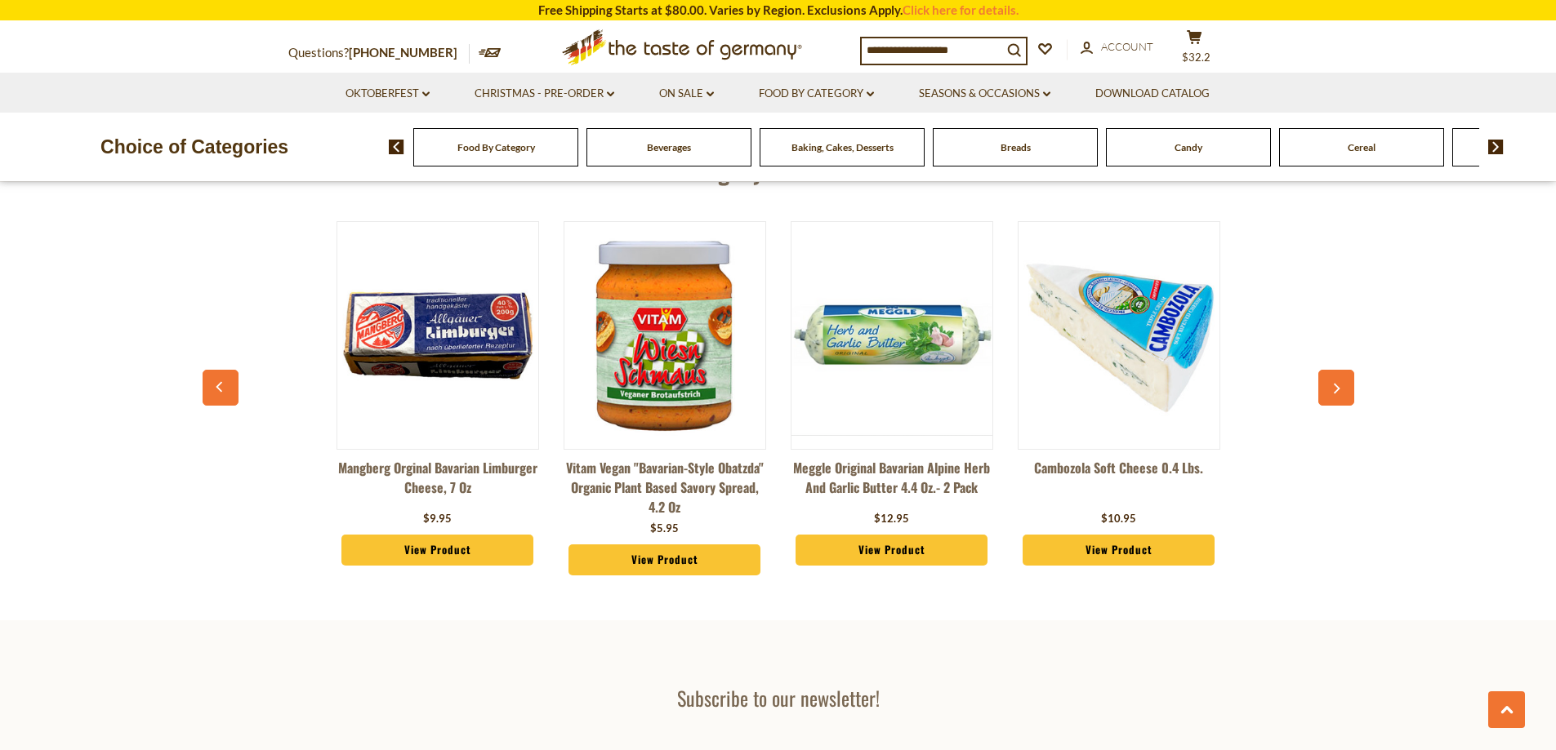
click at [1323, 388] on button "button" at bounding box center [1336, 388] width 36 height 36
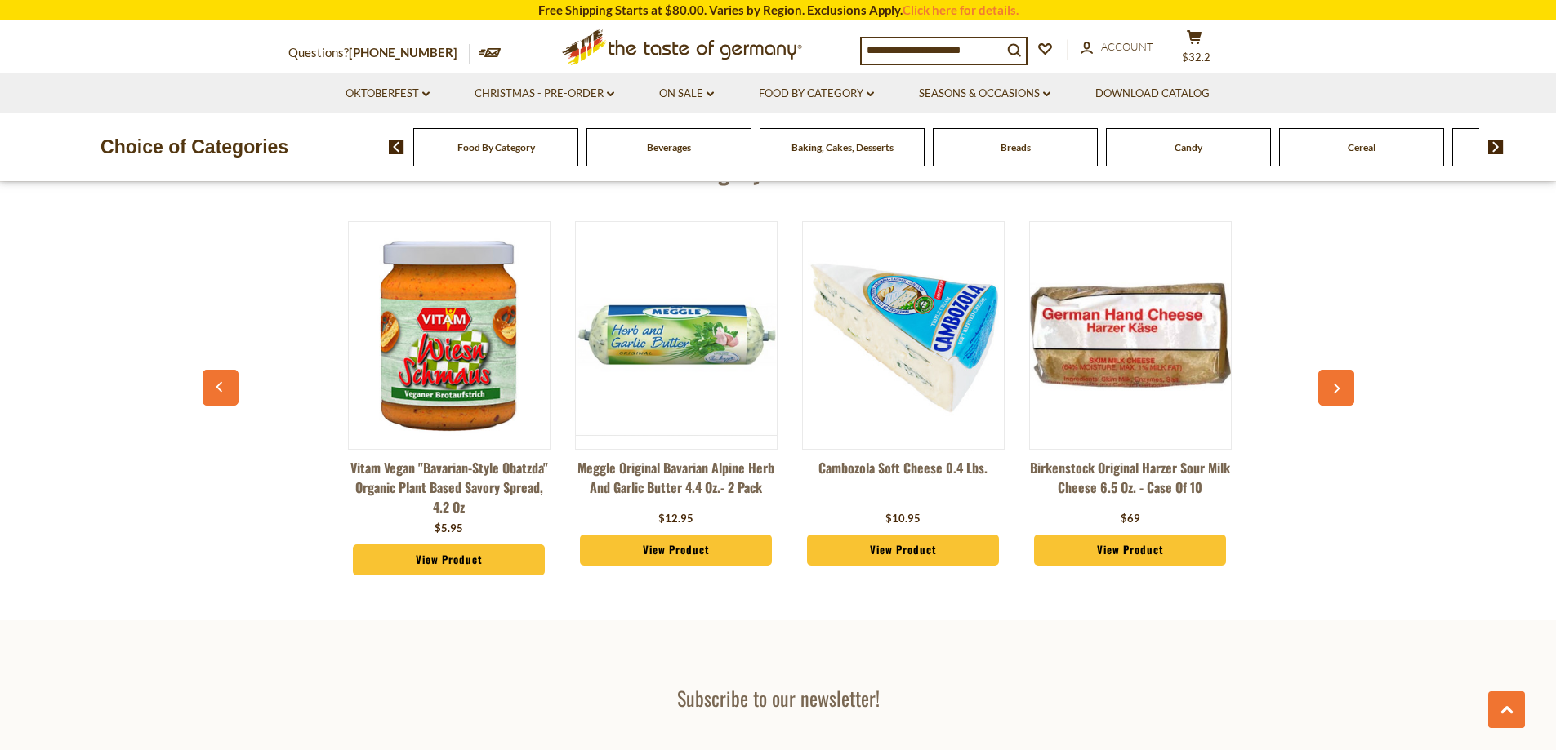
click at [1323, 388] on button "button" at bounding box center [1336, 388] width 36 height 36
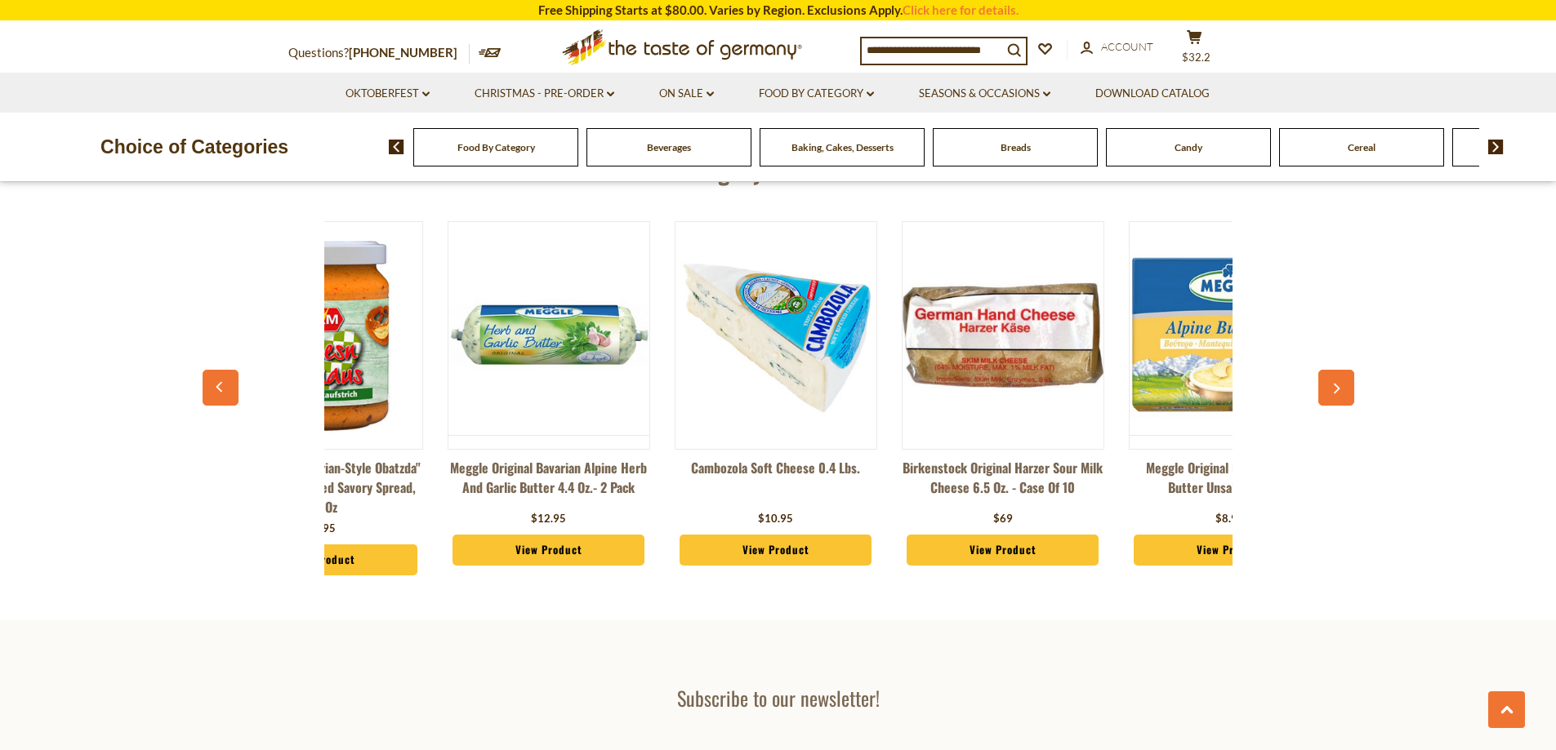
click at [1323, 388] on button "button" at bounding box center [1336, 388] width 36 height 36
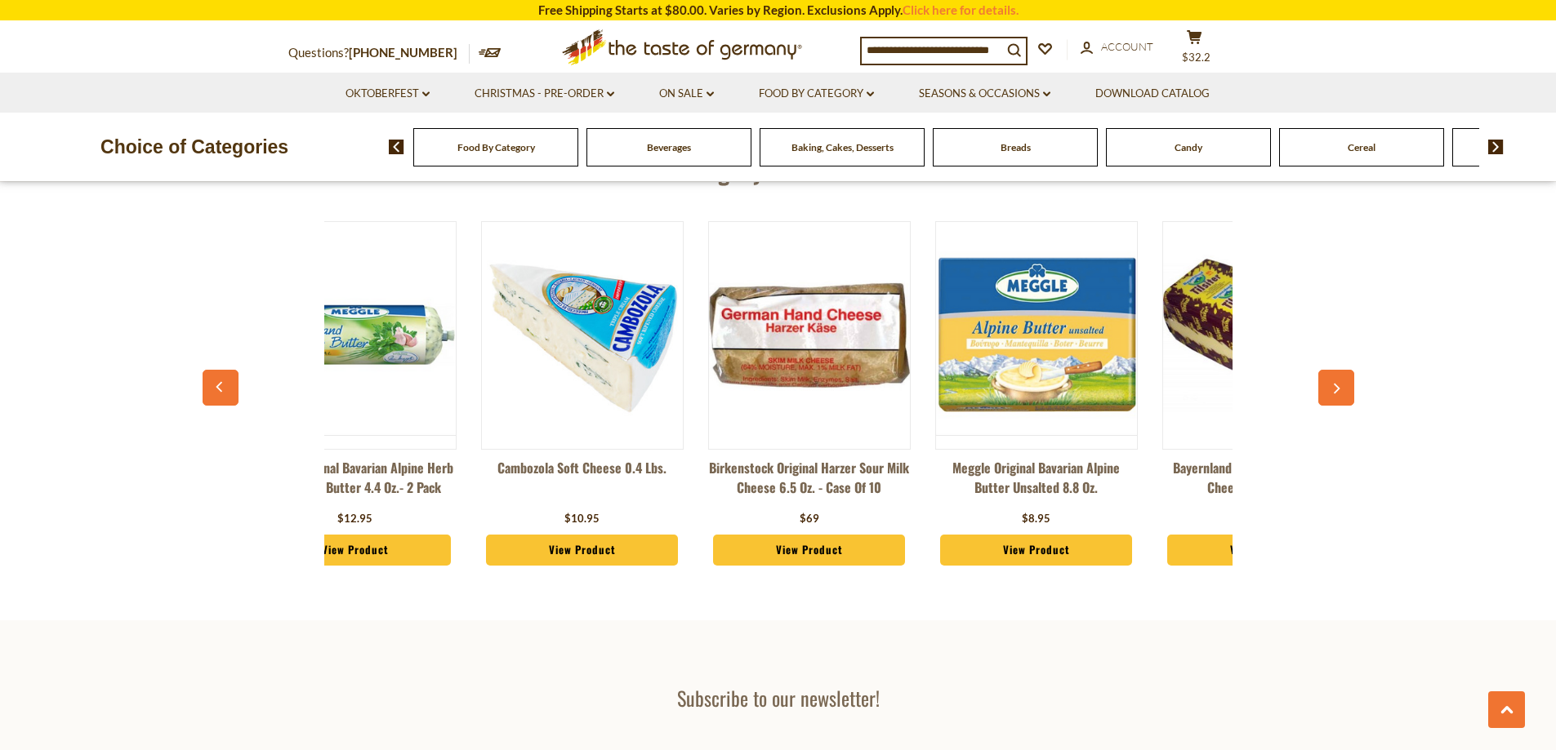
scroll to position [0, 1351]
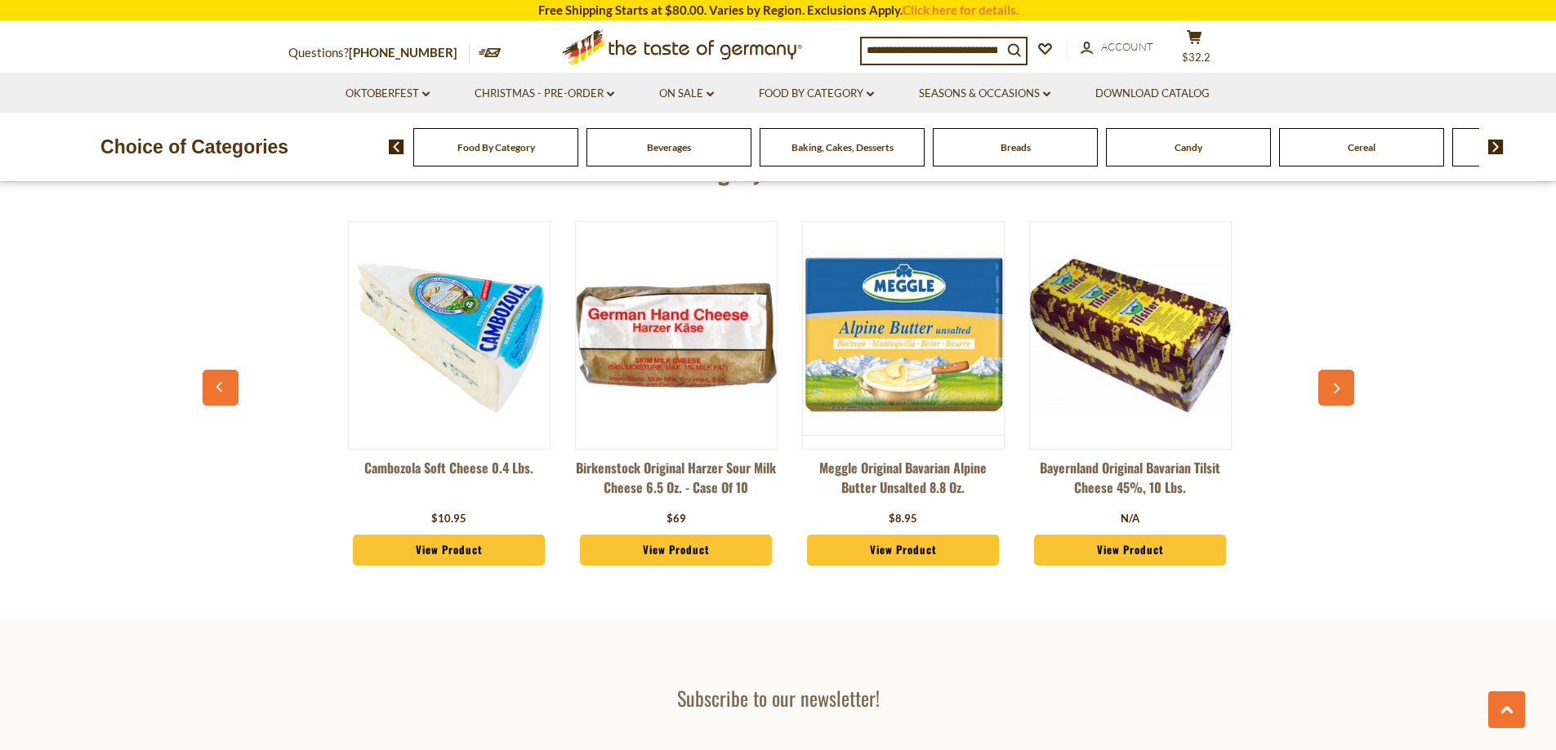
click at [1323, 388] on button "button" at bounding box center [1336, 388] width 36 height 36
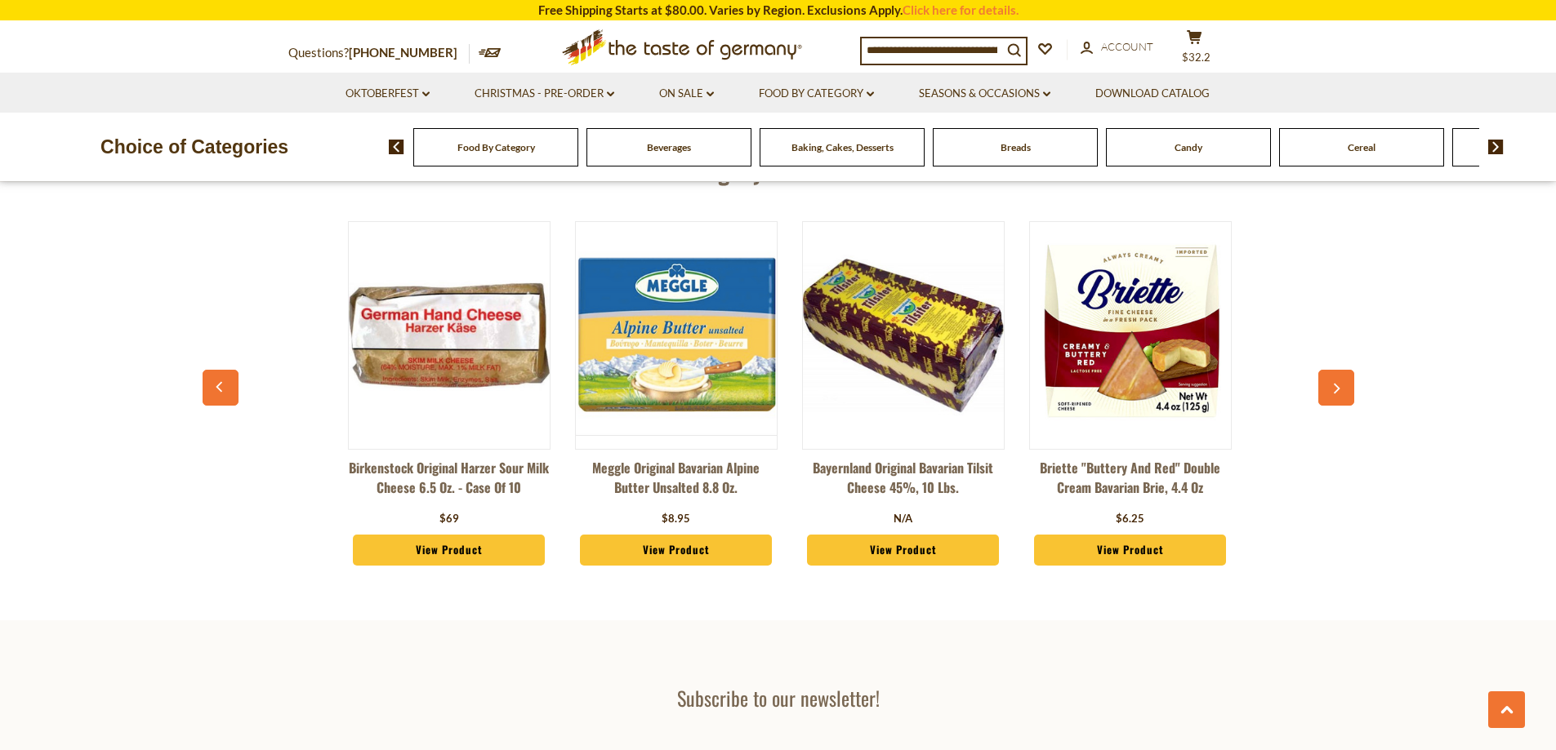
click at [1323, 388] on button "button" at bounding box center [1336, 388] width 36 height 36
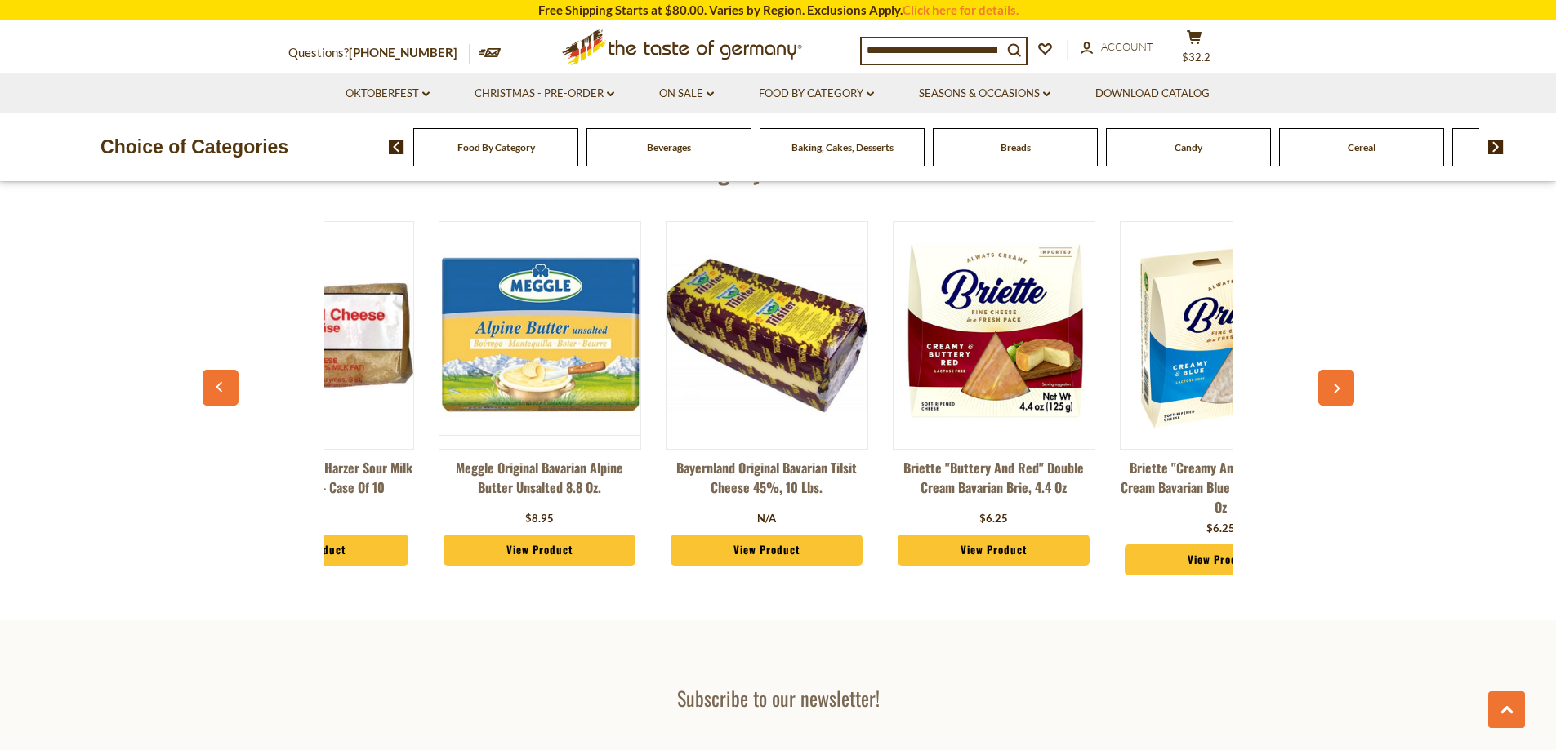
click at [1323, 388] on button "button" at bounding box center [1336, 388] width 36 height 36
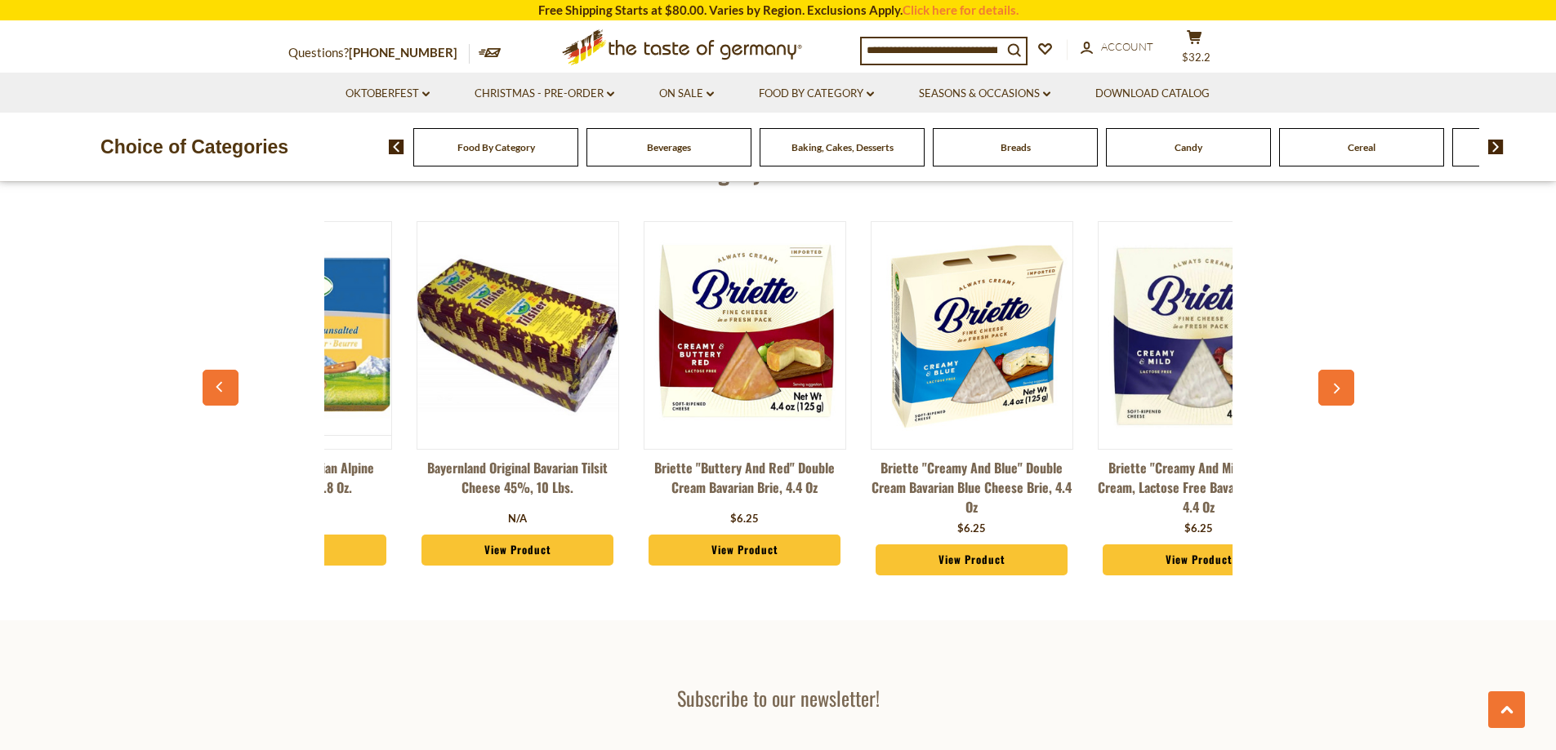
click at [1323, 388] on button "button" at bounding box center [1336, 388] width 36 height 36
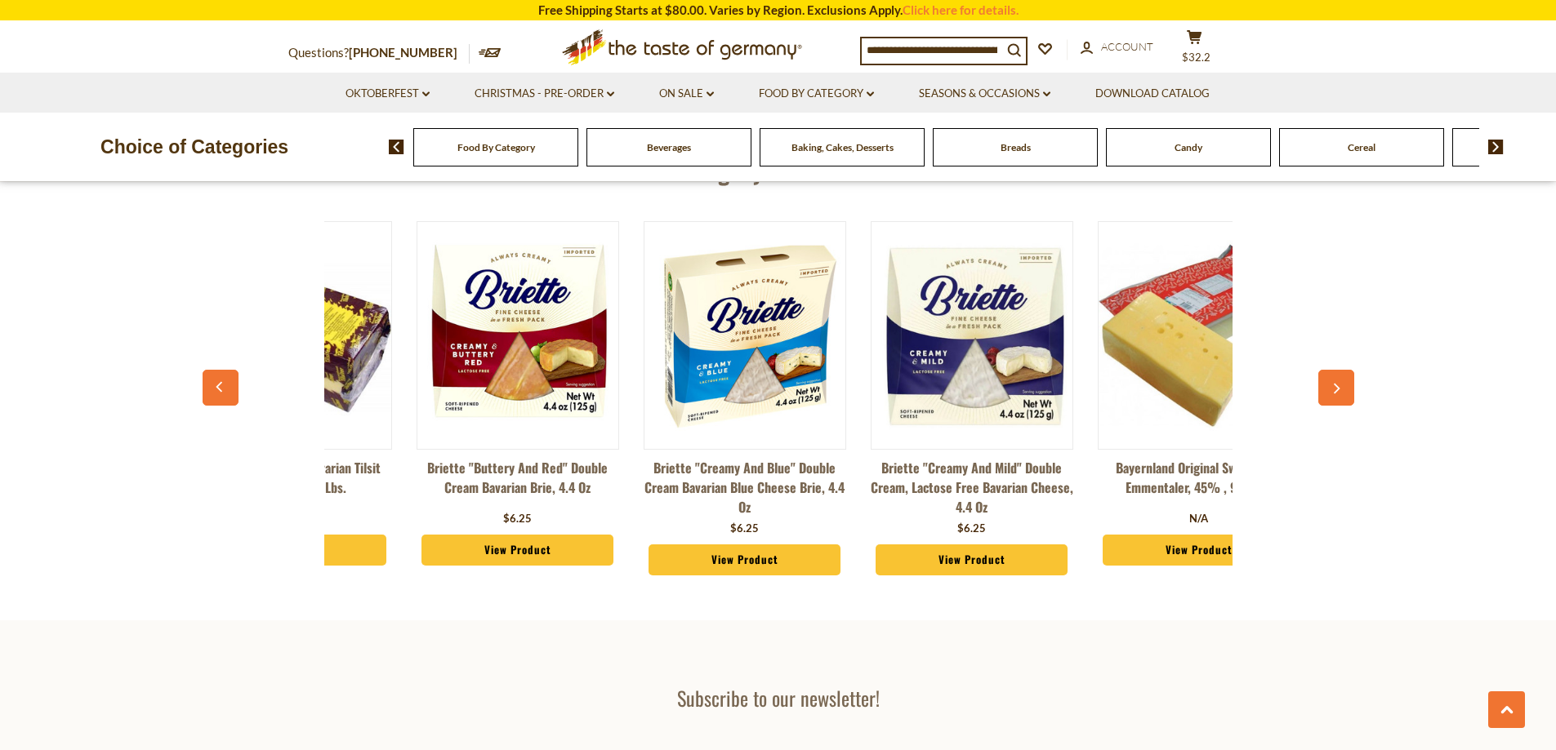
click at [1323, 388] on button "button" at bounding box center [1336, 388] width 36 height 36
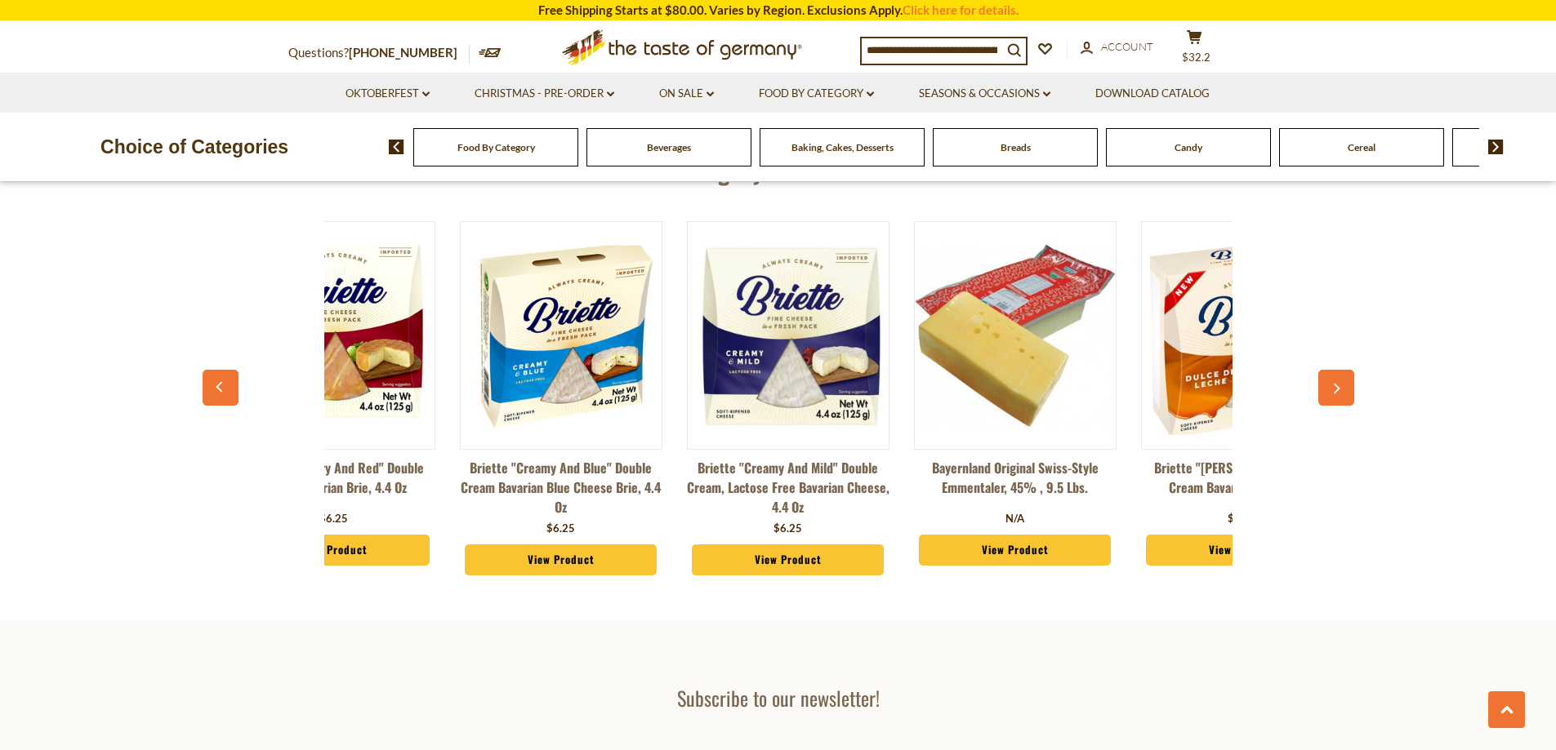
click at [1323, 388] on button "button" at bounding box center [1336, 388] width 36 height 36
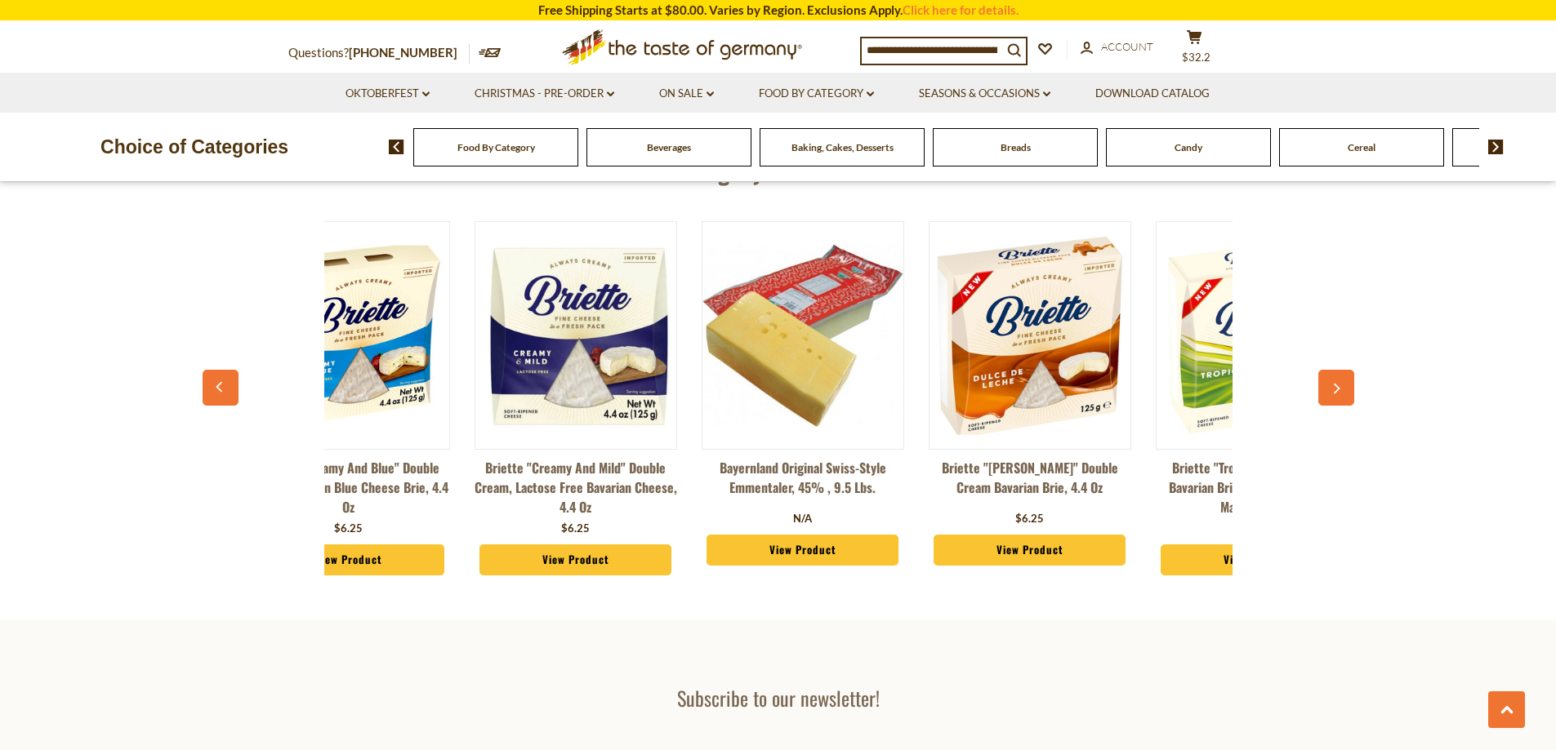
click at [1323, 388] on button "button" at bounding box center [1336, 388] width 36 height 36
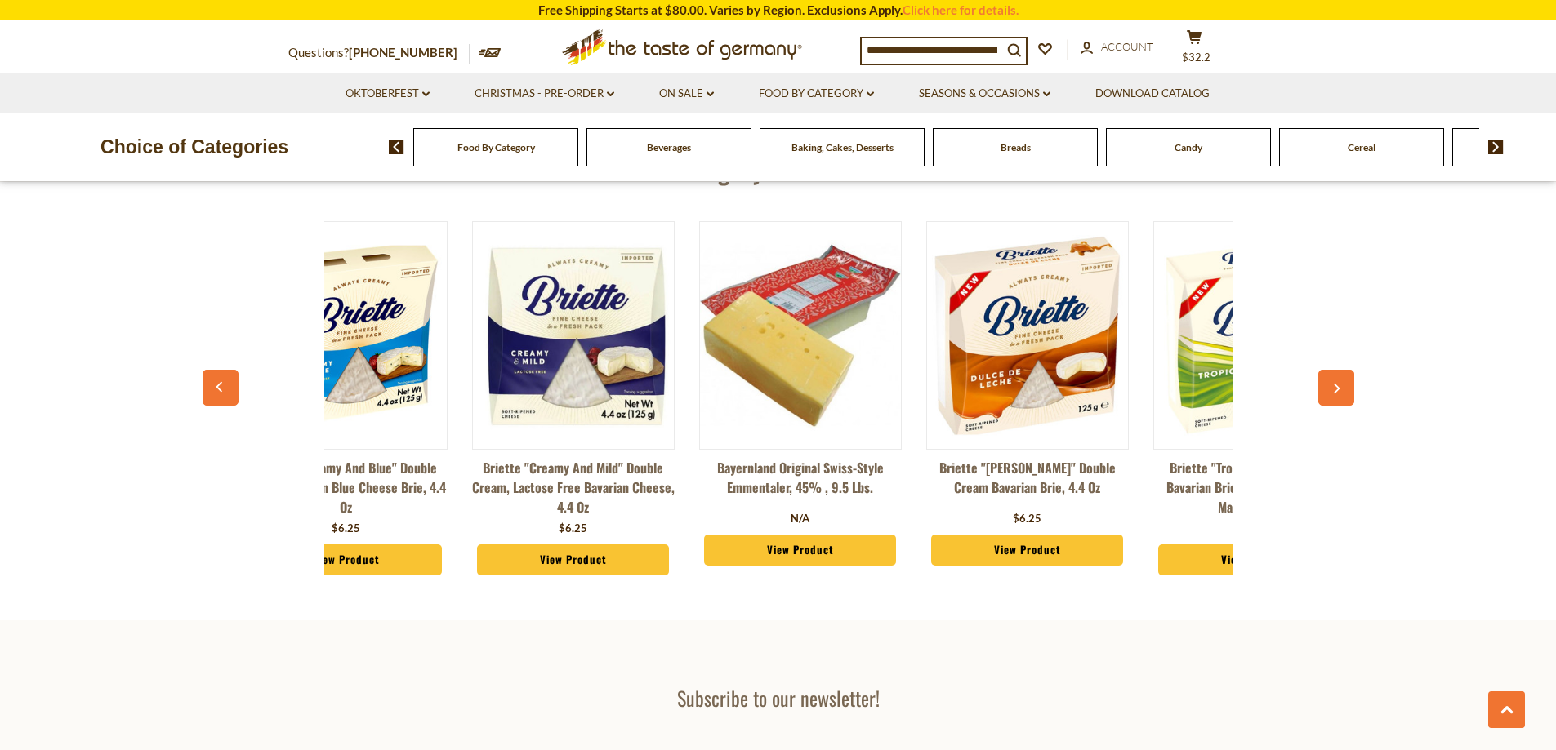
scroll to position [0, 2724]
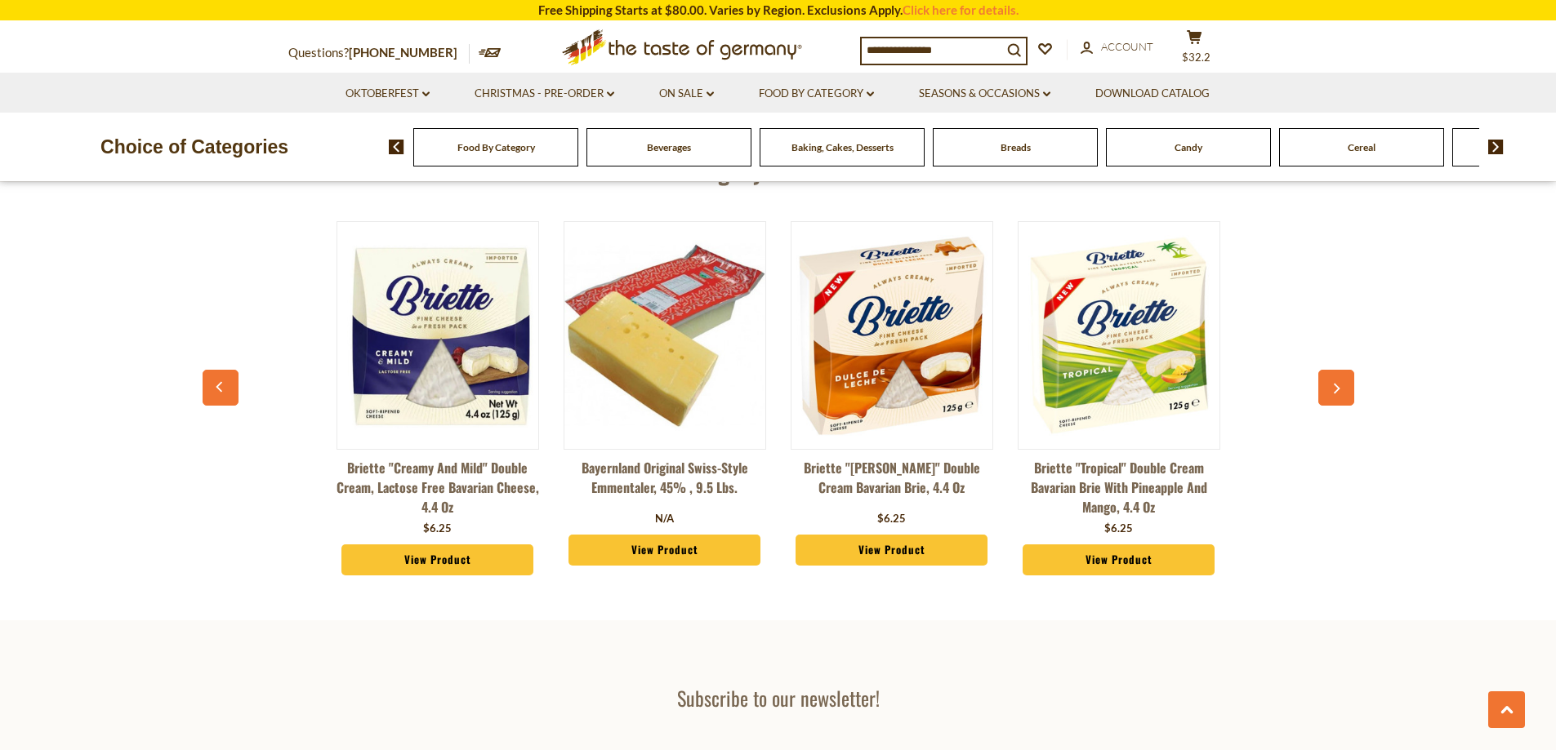
click at [1323, 388] on button "button" at bounding box center [1336, 388] width 36 height 36
click at [1328, 386] on button "button" at bounding box center [1336, 388] width 36 height 36
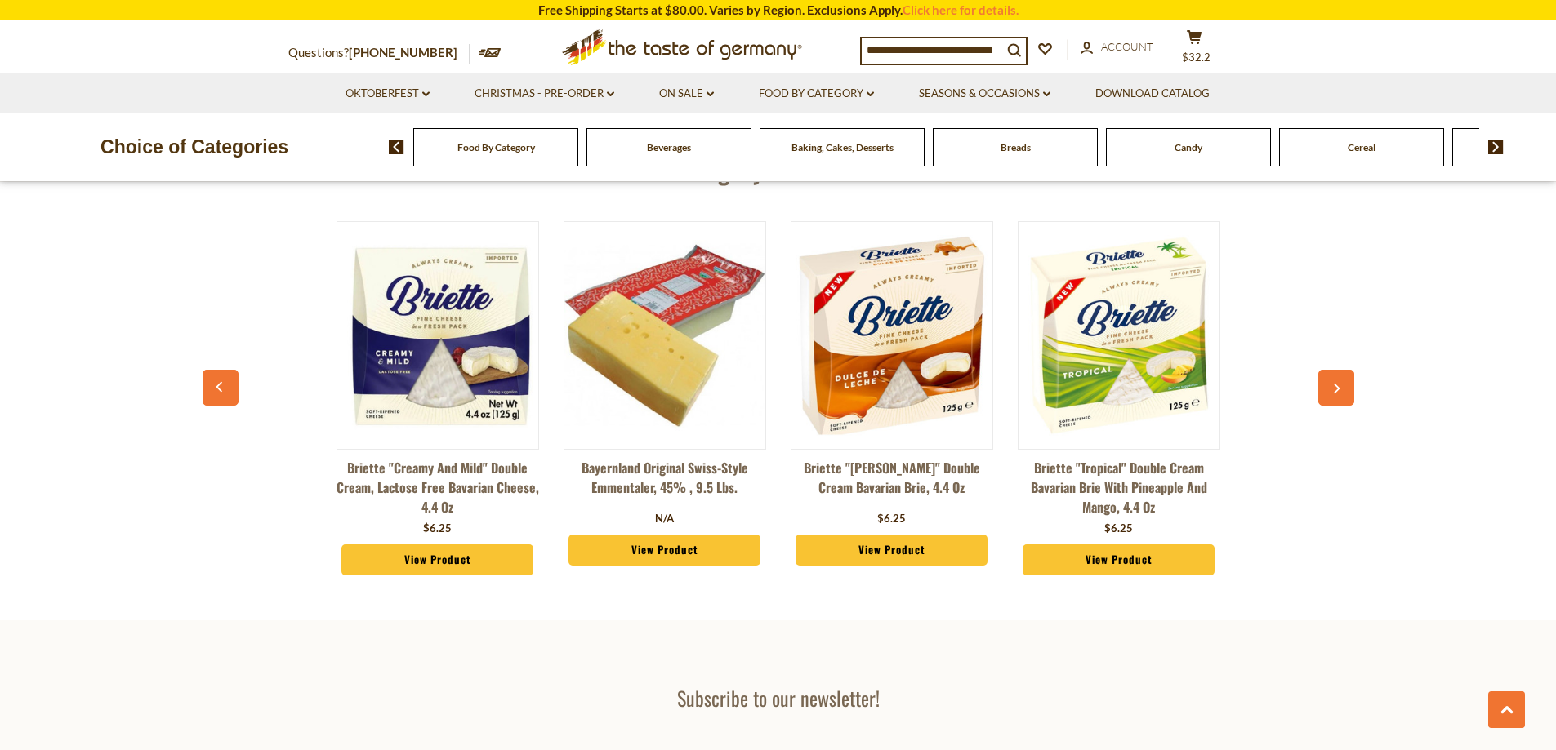
click at [1330, 386] on button "button" at bounding box center [1336, 388] width 36 height 36
click at [1332, 387] on icon "button" at bounding box center [1335, 389] width 11 height 11
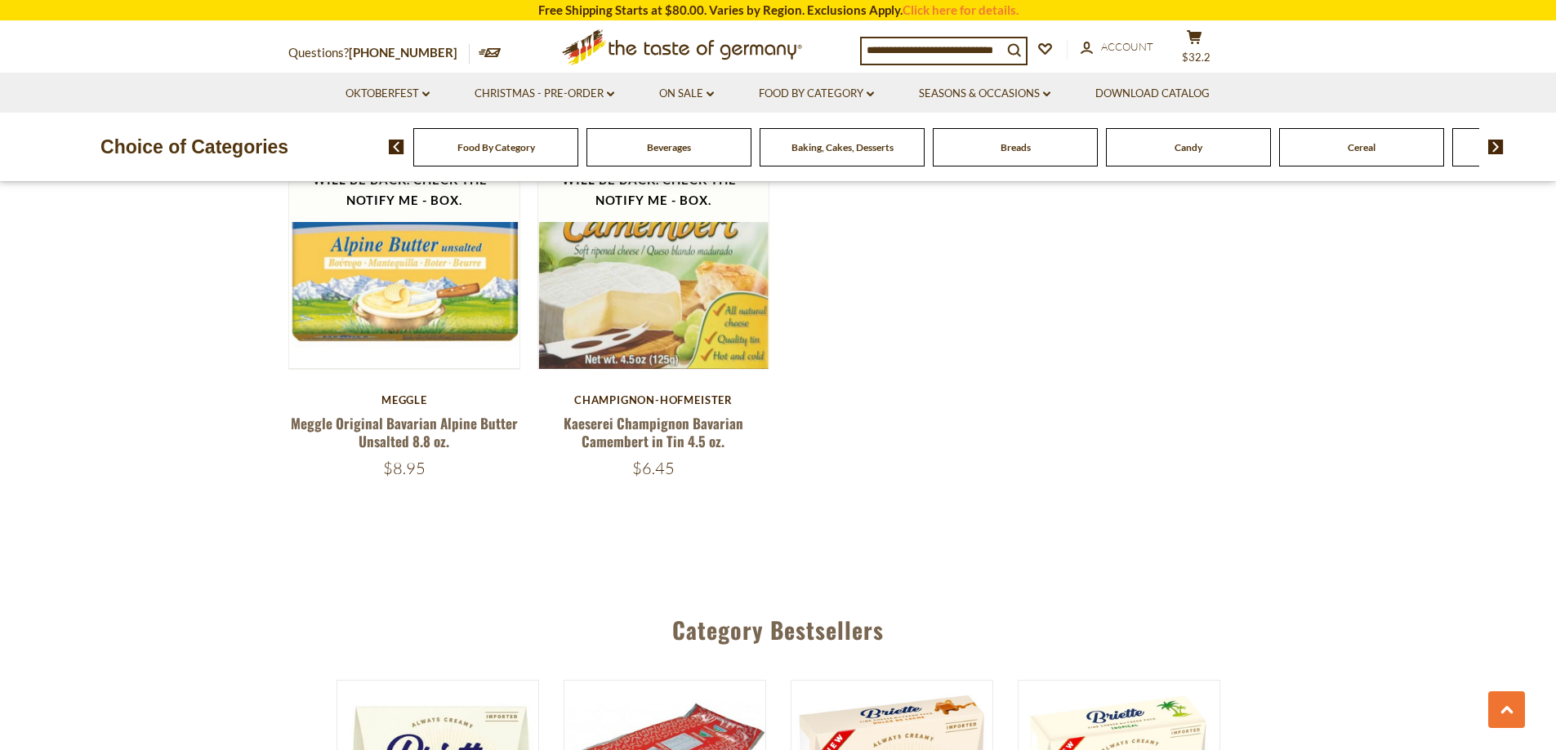
scroll to position [2205, 0]
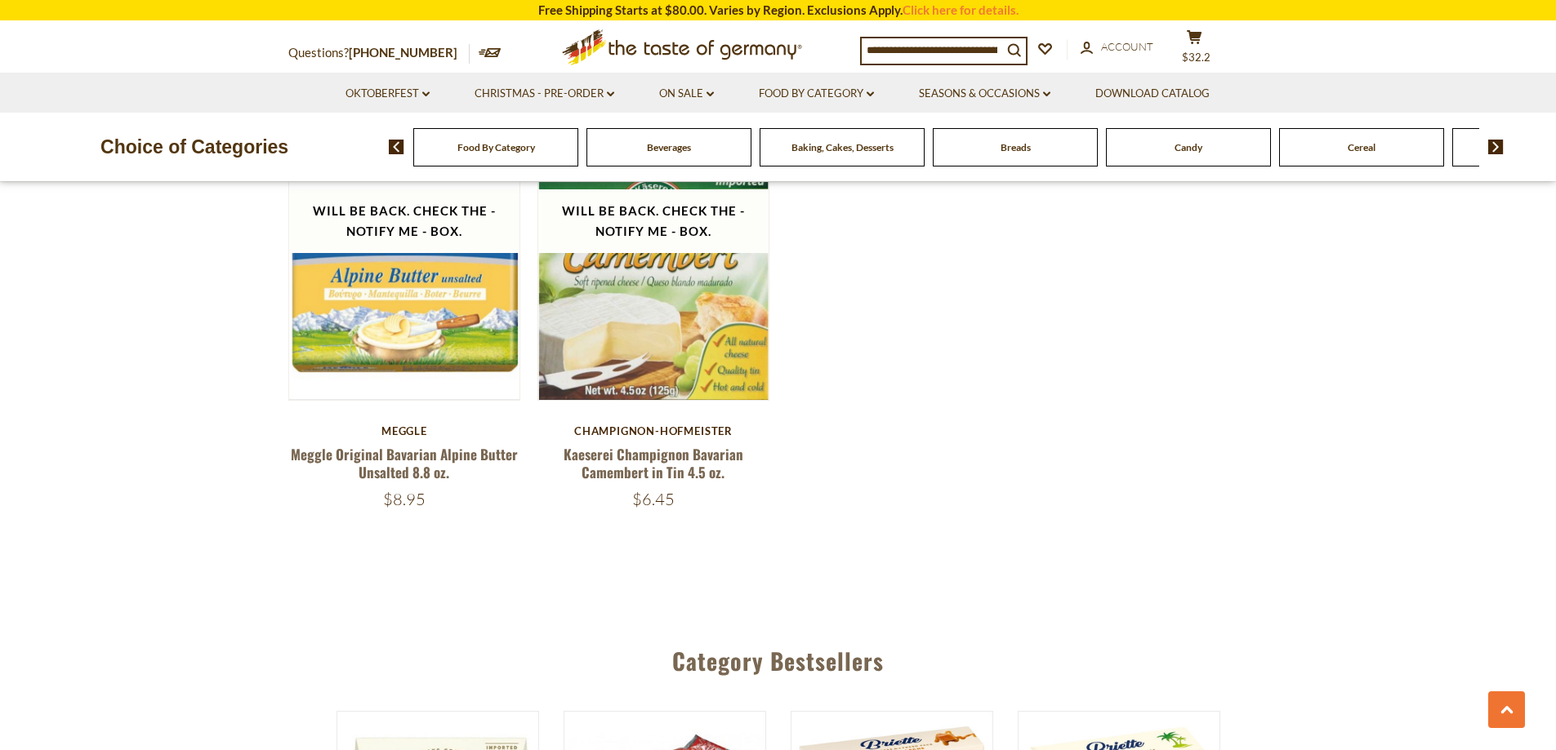
click at [578, 158] on div "Candy" at bounding box center [495, 147] width 165 height 38
click at [1496, 147] on img at bounding box center [1496, 147] width 16 height 15
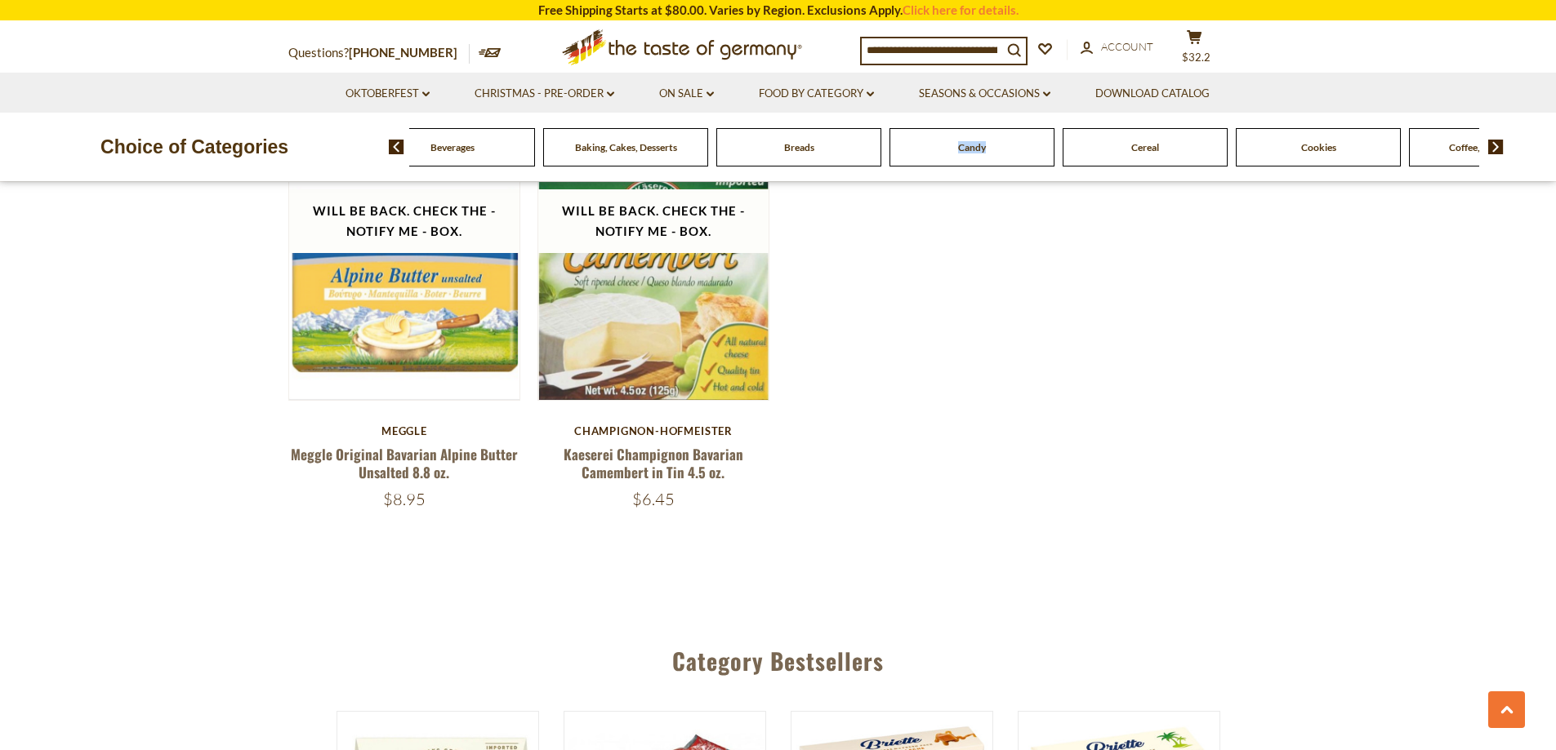
click at [1496, 147] on img at bounding box center [1496, 147] width 16 height 15
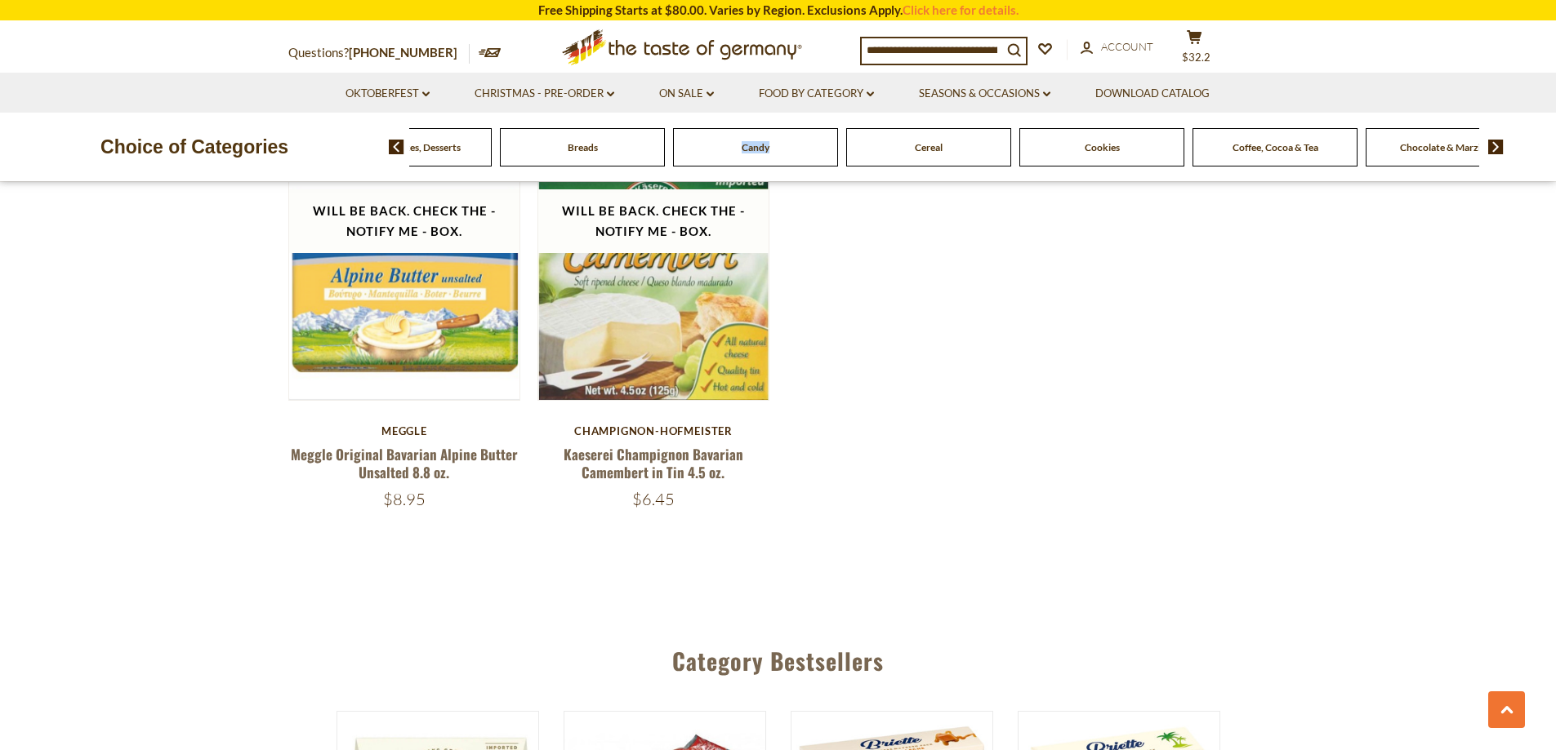
click at [1494, 147] on img at bounding box center [1496, 147] width 16 height 15
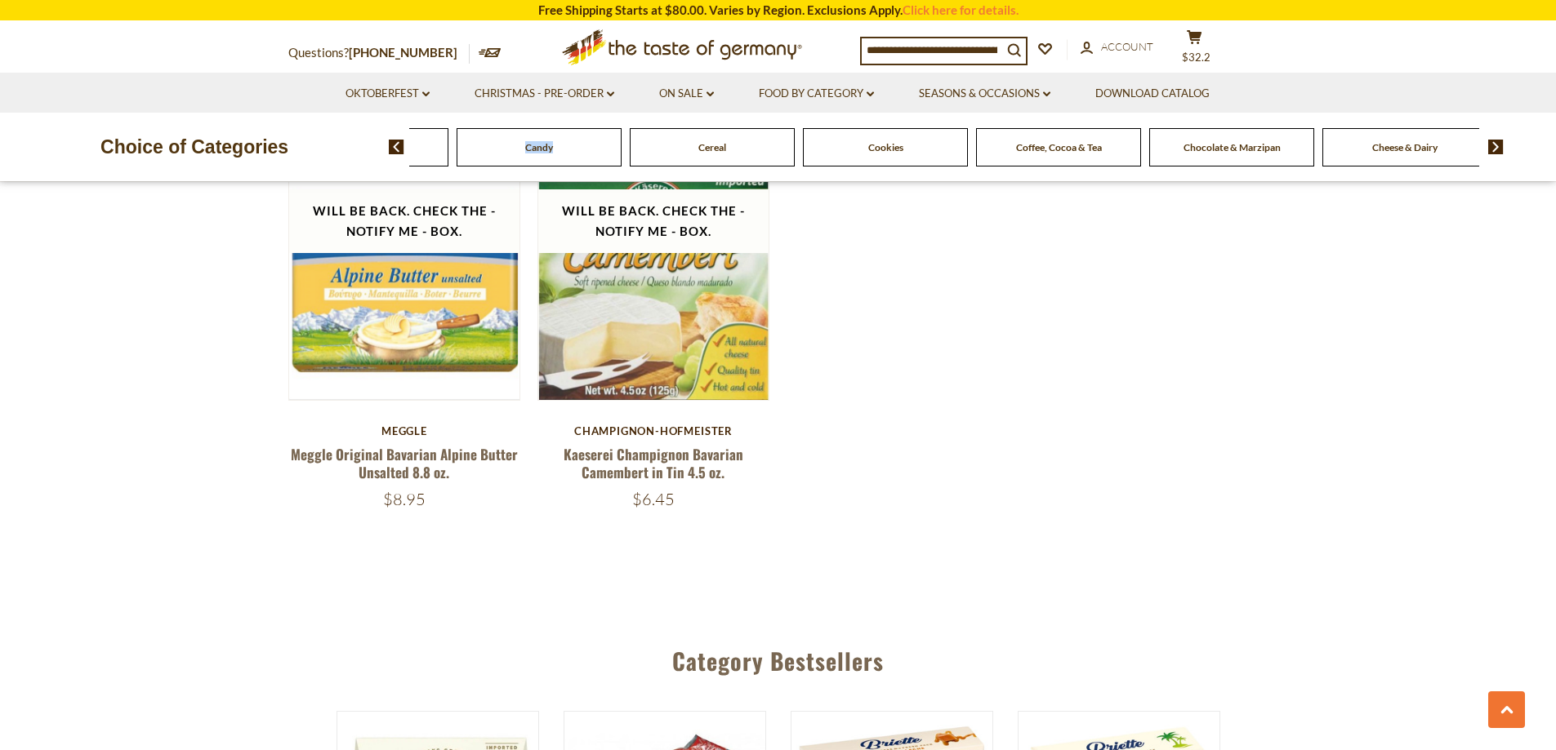
click at [1494, 147] on img at bounding box center [1496, 147] width 16 height 15
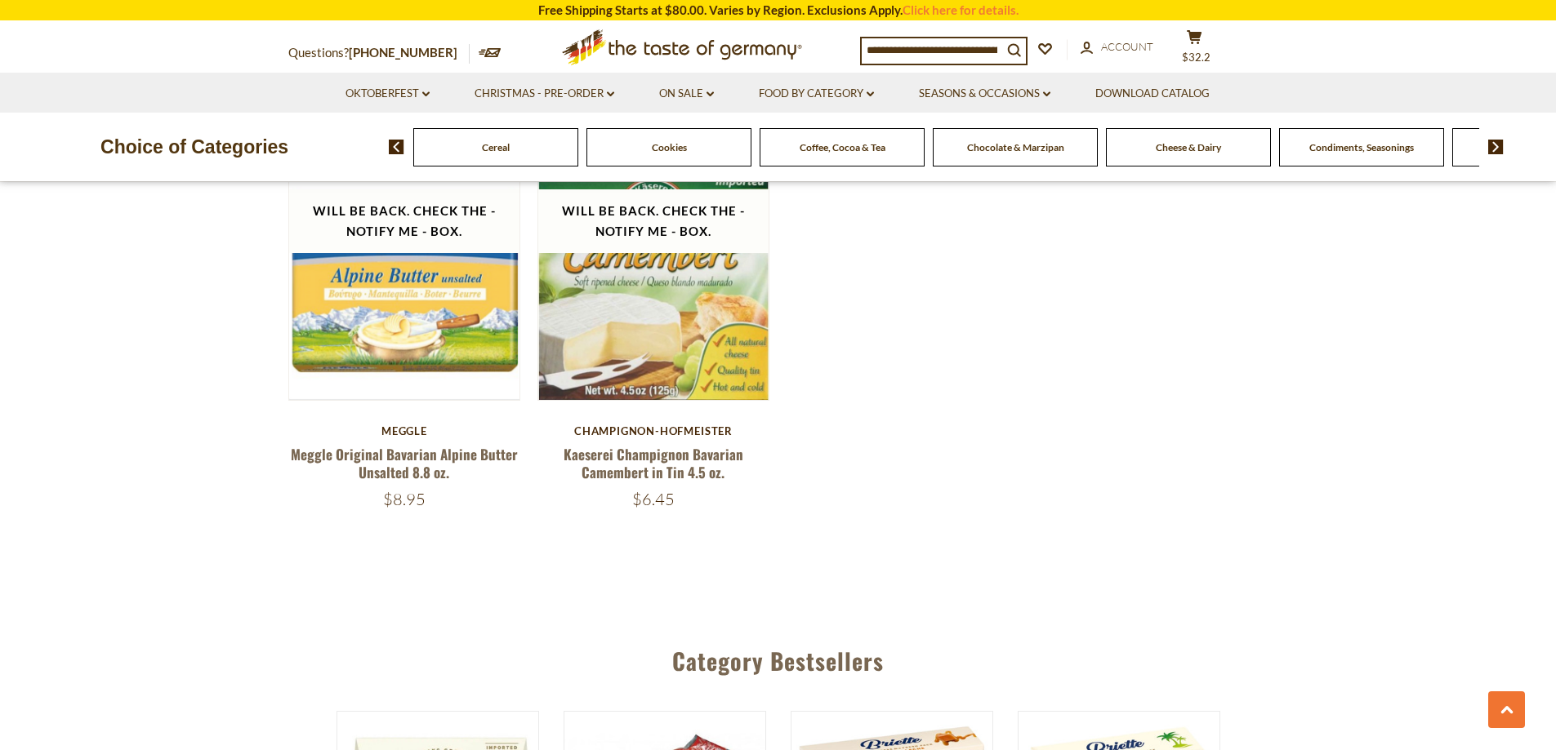
click at [1494, 147] on img at bounding box center [1496, 147] width 16 height 15
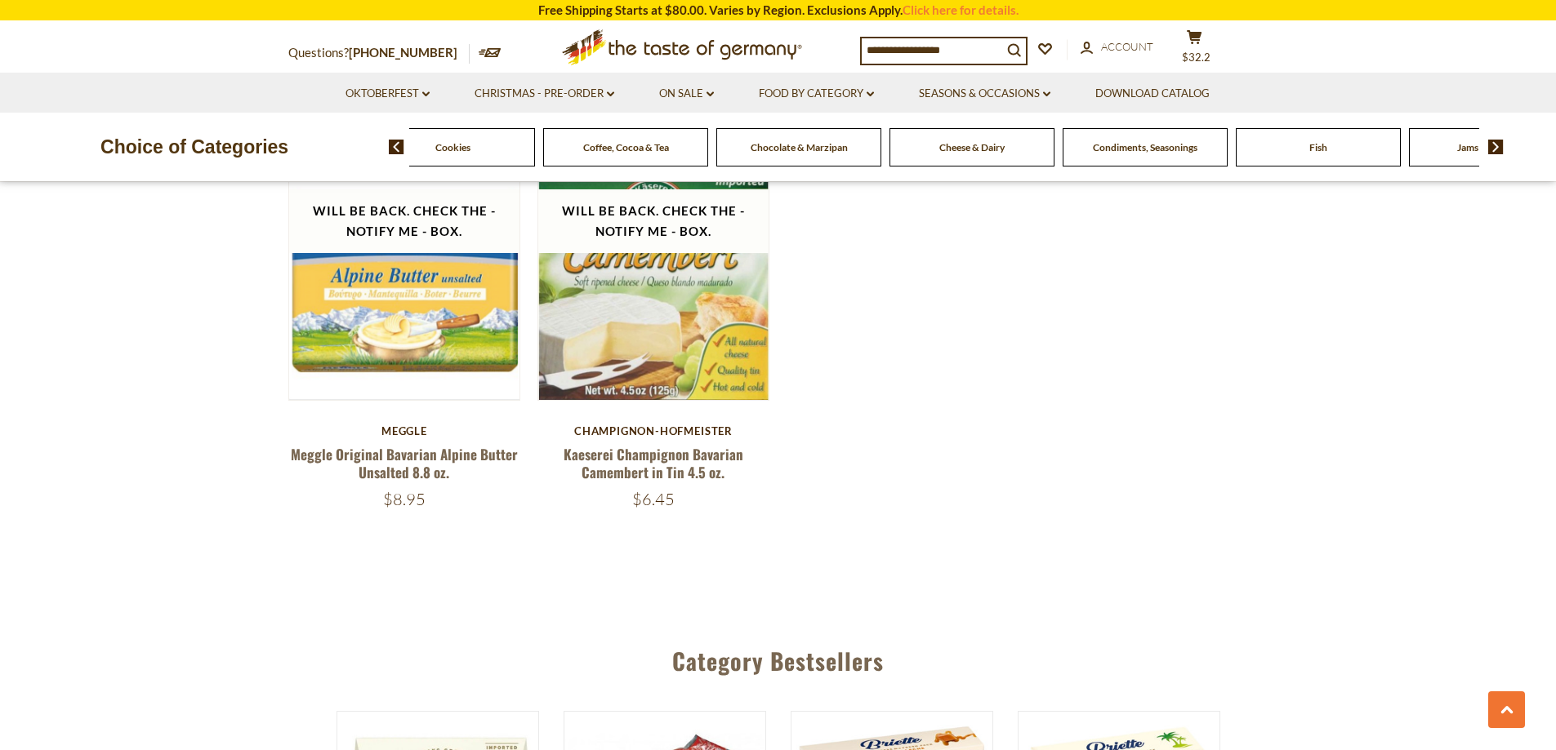
click at [1494, 147] on img at bounding box center [1496, 147] width 16 height 15
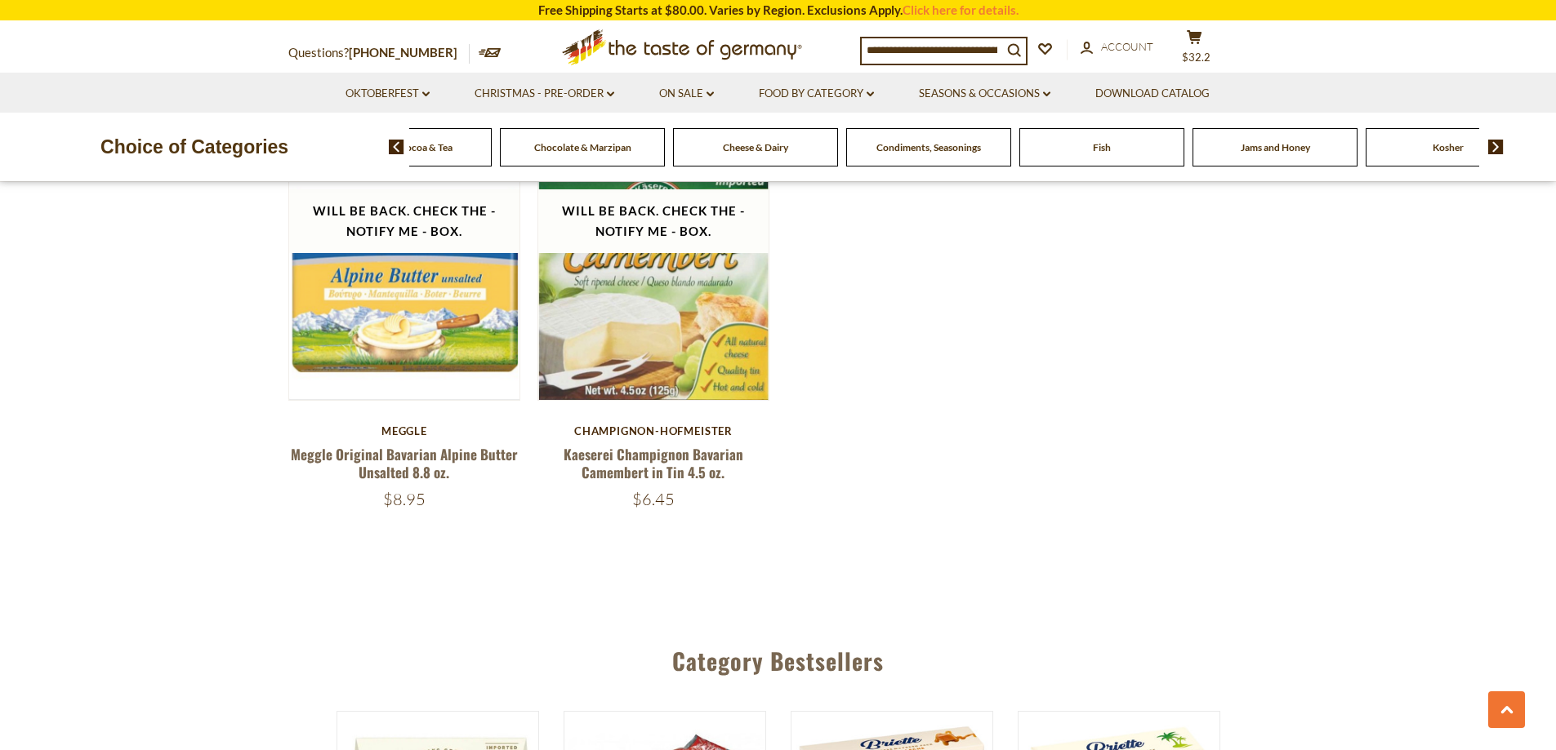
click at [1491, 147] on img at bounding box center [1496, 147] width 16 height 15
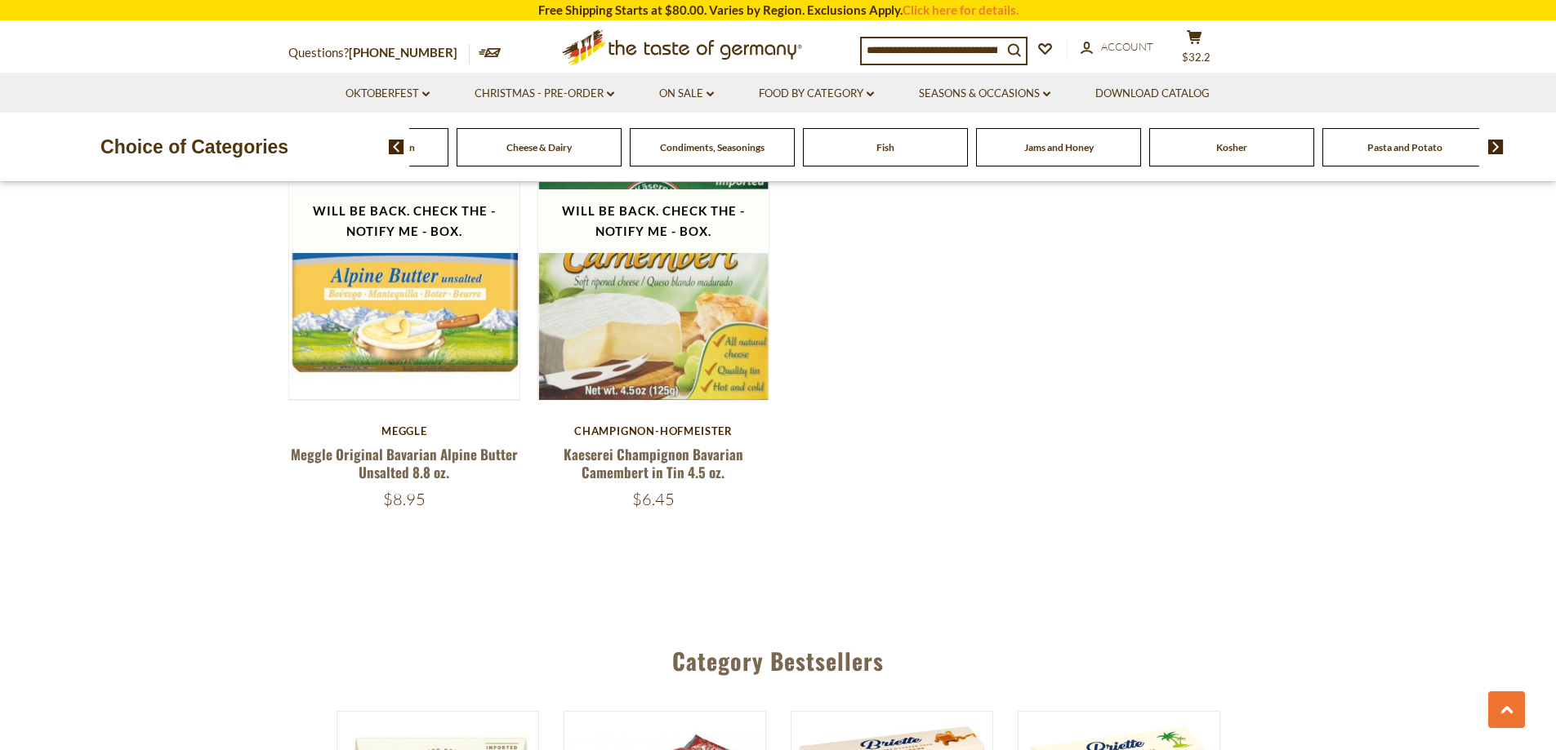
click at [399, 148] on img at bounding box center [397, 147] width 16 height 15
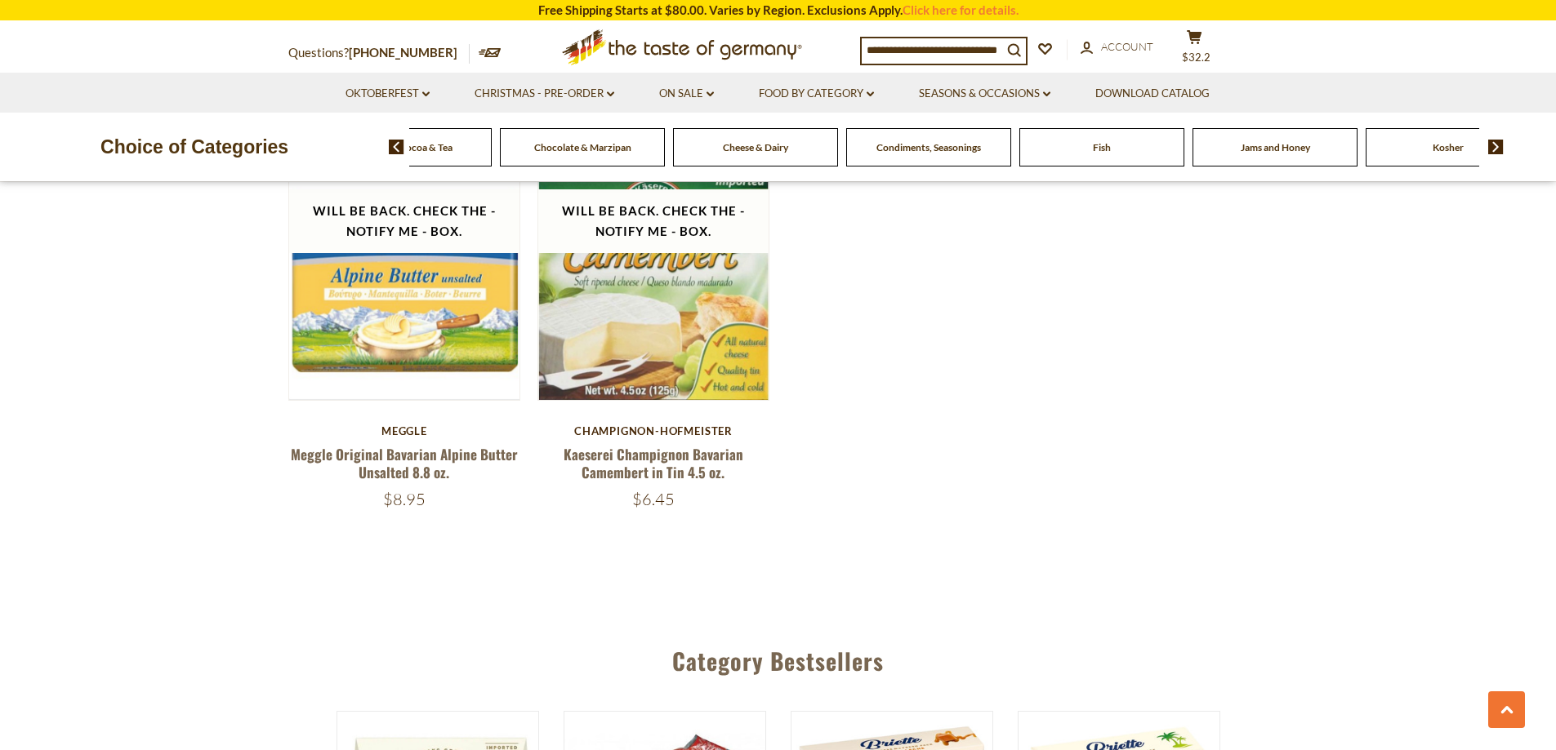
click at [954, 149] on span "Condiments, Seasonings" at bounding box center [928, 147] width 105 height 12
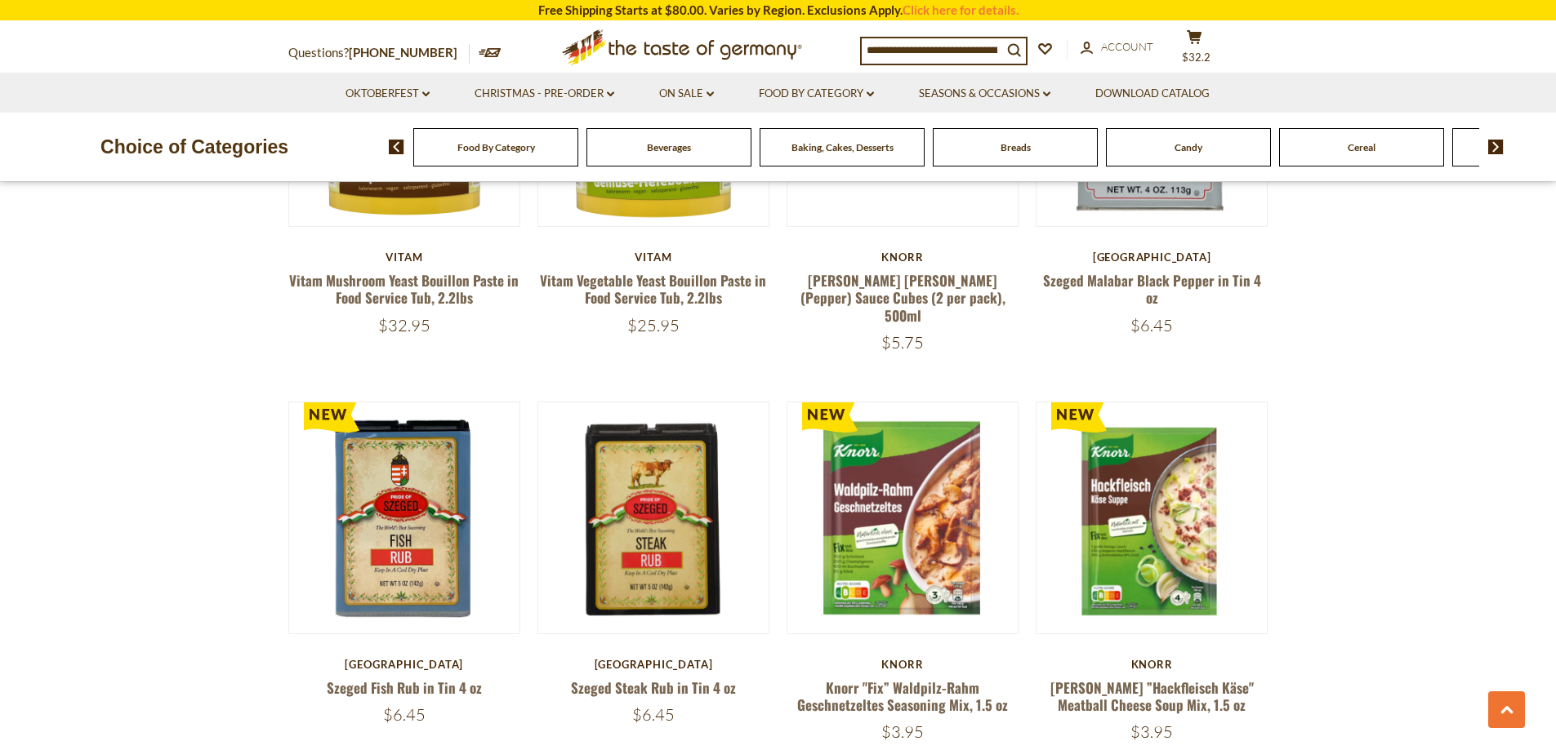
scroll to position [1715, 0]
